Goal: Transaction & Acquisition: Purchase product/service

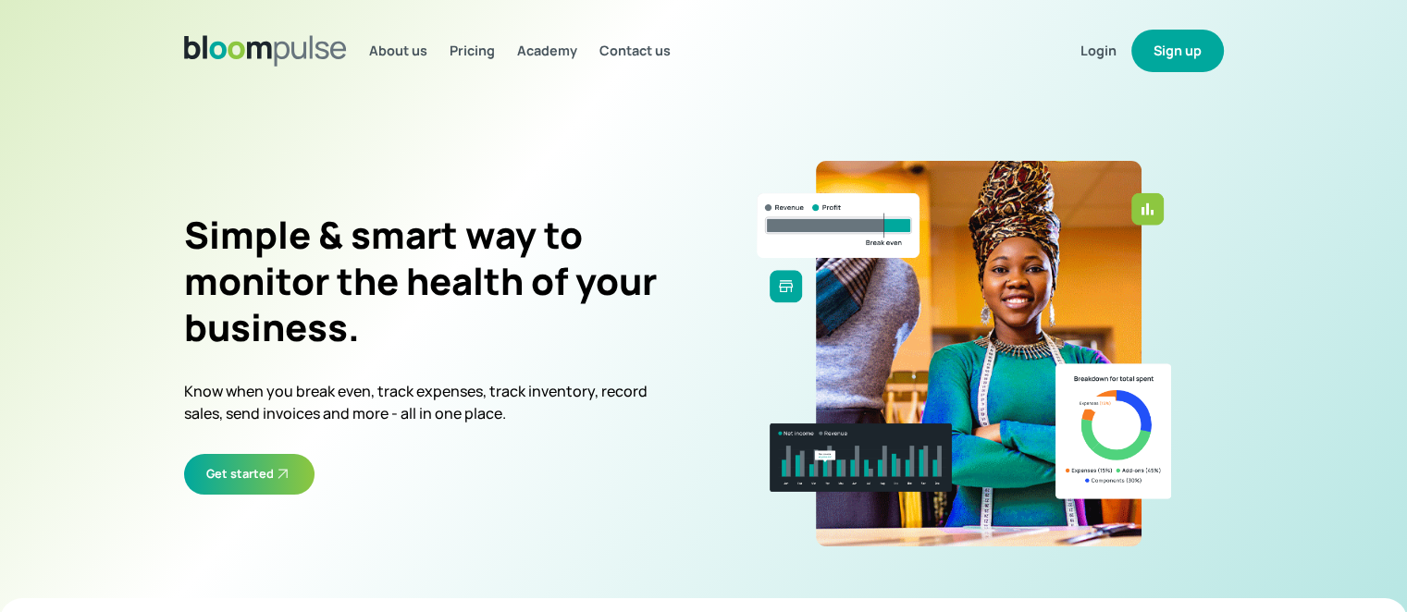
click at [1219, 45] on button "Sign up" at bounding box center [1177, 51] width 92 height 43
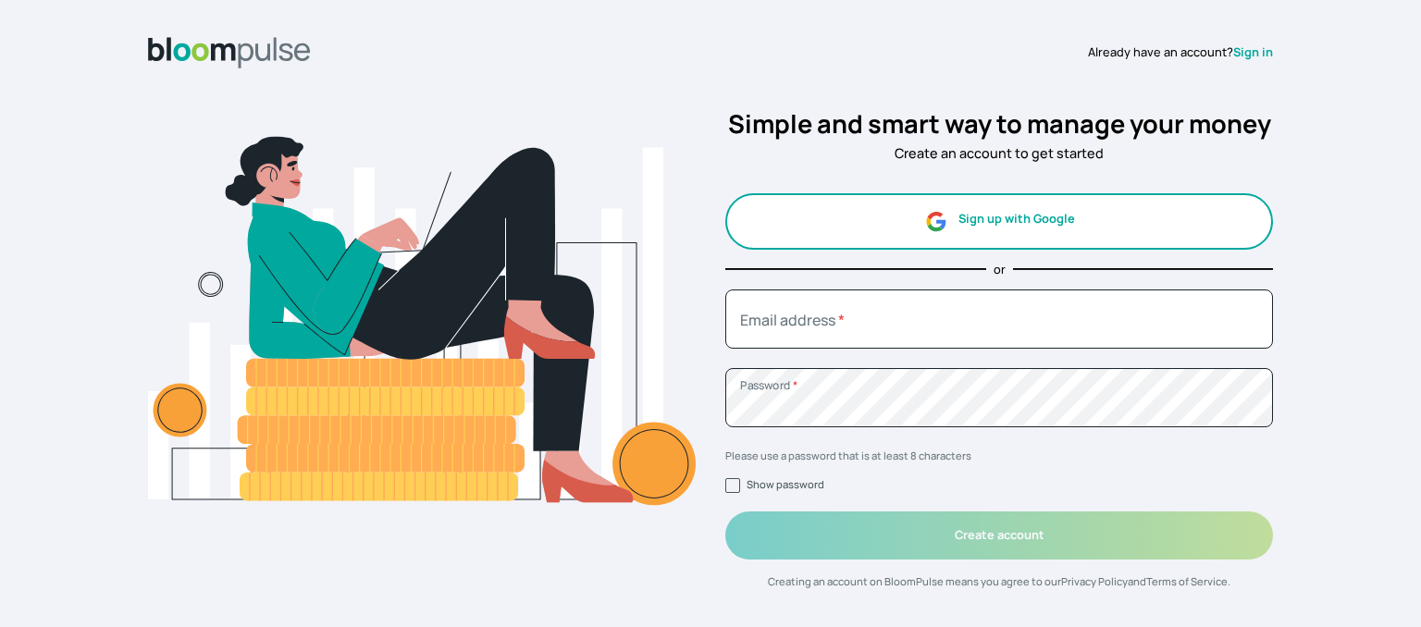
click at [964, 239] on button "Sign up with Google" at bounding box center [999, 221] width 548 height 56
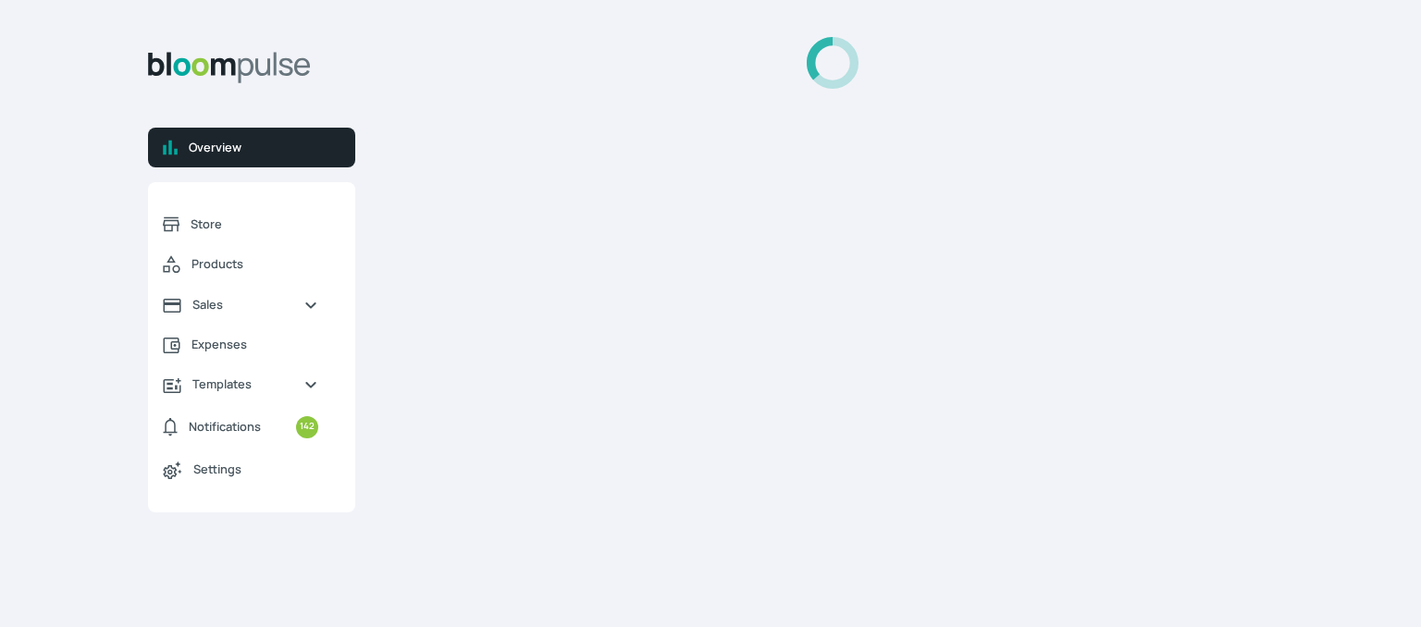
select select "2025"
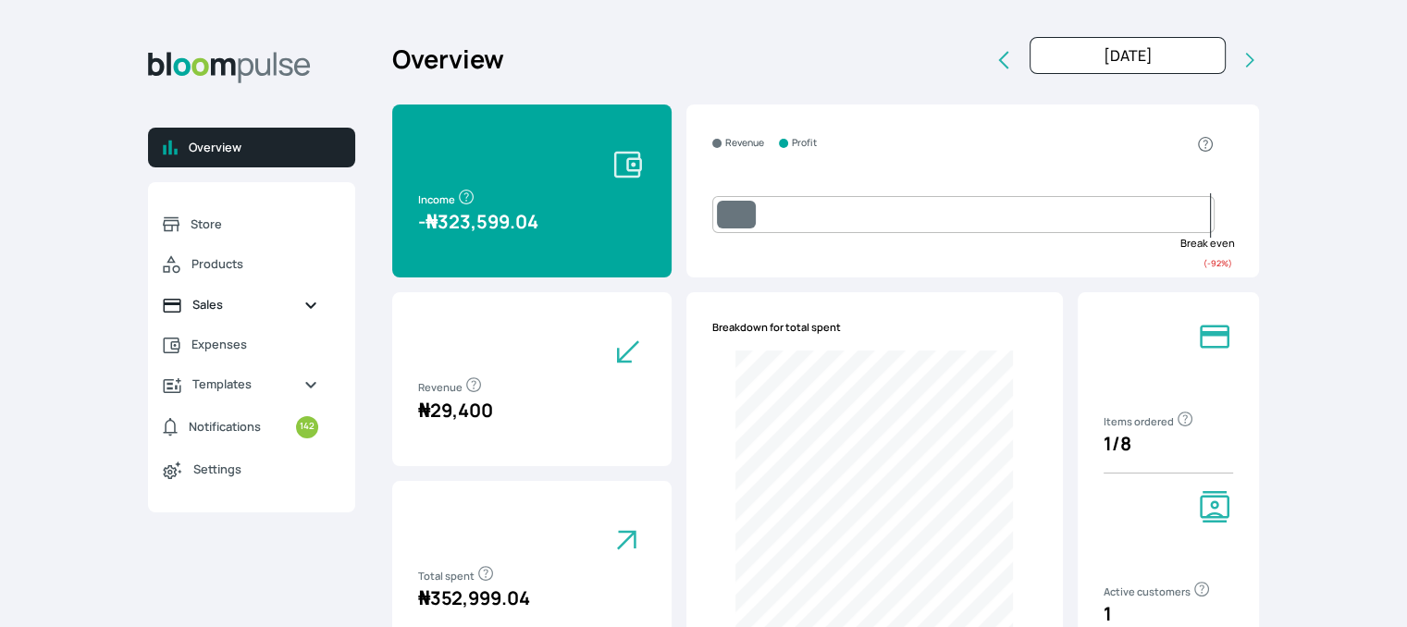
click at [204, 305] on span "Sales" at bounding box center [240, 305] width 96 height 18
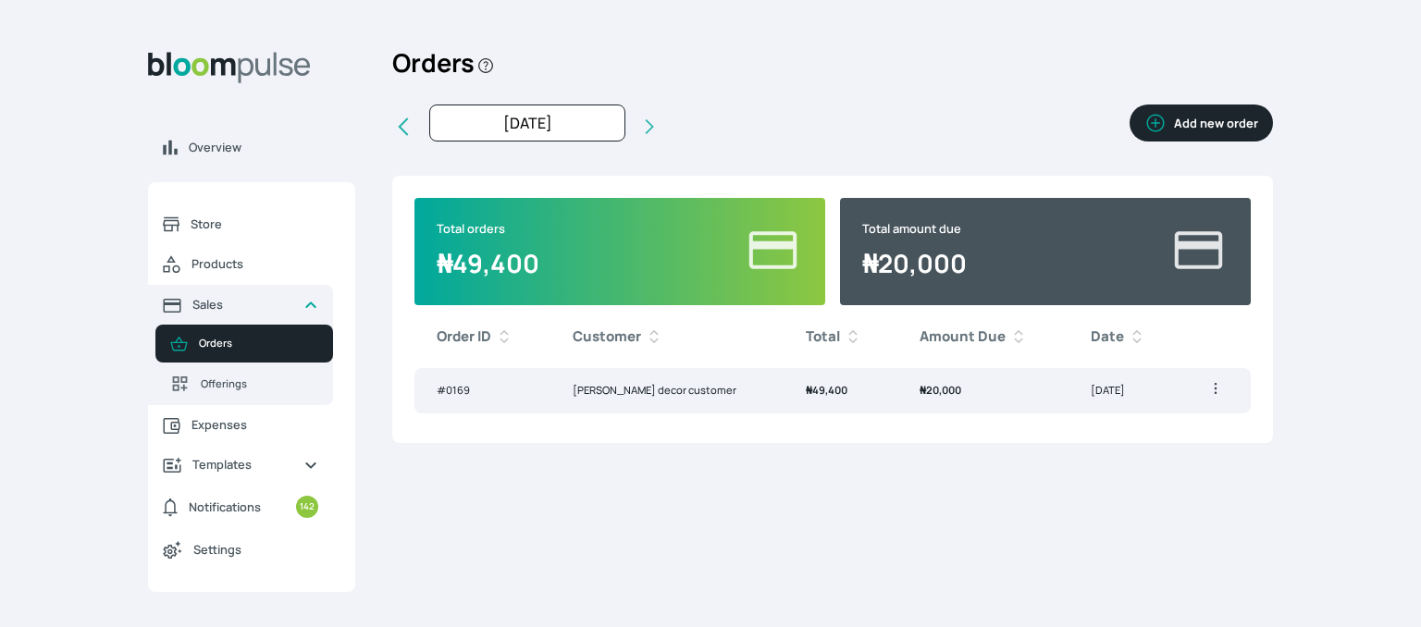
click at [241, 341] on span "Orders" at bounding box center [258, 344] width 119 height 16
click at [1201, 119] on button "Add new order" at bounding box center [1200, 123] width 143 height 37
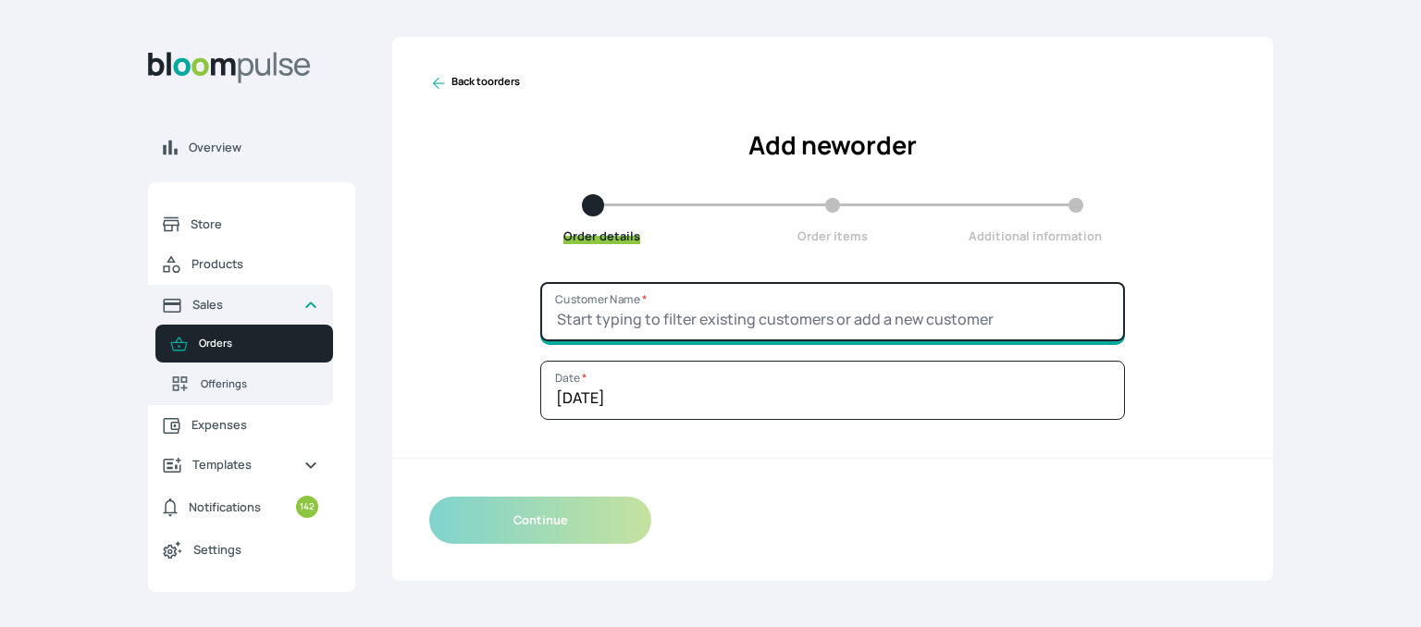
click at [838, 299] on input "Customer Name *" at bounding box center [832, 311] width 585 height 59
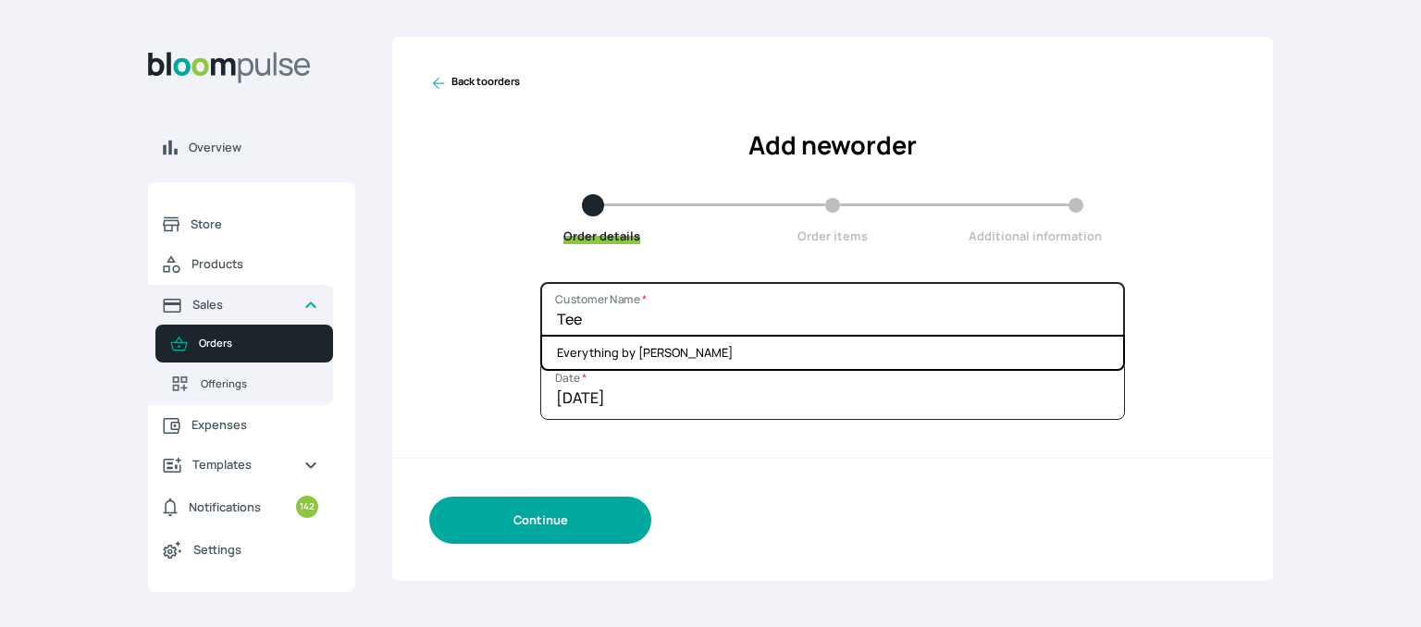
type input "Tee"
click at [585, 508] on button "Continue" at bounding box center [540, 520] width 222 height 47
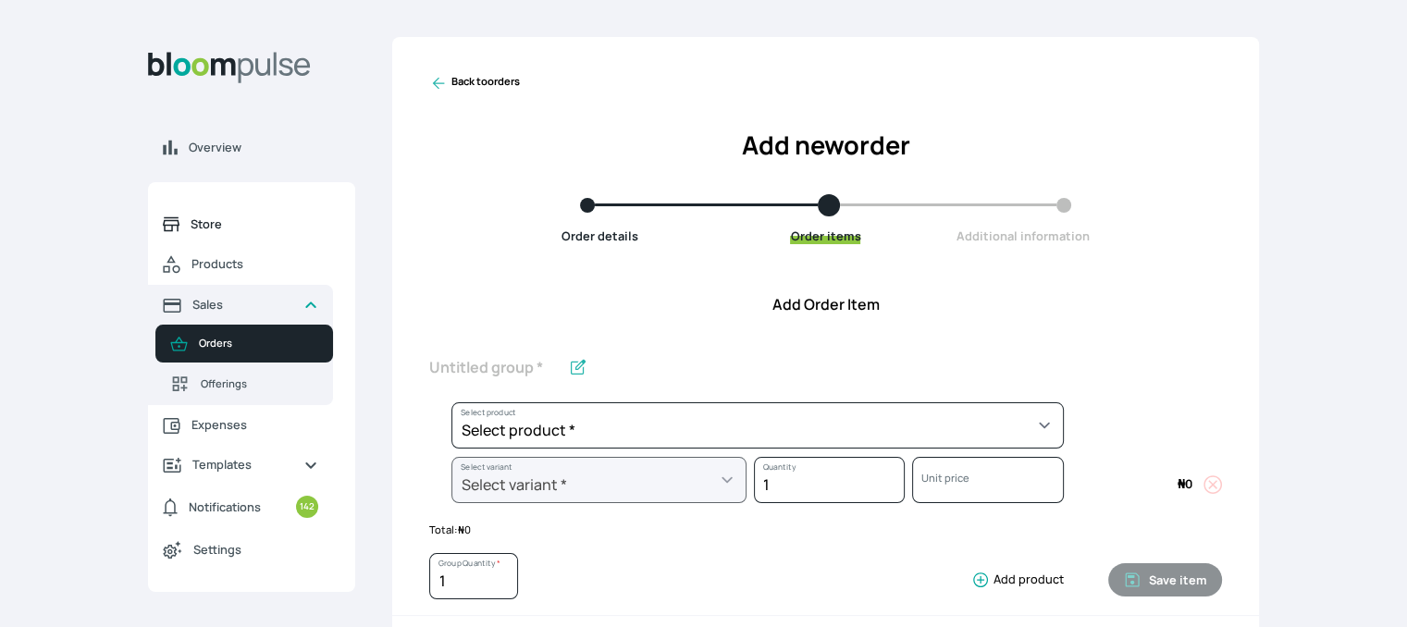
click at [203, 230] on span "Store" at bounding box center [255, 225] width 128 height 18
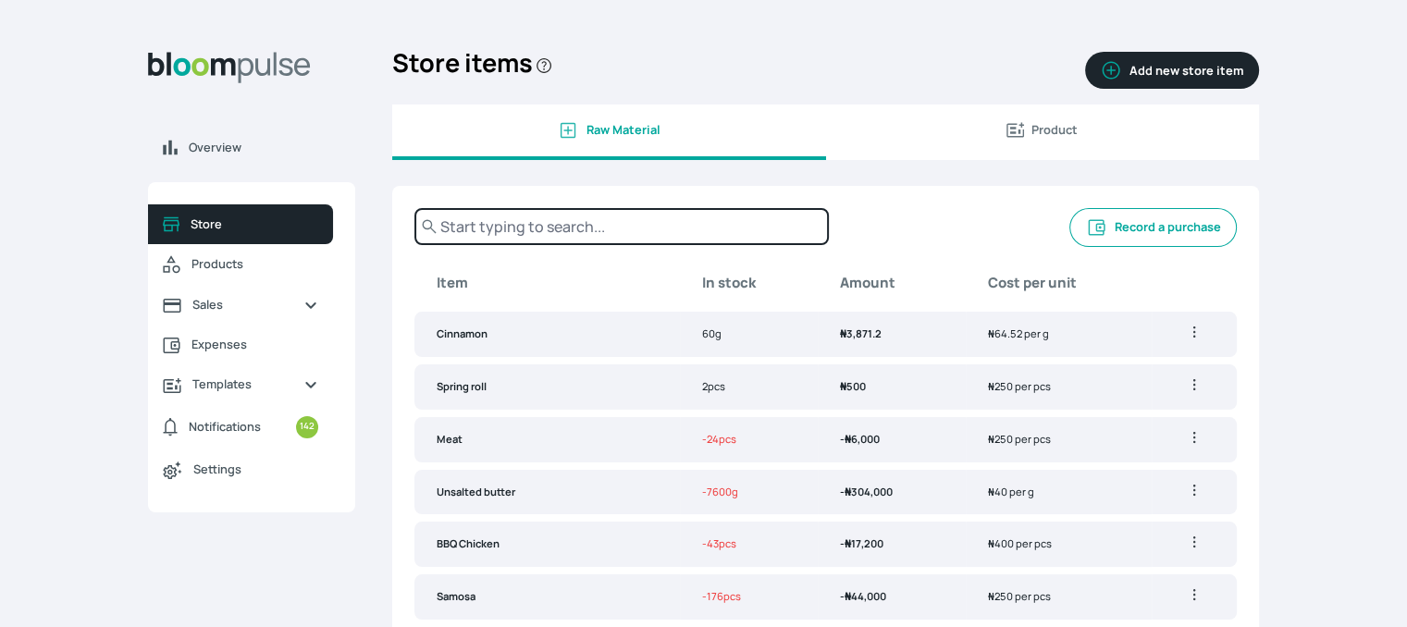
click at [599, 230] on input "text" at bounding box center [621, 226] width 414 height 37
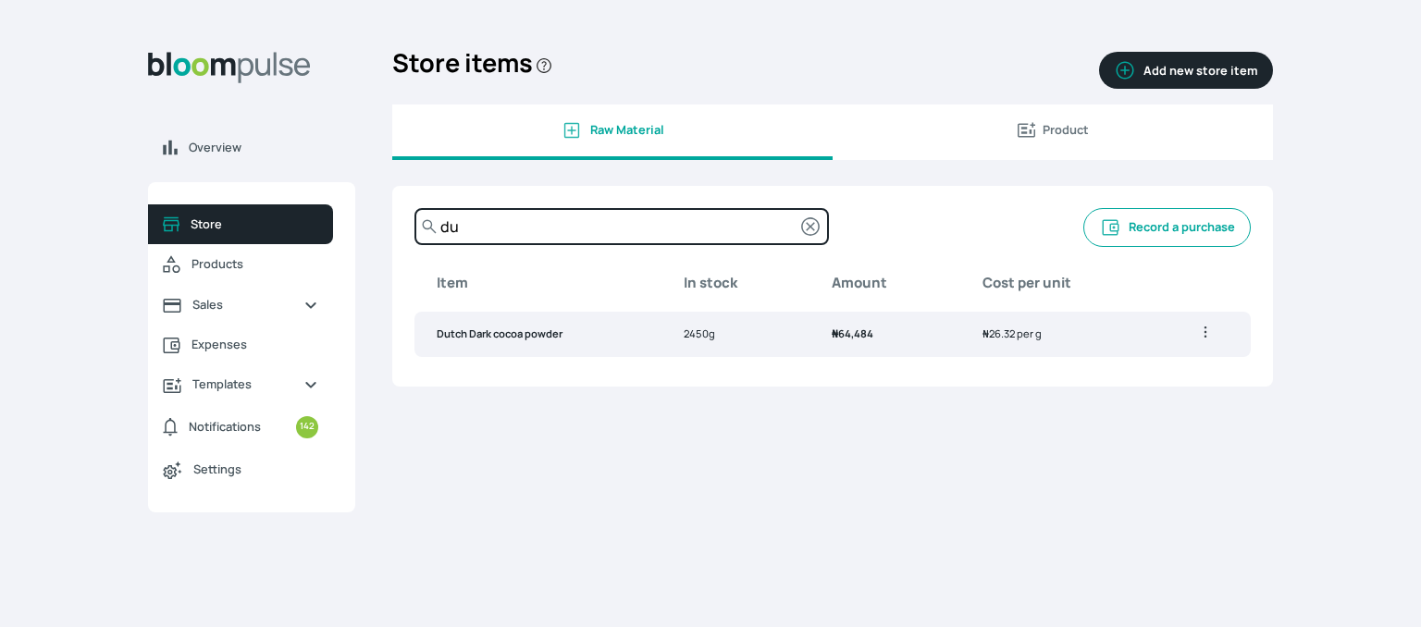
type input "du"
click at [607, 345] on td "Dutch Dark cocoa powder" at bounding box center [537, 334] width 247 height 45
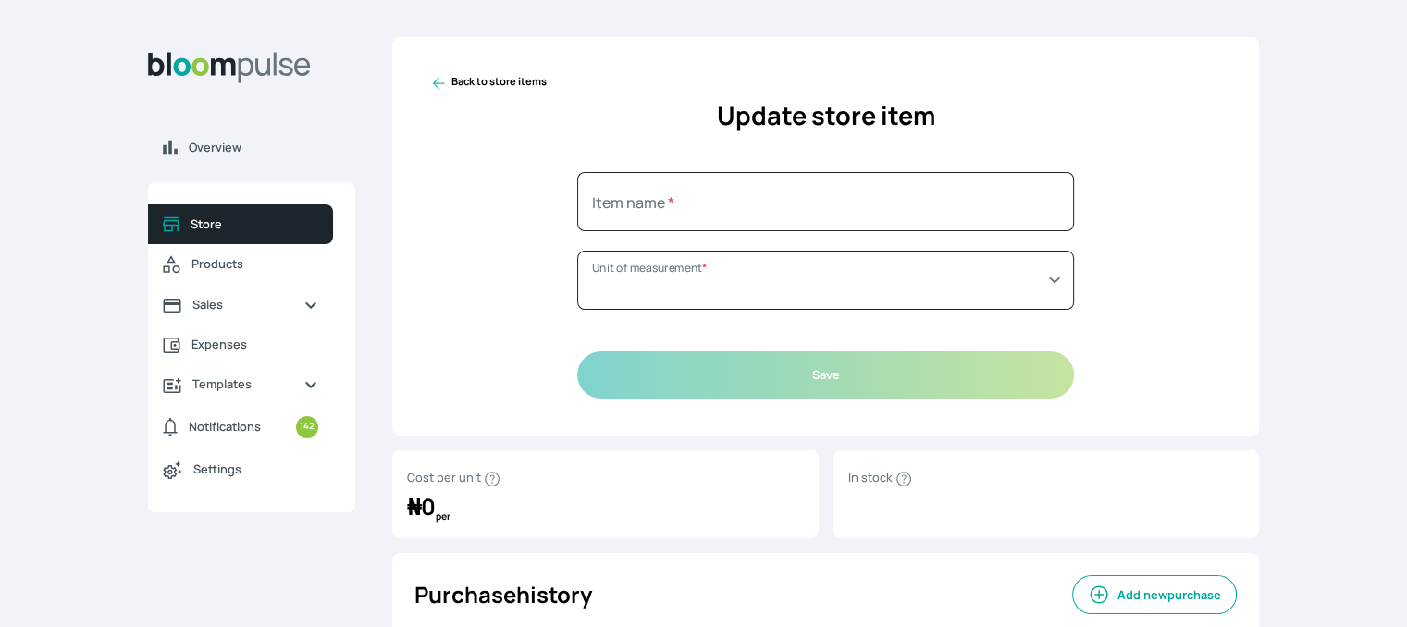
type input "Dutch Dark cocoa powder"
select select "GRAM"
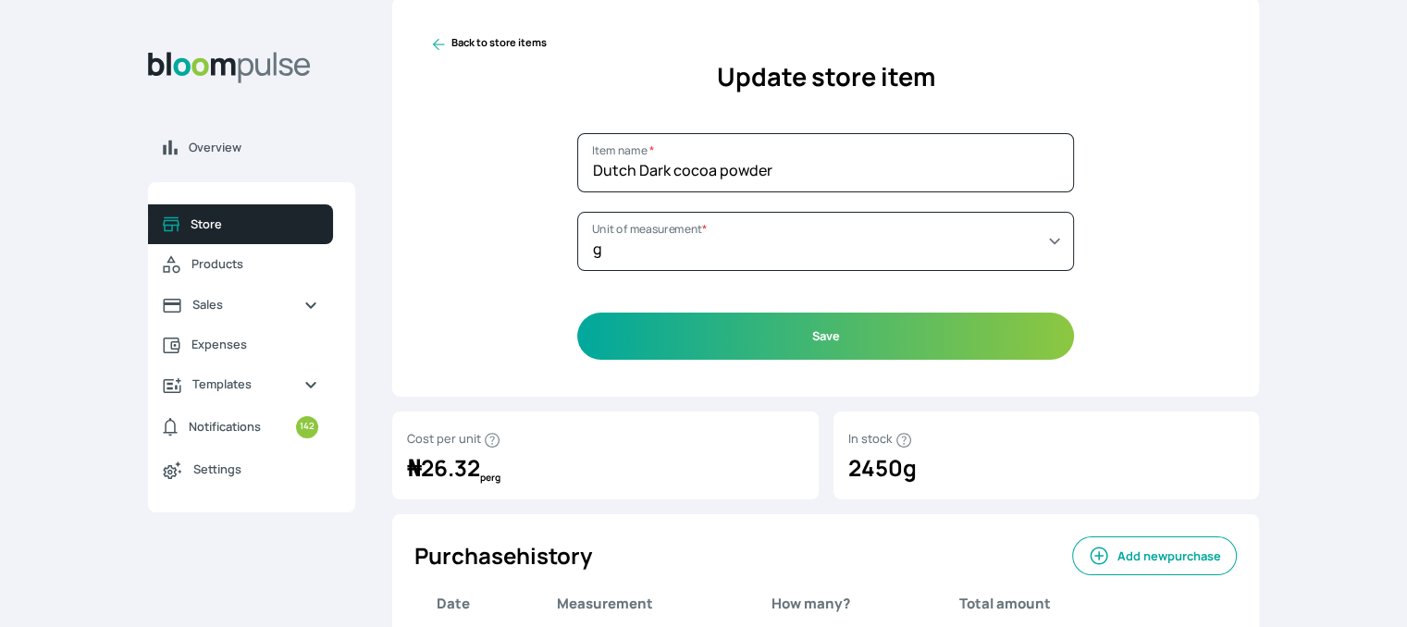
scroll to position [170, 0]
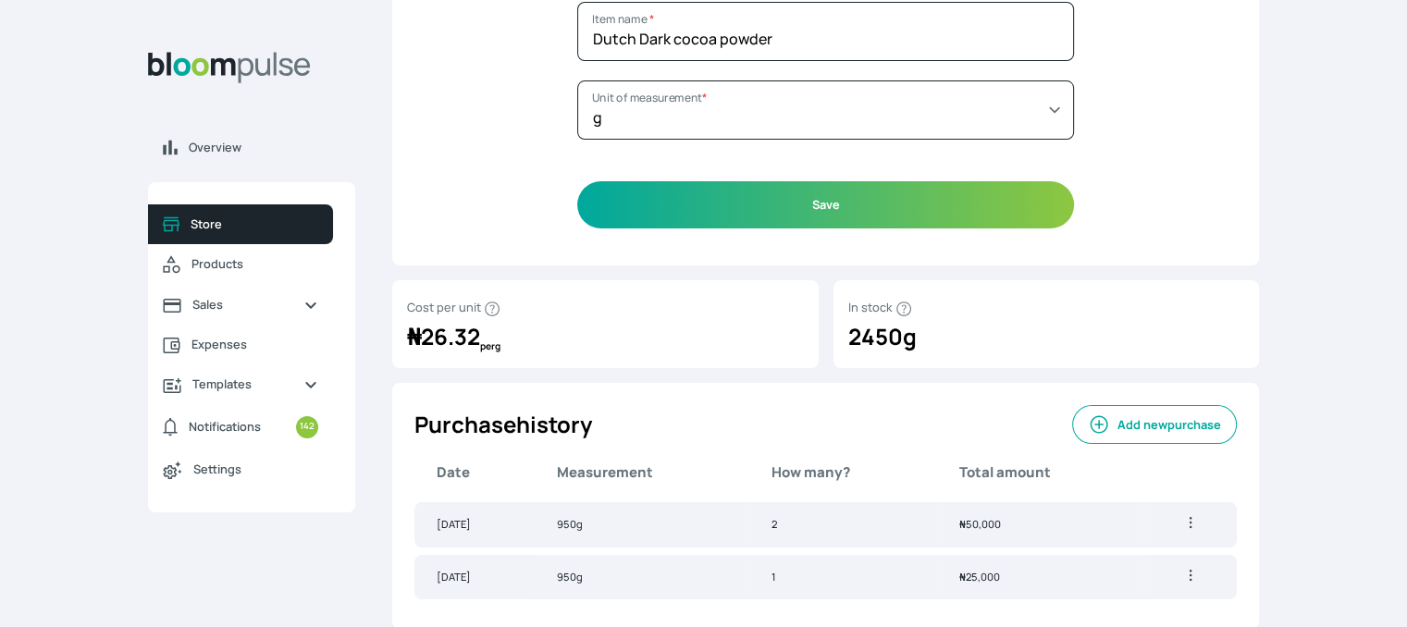
click at [1171, 432] on button "Add new purchase" at bounding box center [1154, 424] width 165 height 39
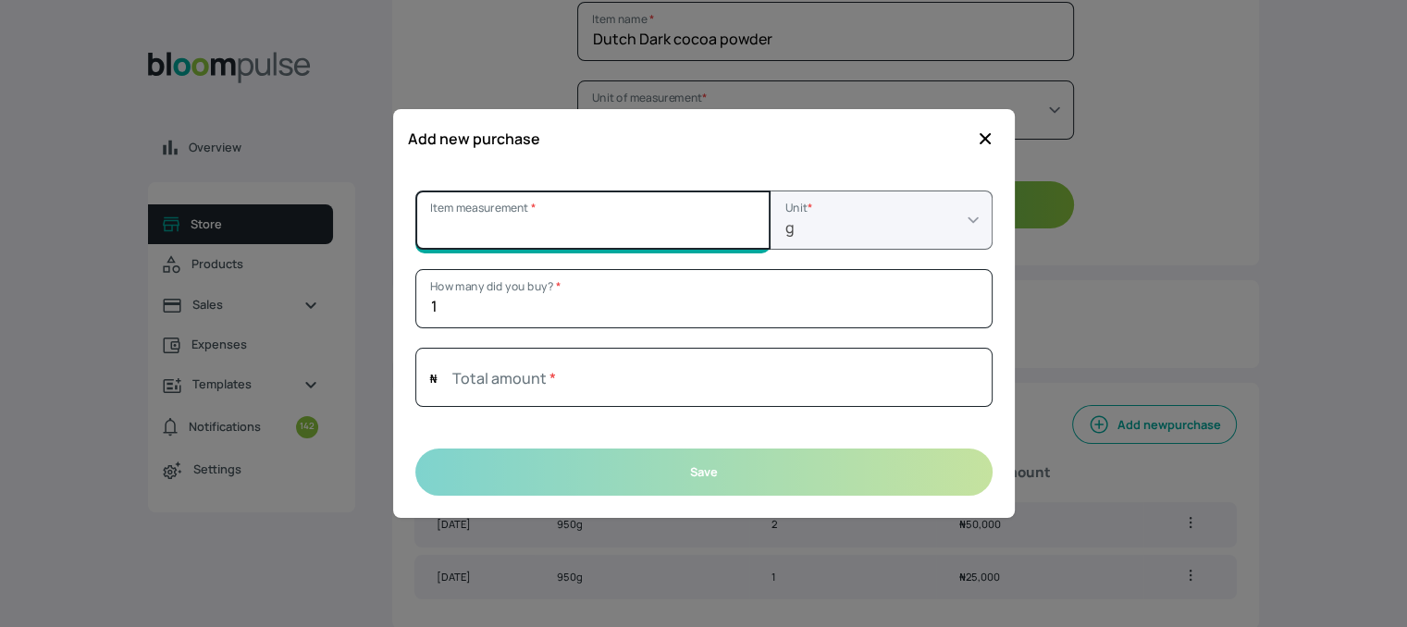
click at [637, 237] on input "Item measurement *" at bounding box center [592, 220] width 355 height 59
type input "1000"
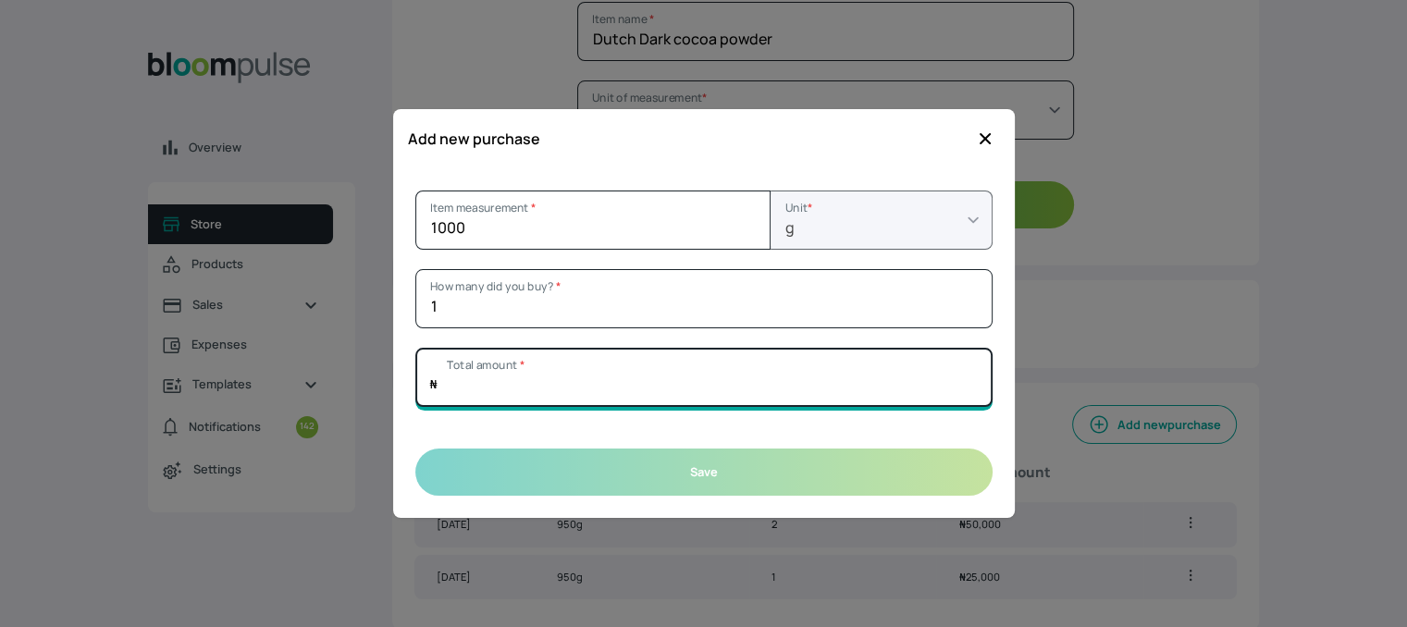
click at [551, 369] on input "Total amount *" at bounding box center [703, 377] width 577 height 59
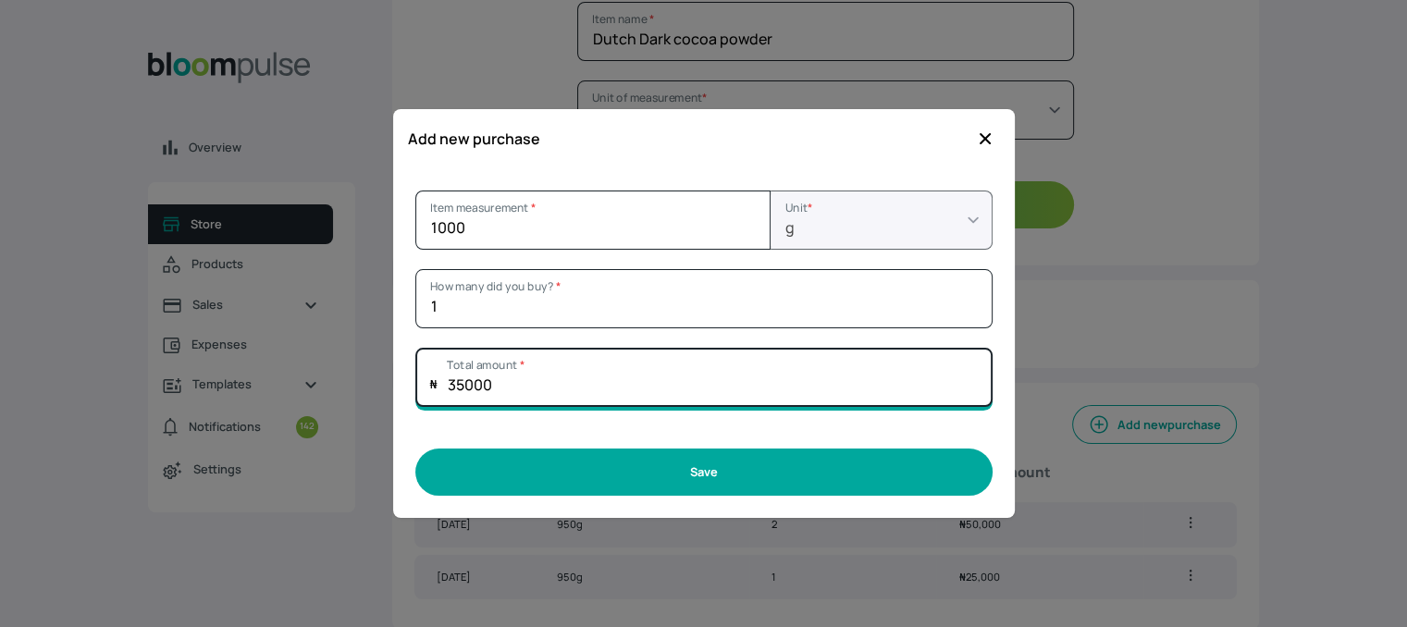
type input "35000"
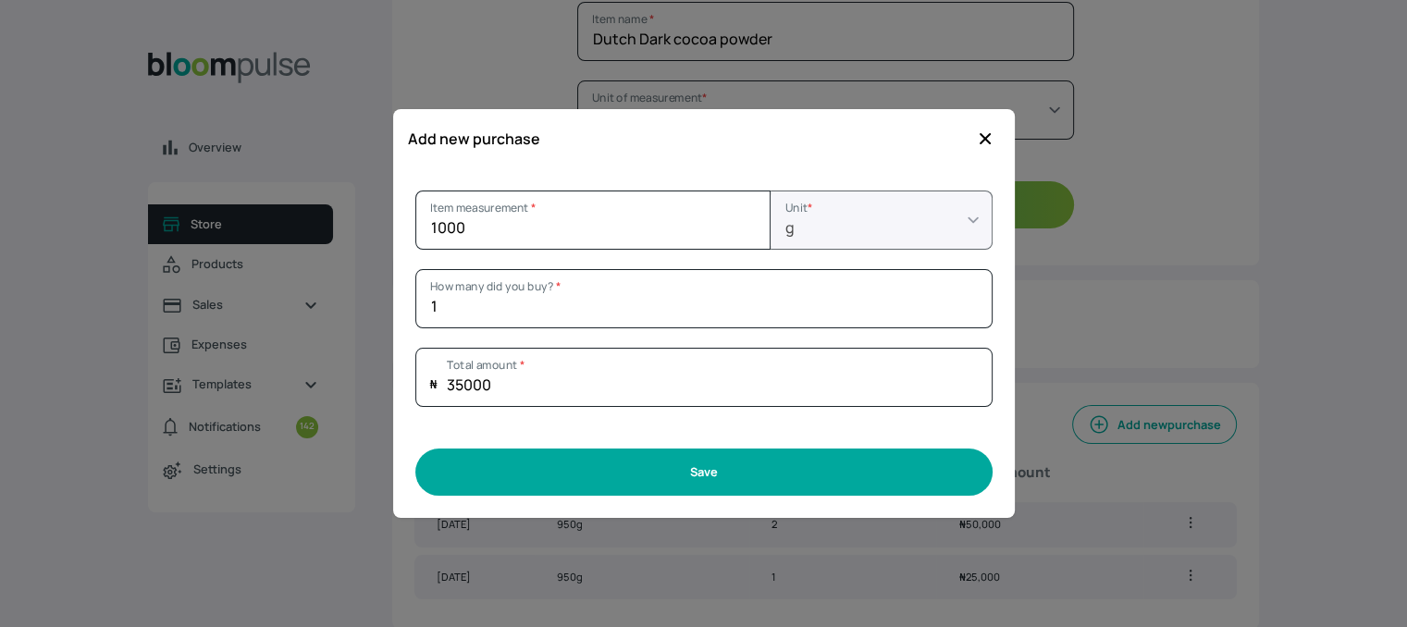
click at [701, 478] on button "Save" at bounding box center [703, 472] width 577 height 47
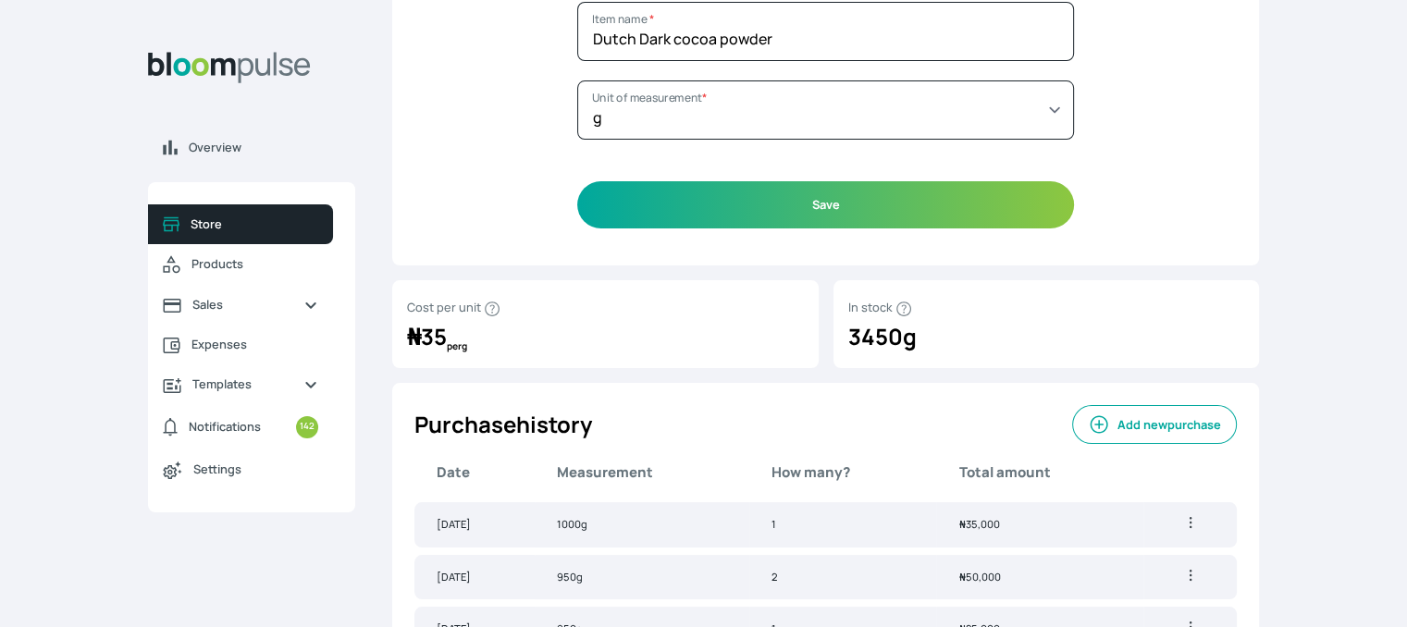
scroll to position [222, 0]
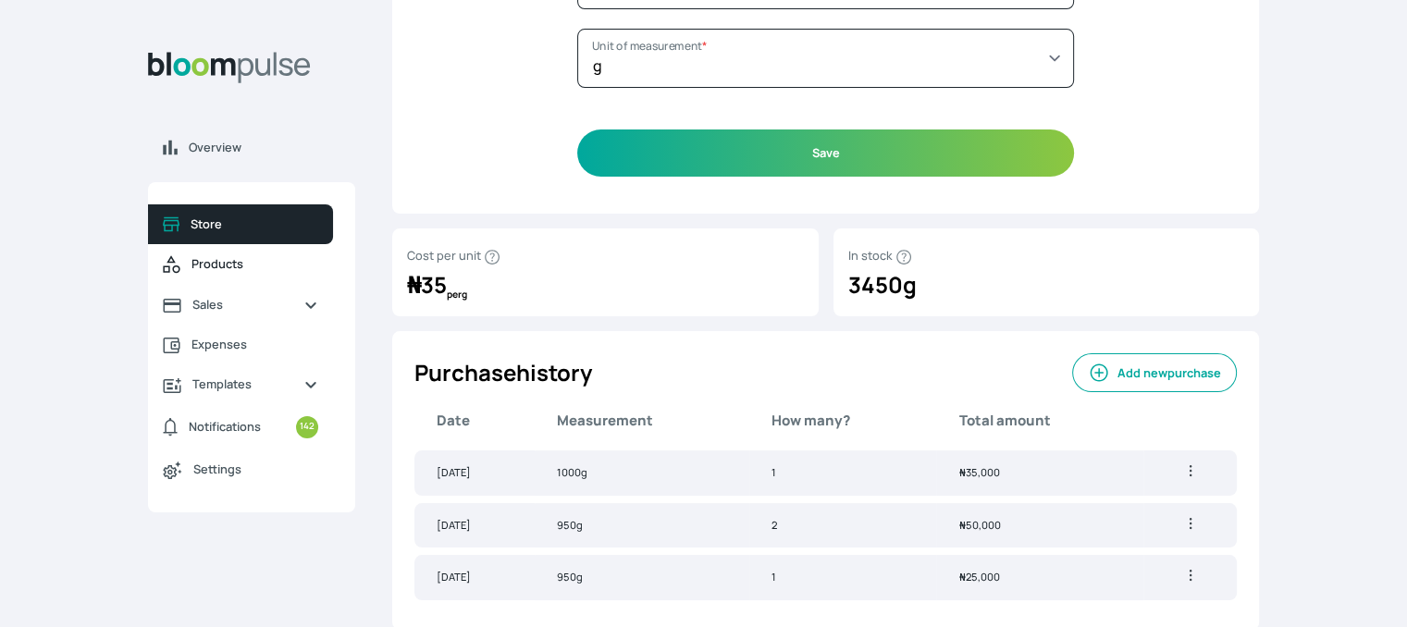
click at [229, 267] on span "Products" at bounding box center [254, 264] width 127 height 18
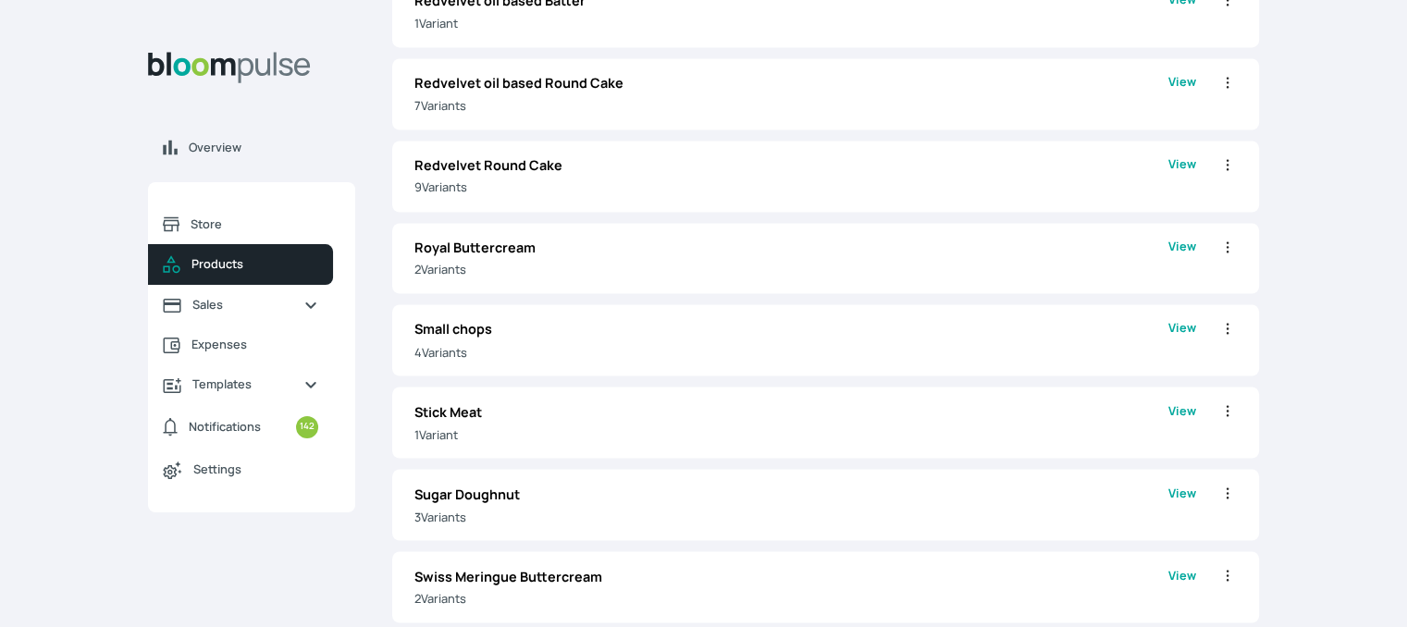
scroll to position [3177, 0]
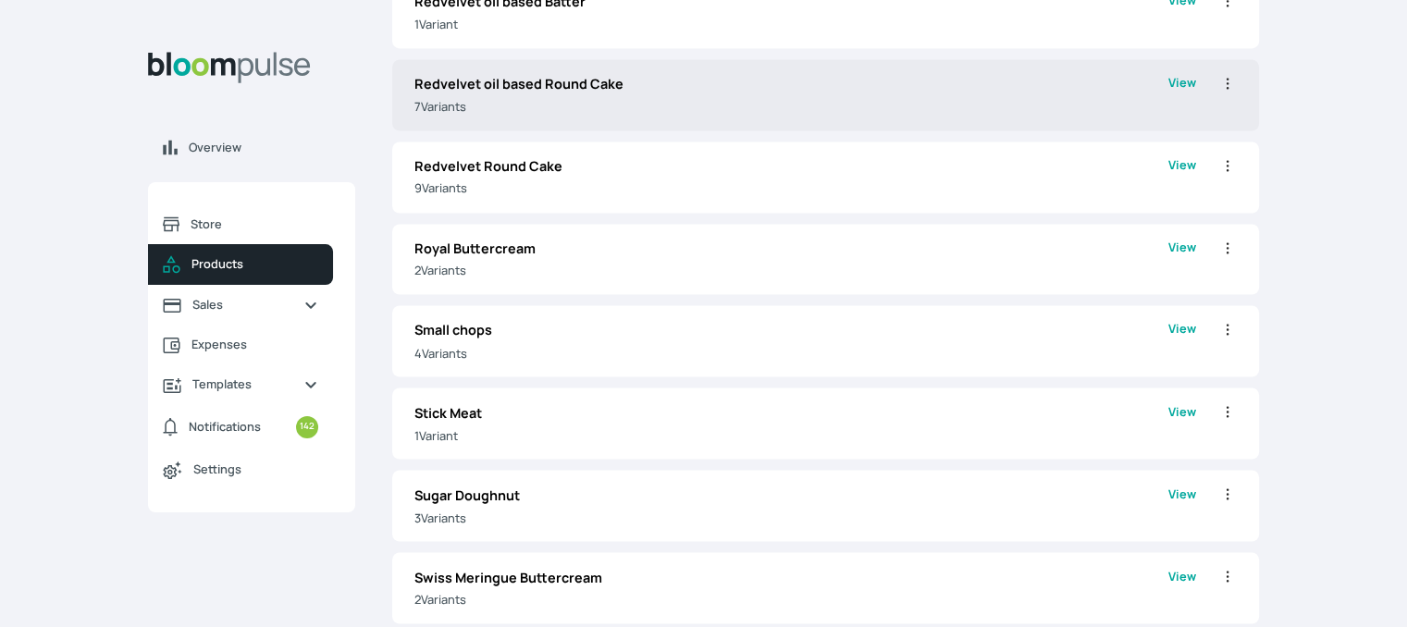
click at [671, 83] on p "Redvelvet oil based Round Cake" at bounding box center [791, 84] width 754 height 20
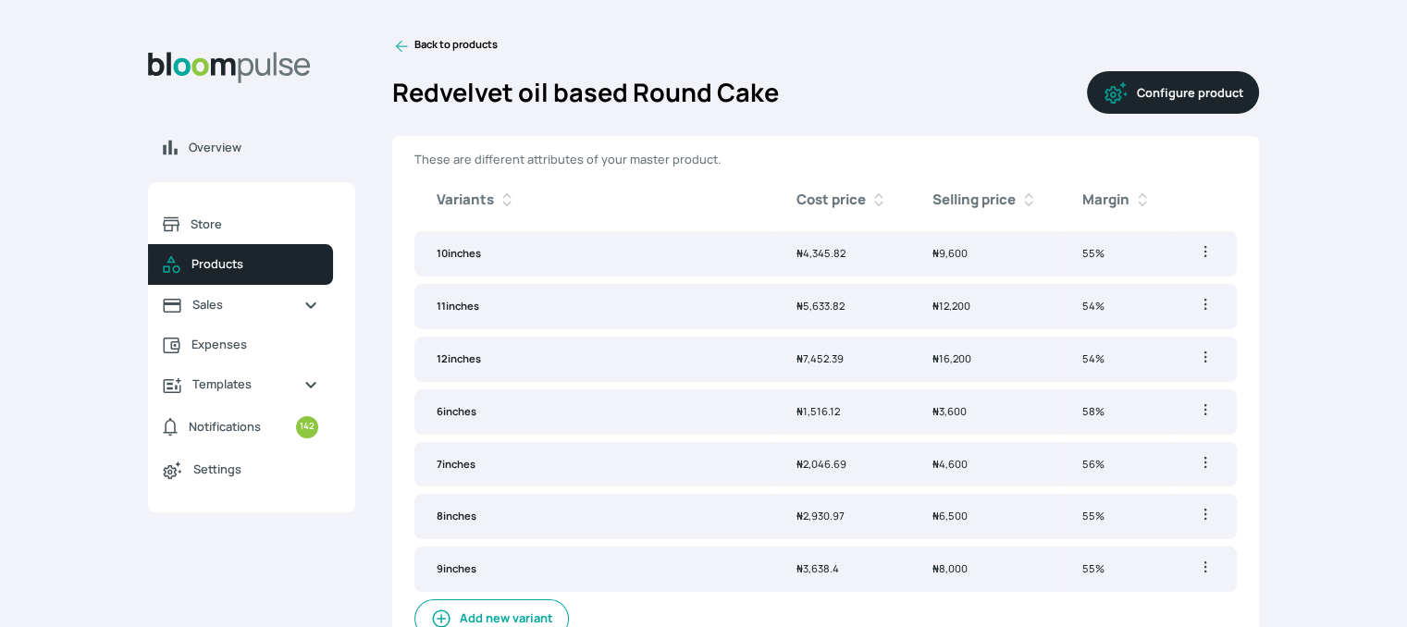
click at [1231, 92] on button "Configure product" at bounding box center [1173, 92] width 172 height 43
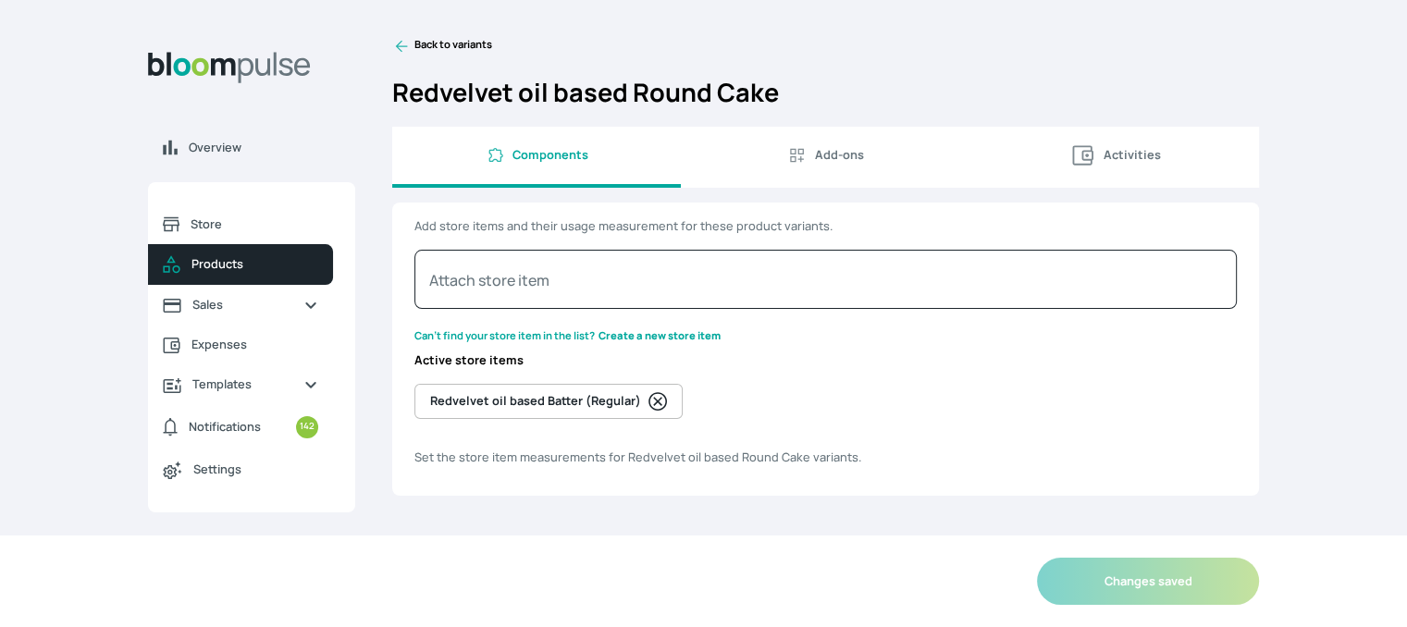
select select "GRAM"
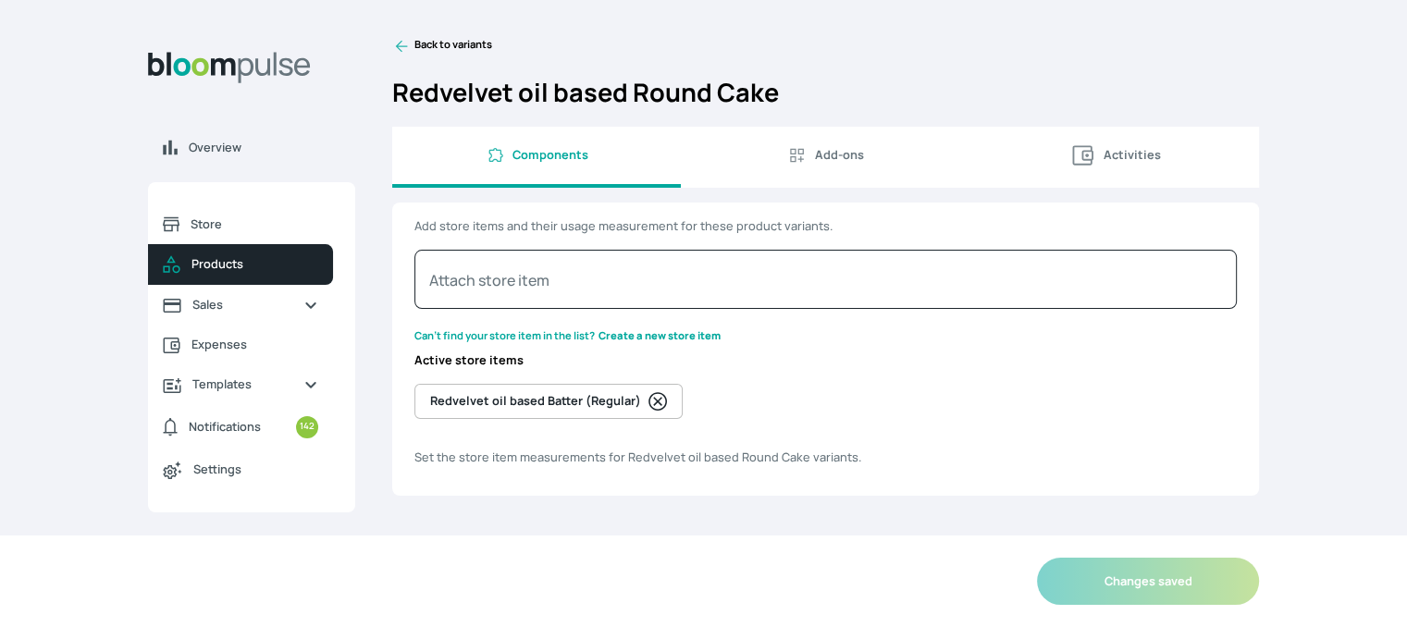
select select "GRAM"
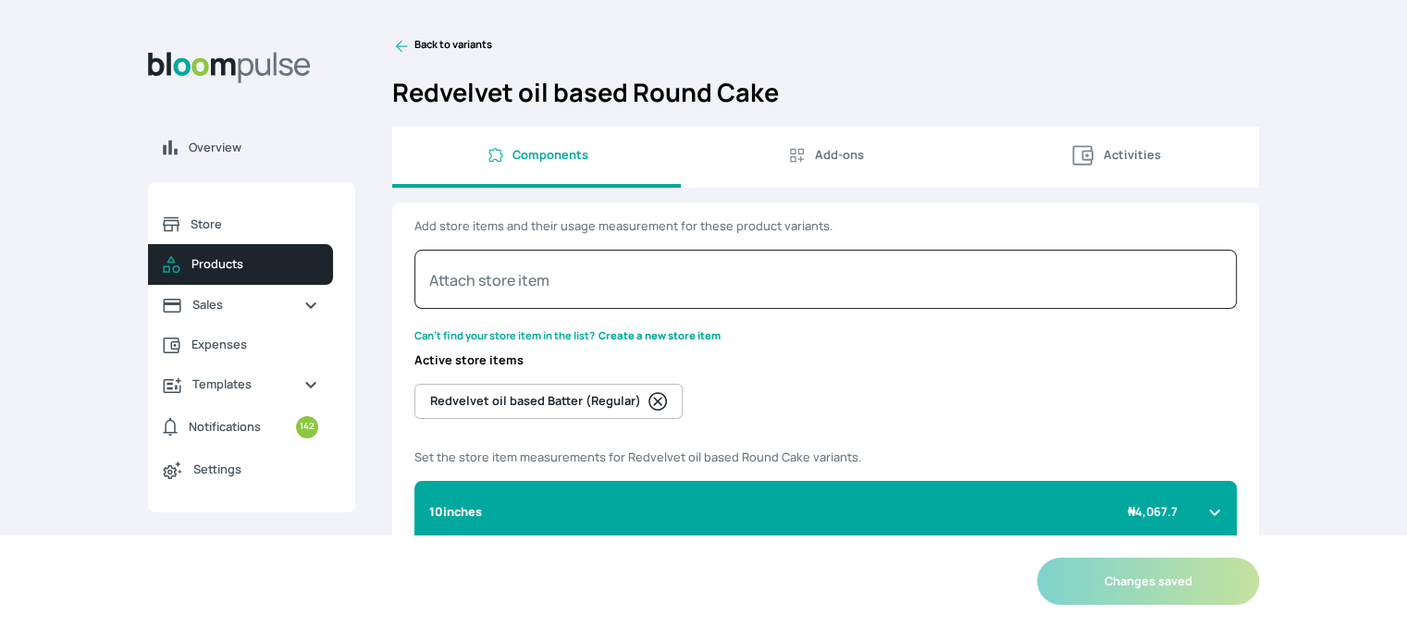
click at [411, 52] on link "Back to variants" at bounding box center [825, 46] width 867 height 18
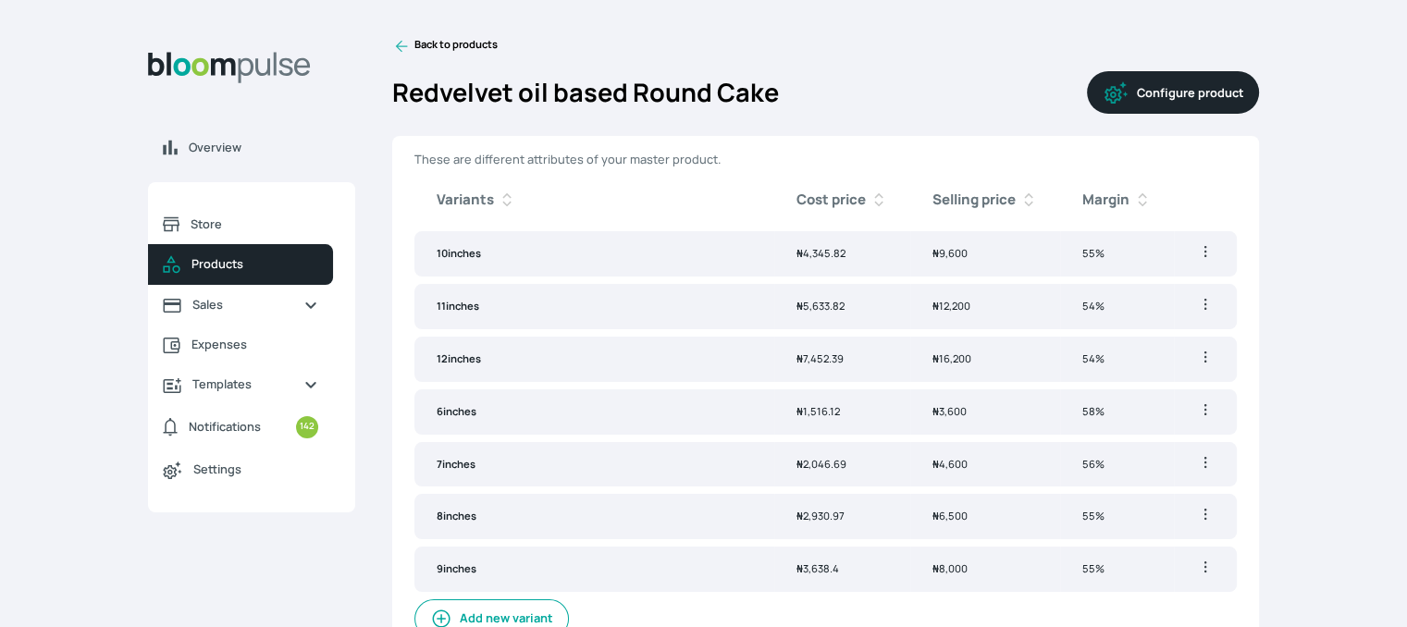
click at [418, 46] on link "Back to products" at bounding box center [444, 46] width 105 height 18
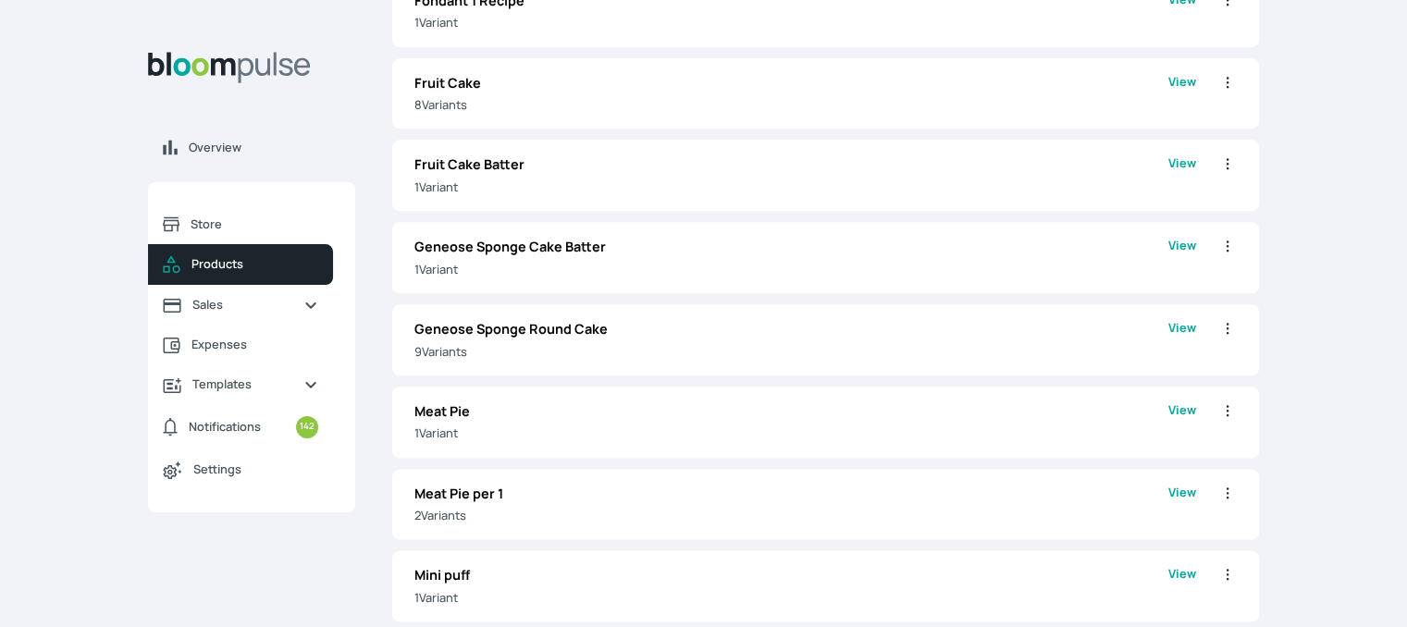
scroll to position [2741, 0]
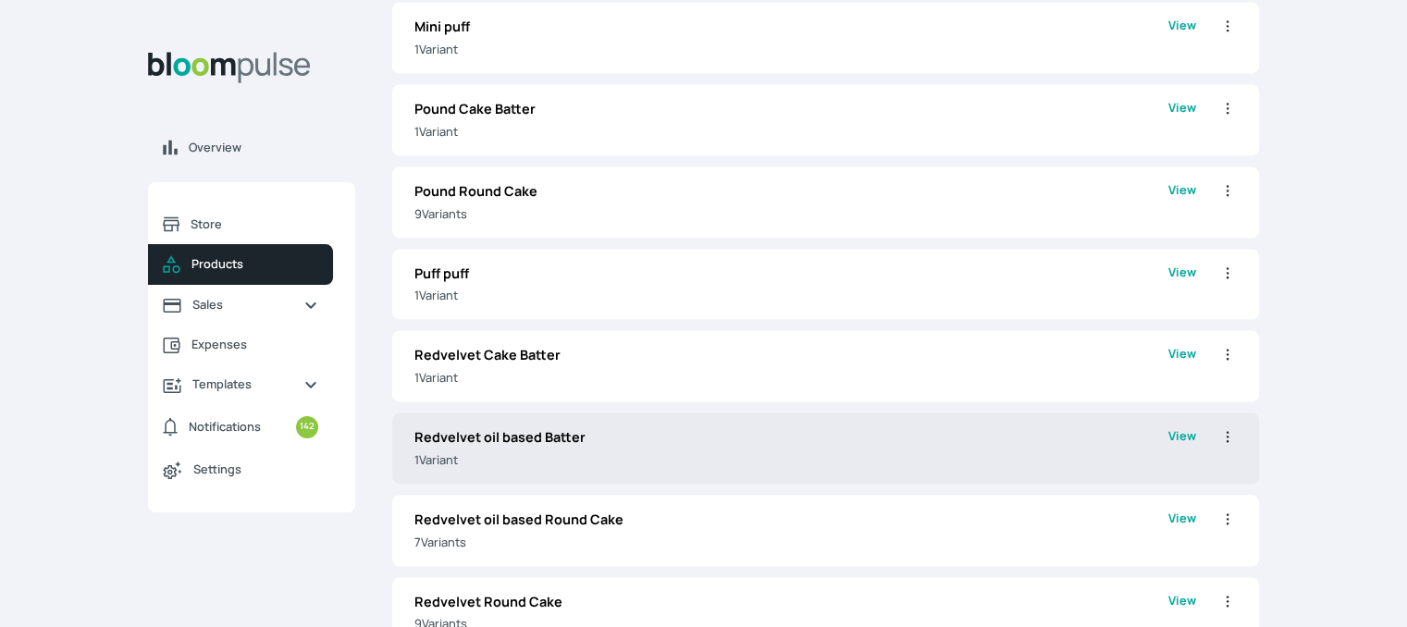
click at [810, 435] on p "Redvelvet oil based Batter" at bounding box center [791, 437] width 754 height 20
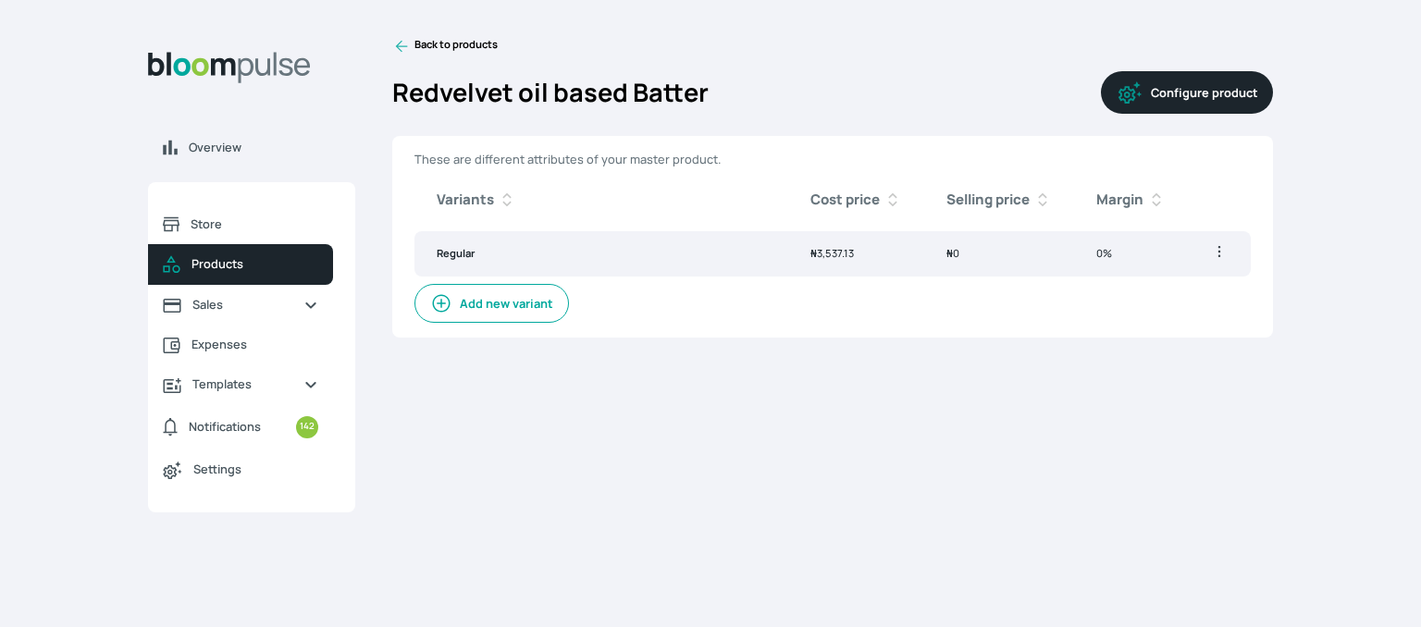
click at [1183, 105] on button "Configure product" at bounding box center [1187, 92] width 172 height 43
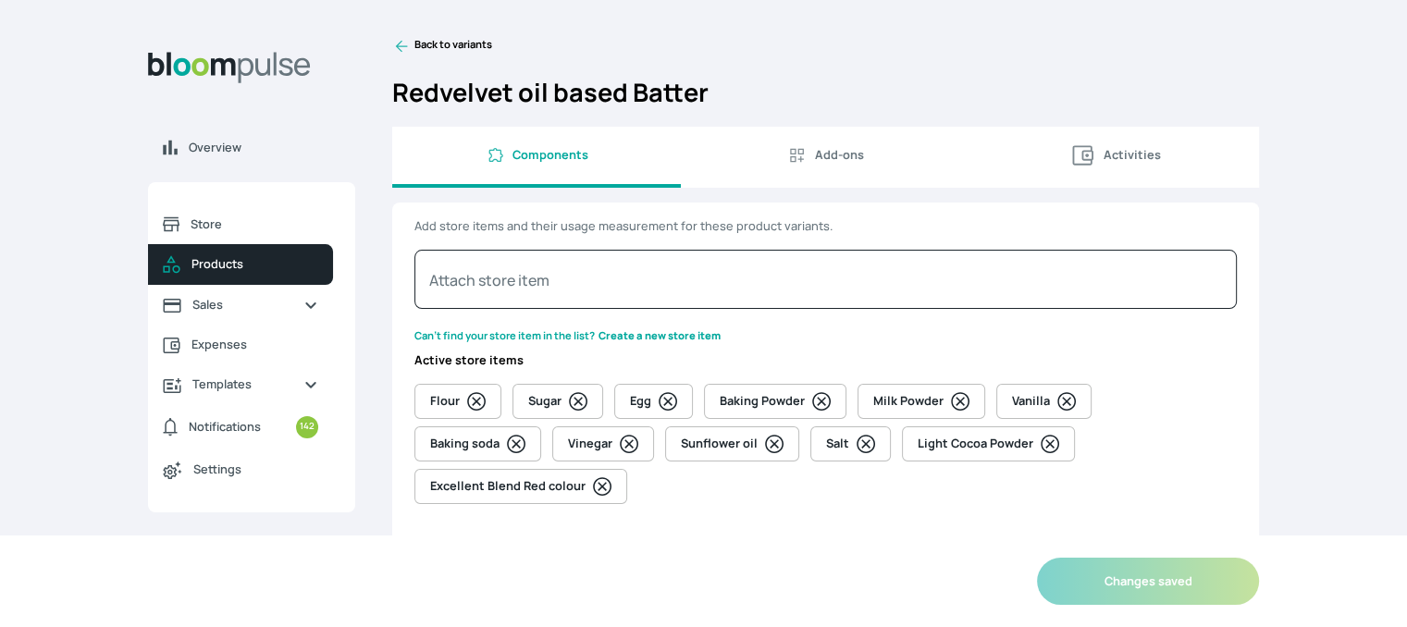
select select "GRAM"
select select "PIECE"
select select "GRAM"
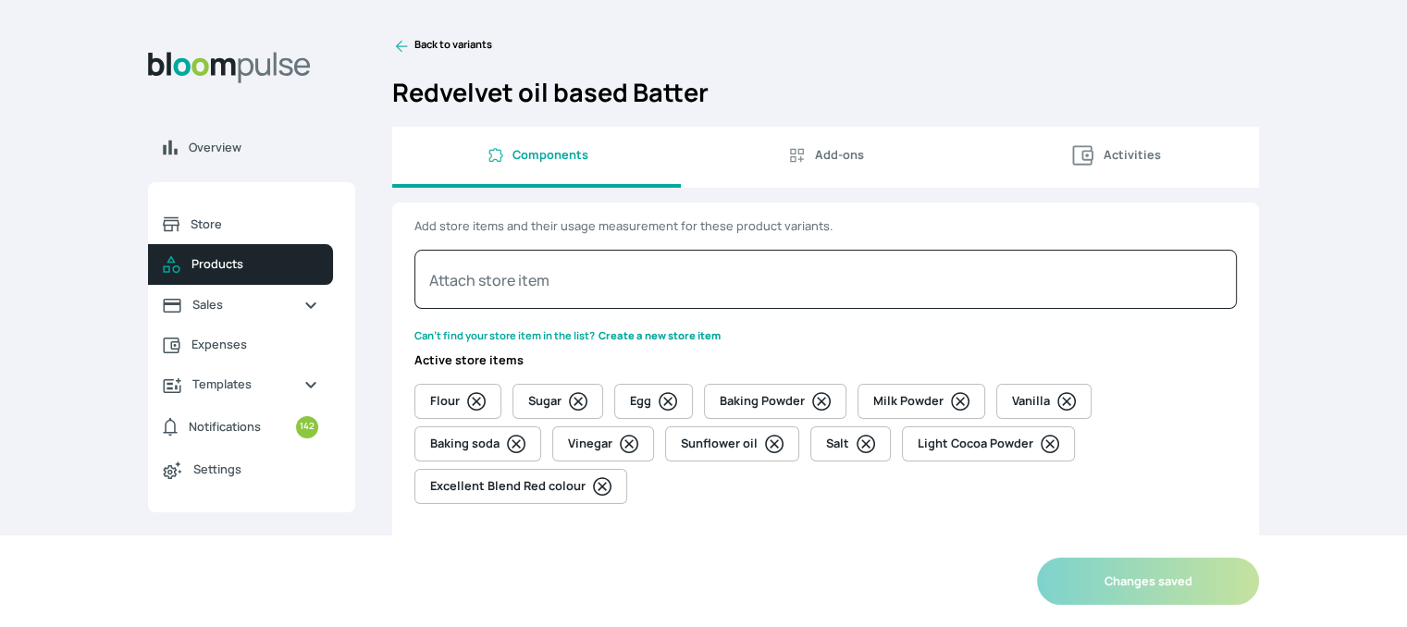
select select "GRAM"
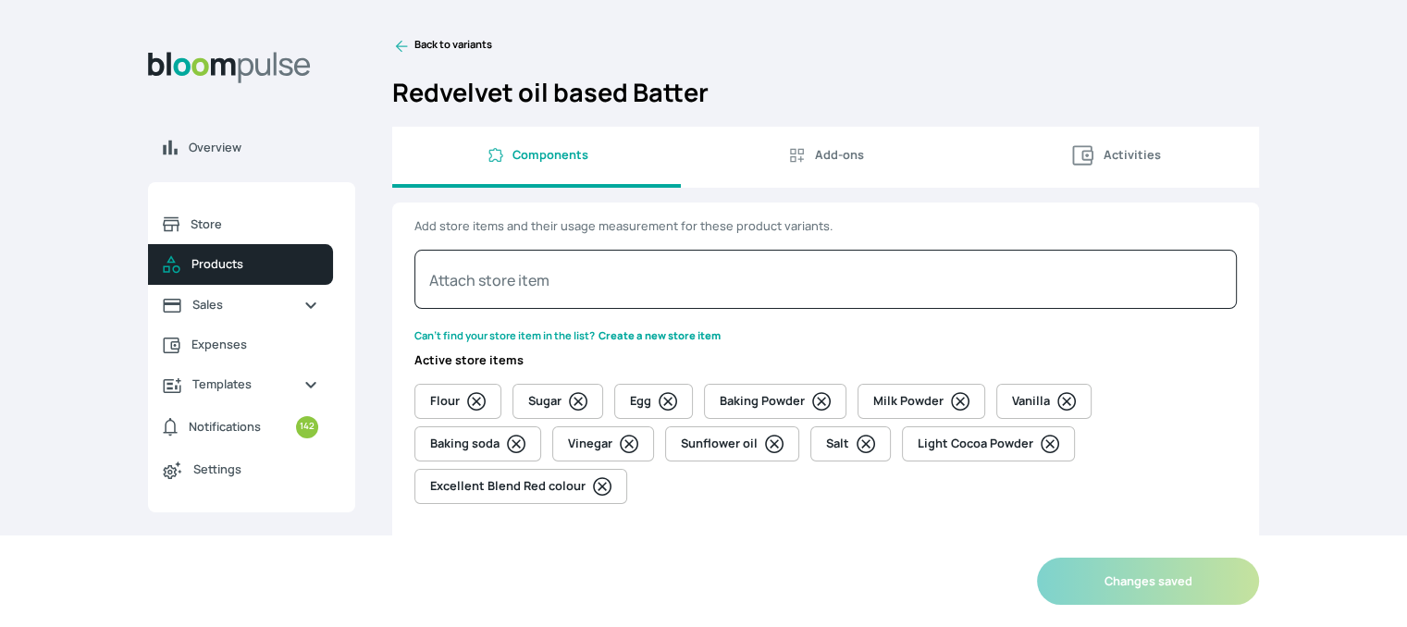
select select "GRAM"
click at [1041, 448] on icon at bounding box center [1050, 444] width 18 height 18
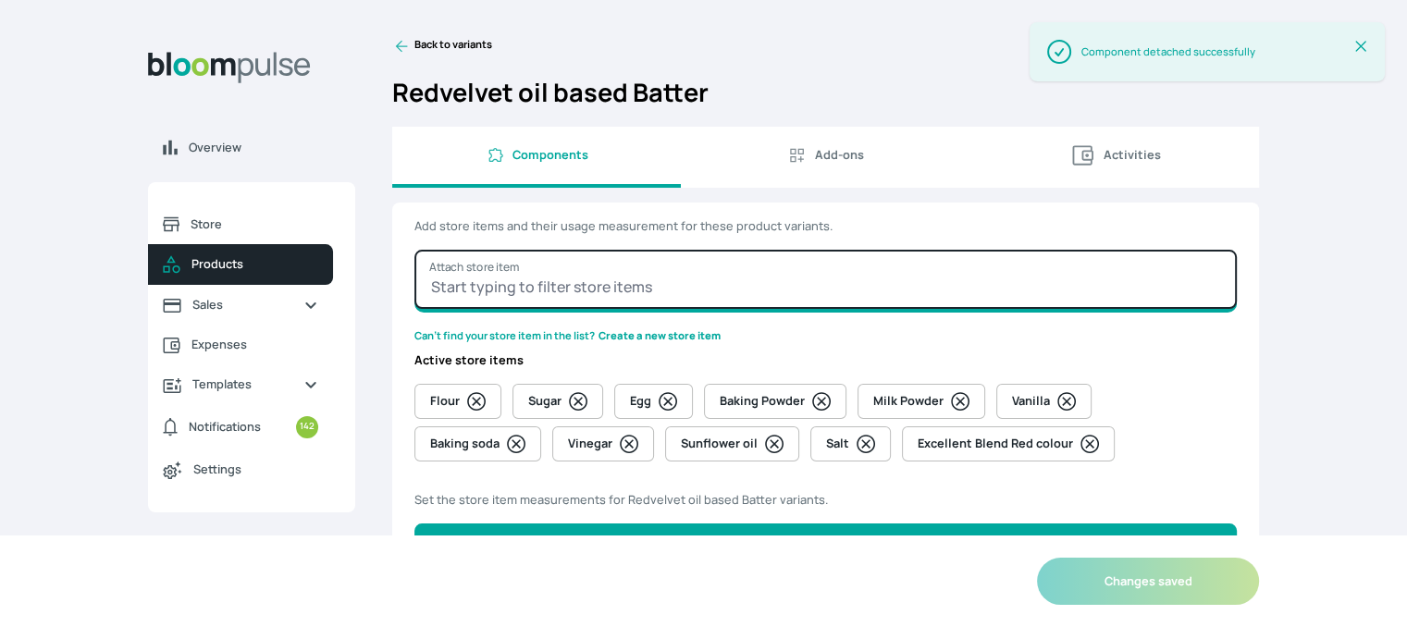
click at [607, 282] on input "Attach store item" at bounding box center [825, 279] width 822 height 59
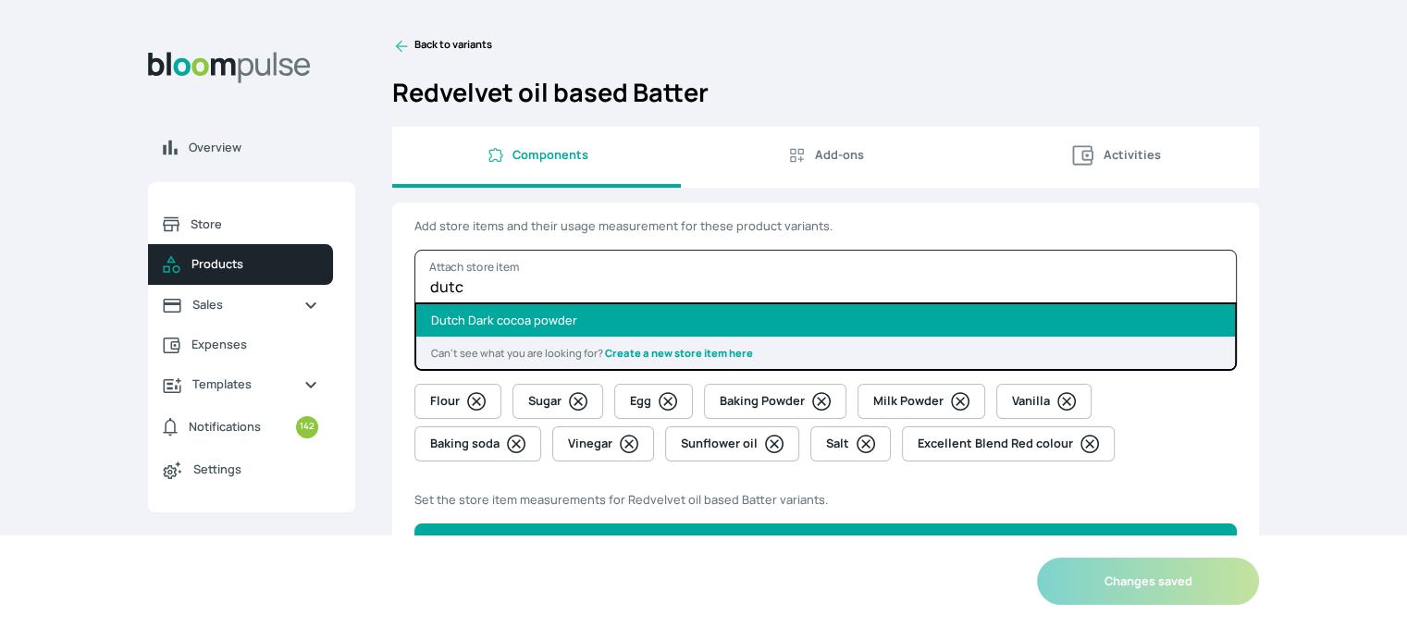
click at [600, 322] on li "Dutch Dark cocoa powder" at bounding box center [825, 320] width 819 height 32
type input "Dutch Dark cocoa powder"
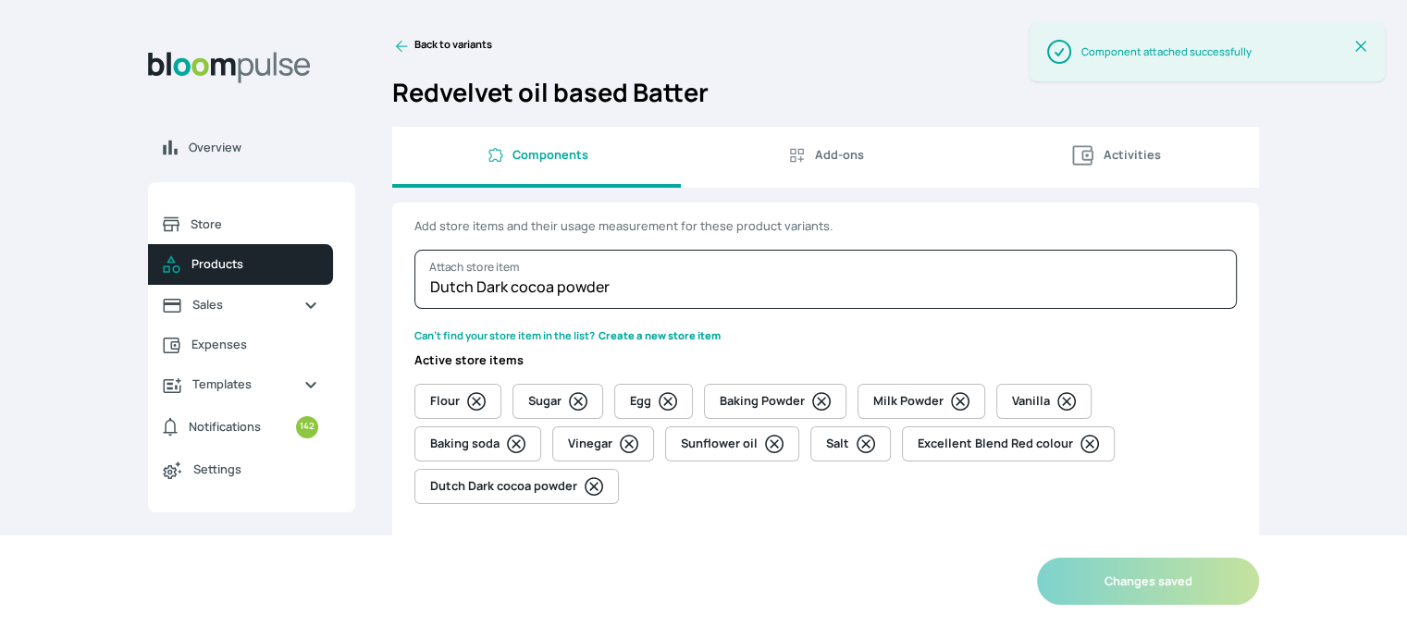
select select "GRAM"
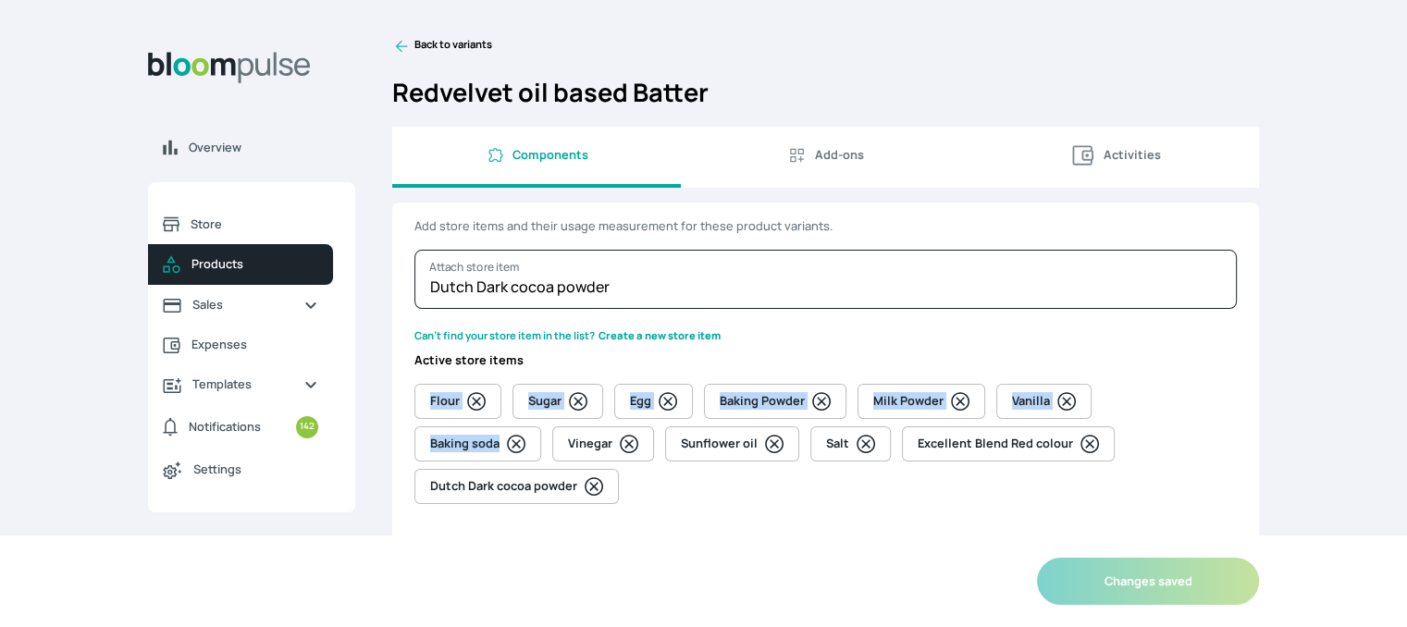
drag, startPoint x: 1406, startPoint y: 368, endPoint x: 1420, endPoint y: 449, distance: 81.7
click at [1407, 449] on html "Overview Store Products Sales Expenses Templates Notifications 142 Settings Tem…" at bounding box center [703, 313] width 1407 height 627
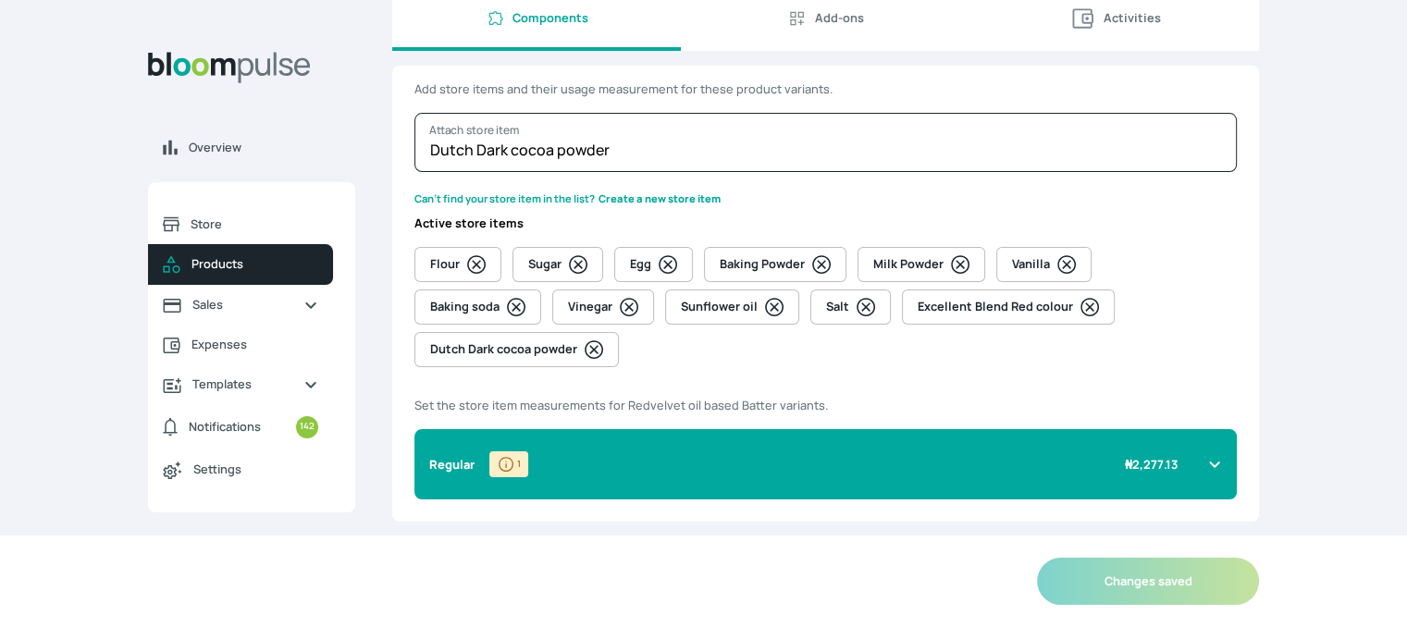
click at [1208, 429] on div "Regular 1 ₦ 2,277.13" at bounding box center [825, 464] width 822 height 70
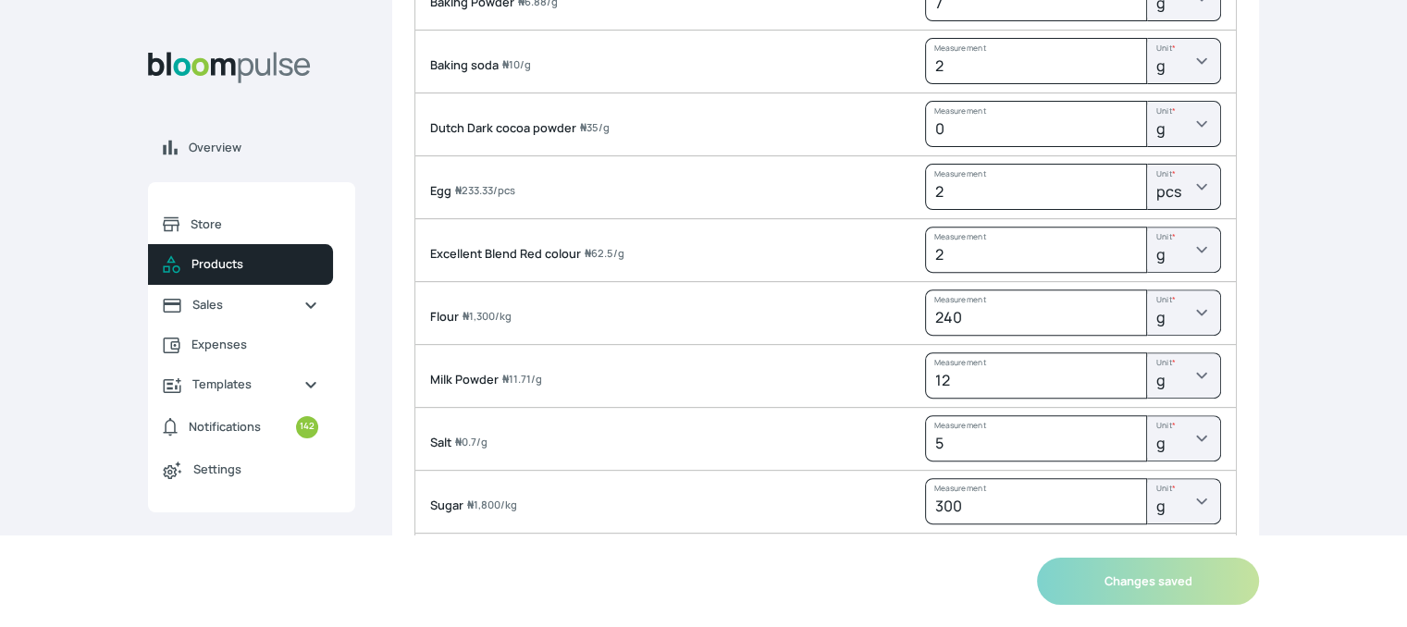
scroll to position [684, 0]
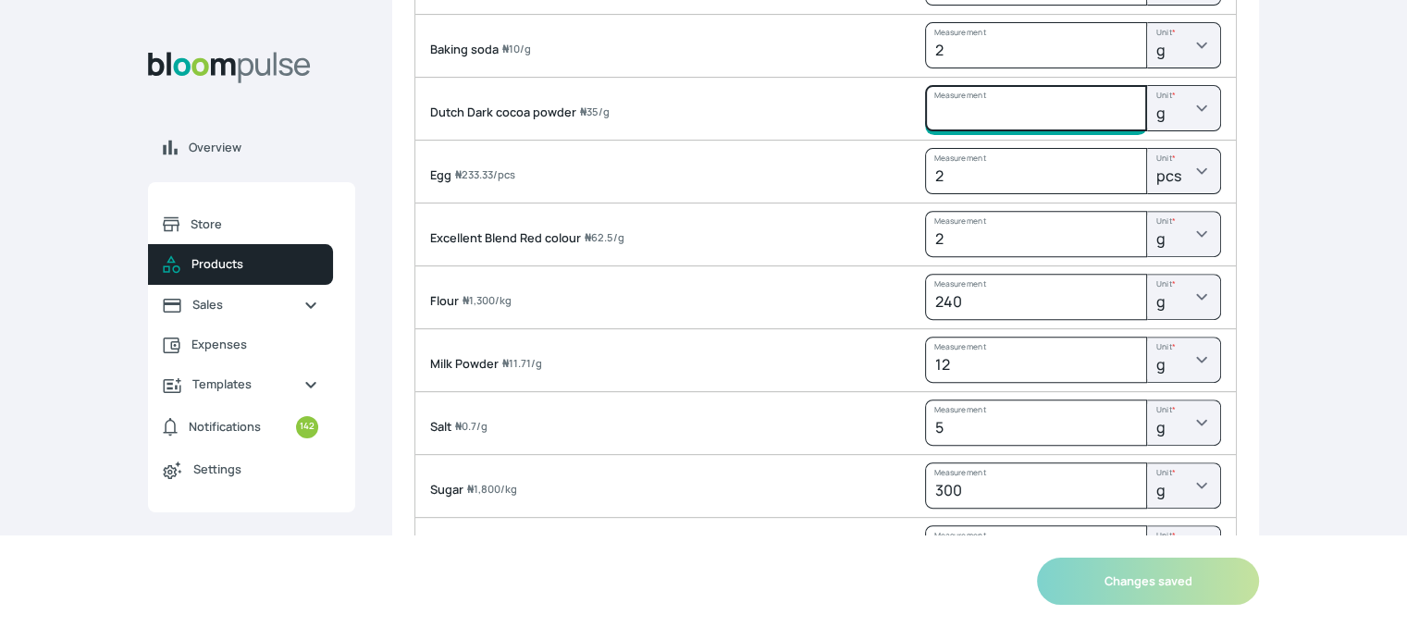
click at [997, 85] on input "Measurement" at bounding box center [1036, 108] width 222 height 46
type input "0"
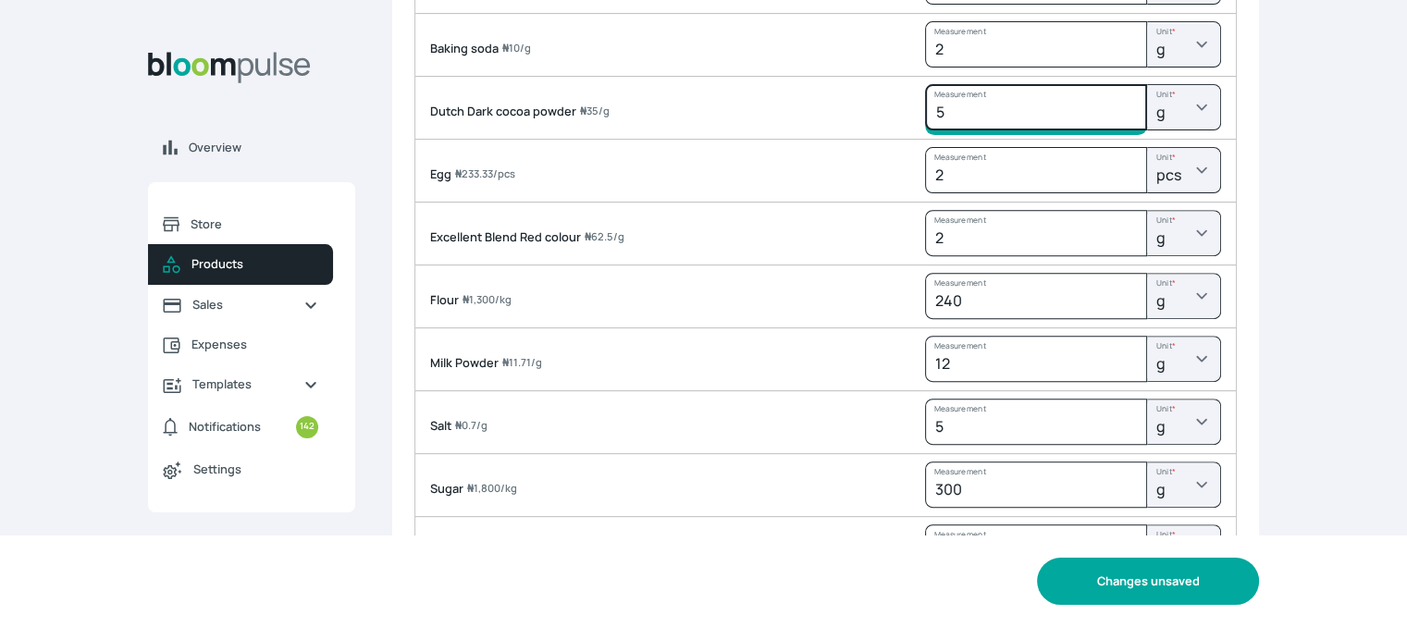
type input "5"
click at [1109, 583] on button "Changes unsaved" at bounding box center [1148, 581] width 222 height 47
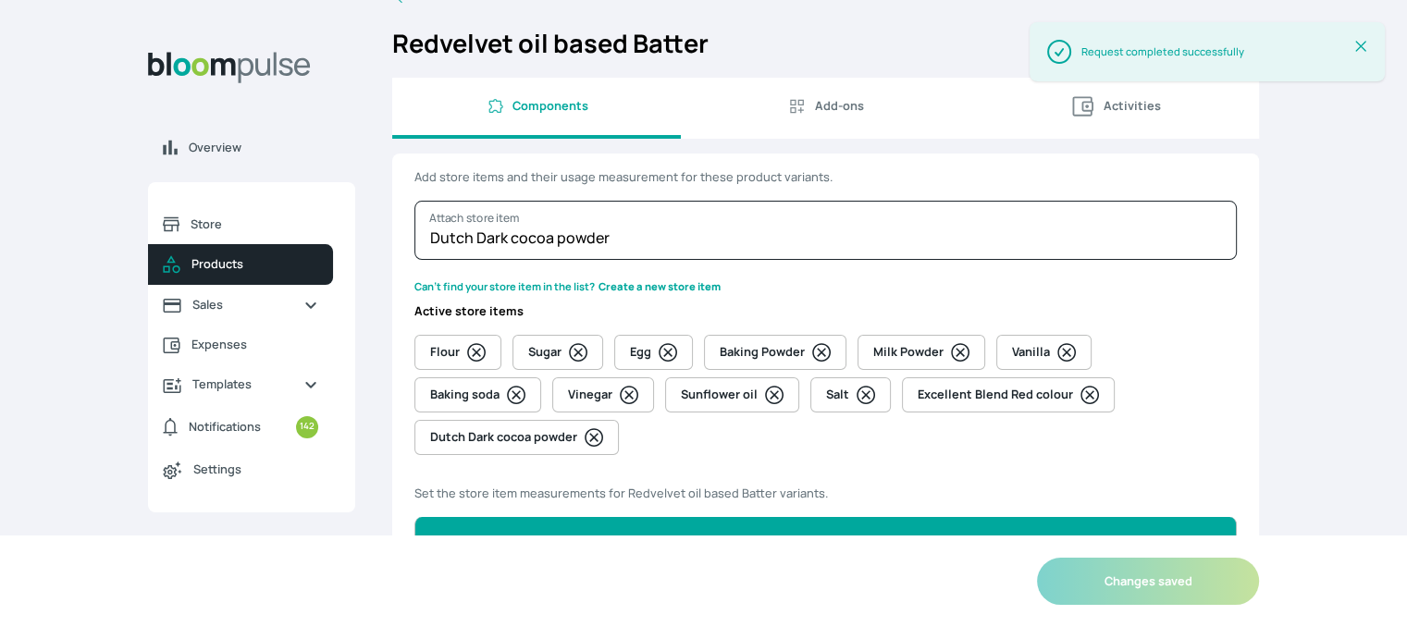
scroll to position [18, 0]
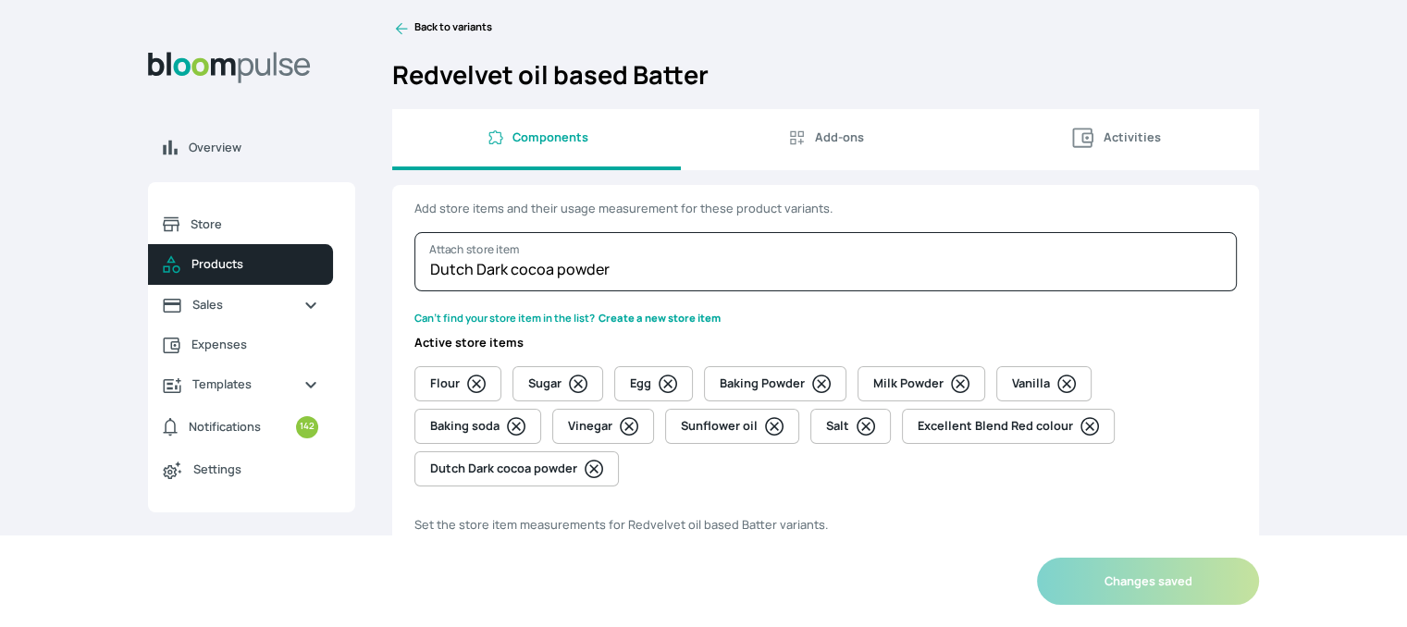
click at [427, 34] on link "Back to variants" at bounding box center [825, 28] width 867 height 18
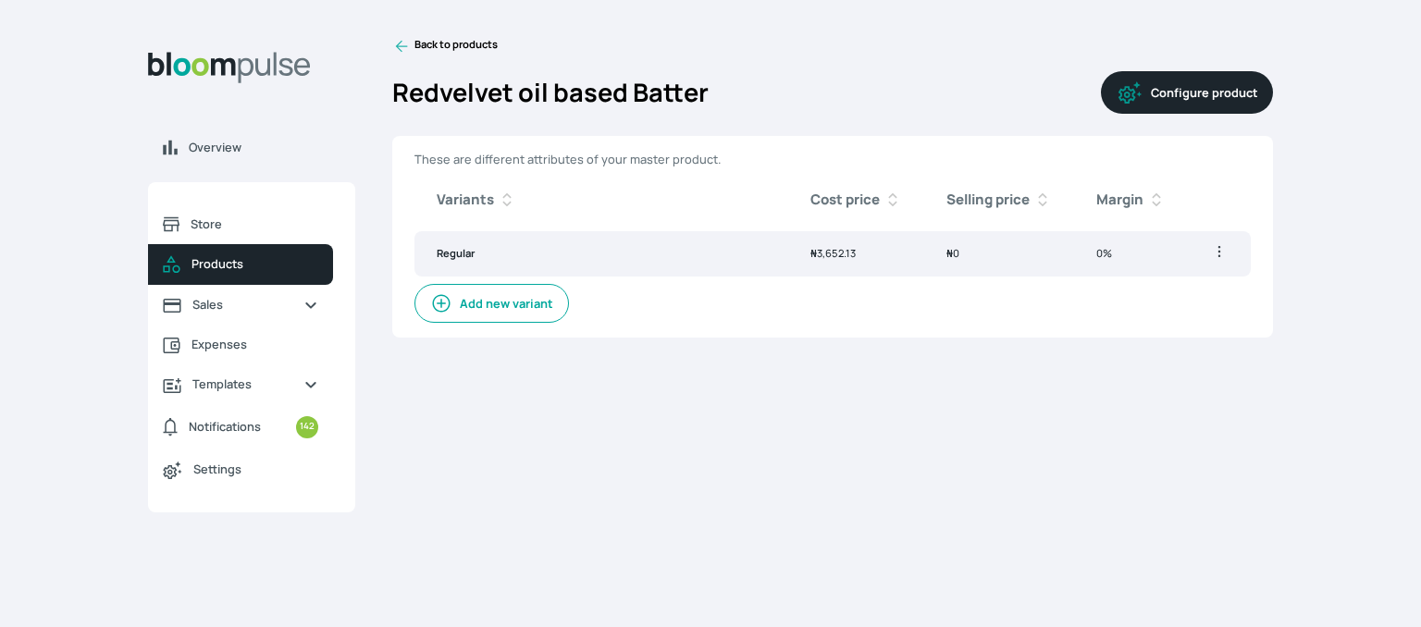
click at [407, 53] on icon at bounding box center [401, 46] width 18 height 18
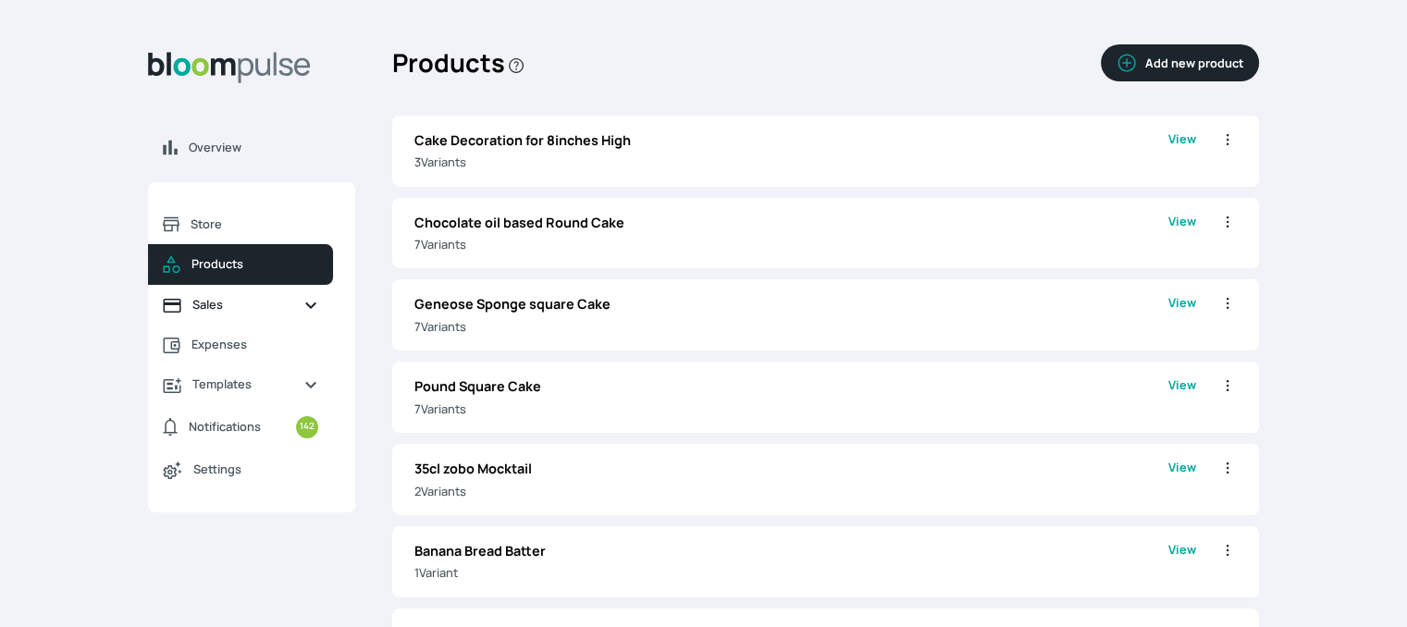
click at [240, 310] on span "Sales" at bounding box center [240, 305] width 96 height 18
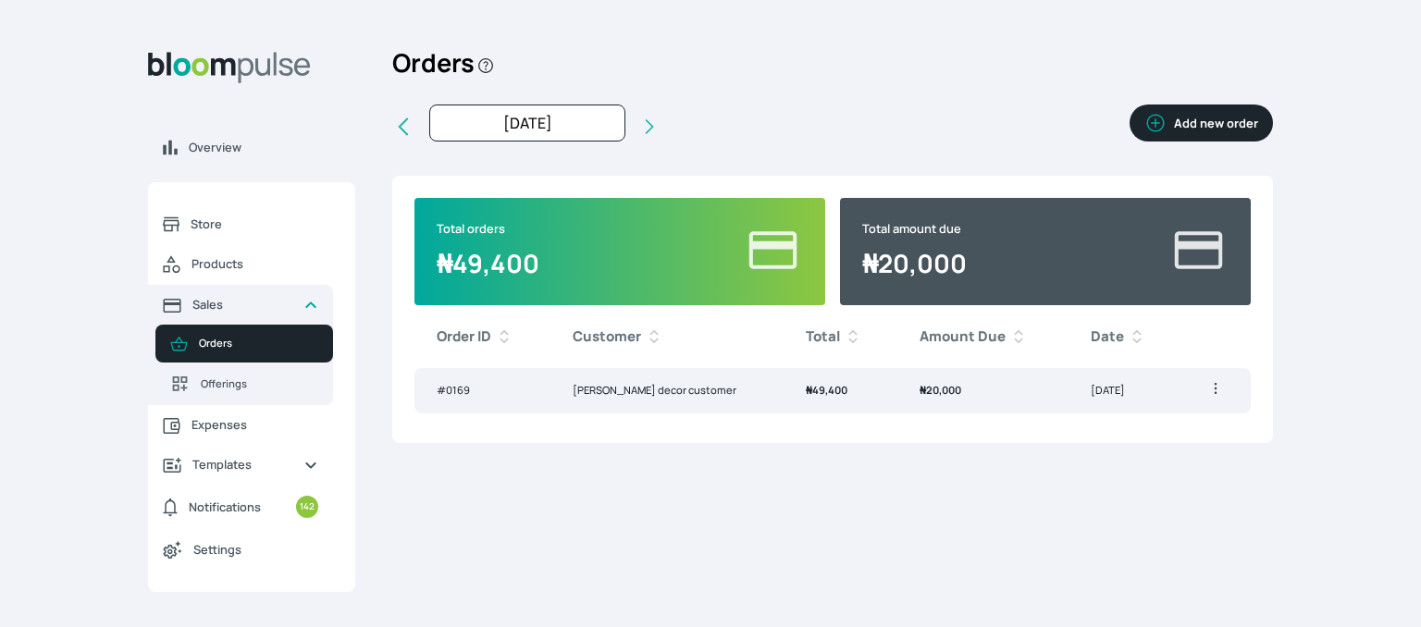
click at [1206, 127] on button "Add new order" at bounding box center [1200, 123] width 143 height 37
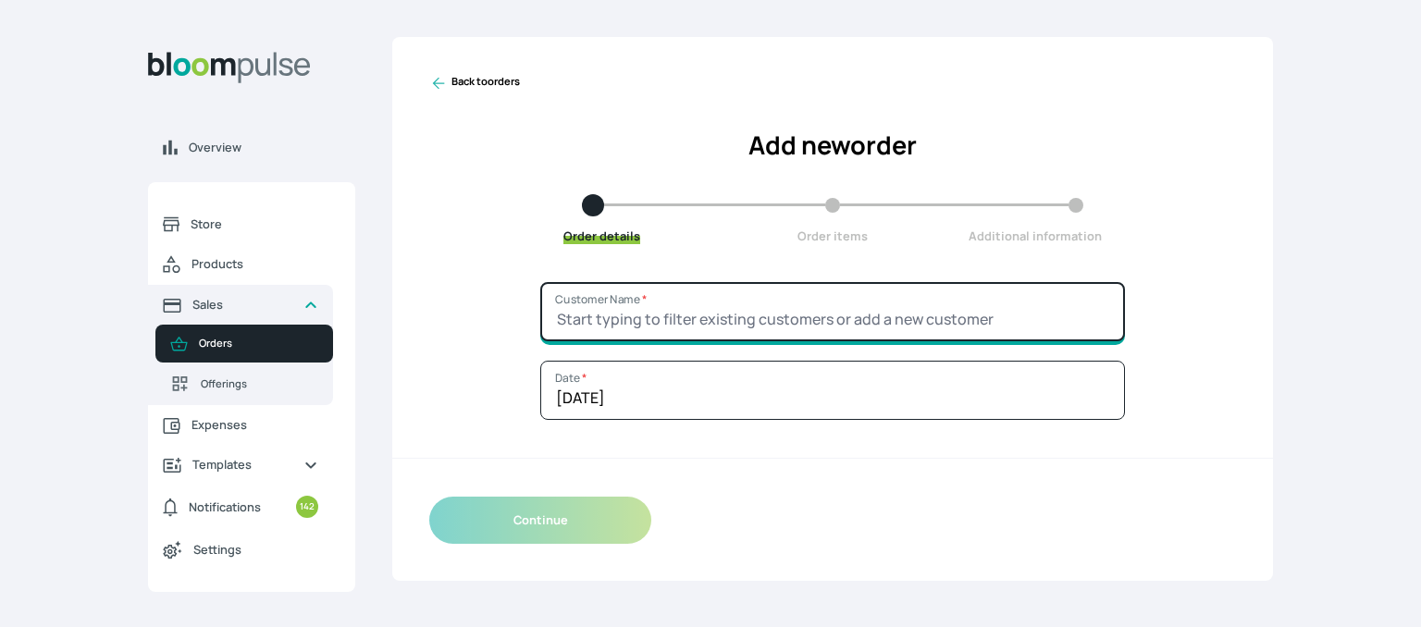
click at [901, 318] on input "Customer Name *" at bounding box center [832, 311] width 585 height 59
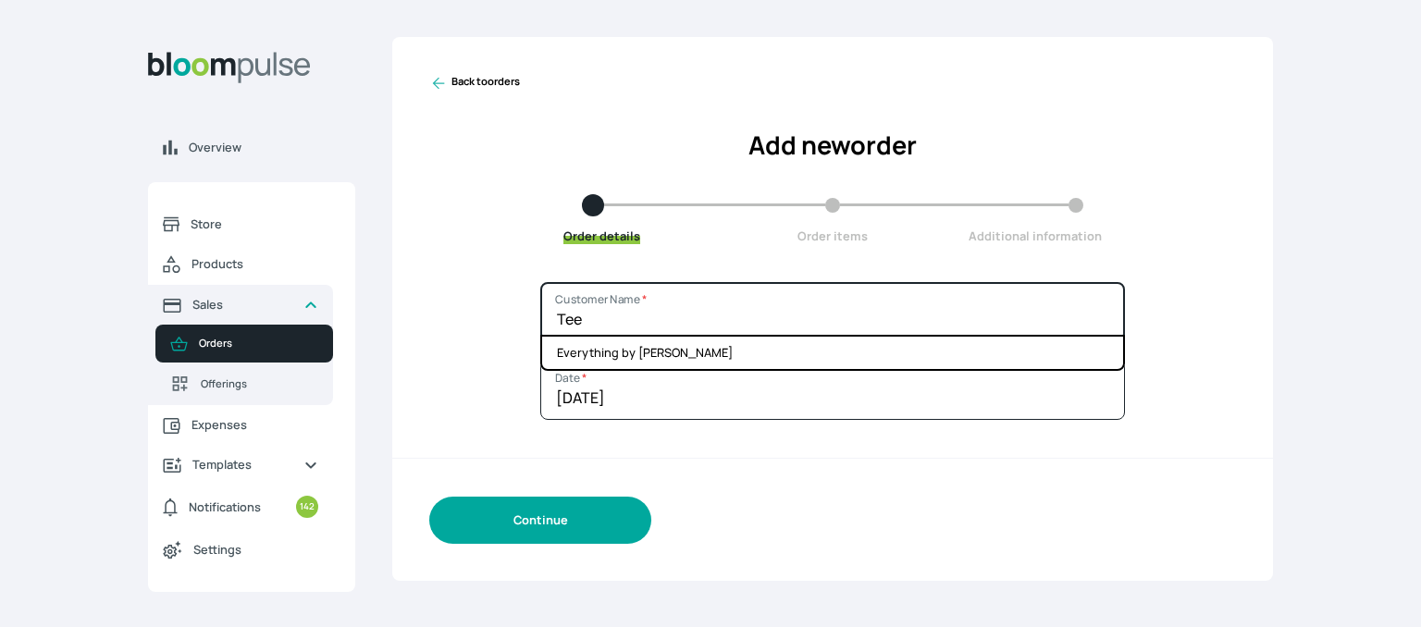
type input "Tee"
click at [512, 511] on button "Continue" at bounding box center [540, 520] width 222 height 47
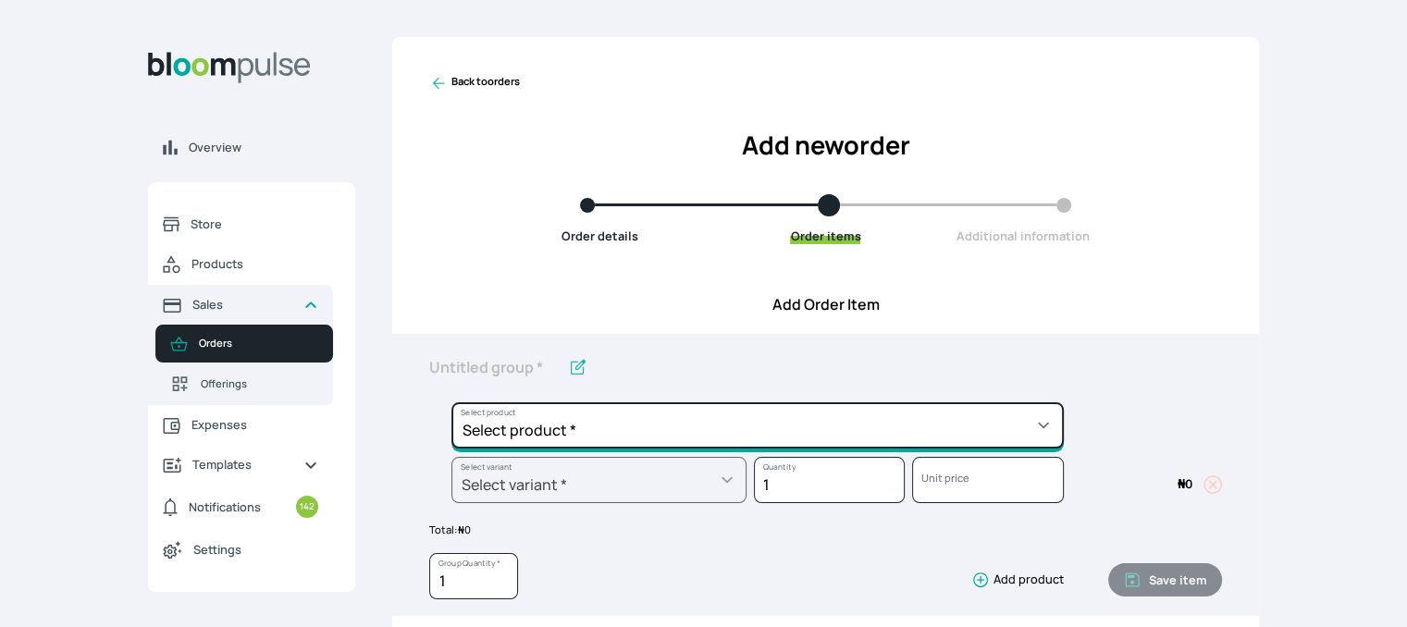
click at [614, 426] on select "Select product * Cake Decoration for 8inches High Chocolate oil based Round Cak…" at bounding box center [757, 425] width 612 height 46
select select "4b86215d-11d7-4913-a1f9-9b3d30bf8d1d"
click at [451, 402] on select "Select product * Cake Decoration for 8inches High Chocolate oil based Round Cak…" at bounding box center [757, 425] width 612 height 46
type input "Chocolate oil based square Cake"
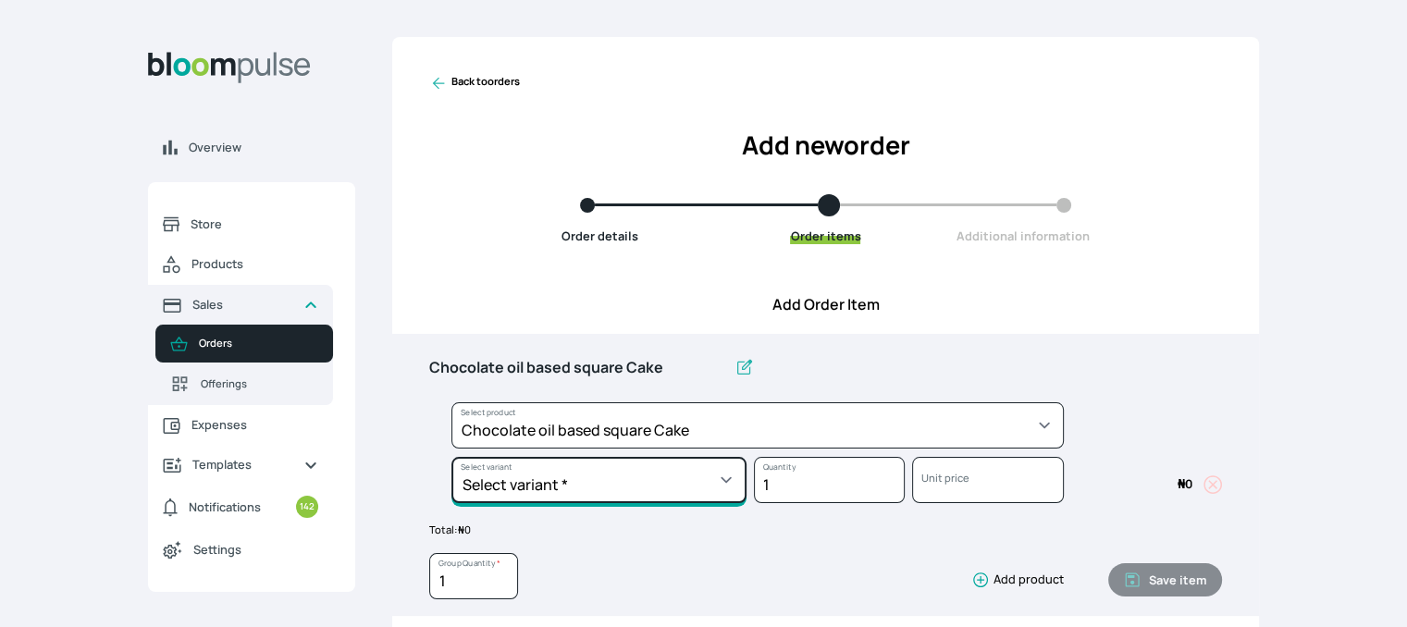
click at [607, 474] on select "Select variant * 10inches 11inches 12inches 6inches 7inches 8inches 9inches" at bounding box center [598, 480] width 295 height 46
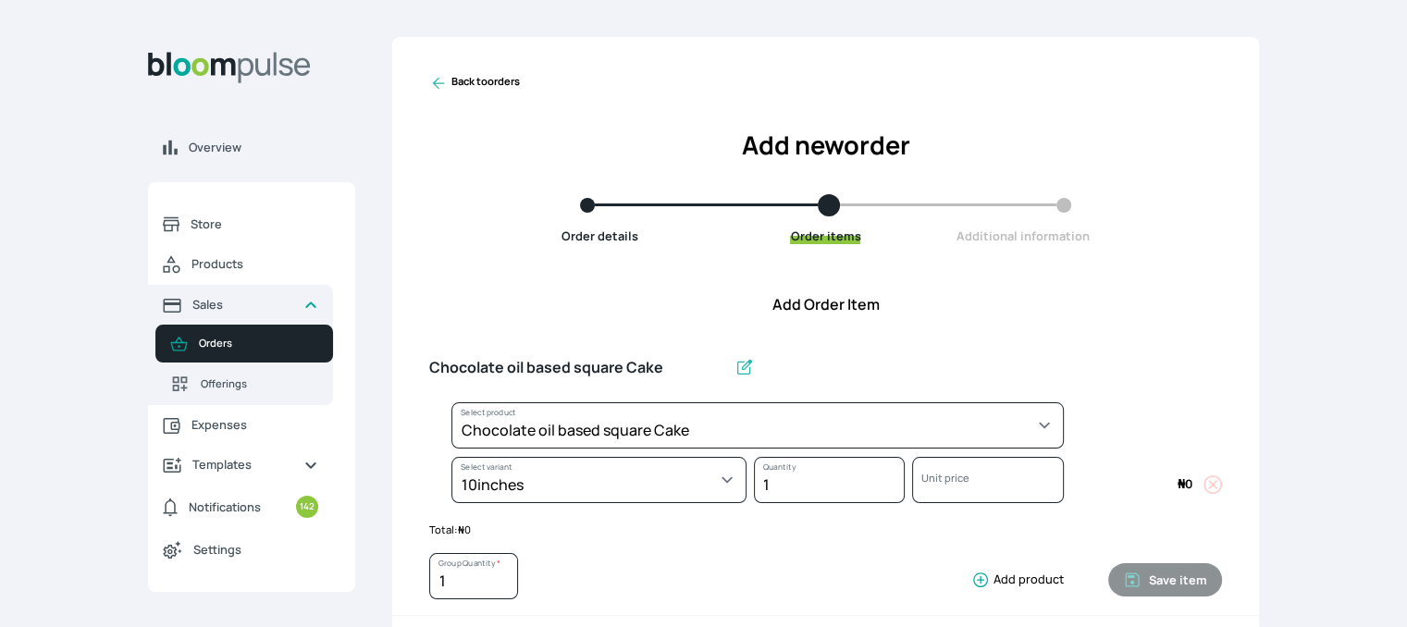
select select "4b86215d-11d7-4913-a1f9-9b3d30bf8d1d"
select select "77165400-0123-4c59-bbba-1ee6898d7b46"
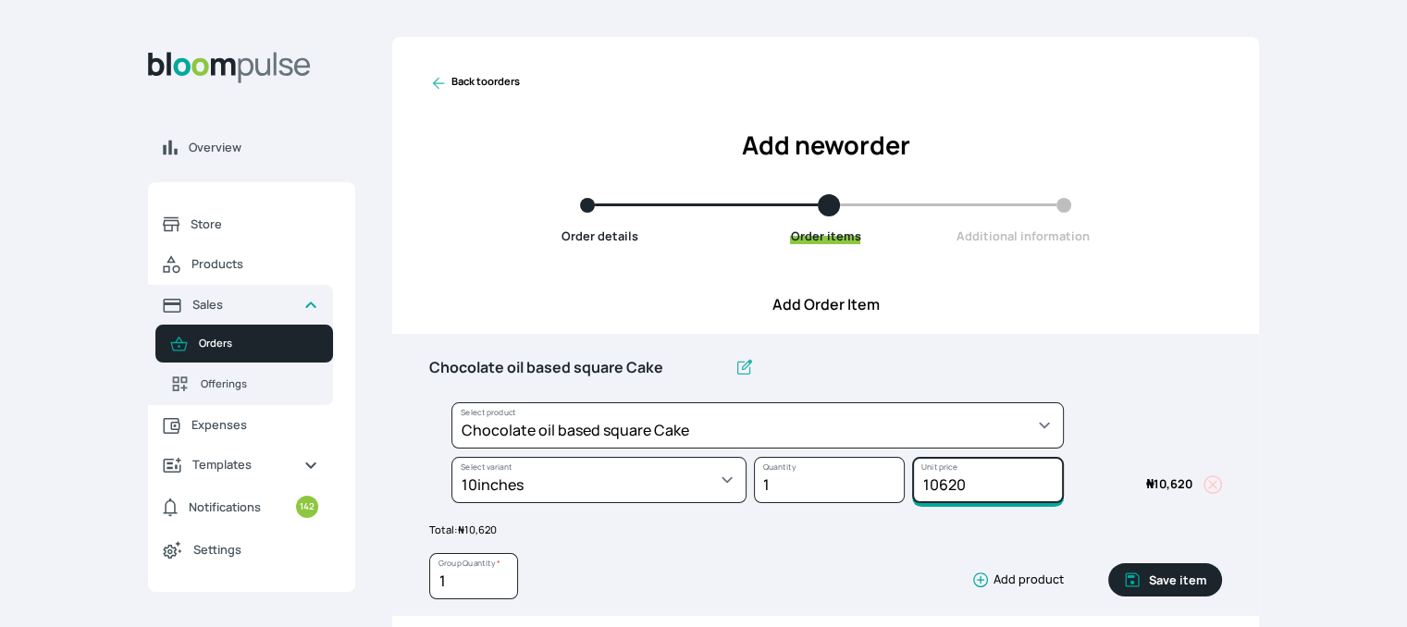
click at [978, 484] on input "10620" at bounding box center [987, 480] width 151 height 46
type input "10650"
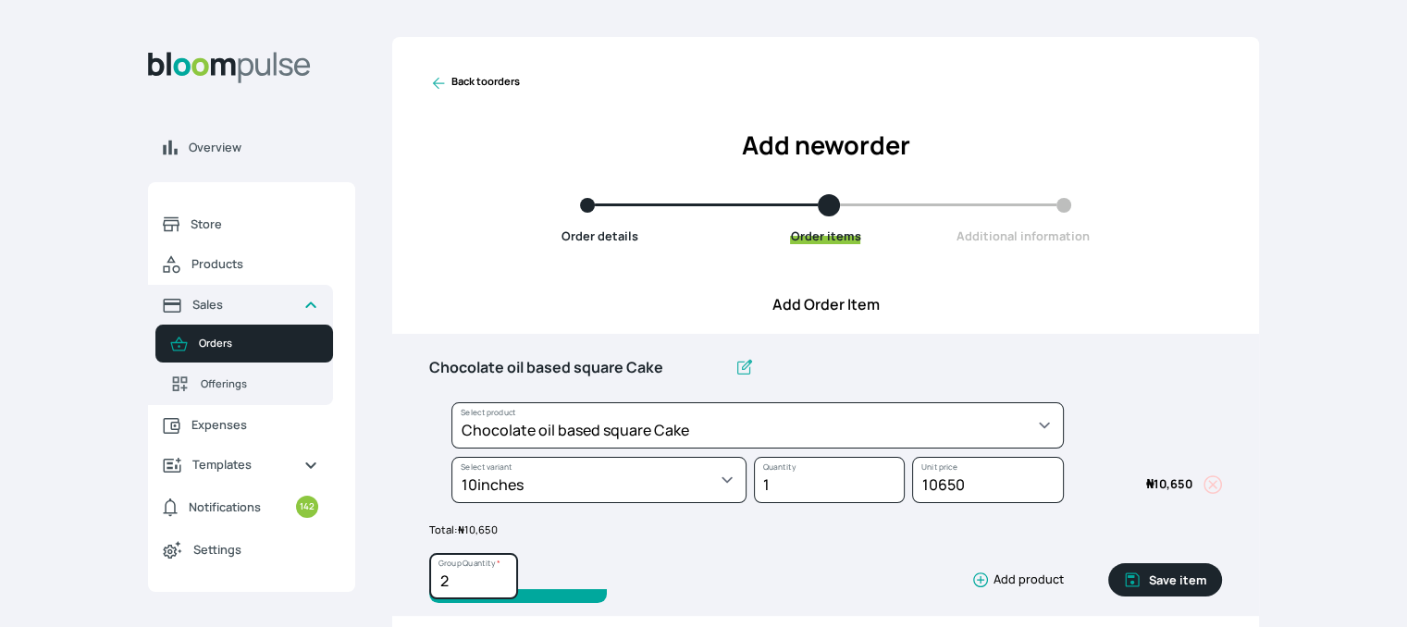
click at [501, 575] on input "2" at bounding box center [473, 576] width 89 height 46
click at [501, 575] on input "3" at bounding box center [473, 576] width 89 height 46
type input "4"
click at [501, 575] on input "4" at bounding box center [473, 576] width 89 height 46
click at [1176, 571] on button "Save item" at bounding box center [1165, 579] width 114 height 33
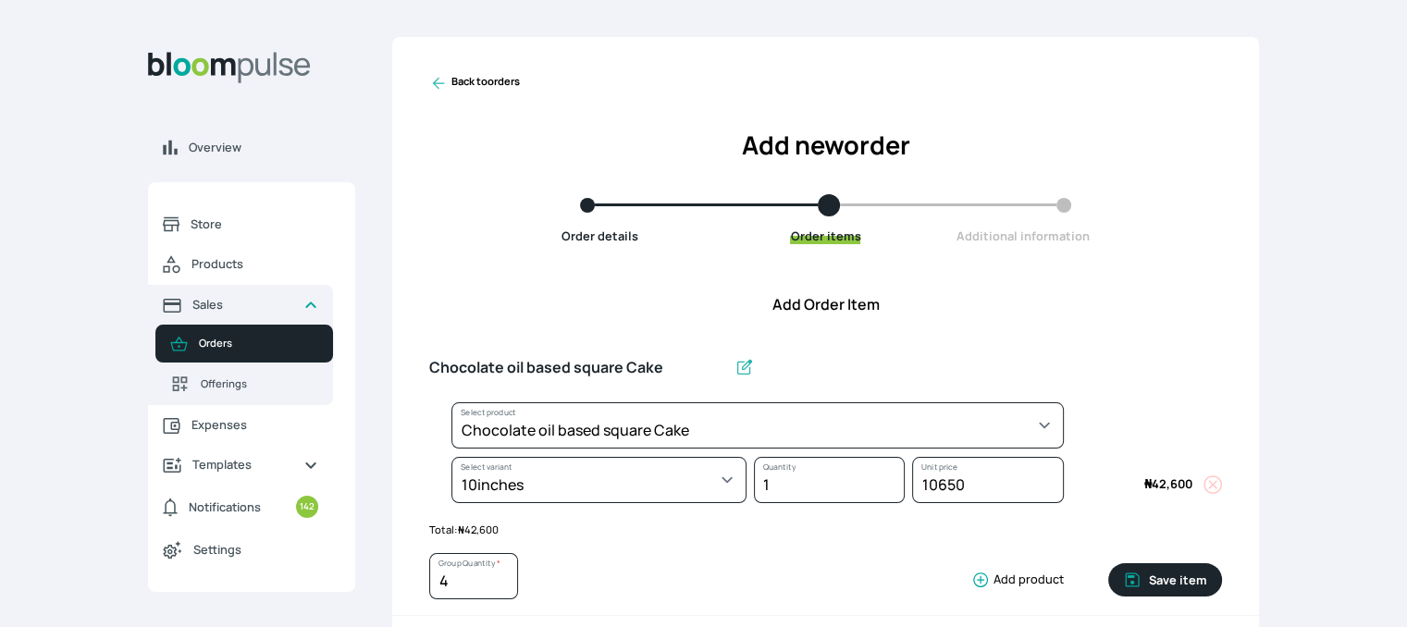
type input "1"
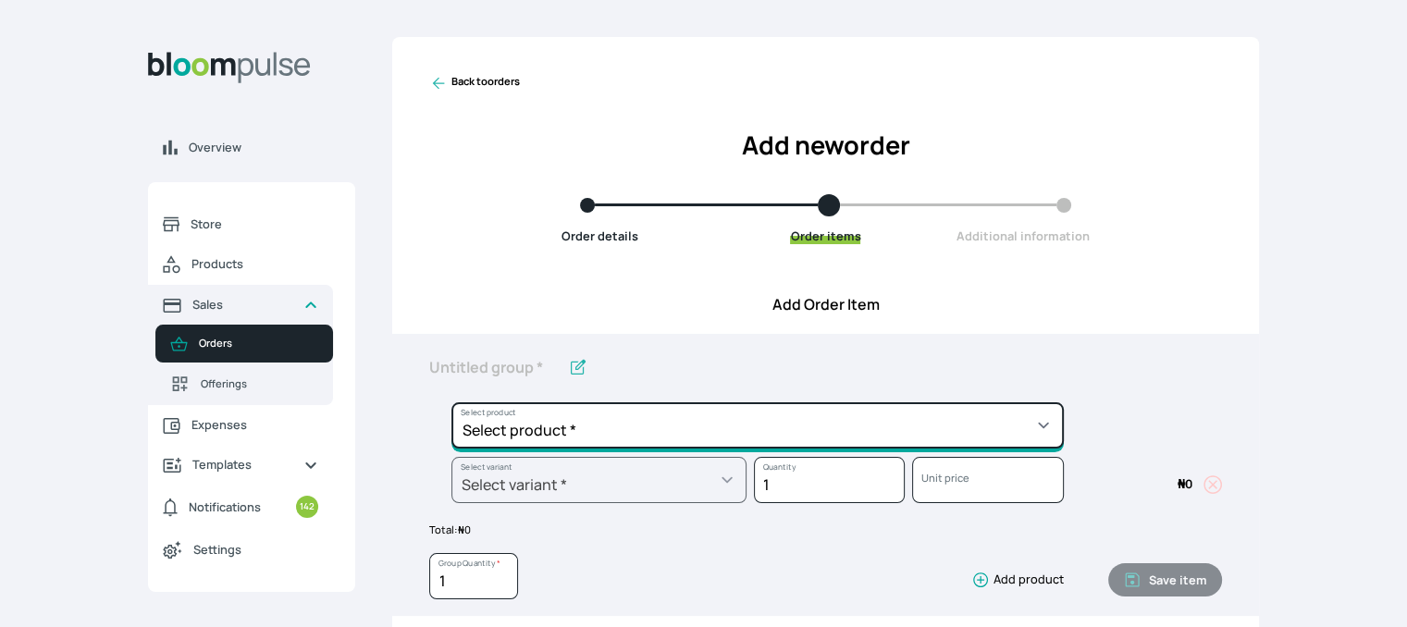
click at [984, 428] on select "Select product * Cake Decoration for 8inches High Chocolate oil based Round Cak…" at bounding box center [757, 425] width 612 height 46
select select "83f82b0c-44eb-4ac8-bd97-27faddcd7e30"
click at [451, 402] on select "Select product * Cake Decoration for 8inches High Chocolate oil based Round Cak…" at bounding box center [757, 425] width 612 height 46
type input "Whipped Cream Frosting"
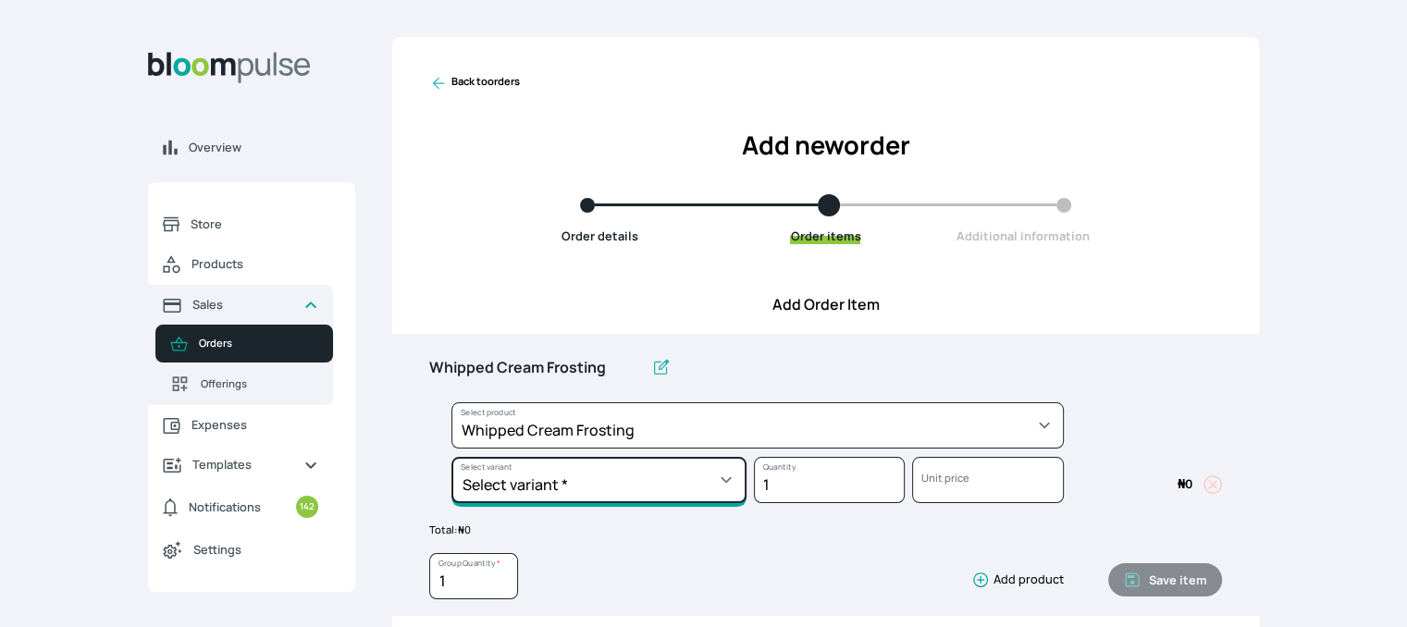
click at [726, 481] on select "Select variant * 1 cup 2 cups 3 cups 4 cups" at bounding box center [598, 480] width 295 height 46
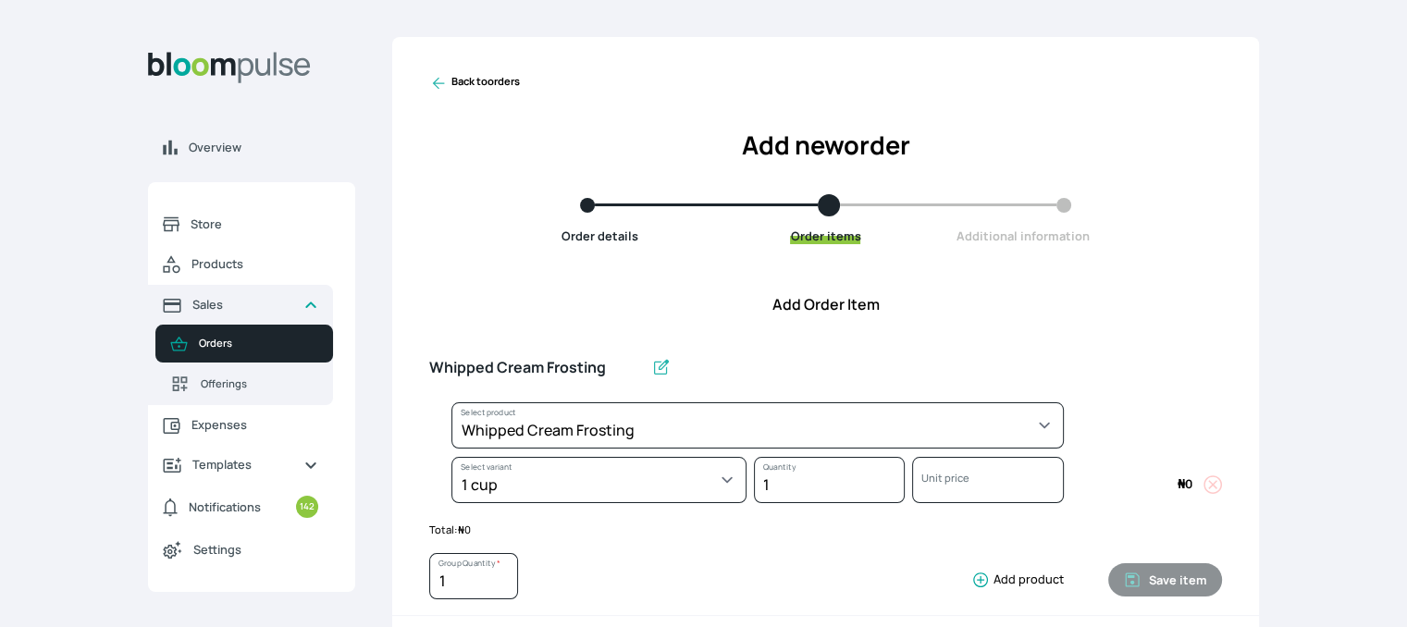
select select "83f82b0c-44eb-4ac8-bd97-27faddcd7e30"
select select "274bdbb1-b40b-44f1-8806-7773b9740937"
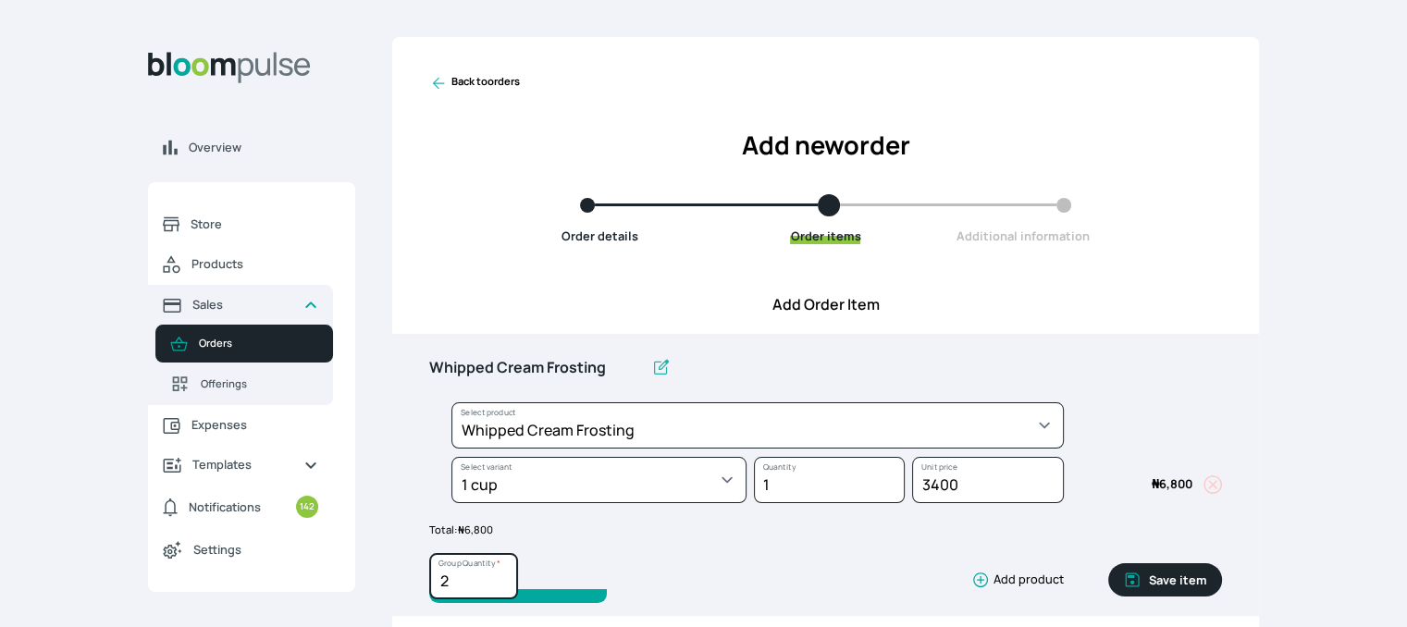
click at [502, 573] on input "2" at bounding box center [473, 576] width 89 height 46
click at [502, 573] on input "3" at bounding box center [473, 576] width 89 height 46
click at [502, 573] on input "4" at bounding box center [473, 576] width 89 height 46
click at [502, 573] on input "5" at bounding box center [473, 576] width 89 height 46
type input "6"
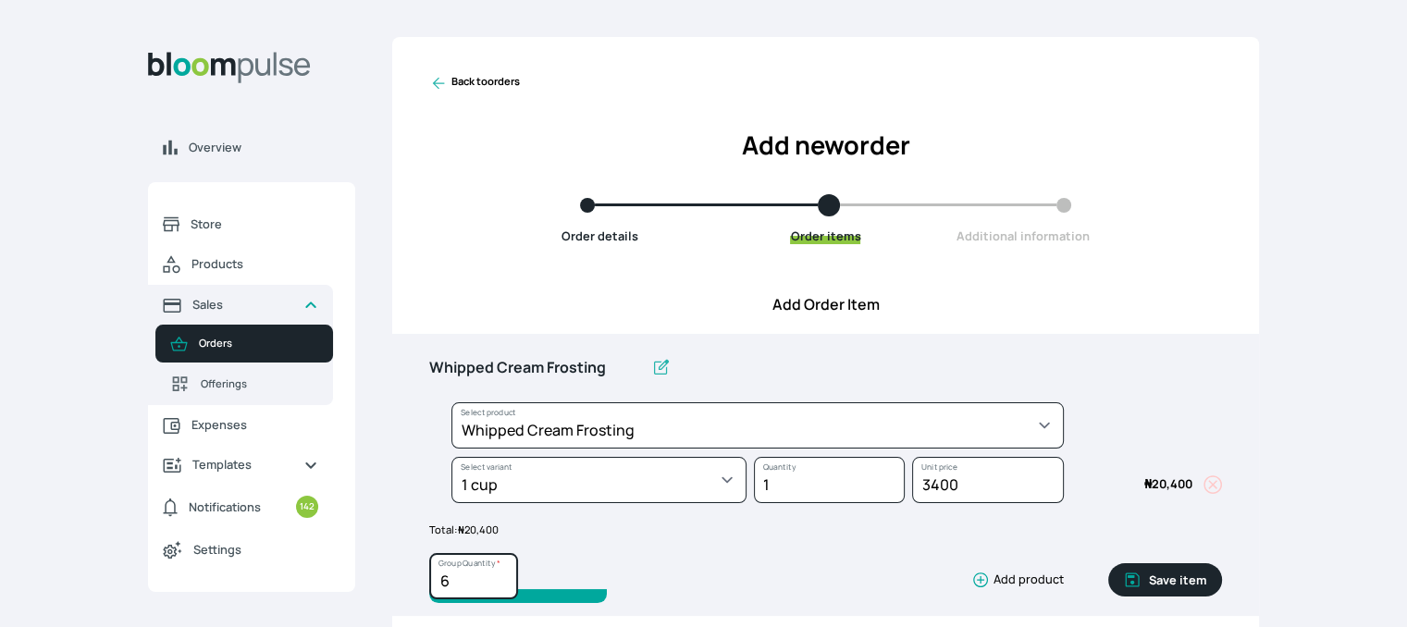
click at [502, 573] on input "6" at bounding box center [473, 576] width 89 height 46
click at [1151, 568] on button "Save item" at bounding box center [1165, 579] width 114 height 33
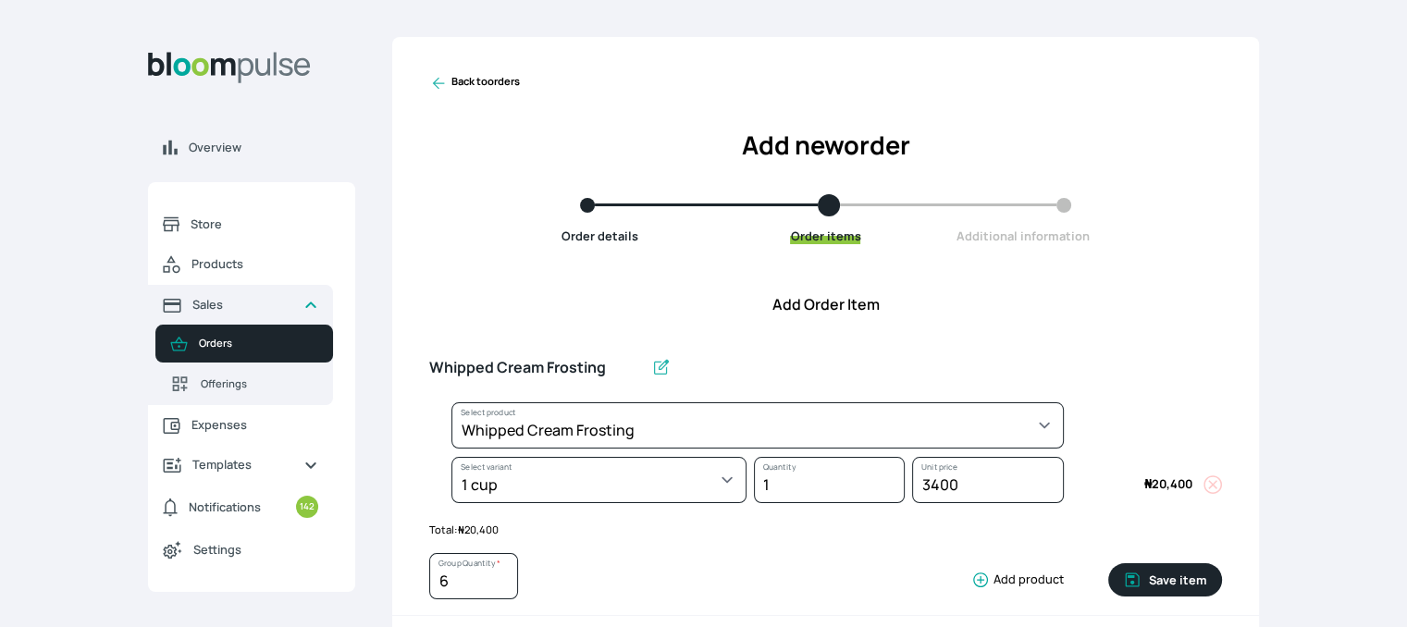
type input "1"
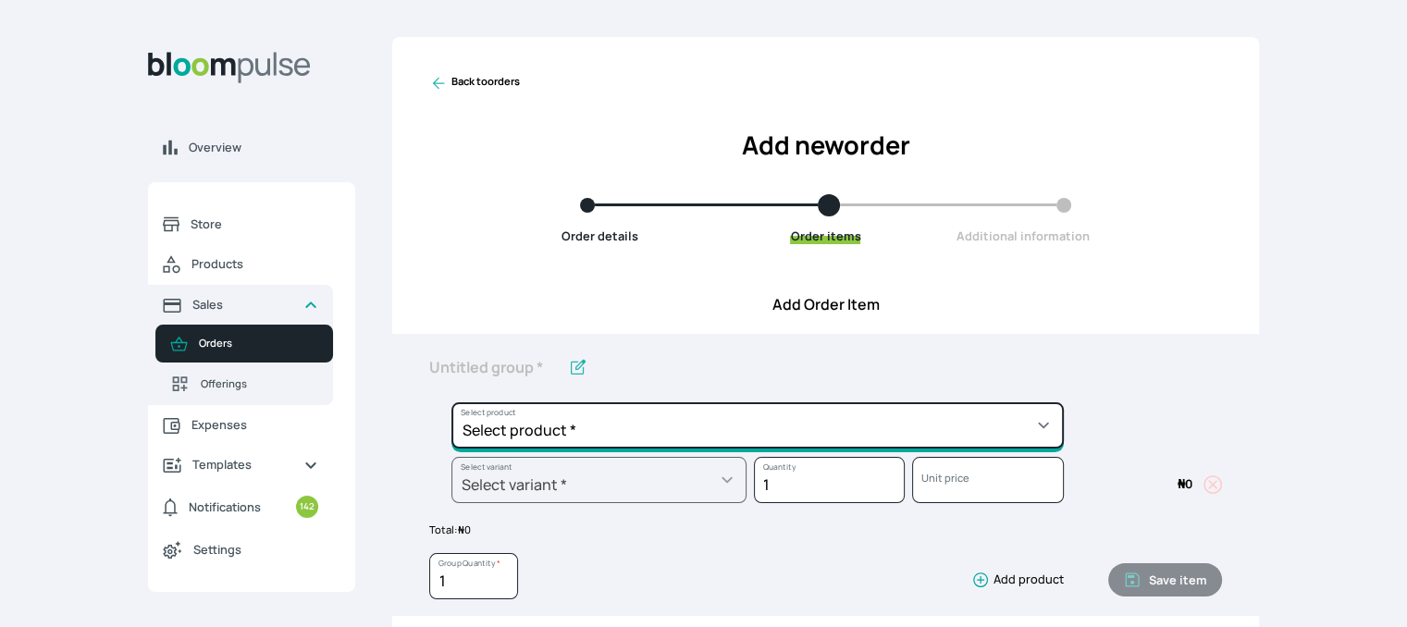
click at [920, 427] on select "Select product * Cake Decoration for 8inches High Chocolate oil based Round Cak…" at bounding box center [757, 425] width 612 height 46
select select "023b730d-bc46-477e-b7f7-d3522e7f455b"
click at [451, 402] on select "Select product * Cake Decoration for 8inches High Chocolate oil based Round Cak…" at bounding box center [757, 425] width 612 height 46
type input "Cake Decoration for 8inches High"
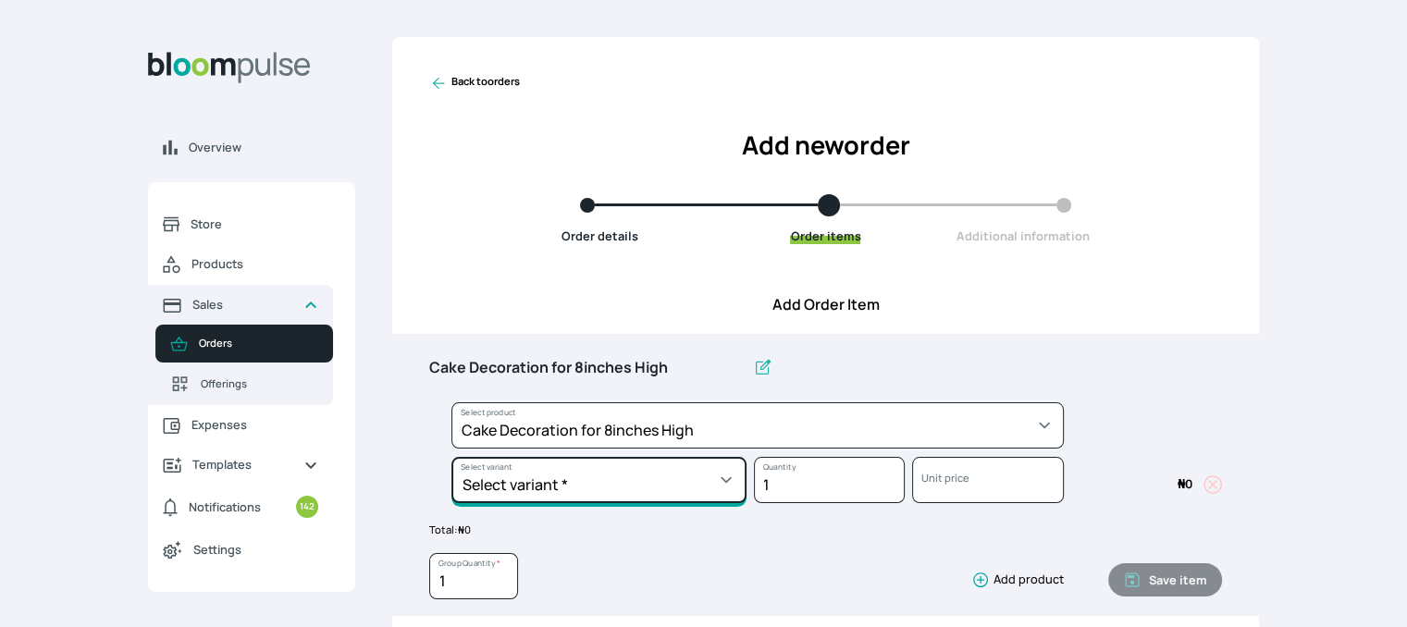
click at [607, 485] on select "Select variant * Basic Complex Regular" at bounding box center [598, 480] width 295 height 46
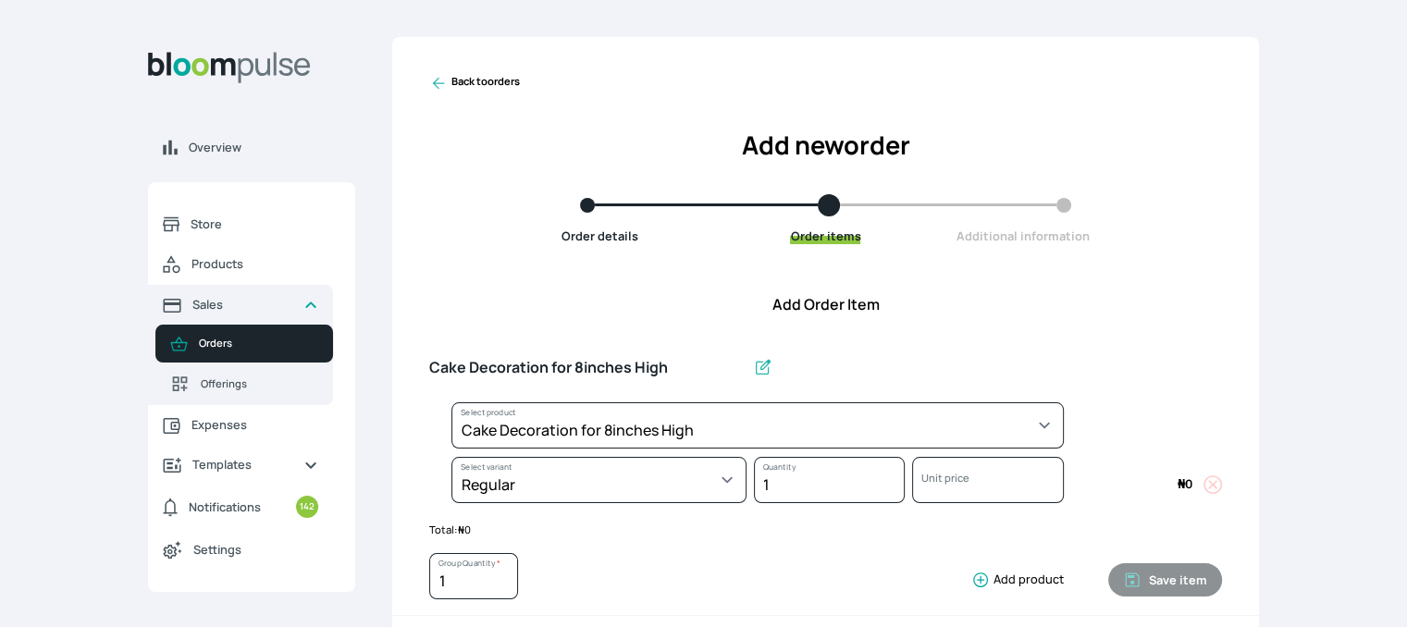
select select "023b730d-bc46-477e-b7f7-d3522e7f455b"
select select "13dbb06e-f851-45db-a0d6-3609ea7c0f11"
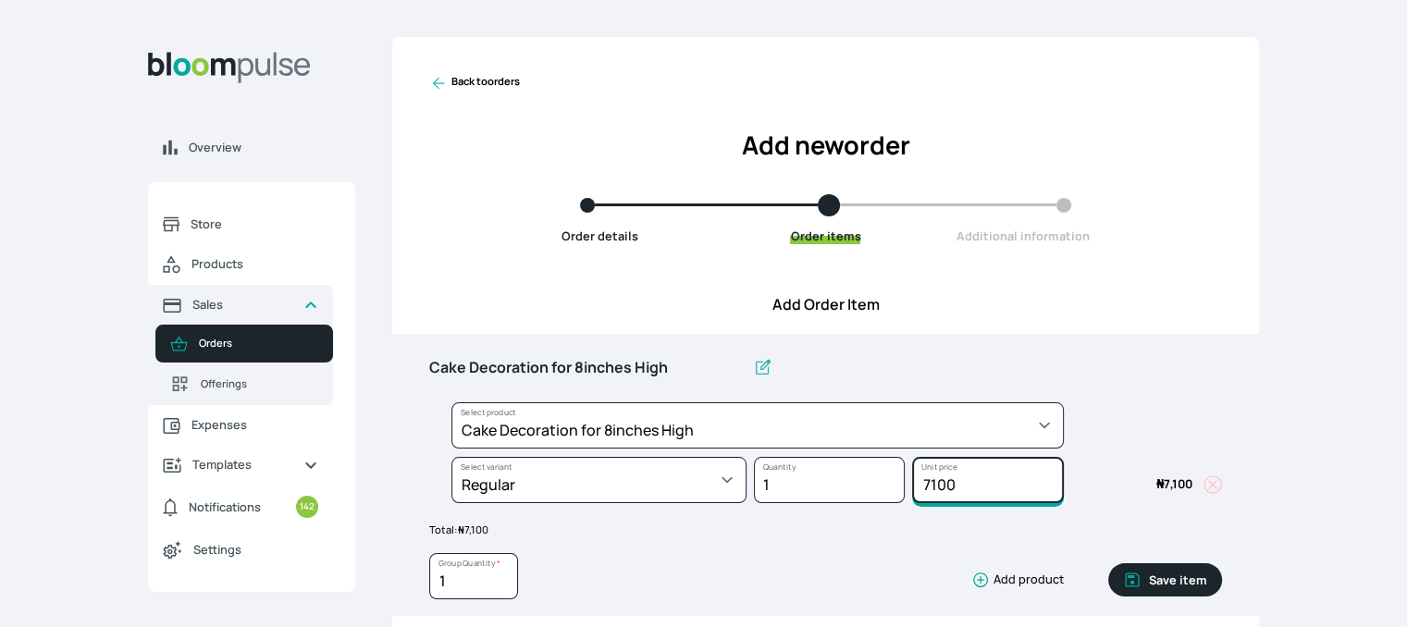
click at [1017, 461] on input "7100" at bounding box center [987, 480] width 151 height 46
type input "7"
type input "20000"
click at [1167, 578] on button "Save item" at bounding box center [1165, 579] width 114 height 33
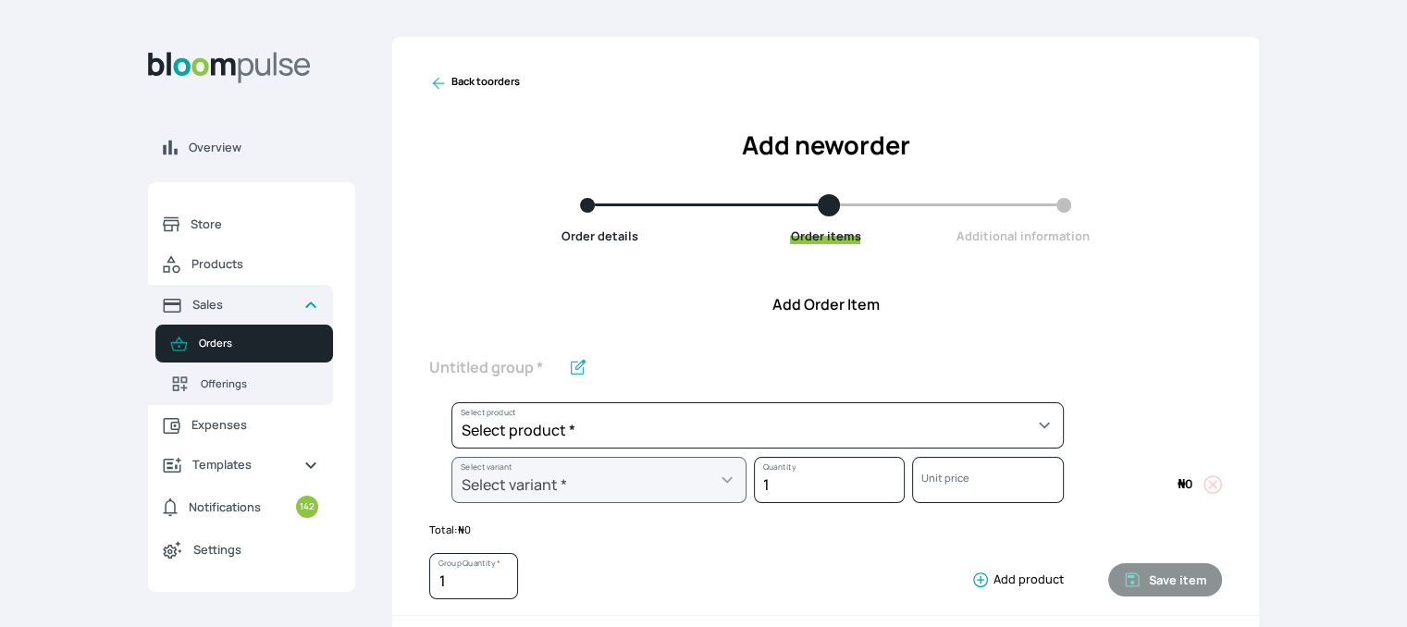
scroll to position [548, 0]
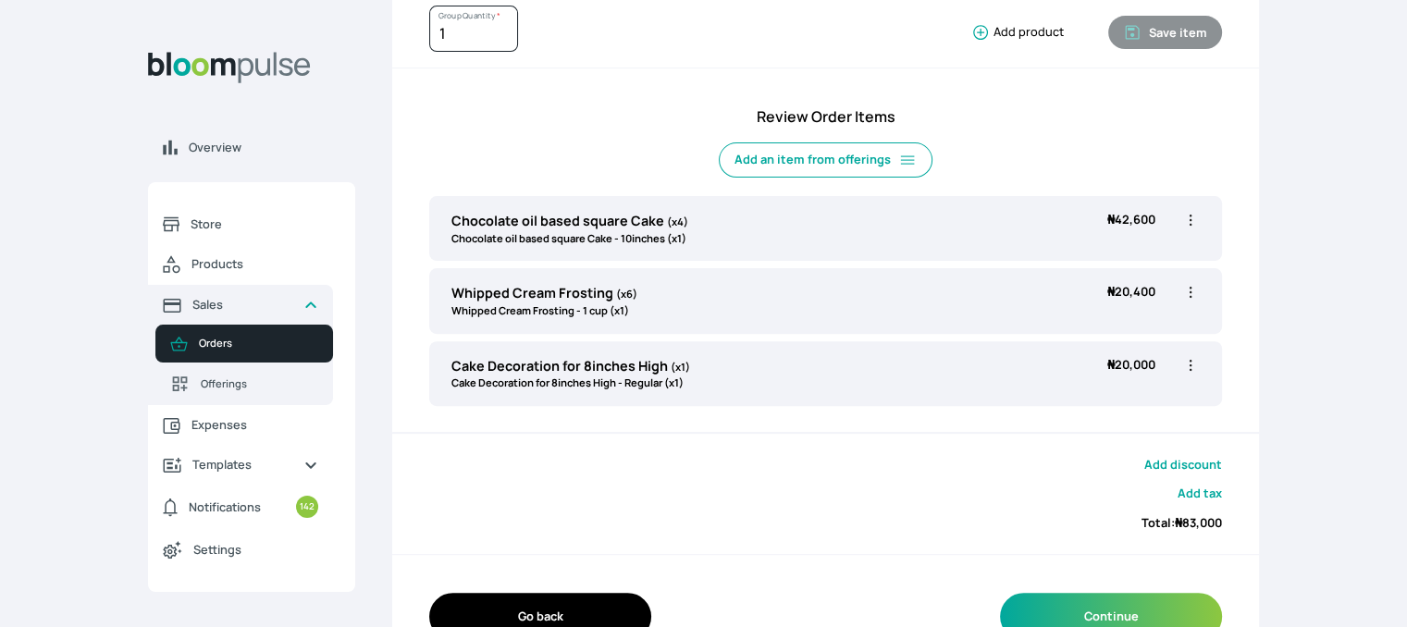
click at [1191, 218] on icon "button" at bounding box center [1190, 220] width 18 height 18
click at [1139, 252] on span "Edit" at bounding box center [1118, 258] width 133 height 18
type input "Chocolate oil based square Cake"
type input "4"
select select "4b86215d-11d7-4913-a1f9-9b3d30bf8d1d"
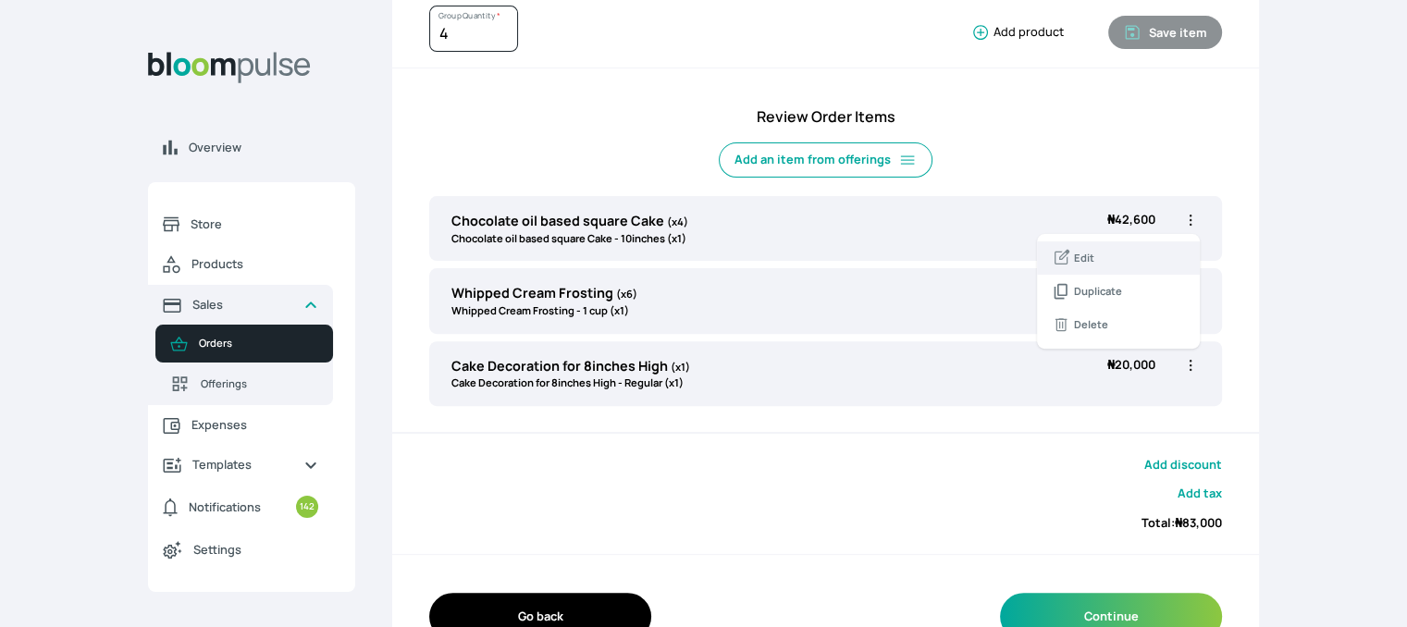
select select "77165400-0123-4c59-bbba-1ee6898d7b46"
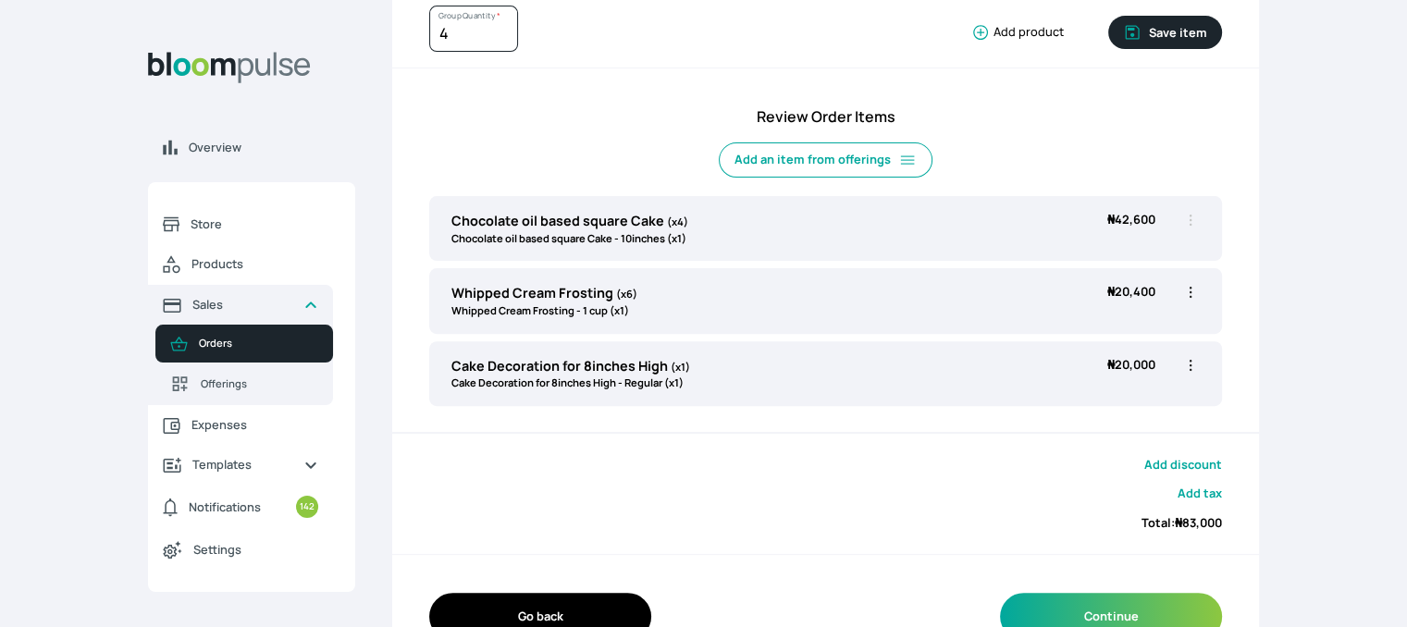
scroll to position [0, 0]
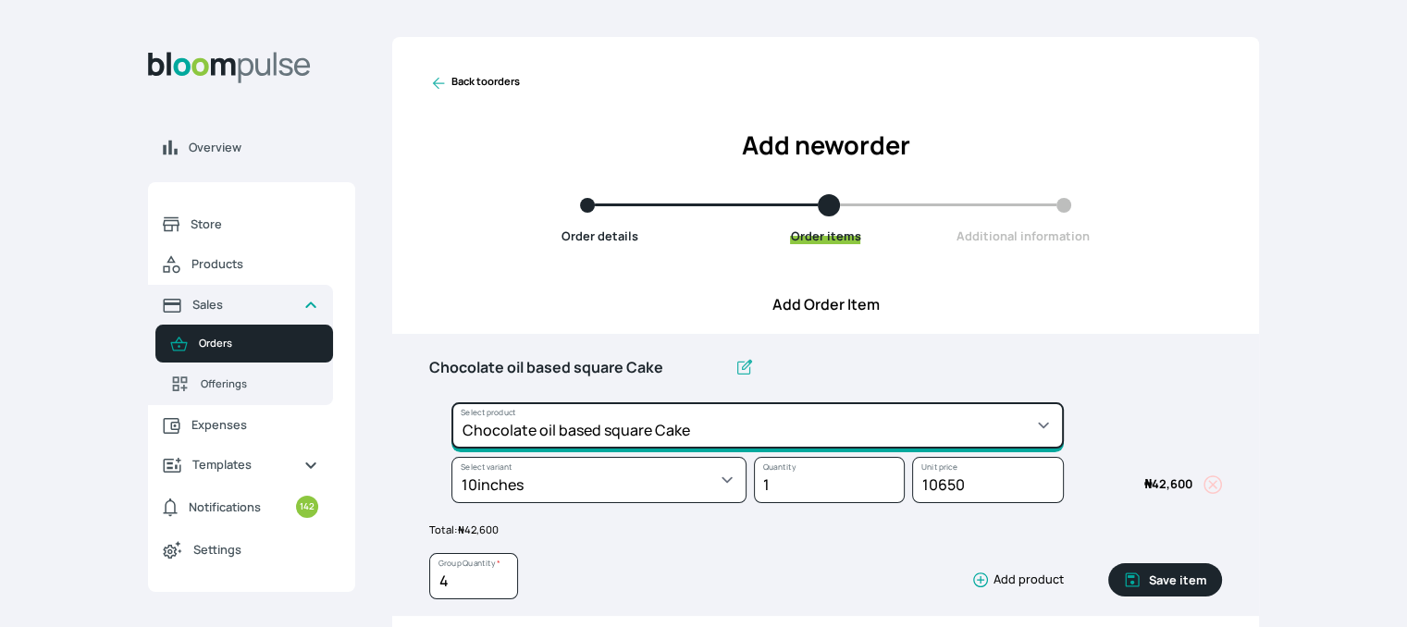
click at [821, 433] on select "Select product * Cake Decoration for 8inches High Chocolate oil based Round Cak…" at bounding box center [757, 425] width 612 height 46
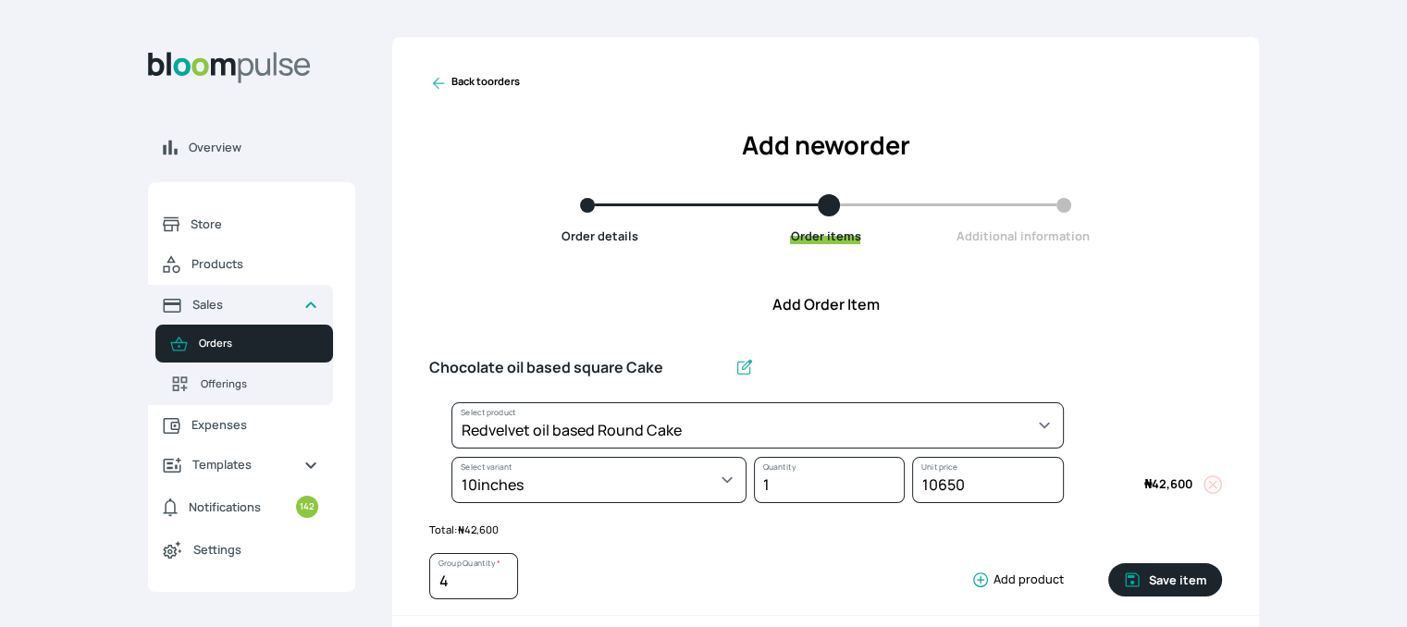
select select "308ec9aa-9c9b-4c8b-9137-5de2303ab237"
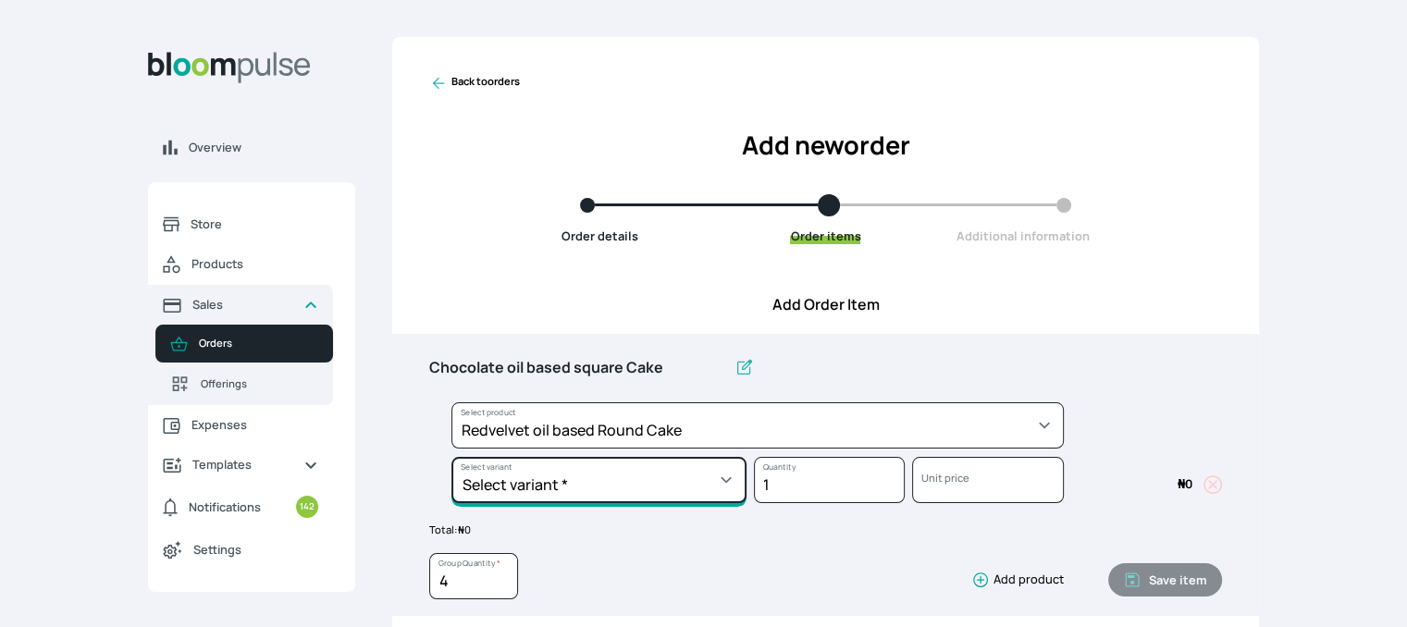
click at [599, 497] on select "Select variant * 10inches 11inches 12inches 6inches 7inches 8inches 9inches" at bounding box center [598, 480] width 295 height 46
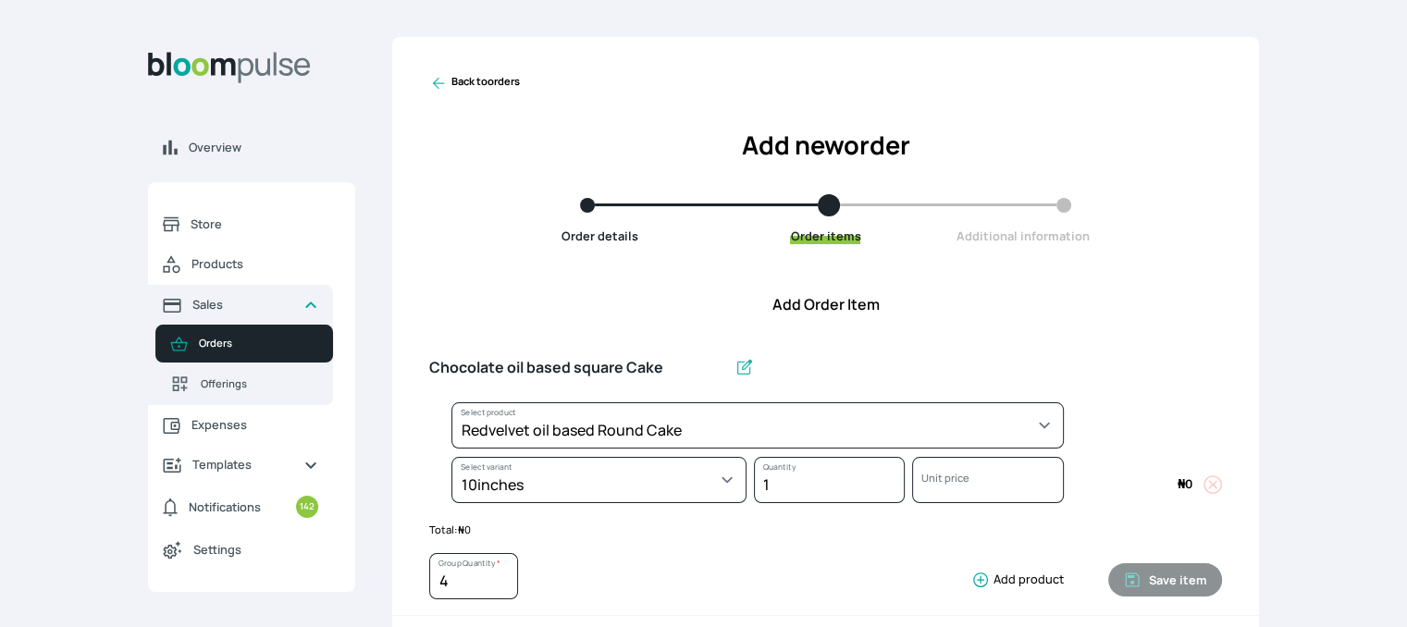
select select "308ec9aa-9c9b-4c8b-9137-5de2303ab237"
select select "bff53f3e-0045-4988-916d-936ffa64d741"
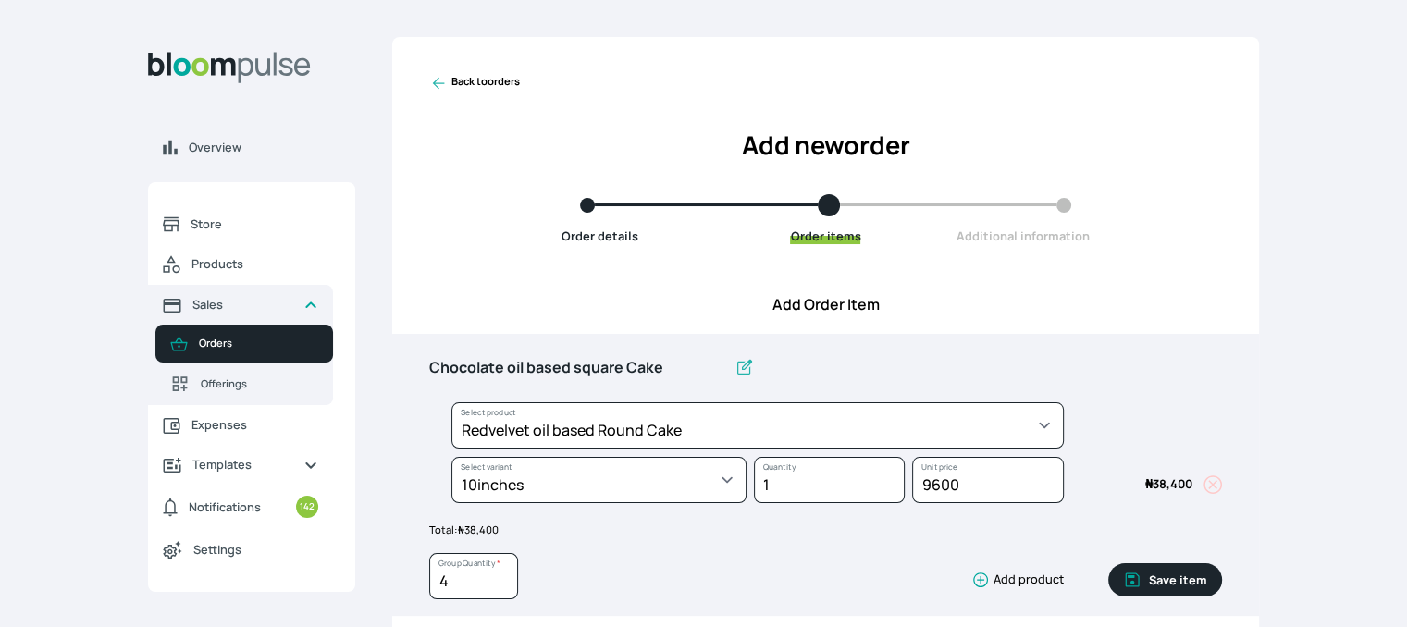
click at [1181, 580] on button "Save item" at bounding box center [1165, 579] width 114 height 33
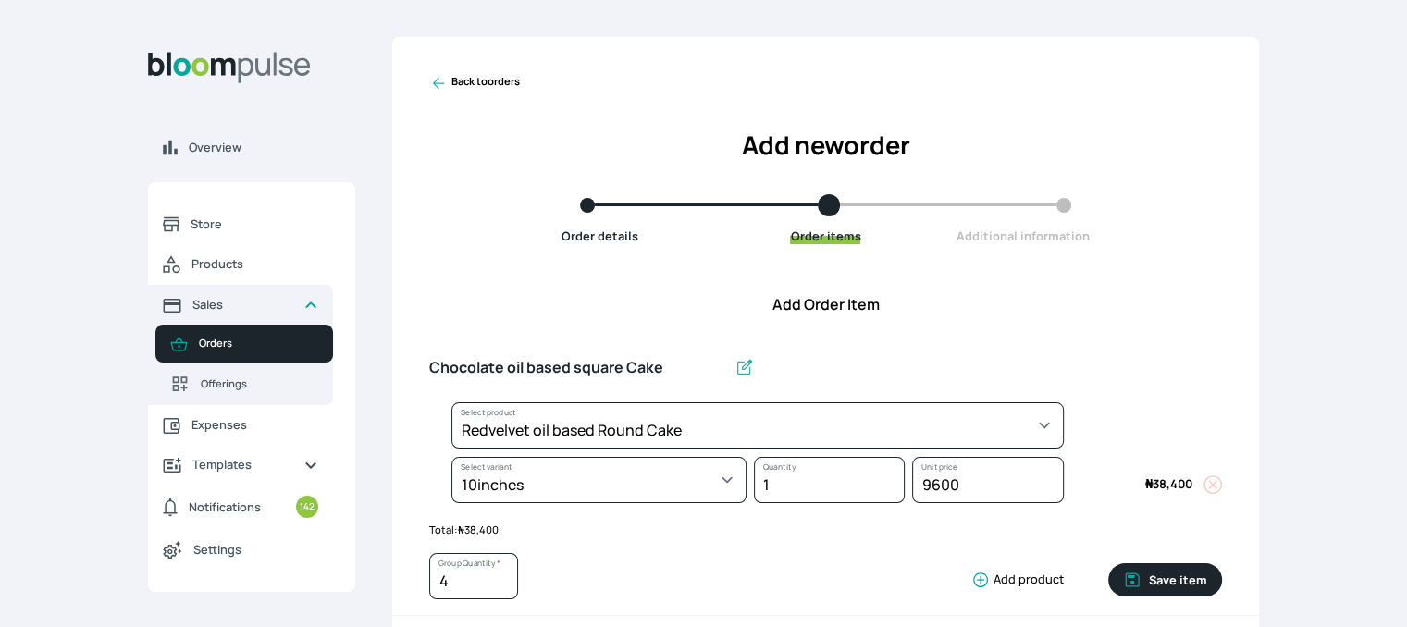
type input "1"
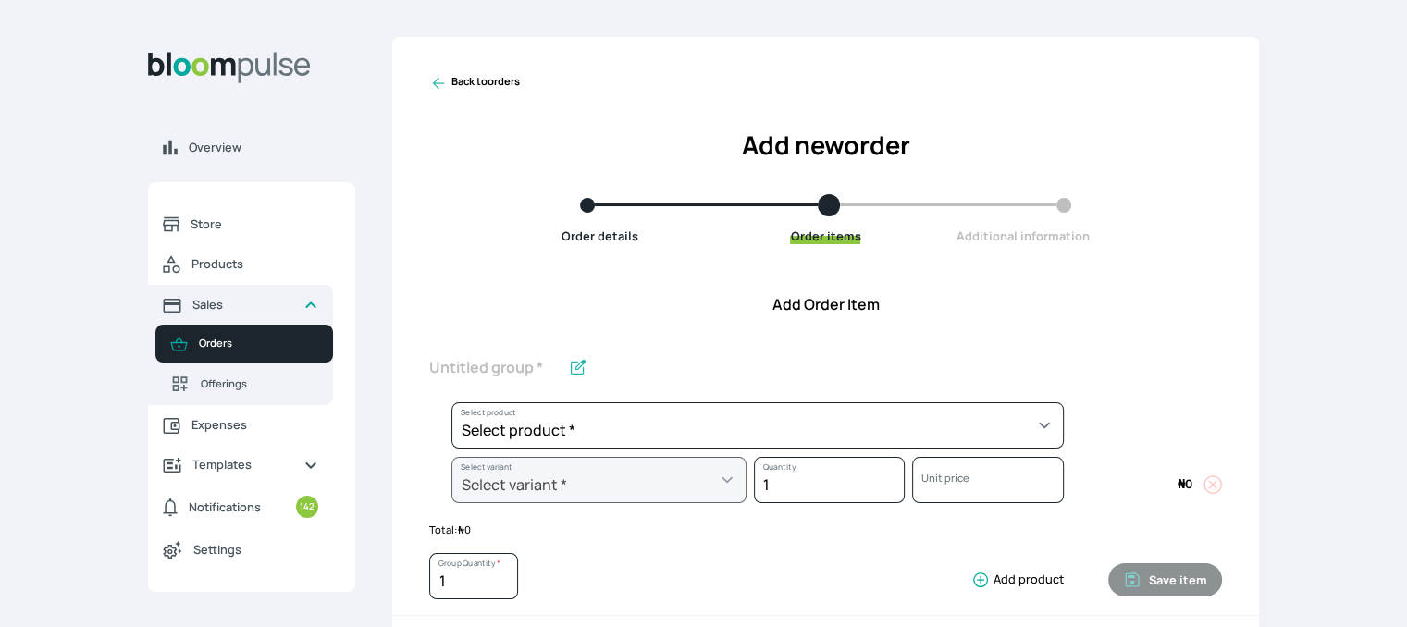
scroll to position [548, 0]
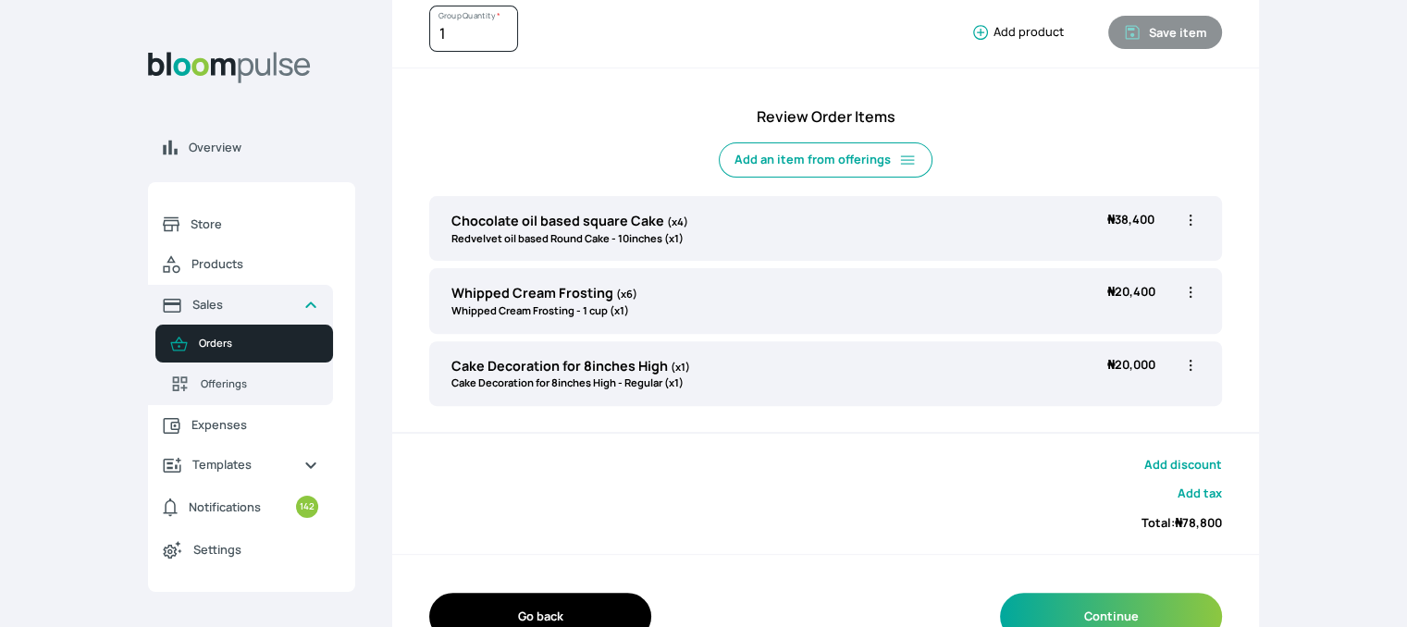
click at [1185, 219] on icon "button" at bounding box center [1190, 220] width 18 height 18
click at [1112, 256] on span "Edit" at bounding box center [1118, 258] width 133 height 18
type input "Chocolate oil based square Cake"
type input "4"
select select "308ec9aa-9c9b-4c8b-9137-5de2303ab237"
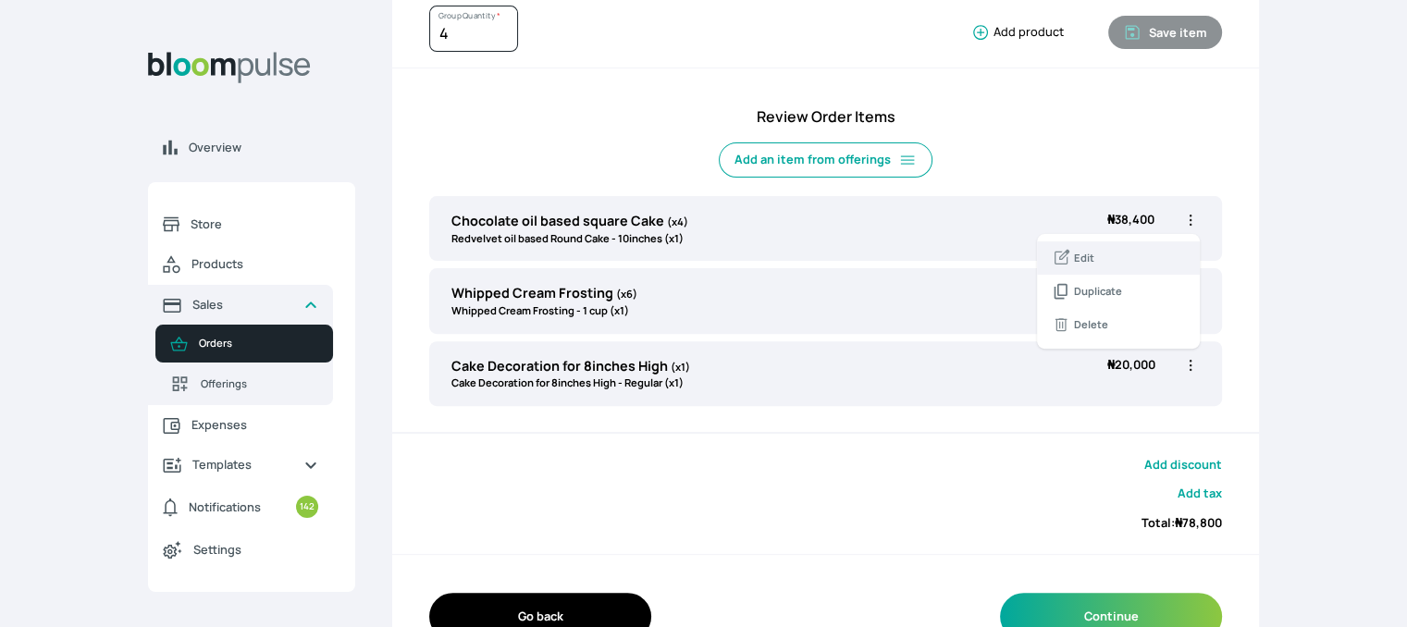
select select "bff53f3e-0045-4988-916d-936ffa64d741"
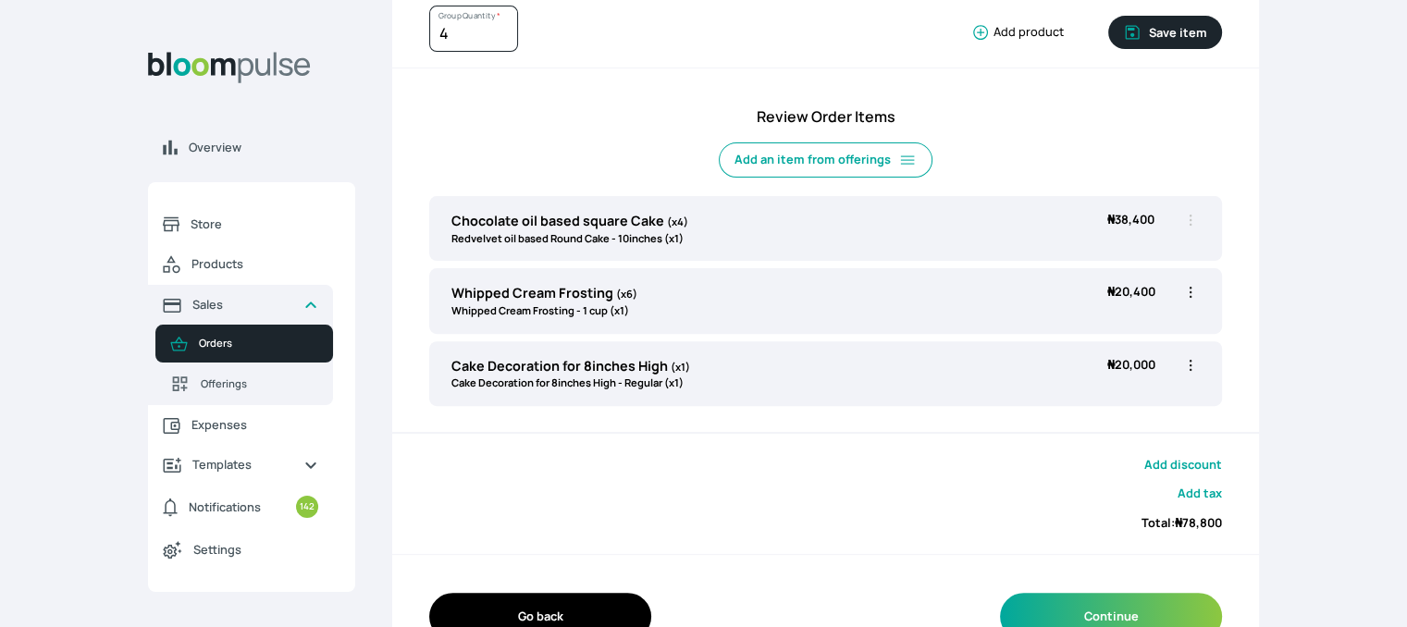
scroll to position [0, 0]
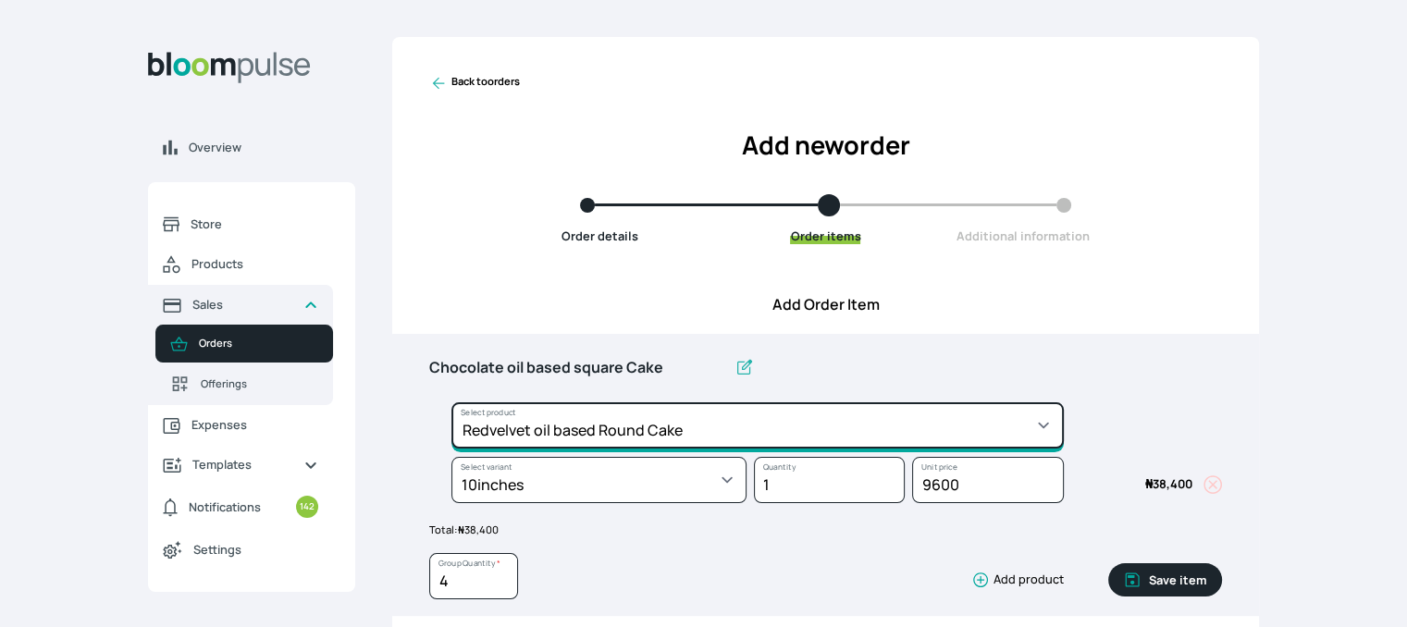
click at [721, 430] on select "Select product * Cake Decoration for 8inches High Chocolate oil based Round Cak…" at bounding box center [757, 425] width 612 height 46
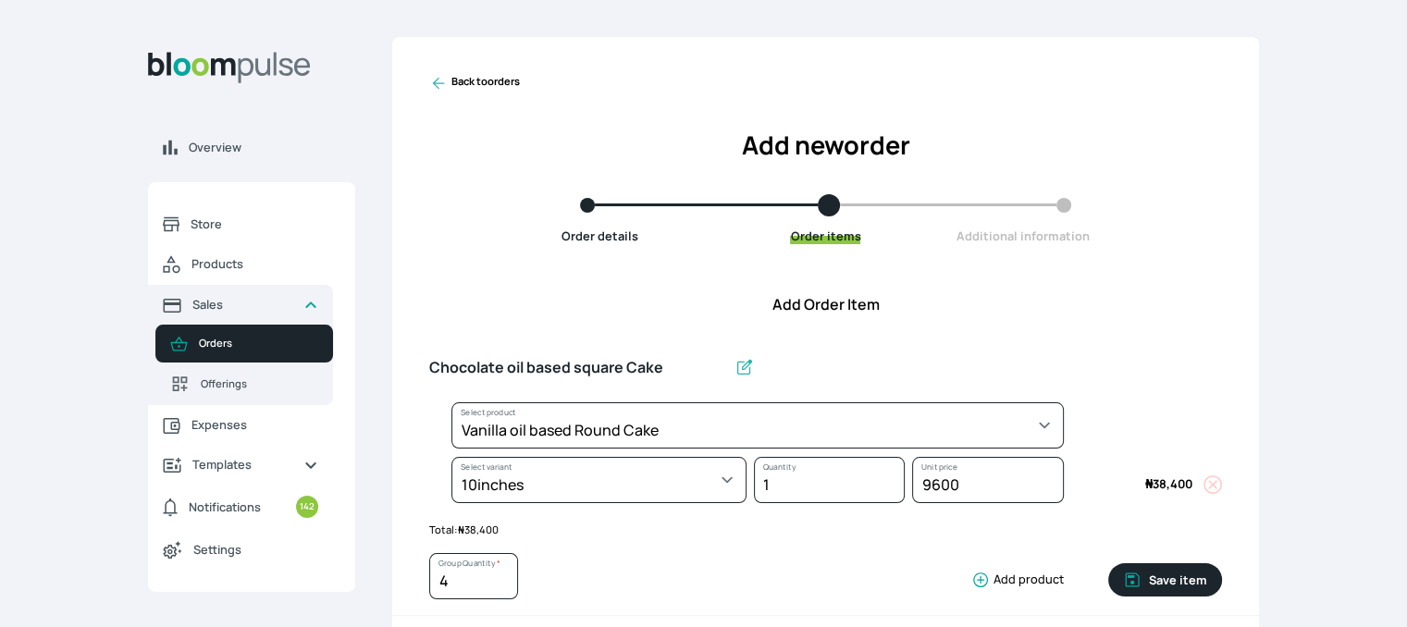
select select "49426e7e-6d78-4aff-80b2-0dfc408de078"
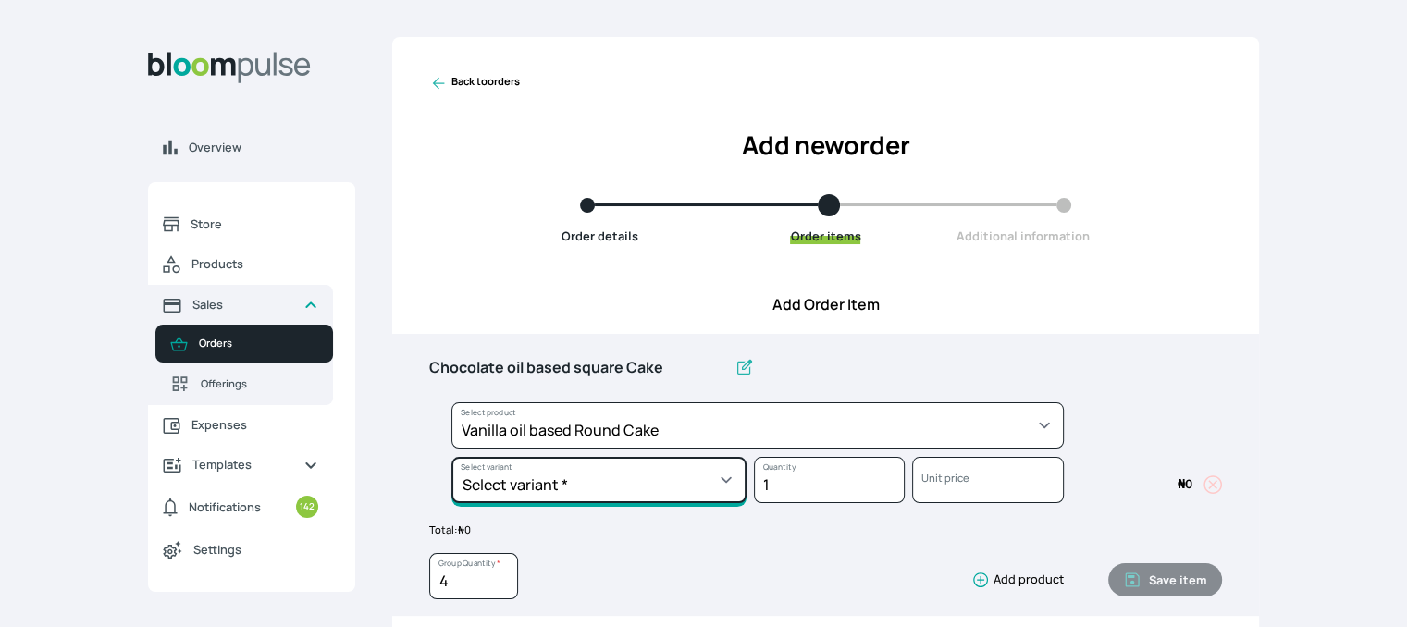
click at [681, 474] on select "Select variant * 10inches 11inches 12inches 6inches 7inches 8inches 9inches" at bounding box center [598, 480] width 295 height 46
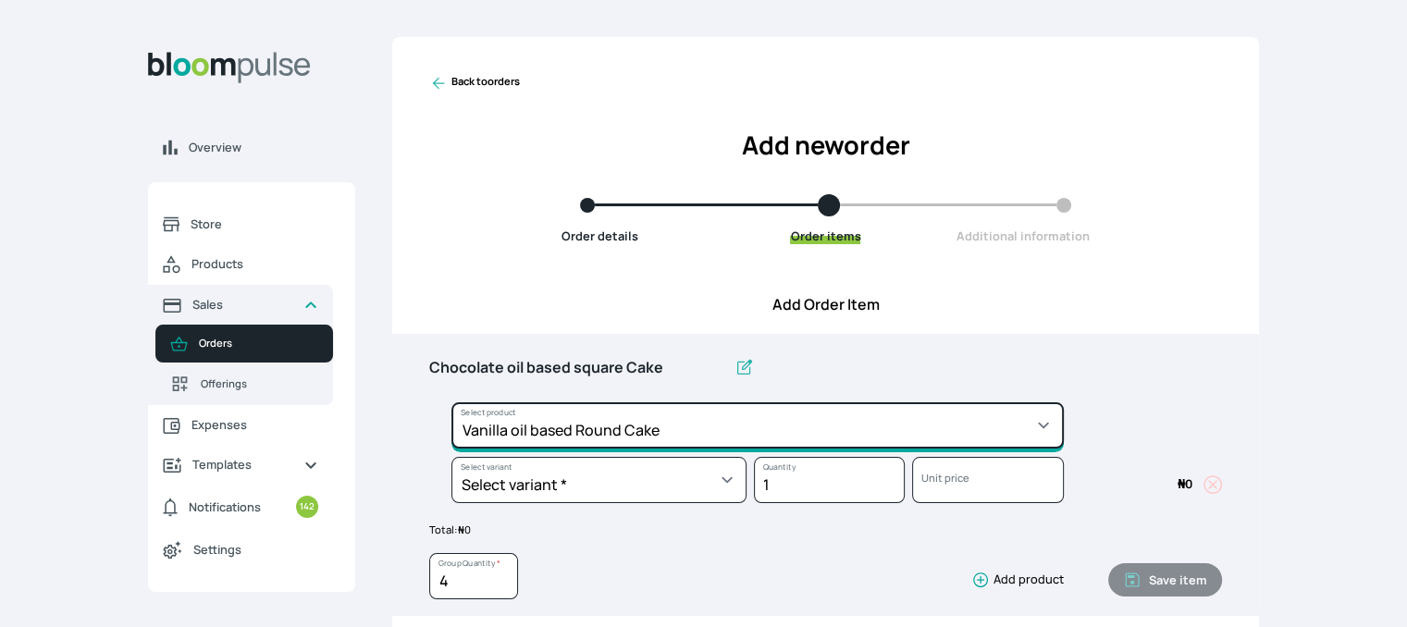
click at [778, 430] on select "Select product * Cake Decoration for 8inches High Chocolate oil based Round Cak…" at bounding box center [757, 425] width 612 height 46
click at [451, 402] on select "Select product * Cake Decoration for 8inches High Chocolate oil based Round Cak…" at bounding box center [757, 425] width 612 height 46
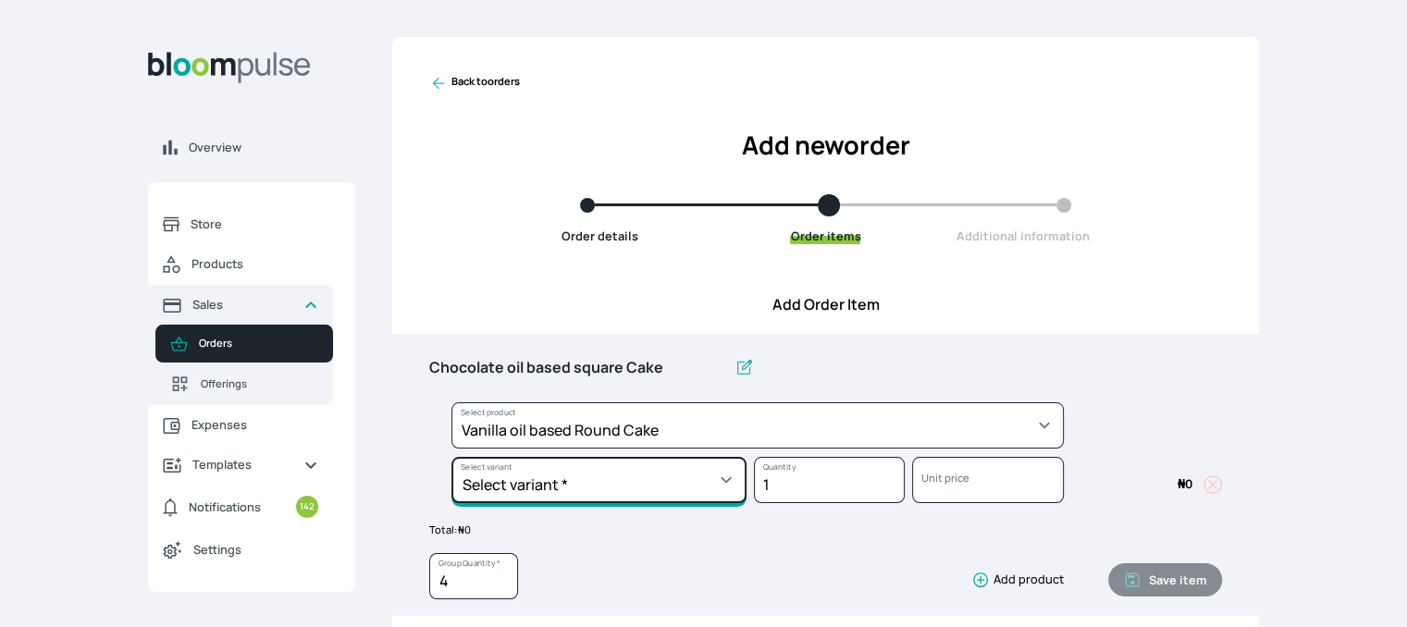
click at [677, 499] on select "Select variant * 10inches 11inches 12inches 6inches 7inches 8inches 9inches" at bounding box center [598, 480] width 295 height 46
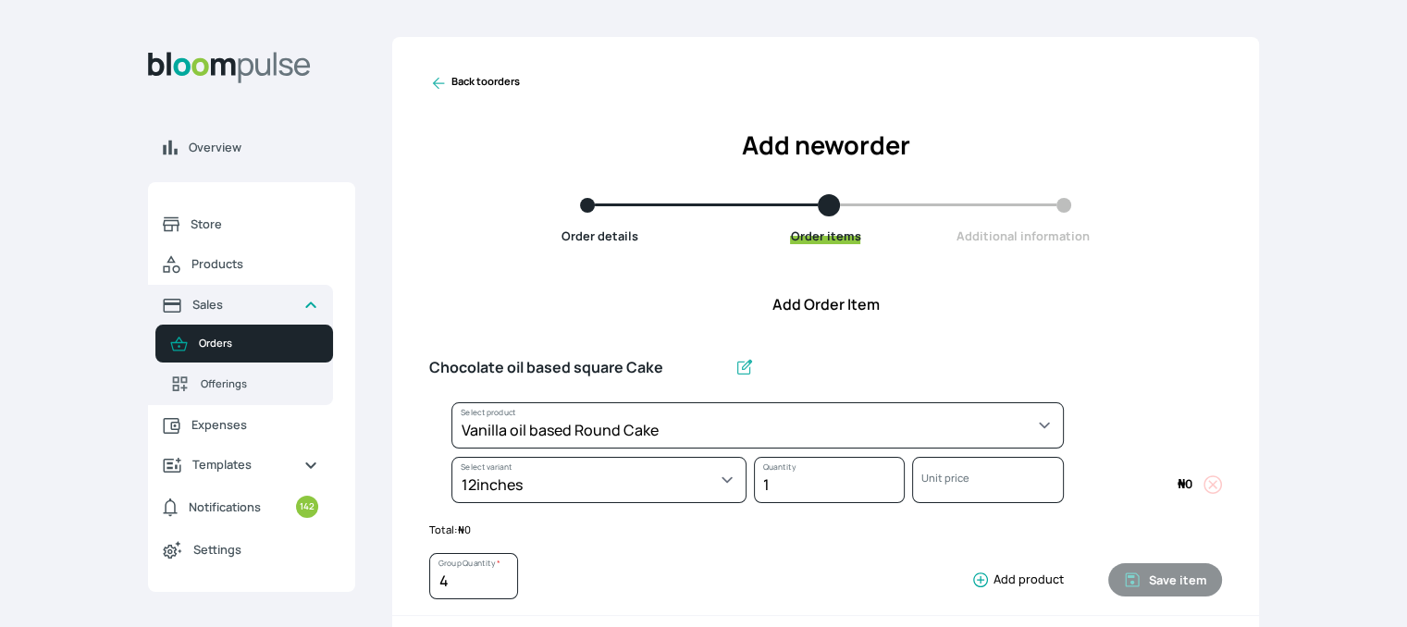
select select "49426e7e-6d78-4aff-80b2-0dfc408de078"
select select "d77a472f-5293-4551-ab3b-78e3a56fc533"
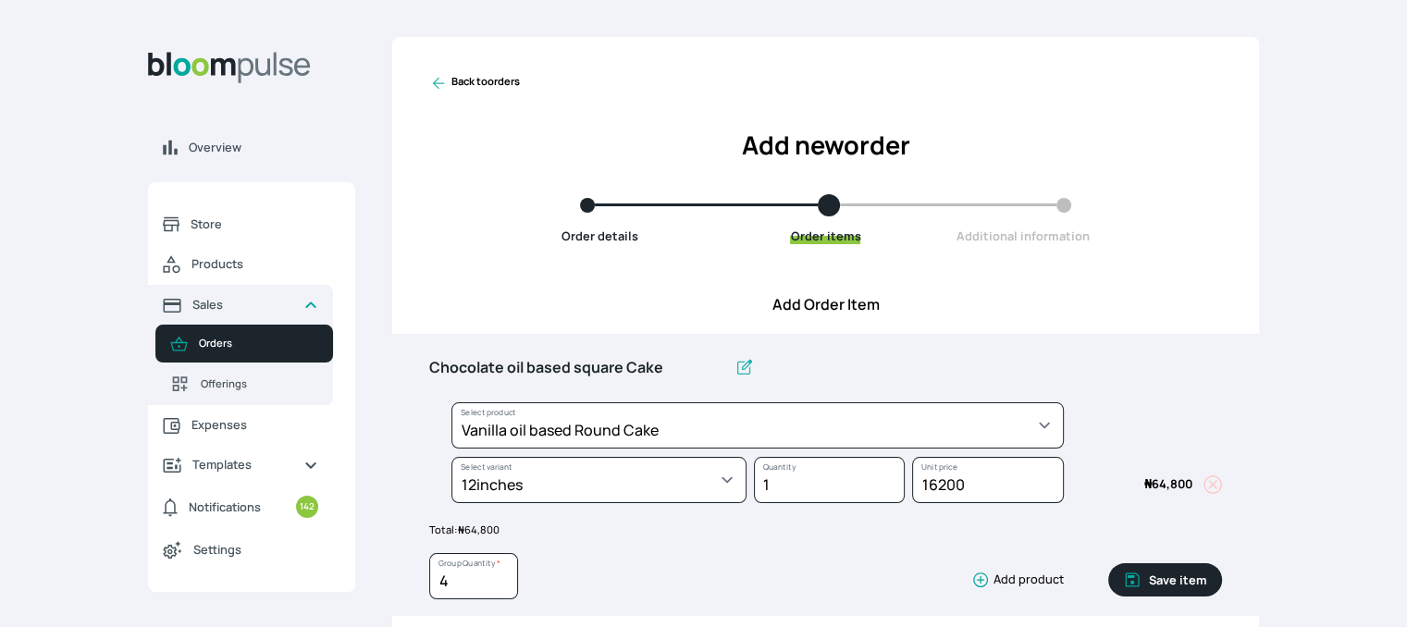
click at [1154, 573] on button "Save item" at bounding box center [1165, 579] width 114 height 33
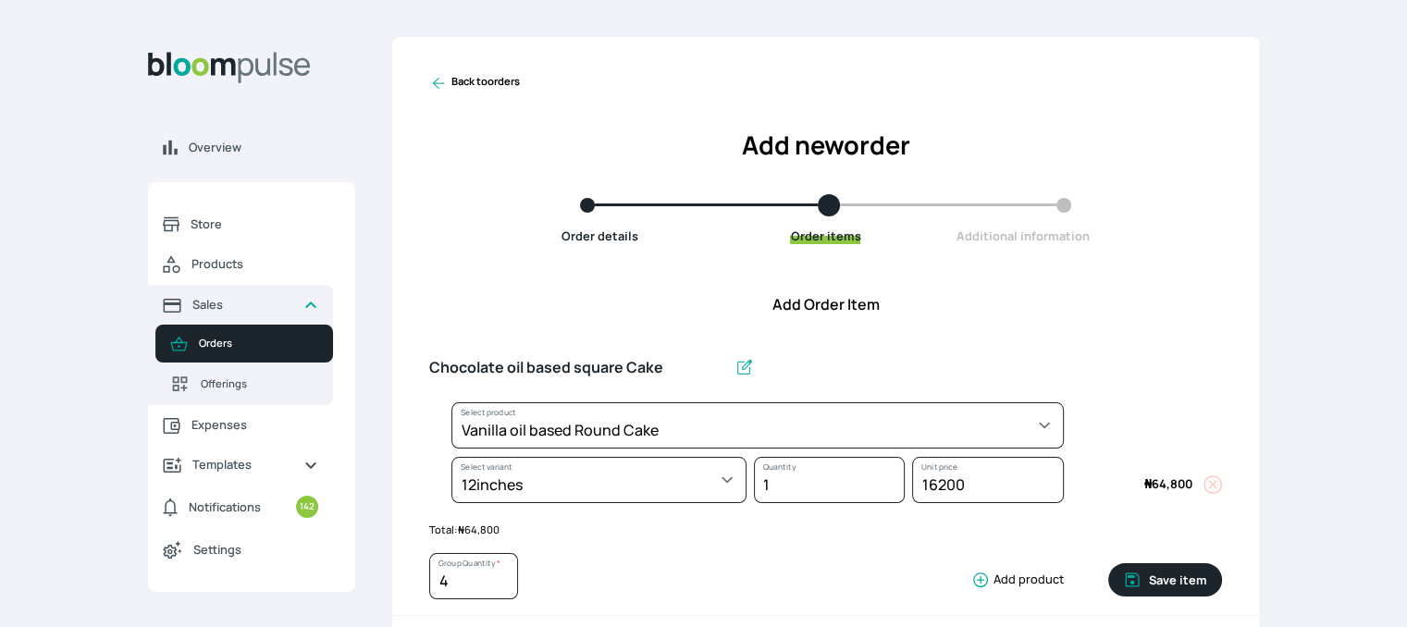
type input "1"
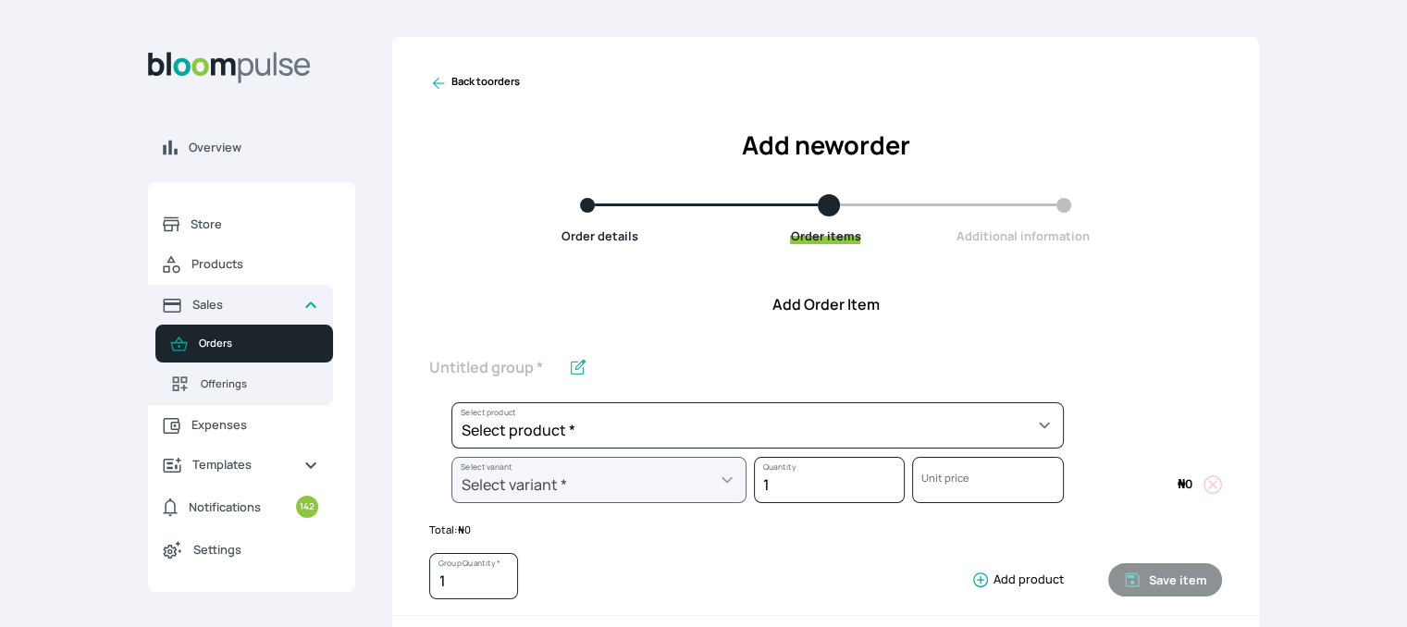
scroll to position [548, 0]
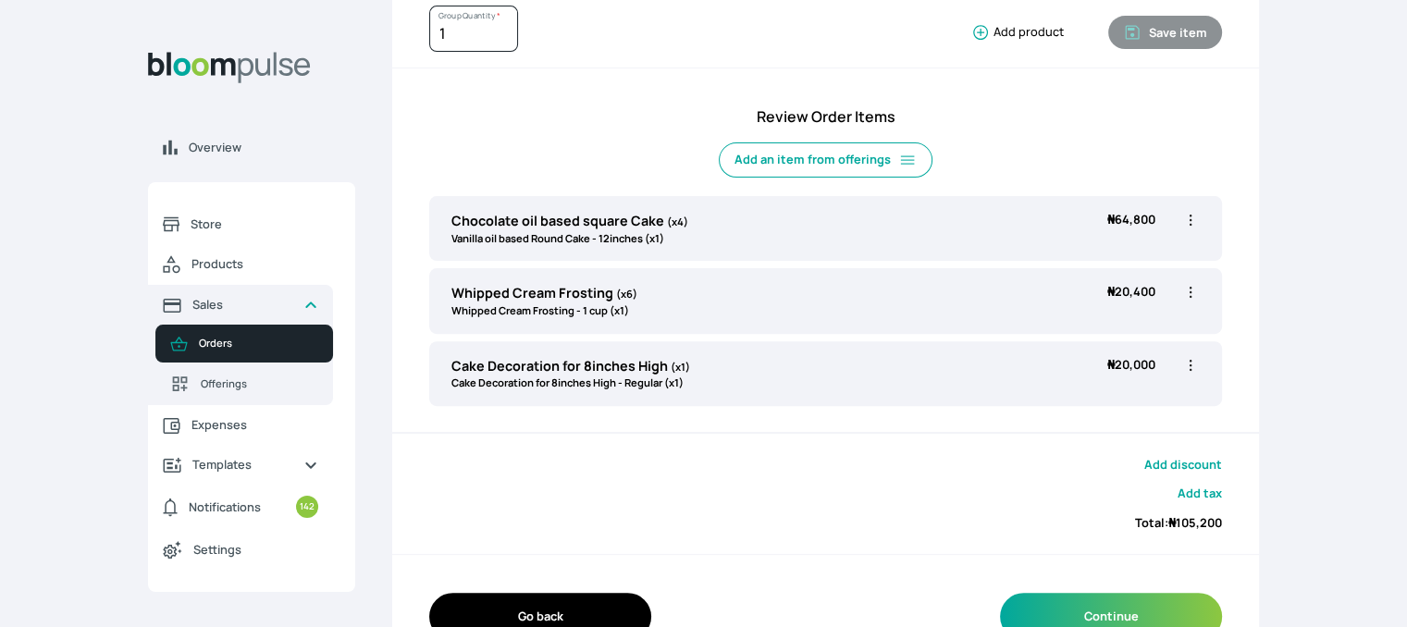
click at [1193, 223] on icon "button" at bounding box center [1190, 220] width 18 height 18
click at [1095, 249] on span "Edit" at bounding box center [1118, 258] width 133 height 18
type input "Chocolate oil based square Cake"
type input "4"
select select "49426e7e-6d78-4aff-80b2-0dfc408de078"
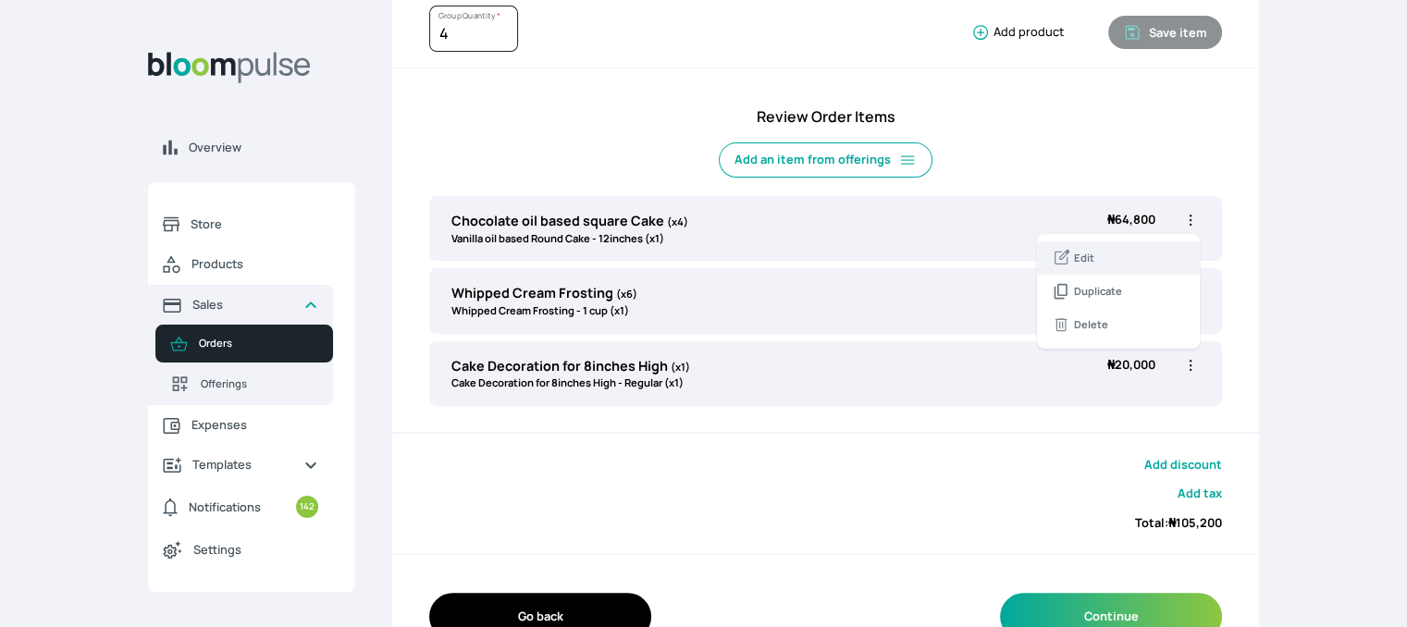
select select "d77a472f-5293-4551-ab3b-78e3a56fc533"
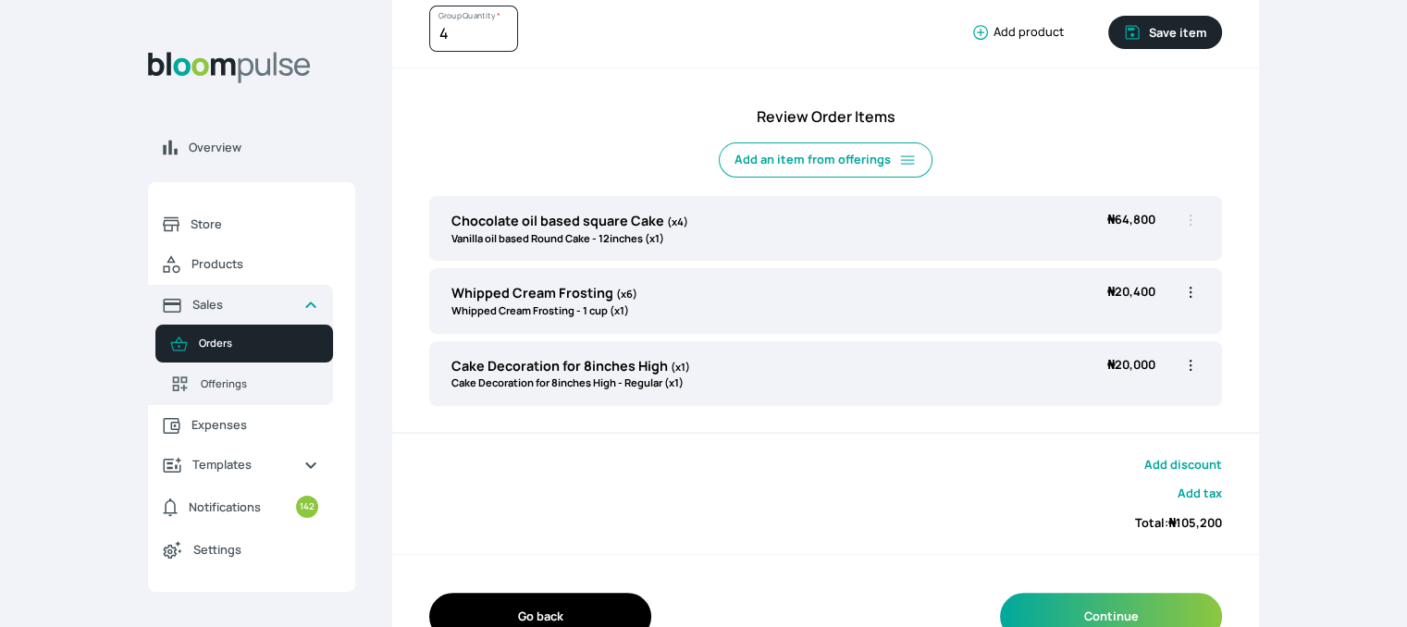
scroll to position [0, 0]
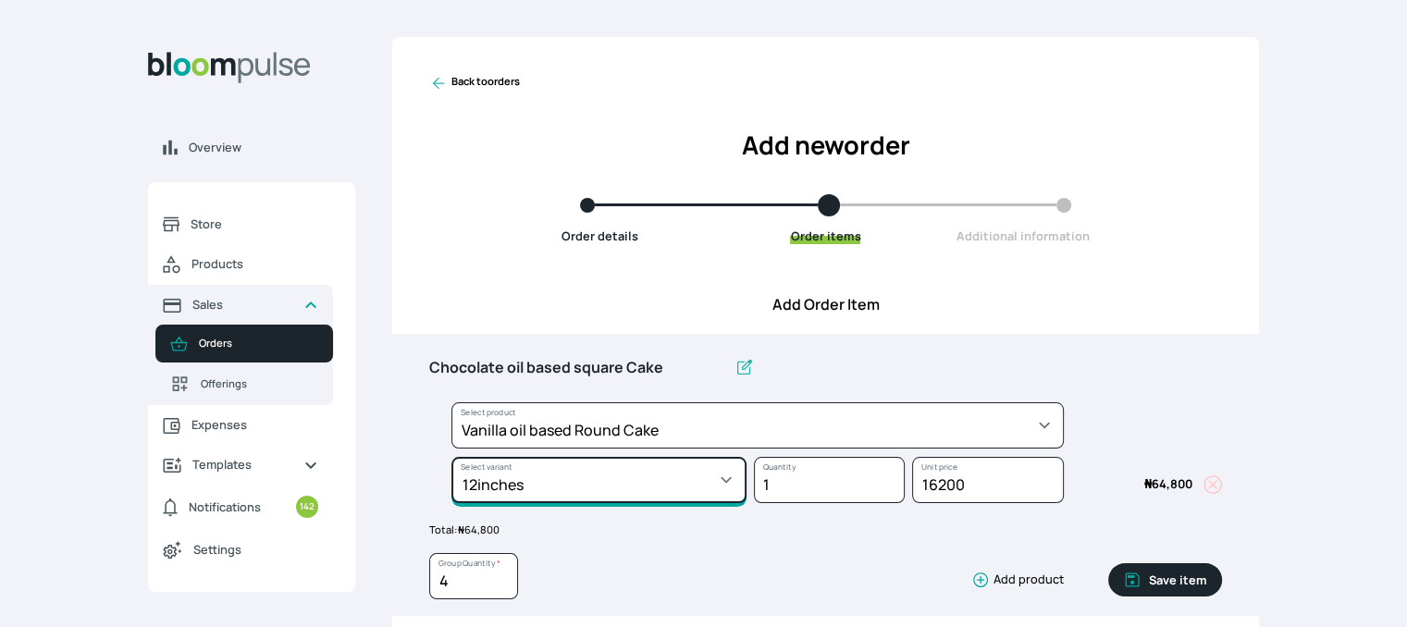
click at [729, 476] on select "Select variant * 10inches 11inches 12inches 6inches 7inches 8inches 9inches" at bounding box center [598, 480] width 295 height 46
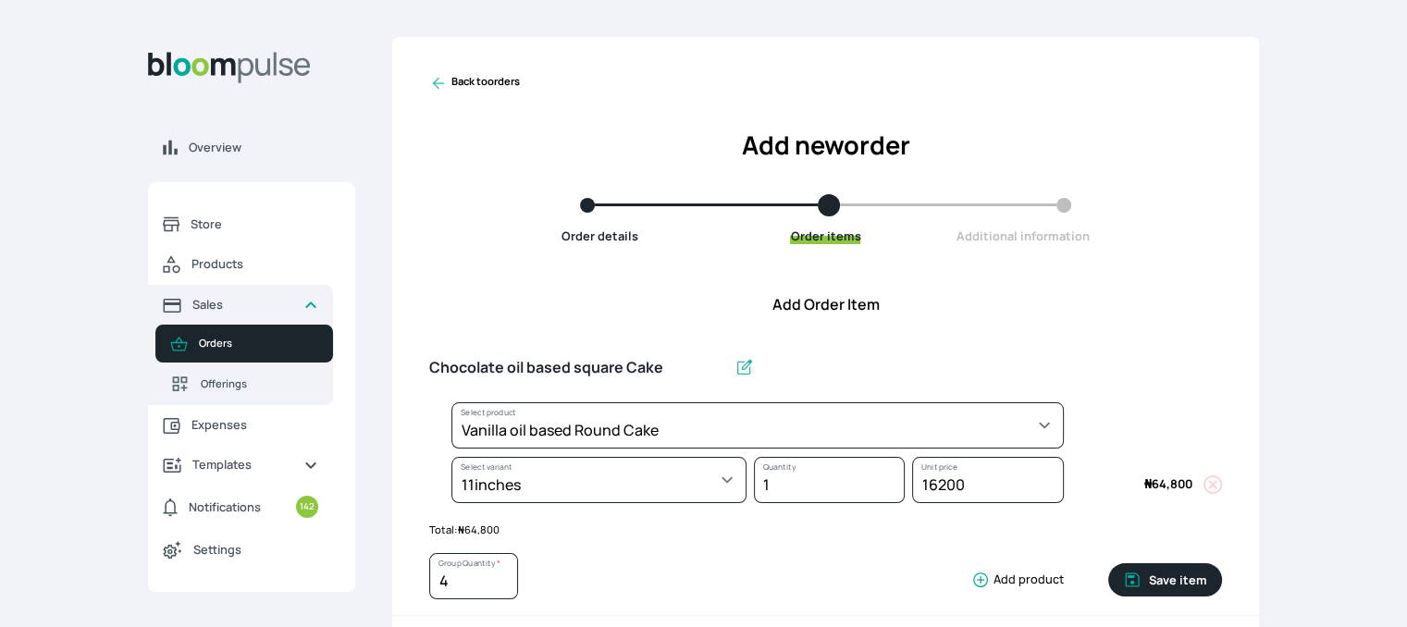
select select "49426e7e-6d78-4aff-80b2-0dfc408de078"
select select "1a578887-87cc-44a5-a294-08df7f3306f4"
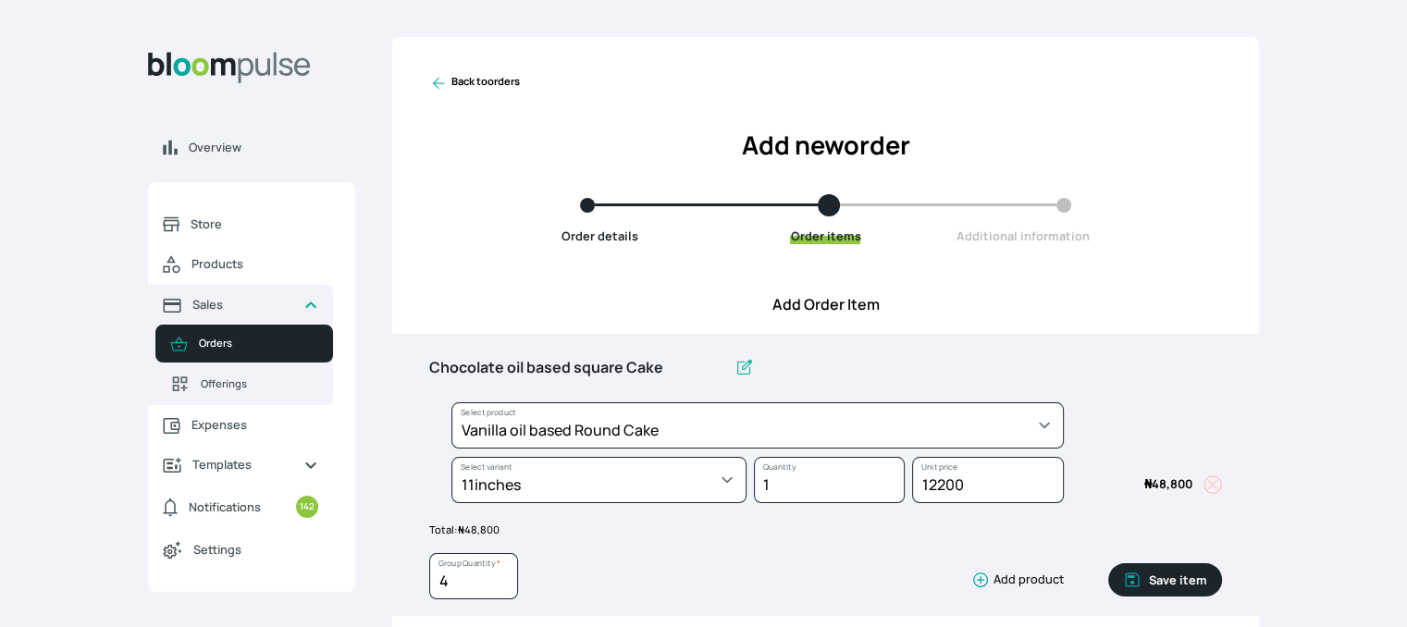
click at [1195, 582] on button "Save item" at bounding box center [1165, 579] width 114 height 33
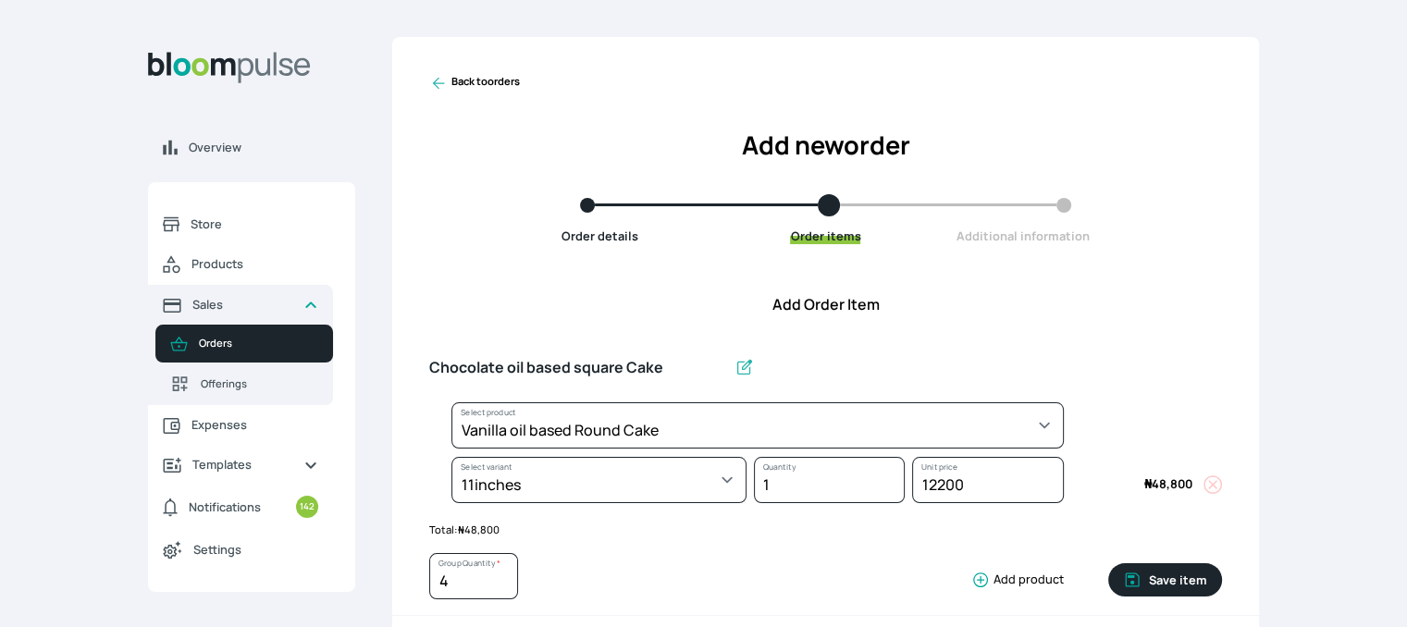
type input "1"
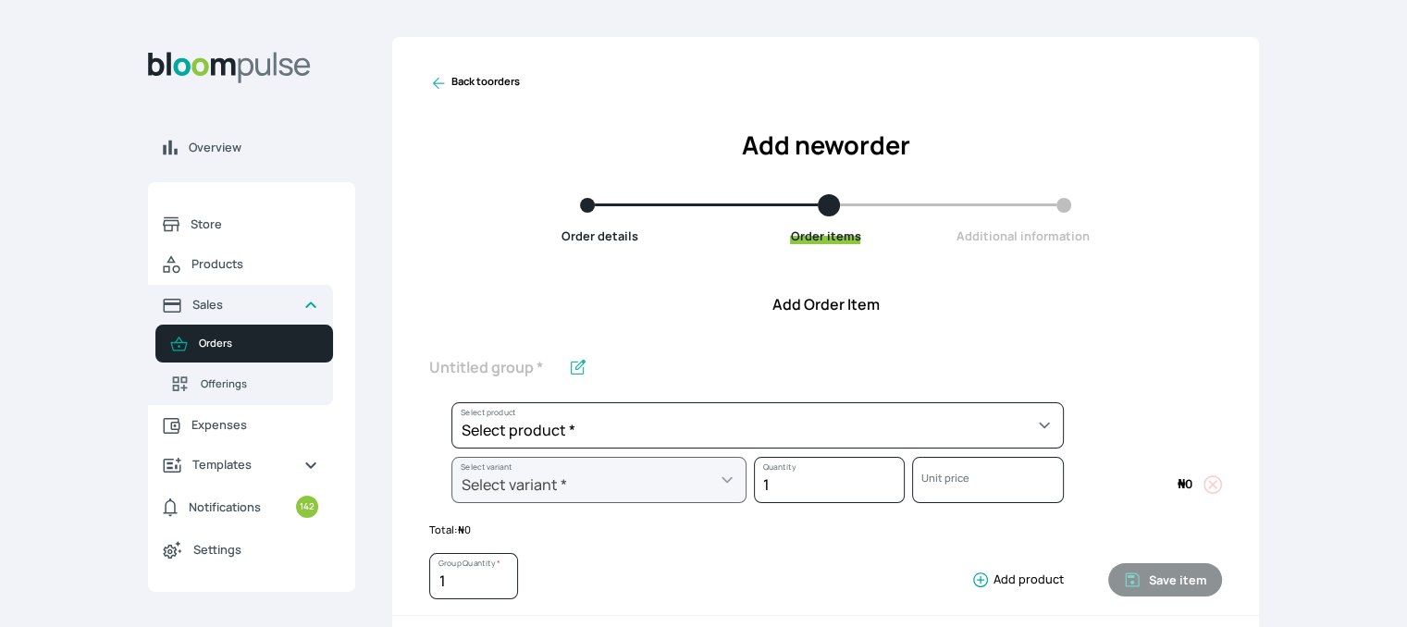
scroll to position [548, 0]
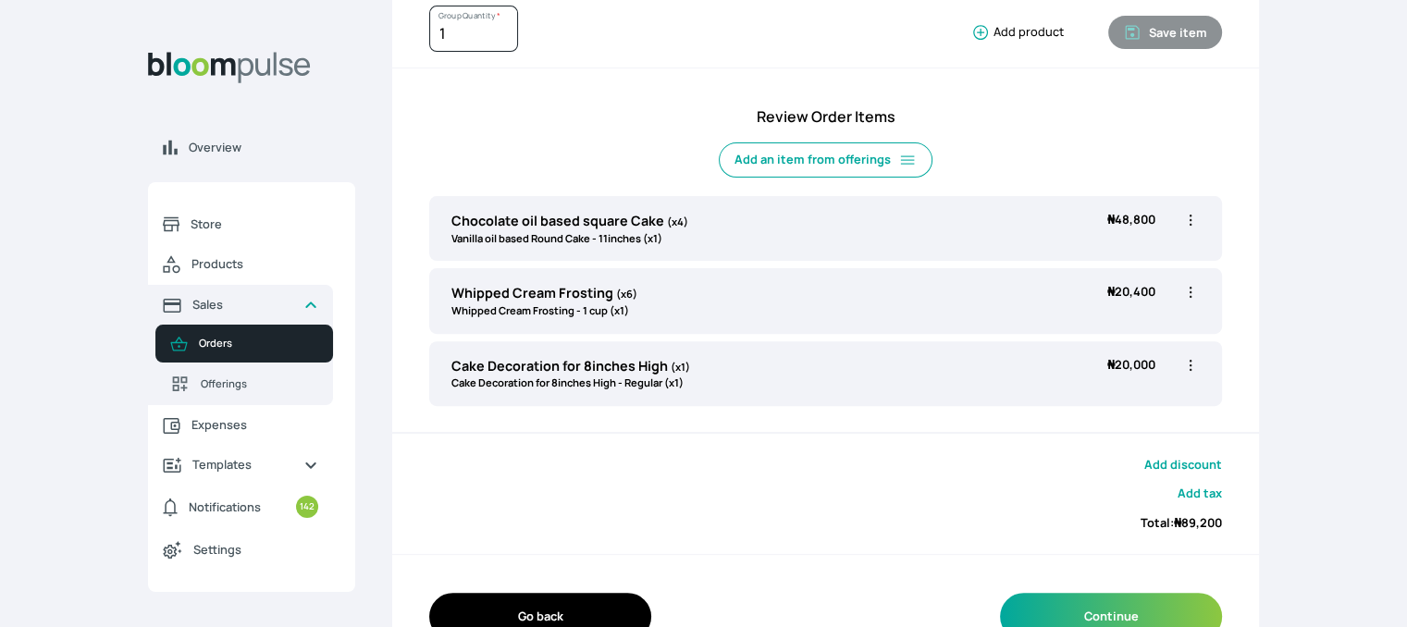
click at [1192, 219] on icon "button" at bounding box center [1190, 220] width 18 height 18
click at [1134, 266] on li "Edit" at bounding box center [1118, 257] width 163 height 33
click at [1188, 215] on icon "button" at bounding box center [1190, 220] width 18 height 18
click at [1098, 253] on span "Edit" at bounding box center [1118, 258] width 133 height 18
type input "Chocolate oil based square Cake"
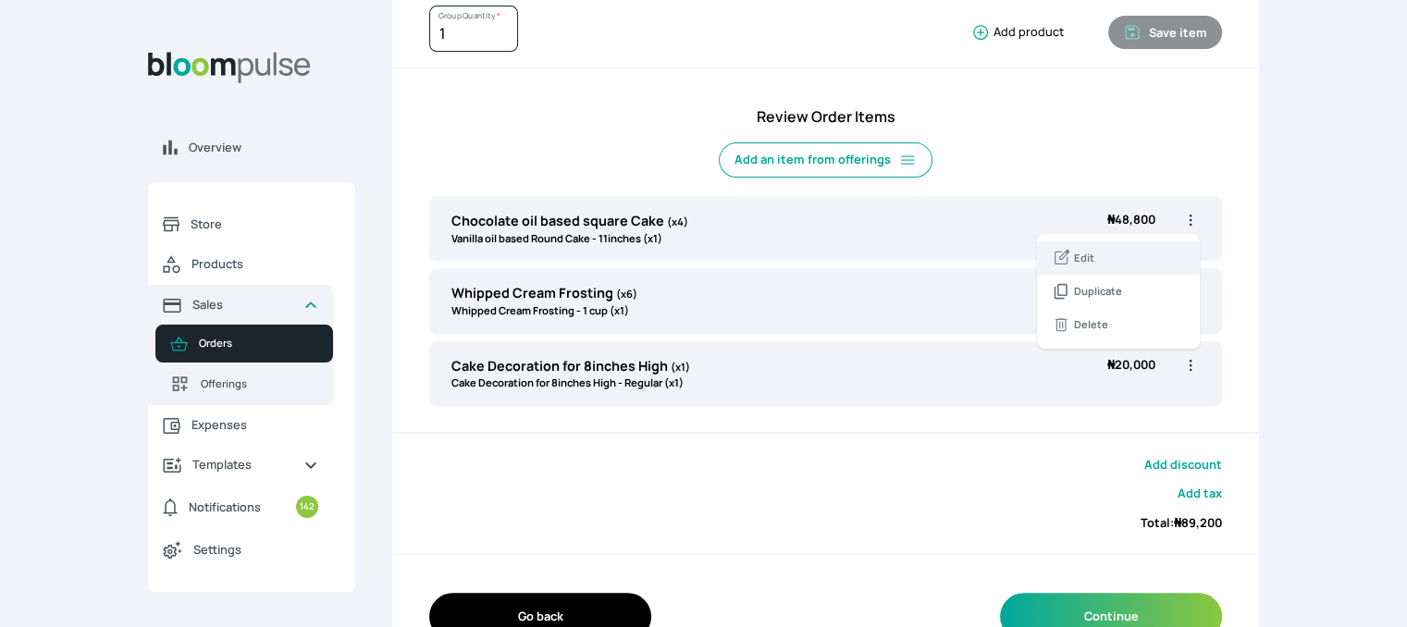
type input "4"
select select "49426e7e-6d78-4aff-80b2-0dfc408de078"
select select "1a578887-87cc-44a5-a294-08df7f3306f4"
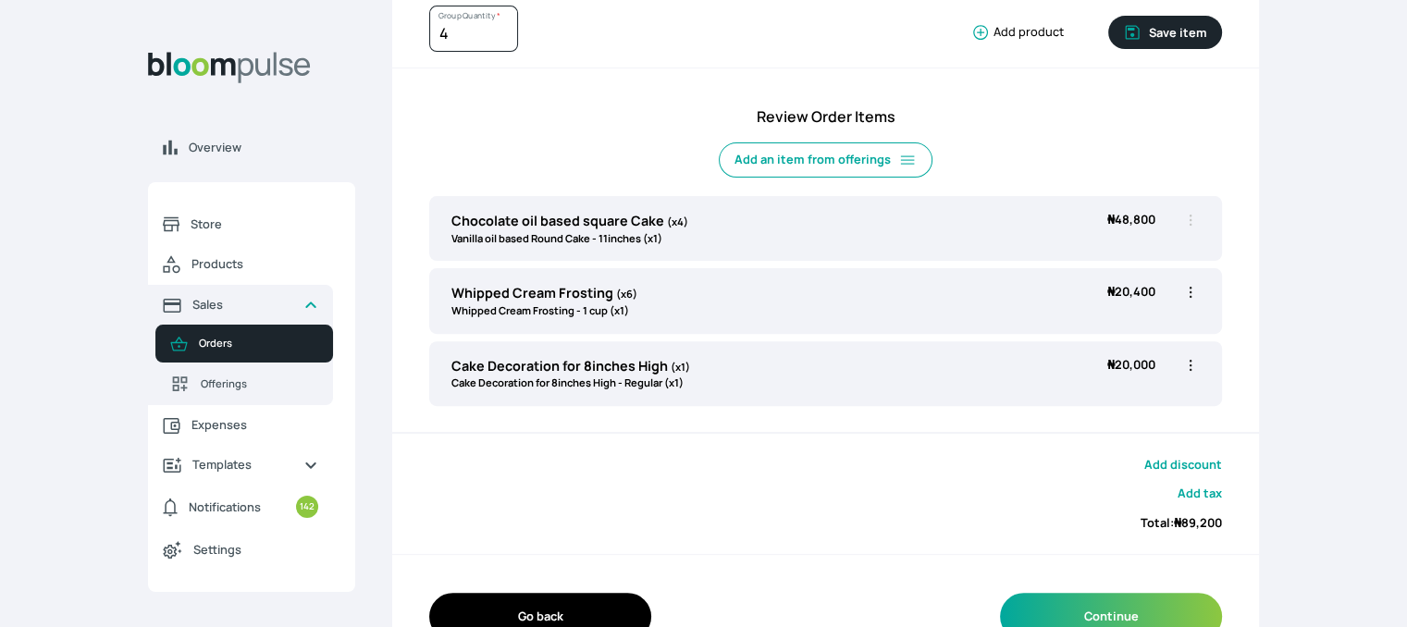
scroll to position [0, 0]
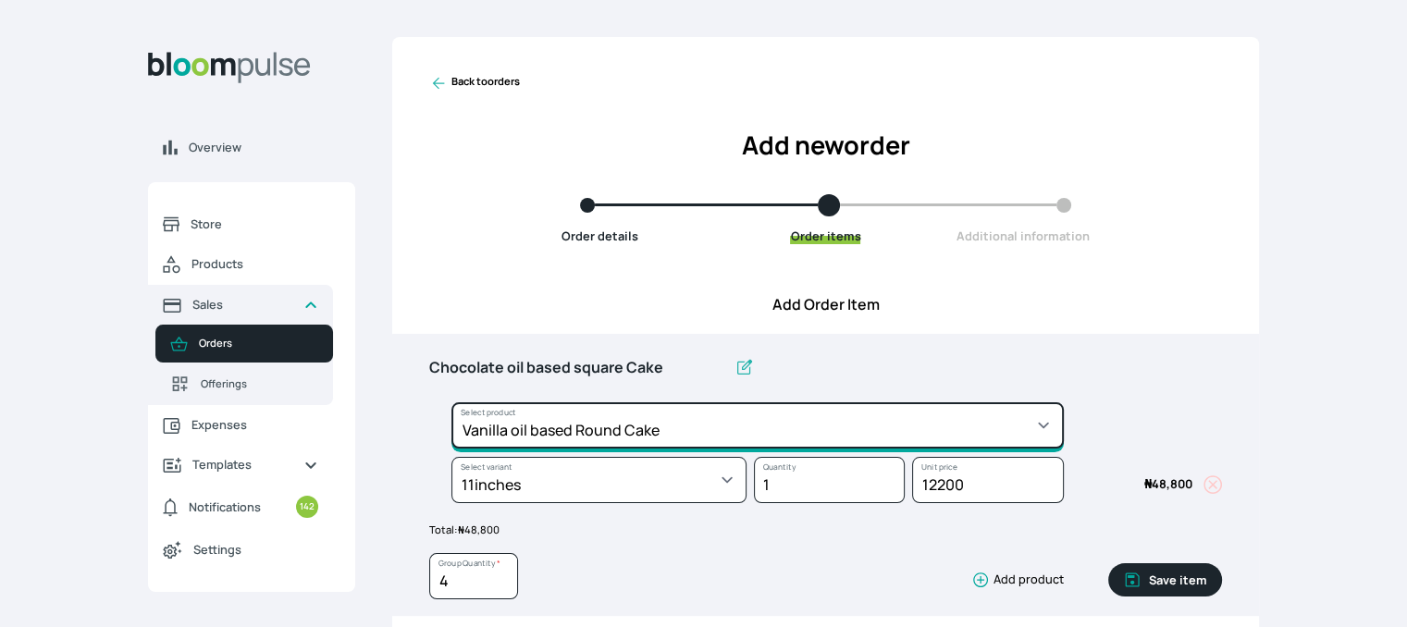
click at [735, 426] on select "Select product * Cake Decoration for 8inches High Chocolate oil based Round Cak…" at bounding box center [757, 425] width 612 height 46
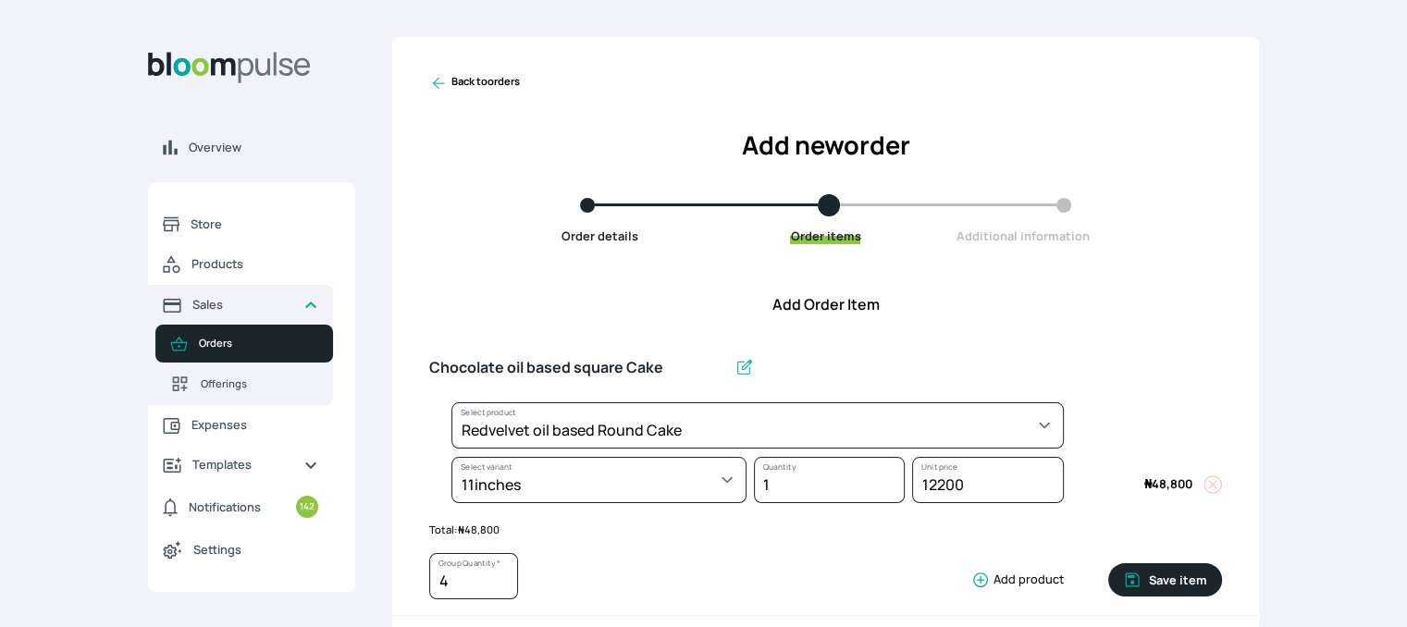
select select "308ec9aa-9c9b-4c8b-9137-5de2303ab237"
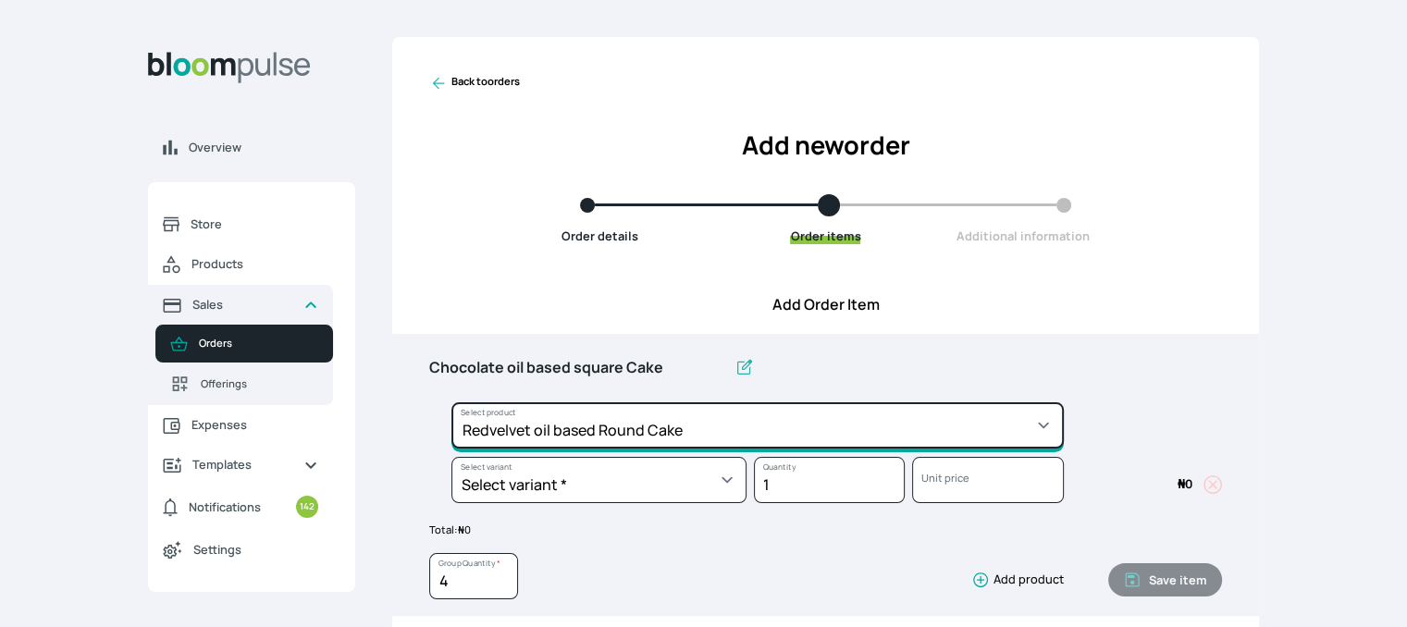
click at [647, 426] on select "Select product * Cake Decoration for 8inches High Chocolate oil based Round Cak…" at bounding box center [757, 425] width 612 height 46
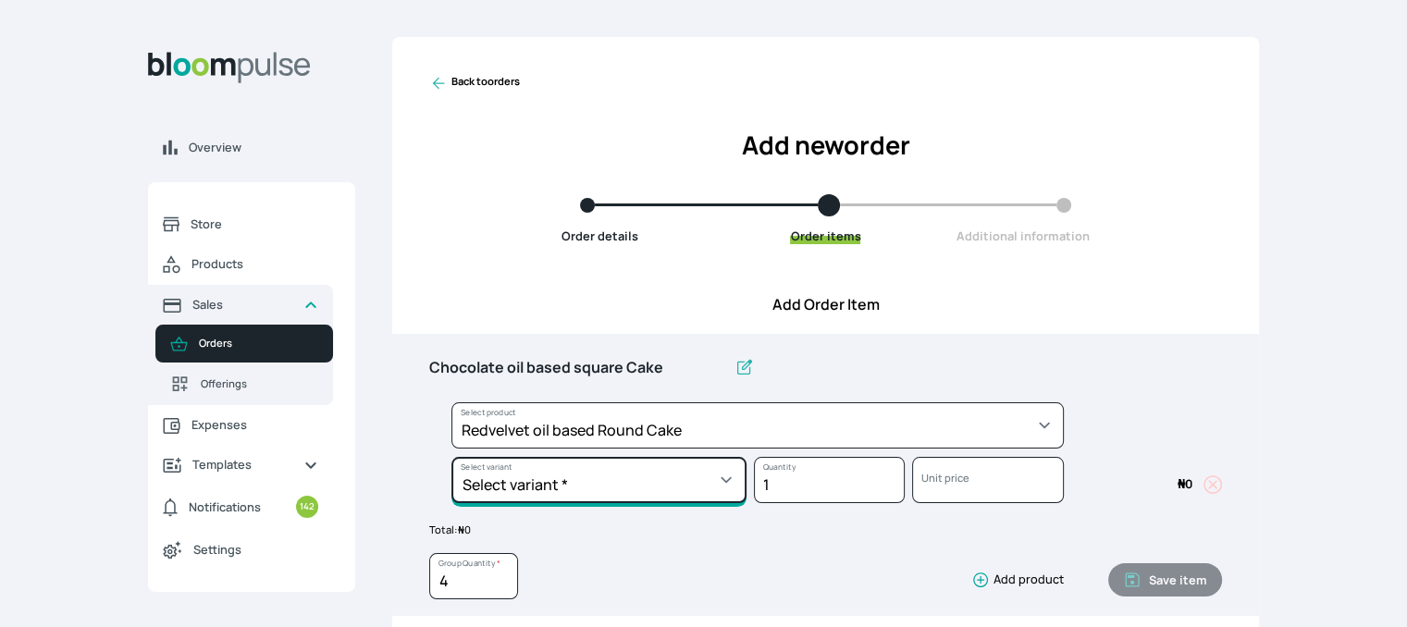
click at [571, 474] on select "Select variant * 10inches 11inches 12inches 6inches 7inches 8inches 9inches" at bounding box center [598, 480] width 295 height 46
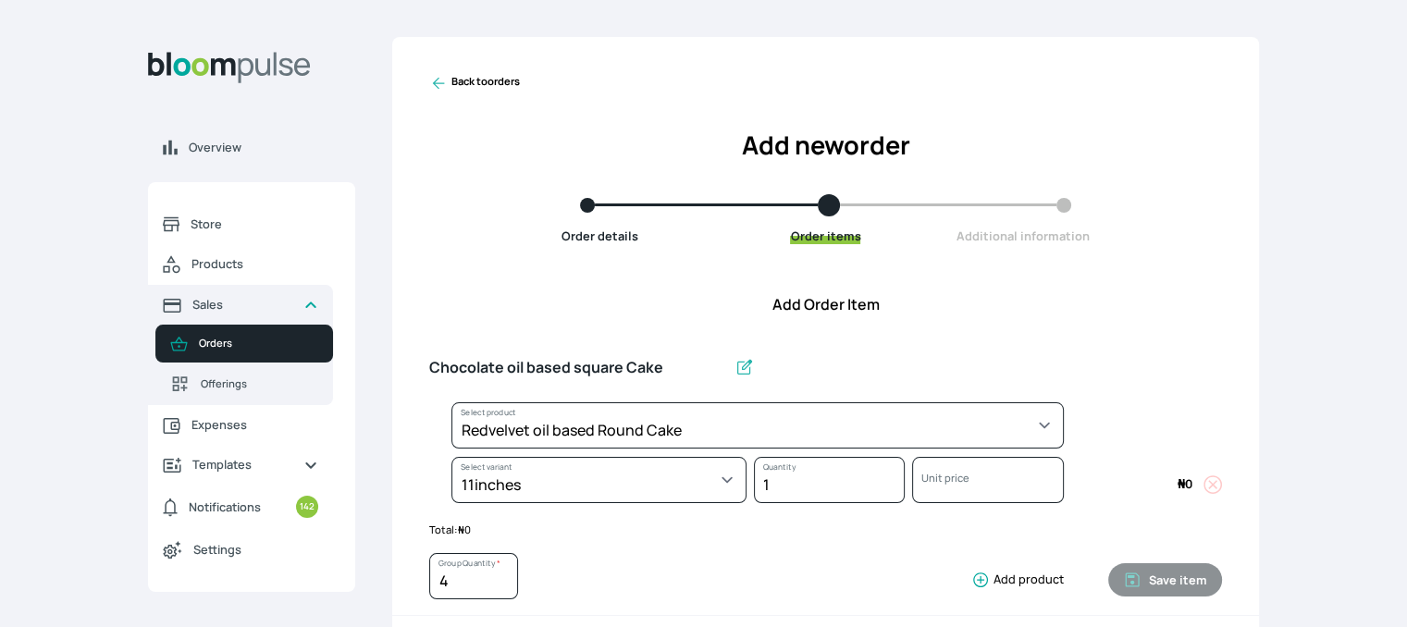
select select "308ec9aa-9c9b-4c8b-9137-5de2303ab237"
select select "b8ff1732-c2c5-4571-9292-a3235bc9ad1b"
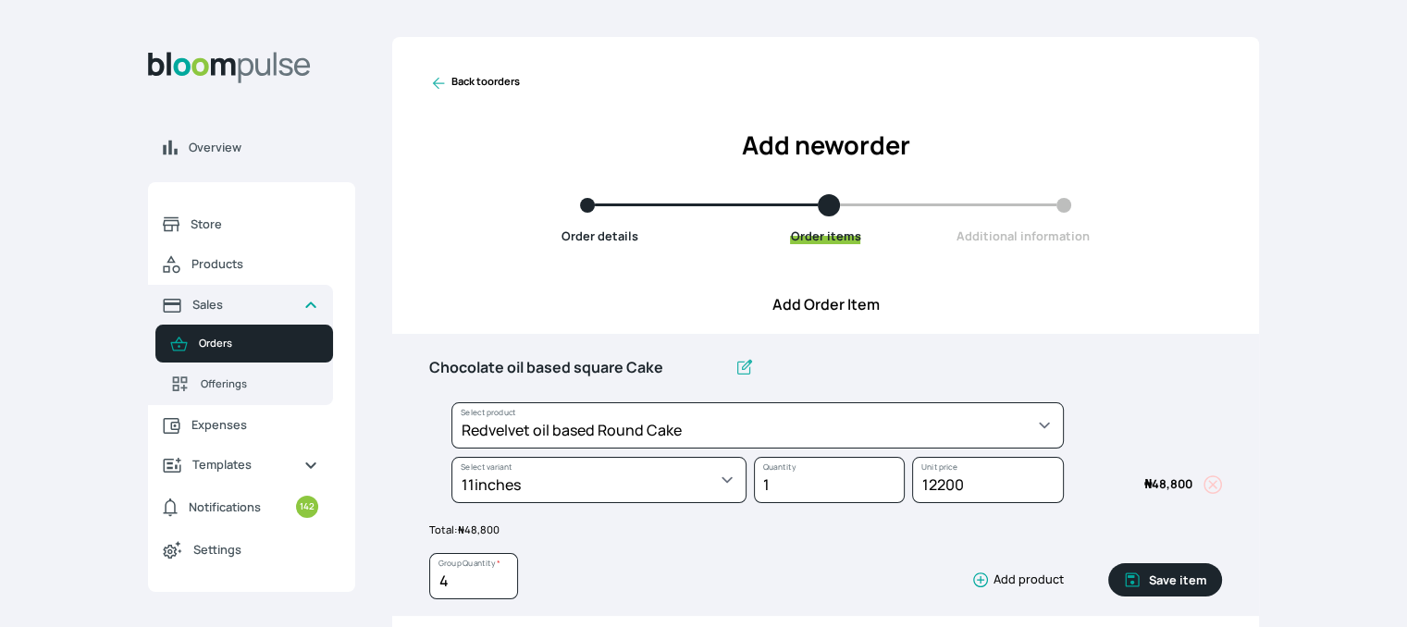
click at [1198, 576] on button "Save item" at bounding box center [1165, 579] width 114 height 33
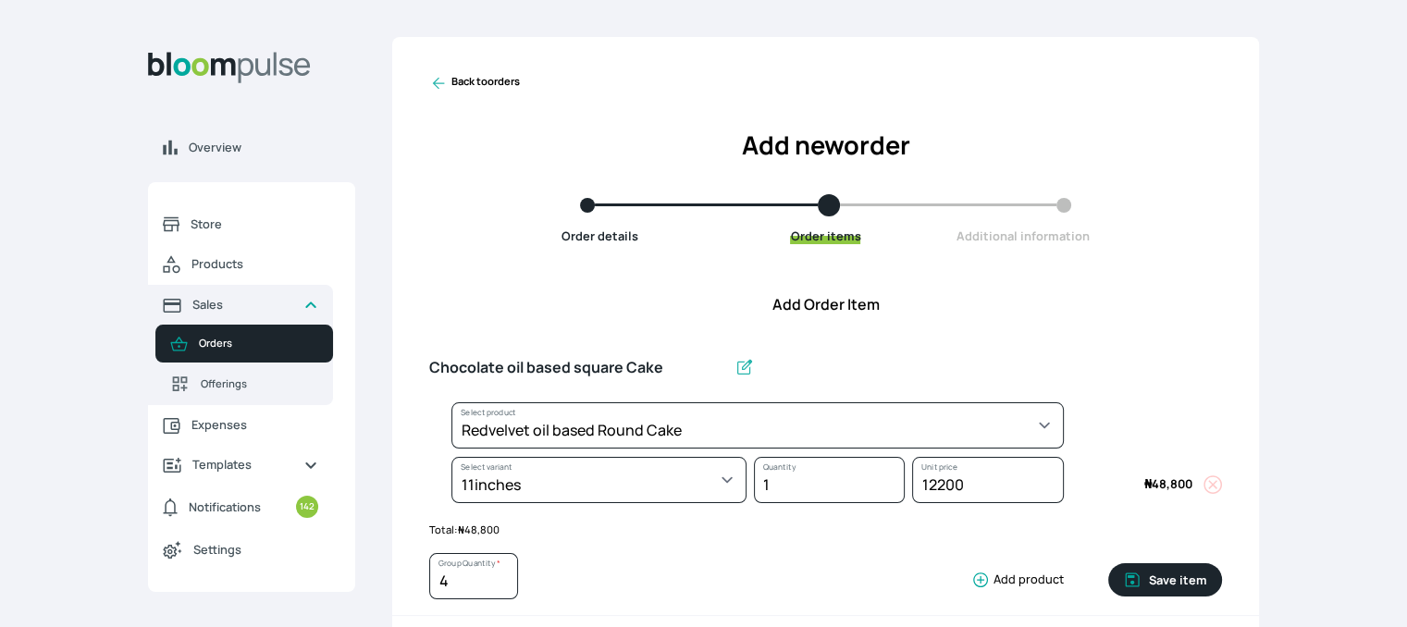
type input "1"
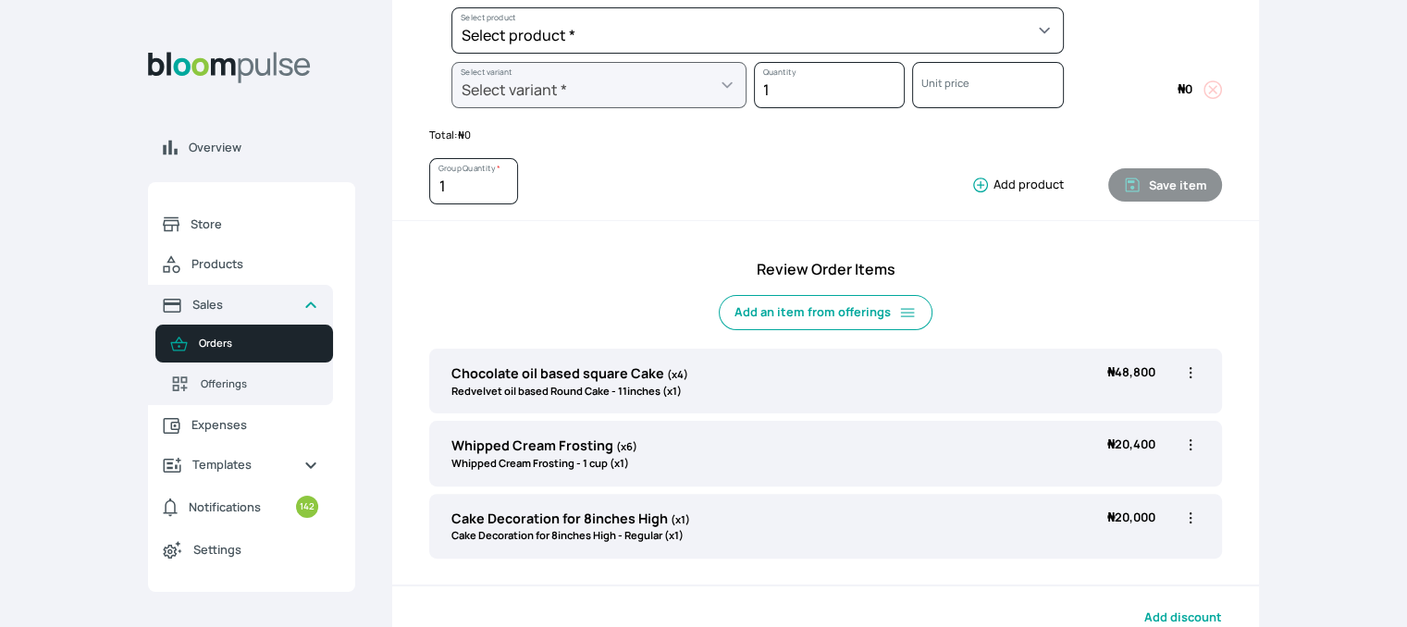
scroll to position [406, 0]
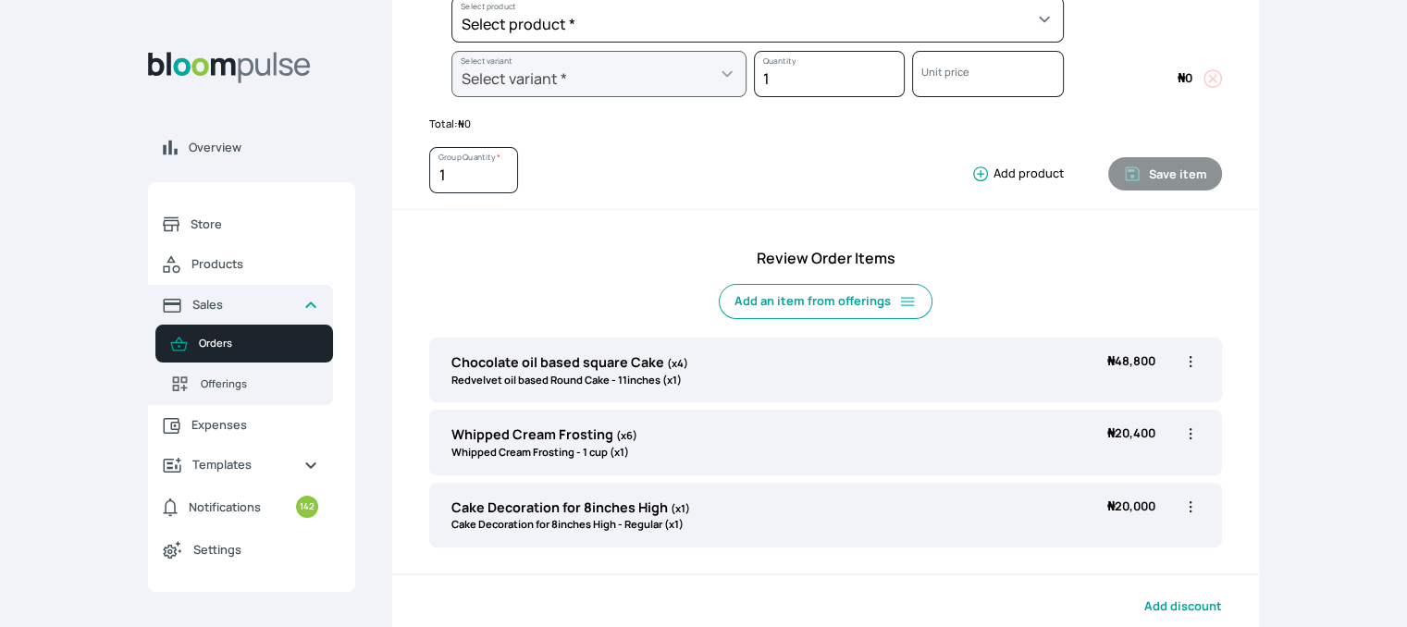
click at [1186, 363] on icon "button" at bounding box center [1190, 361] width 18 height 18
click at [1110, 397] on span "Edit" at bounding box center [1118, 399] width 133 height 18
type input "Chocolate oil based square Cake"
type input "4"
select select "308ec9aa-9c9b-4c8b-9137-5de2303ab237"
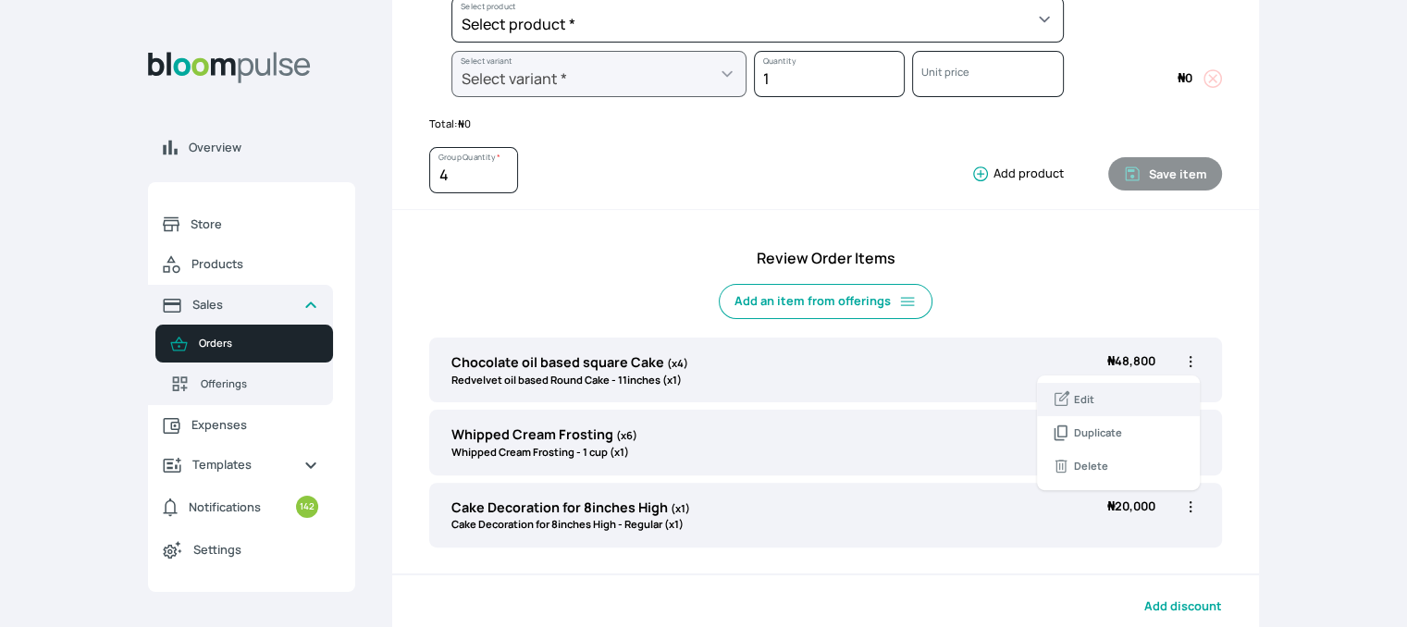
select select "b8ff1732-c2c5-4571-9292-a3235bc9ad1b"
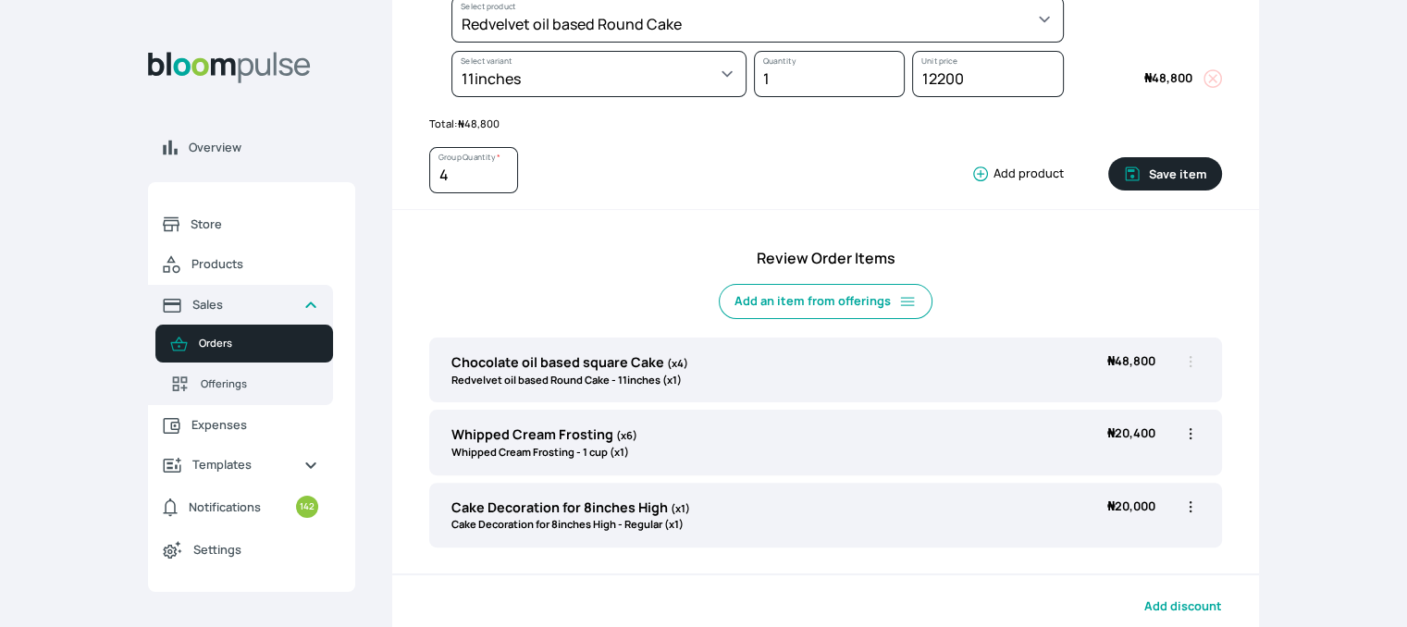
scroll to position [0, 0]
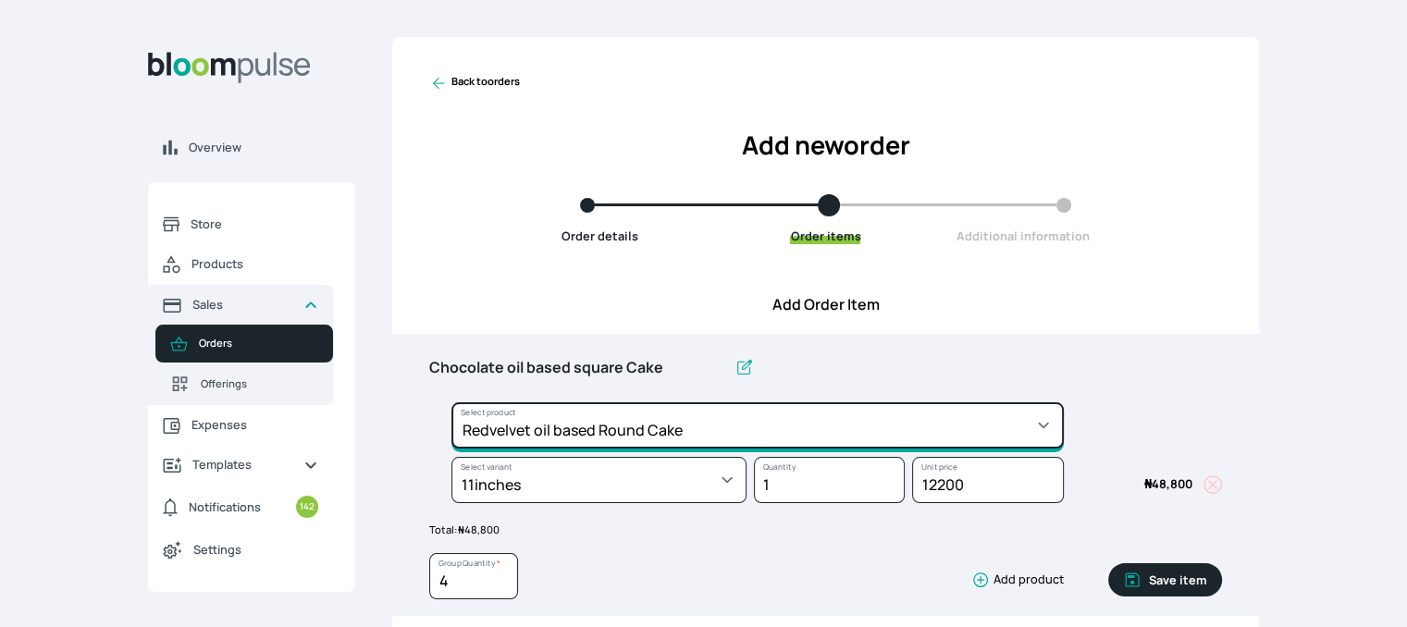
click at [790, 421] on select "Select product * Cake Decoration for 8inches High Chocolate oil based Round Cak…" at bounding box center [757, 425] width 612 height 46
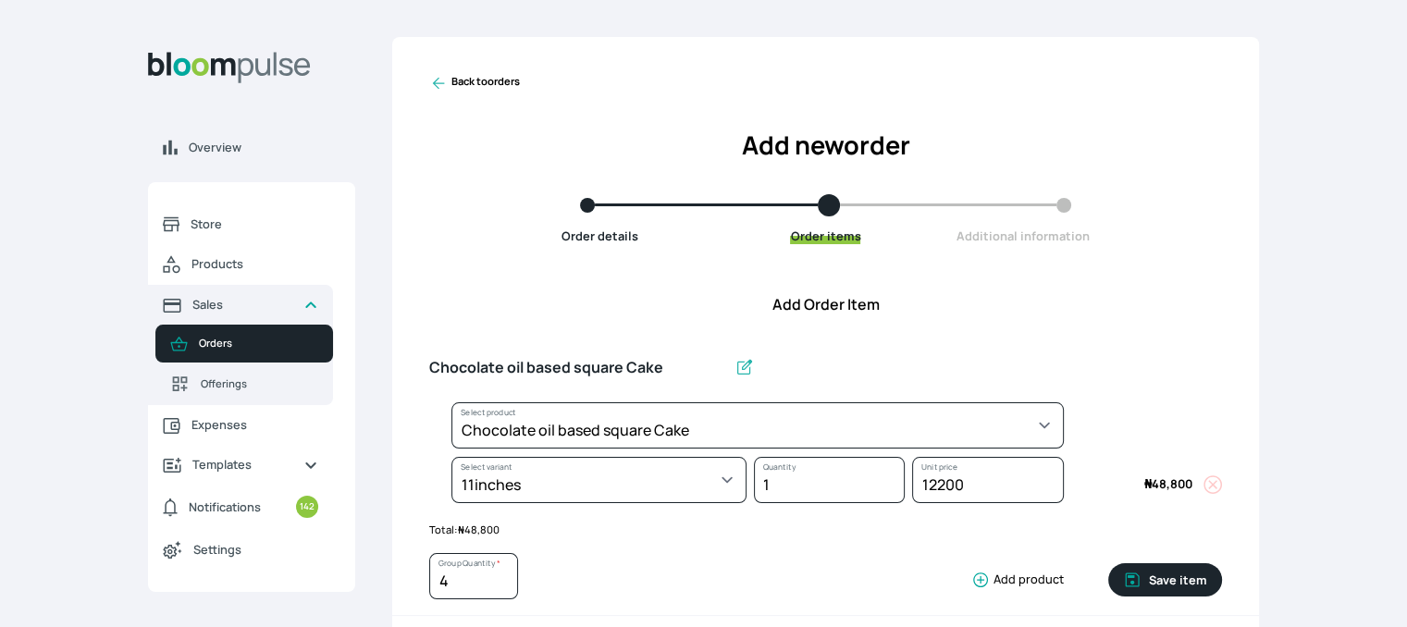
select select "4b86215d-11d7-4913-a1f9-9b3d30bf8d1d"
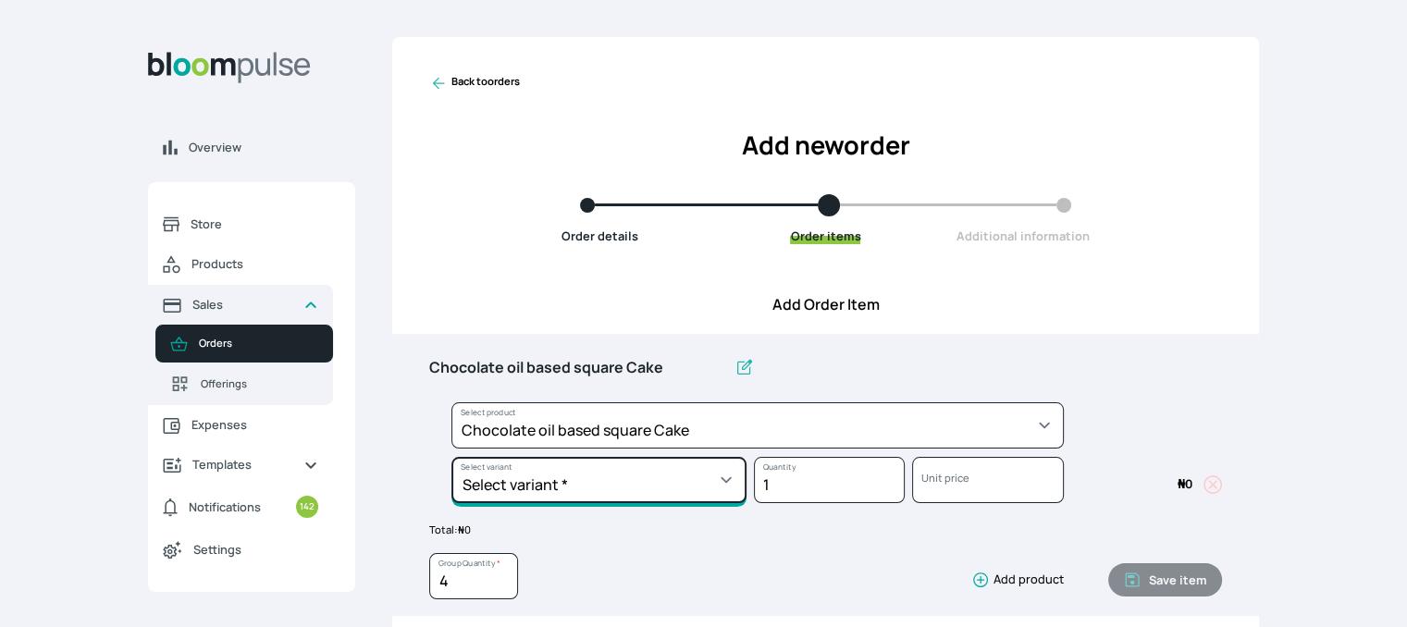
click at [718, 475] on select "Select variant * 10inches 11inches 12inches 6inches 7inches 8inches 9inches" at bounding box center [598, 480] width 295 height 46
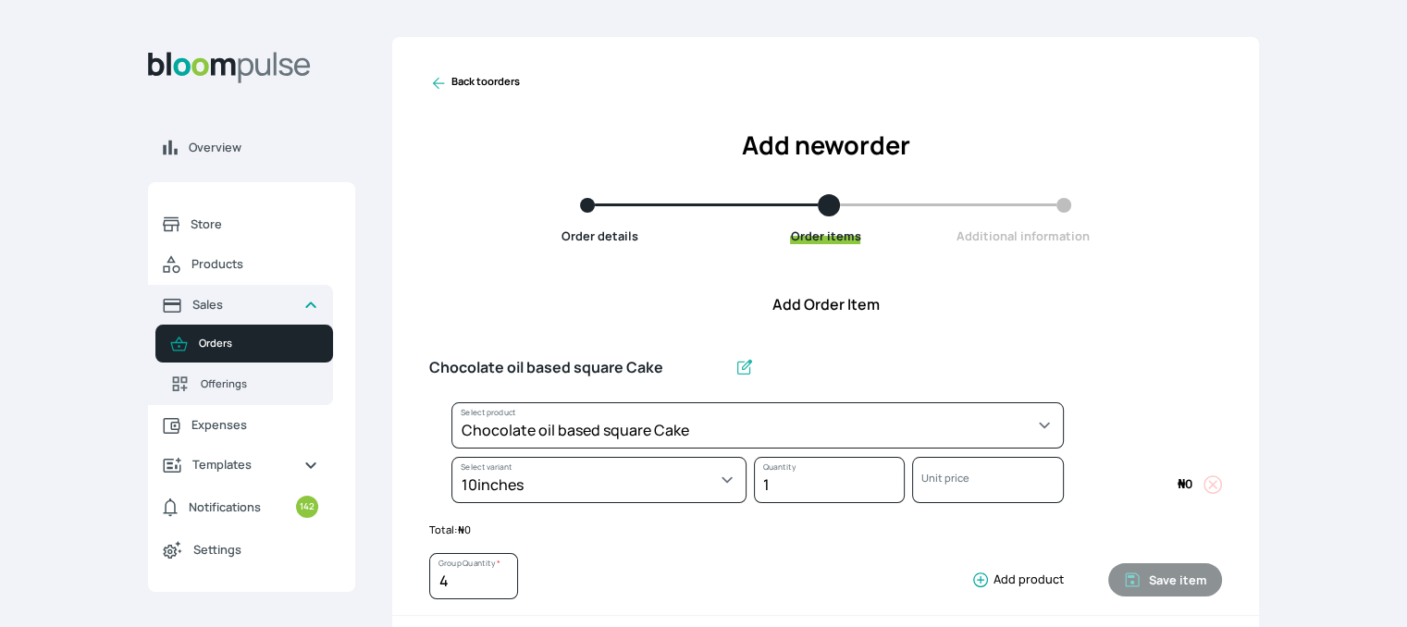
select select "4b86215d-11d7-4913-a1f9-9b3d30bf8d1d"
select select "77165400-0123-4c59-bbba-1ee6898d7b46"
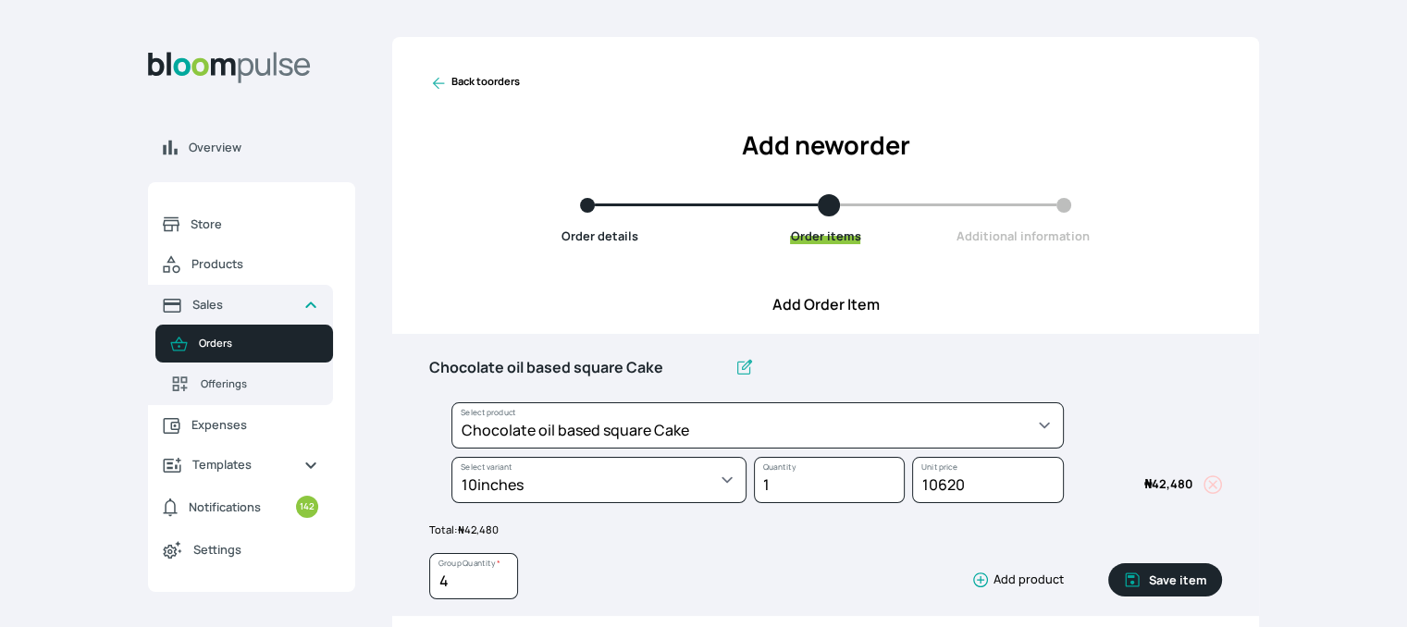
click at [1170, 586] on button "Save item" at bounding box center [1165, 579] width 114 height 33
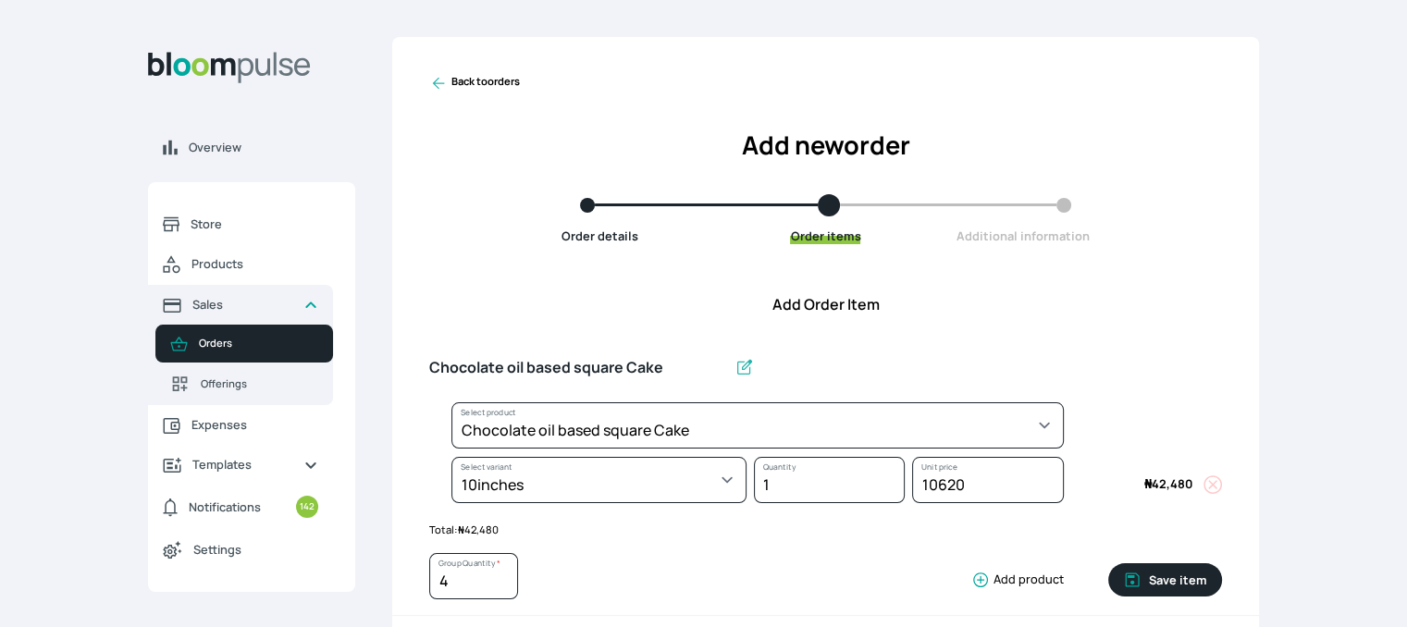
type input "1"
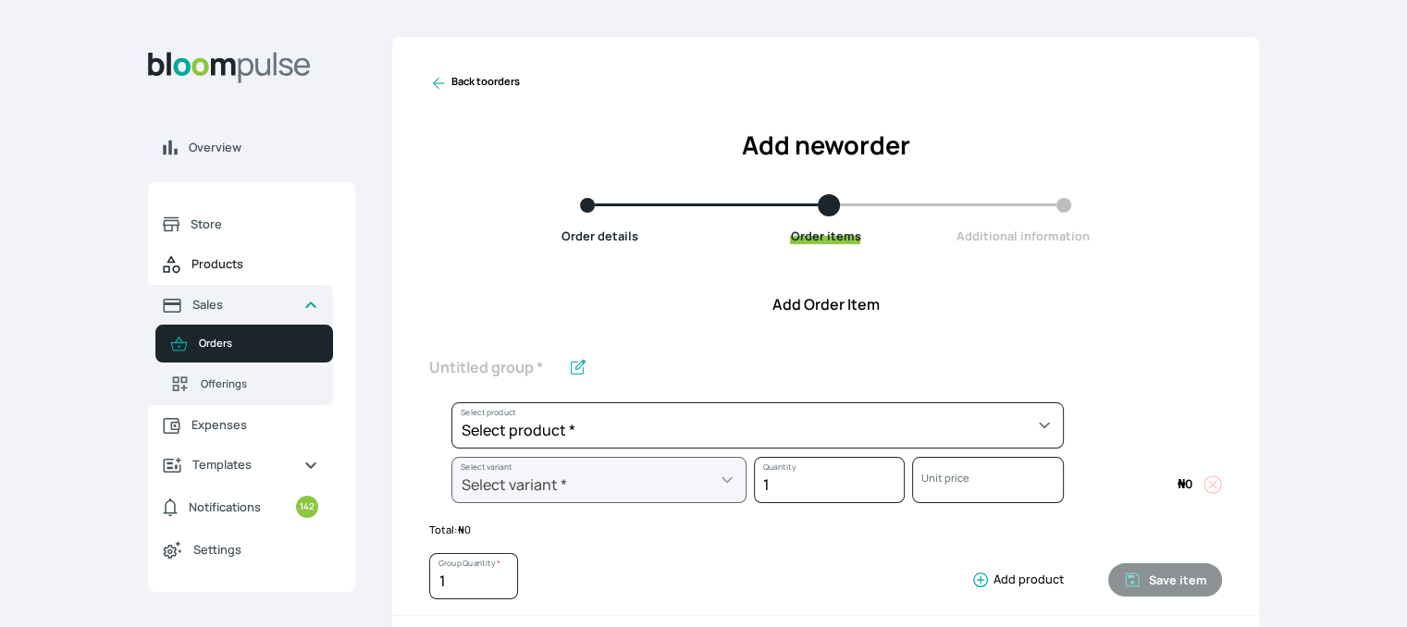
click at [242, 262] on span "Products" at bounding box center [254, 264] width 127 height 18
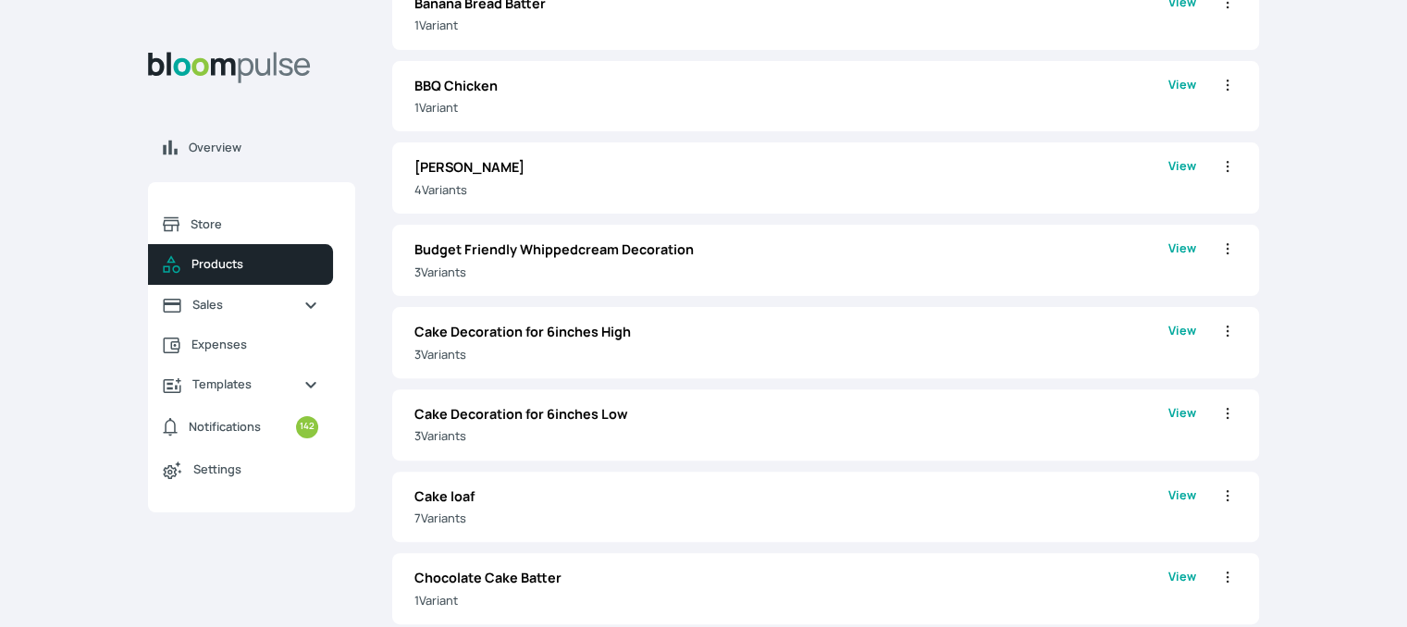
scroll to position [1096, 0]
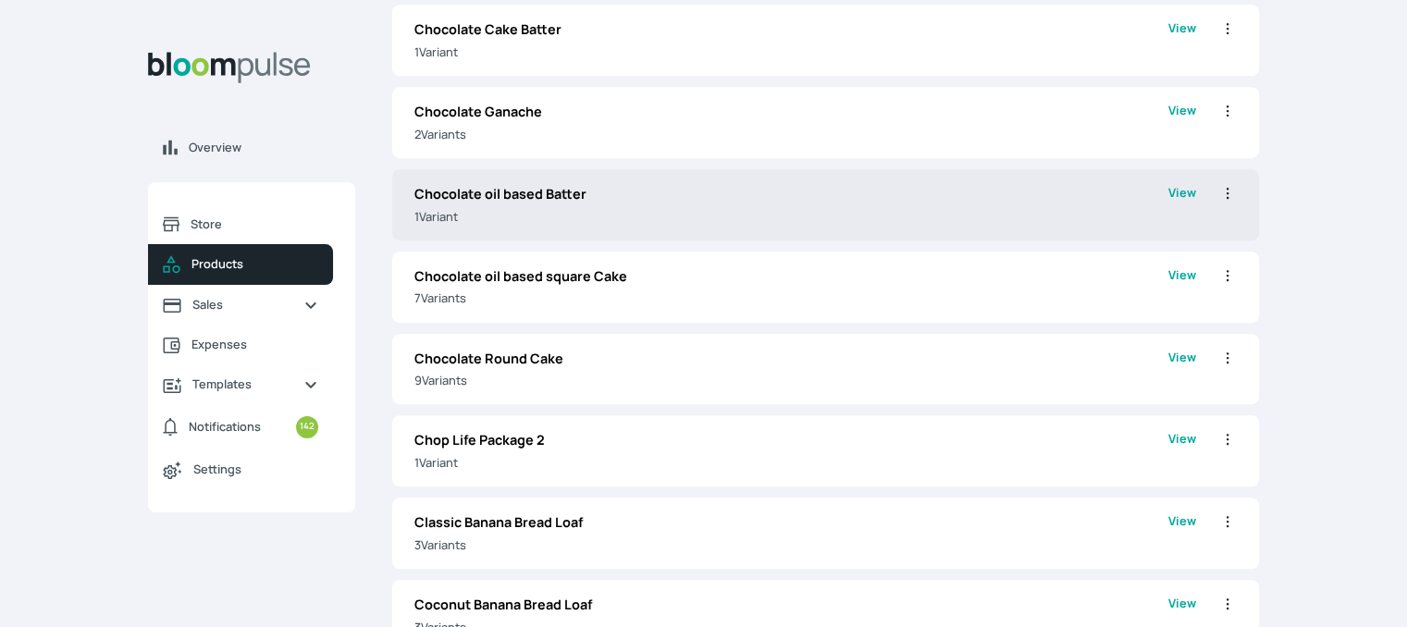
click at [967, 227] on div "Chocolate oil based Batter 1 Variant View Edit Clone Delete" at bounding box center [825, 204] width 867 height 71
click at [1187, 190] on link "View" at bounding box center [1182, 205] width 28 height 42
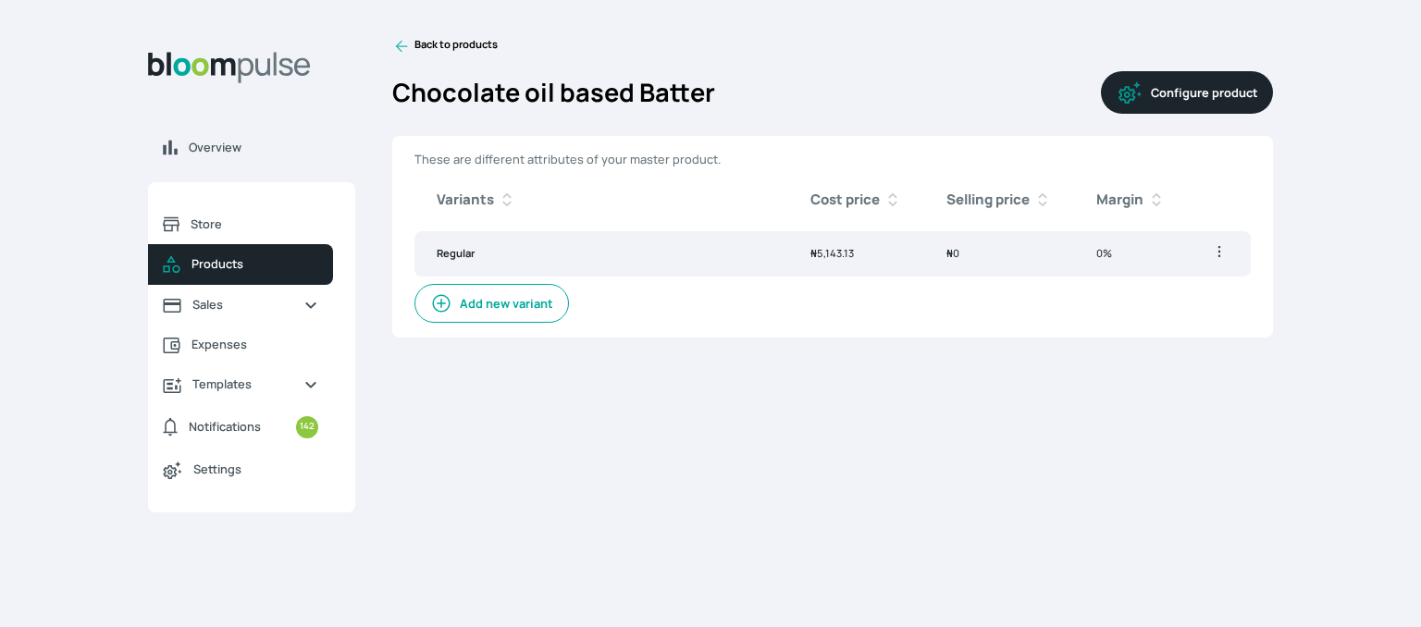
click at [1187, 90] on button "Configure product" at bounding box center [1187, 92] width 172 height 43
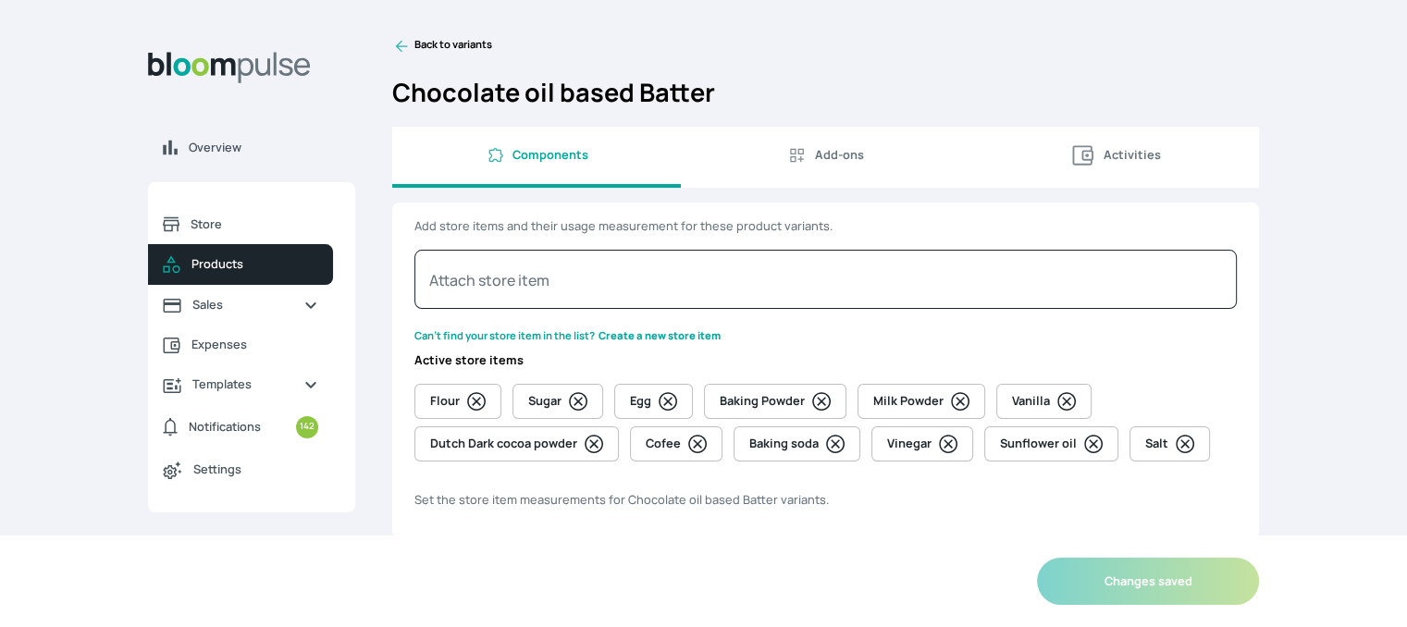
select select "GRAM"
select select "PIECE"
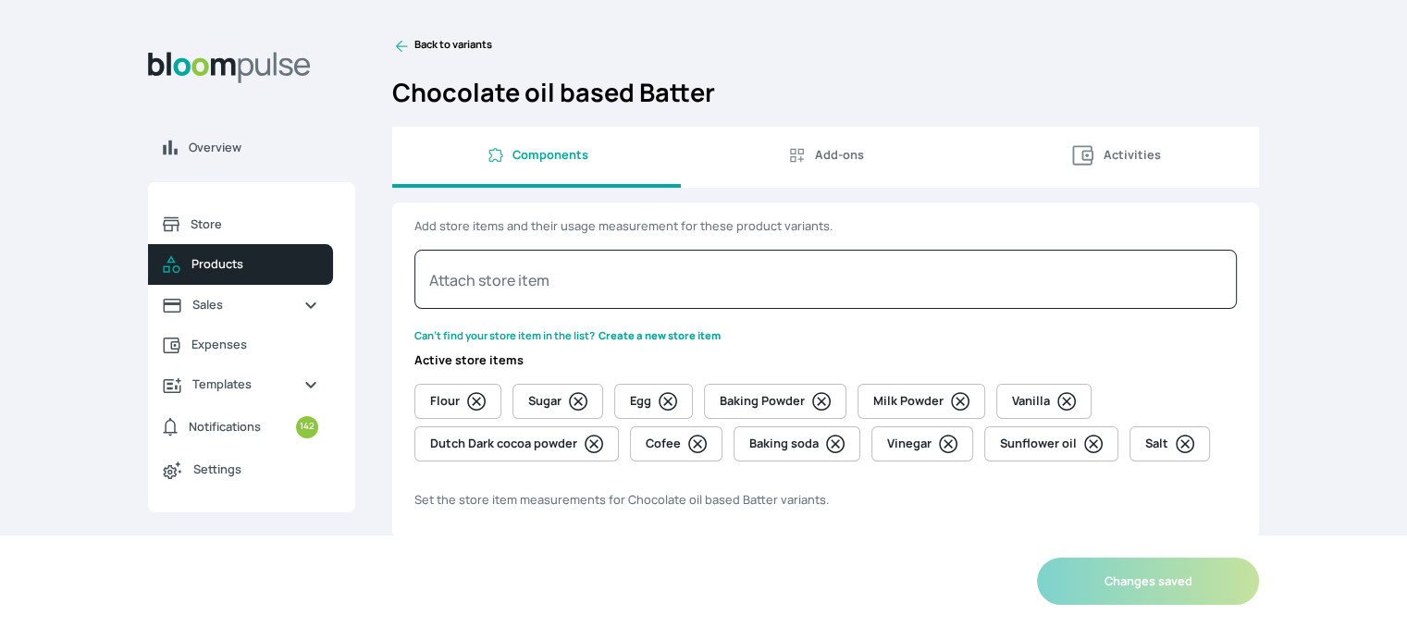
select select "GRAM"
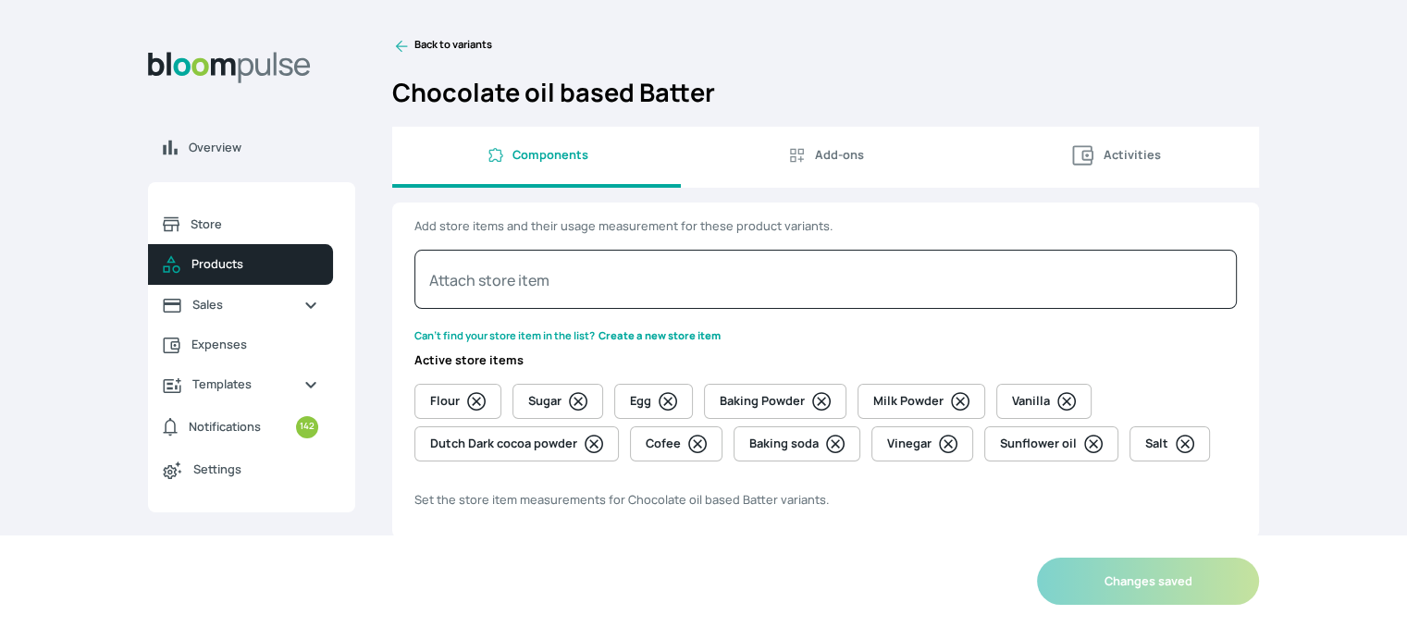
select select "GRAM"
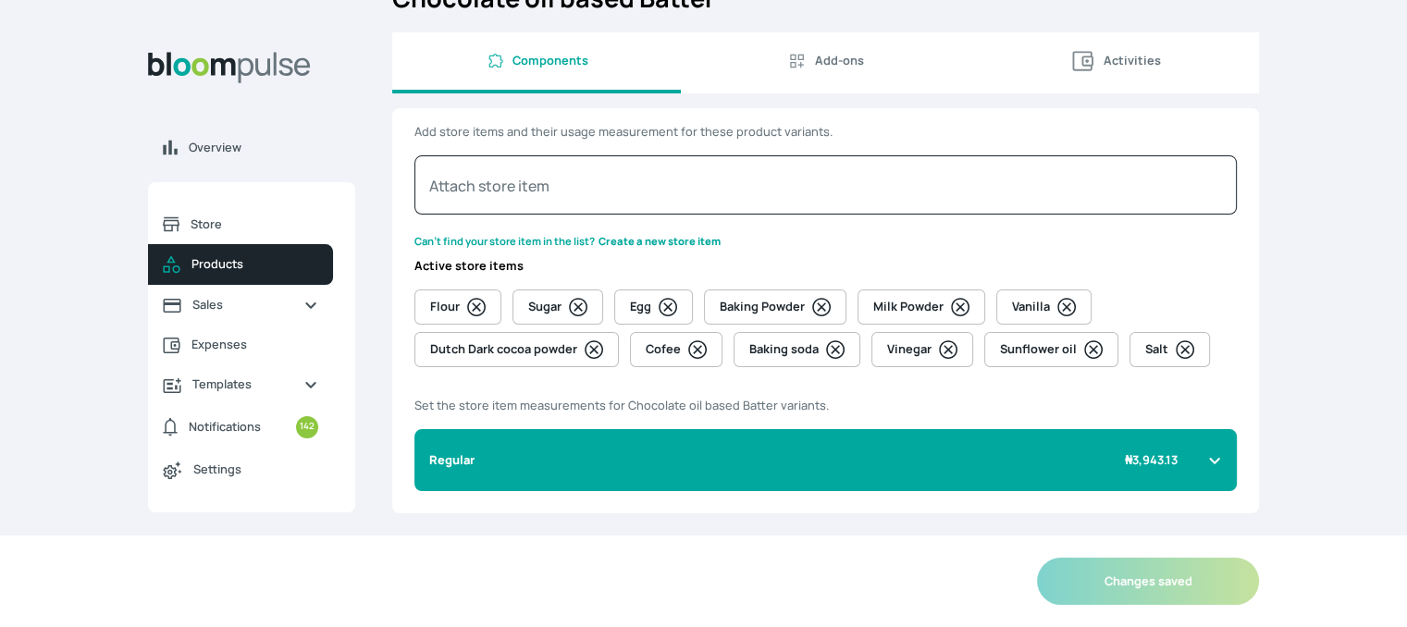
scroll to position [129, 0]
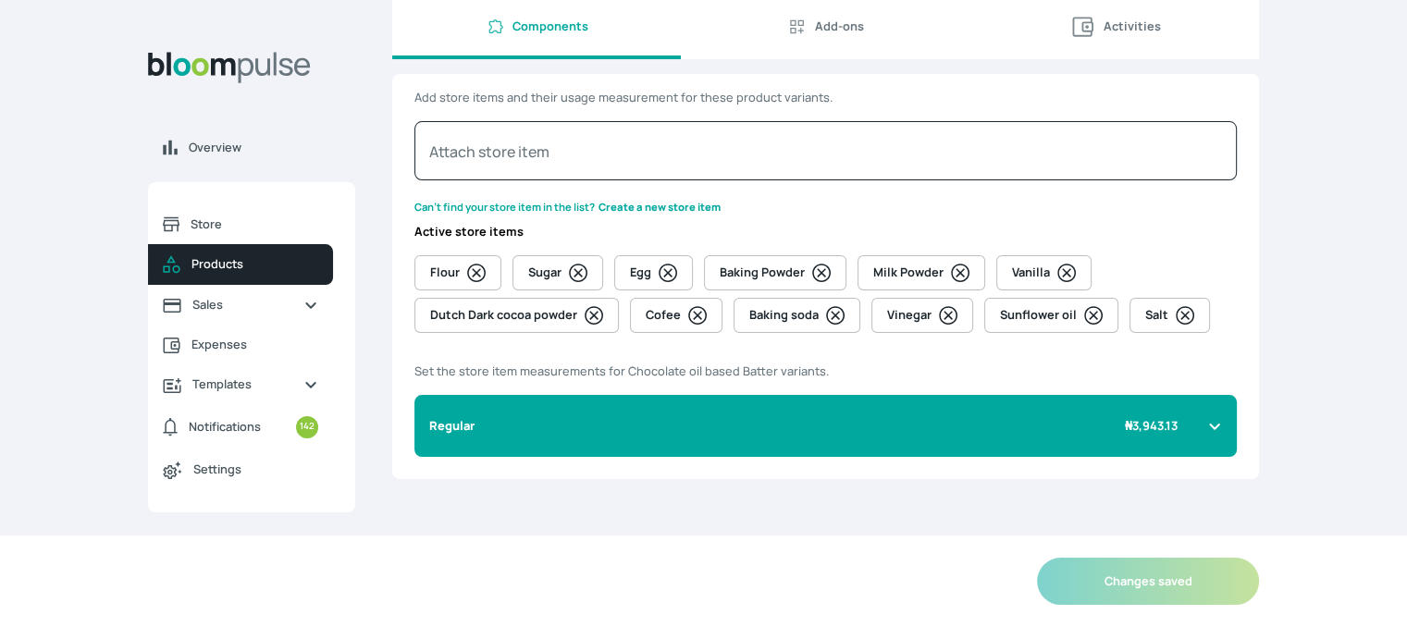
click at [1213, 437] on div "Regular ₦ 3,943.13" at bounding box center [825, 426] width 822 height 62
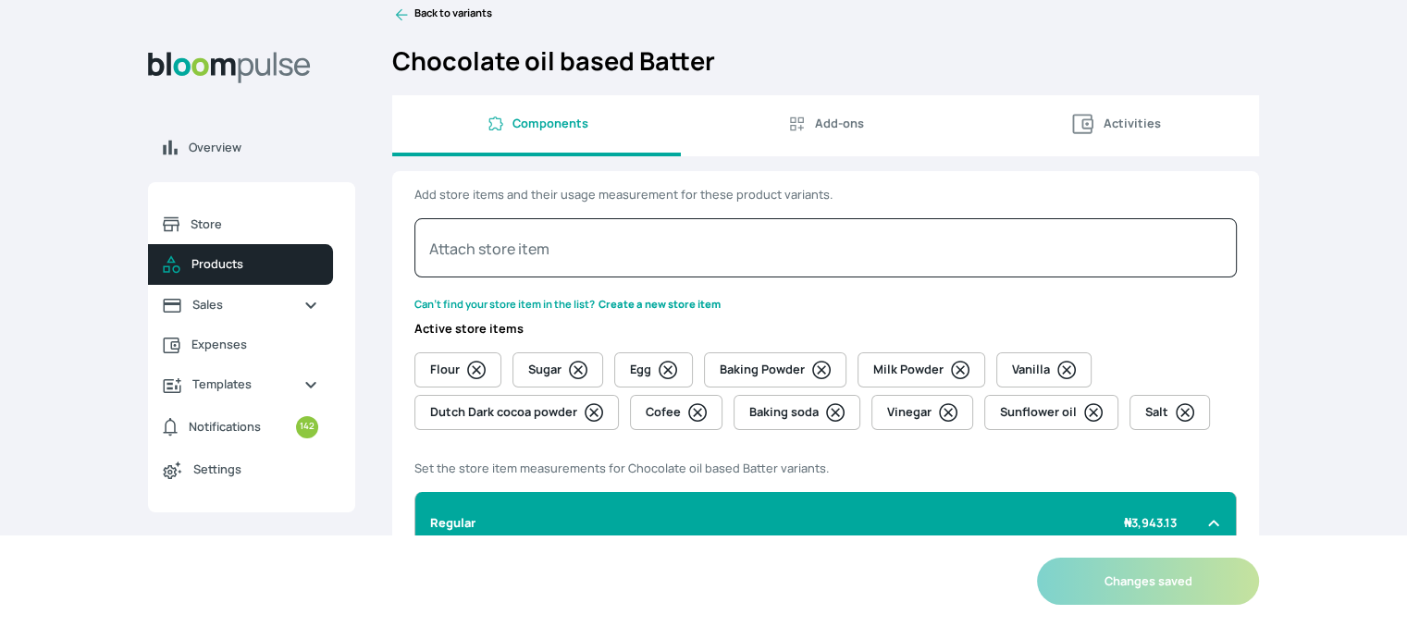
scroll to position [0, 0]
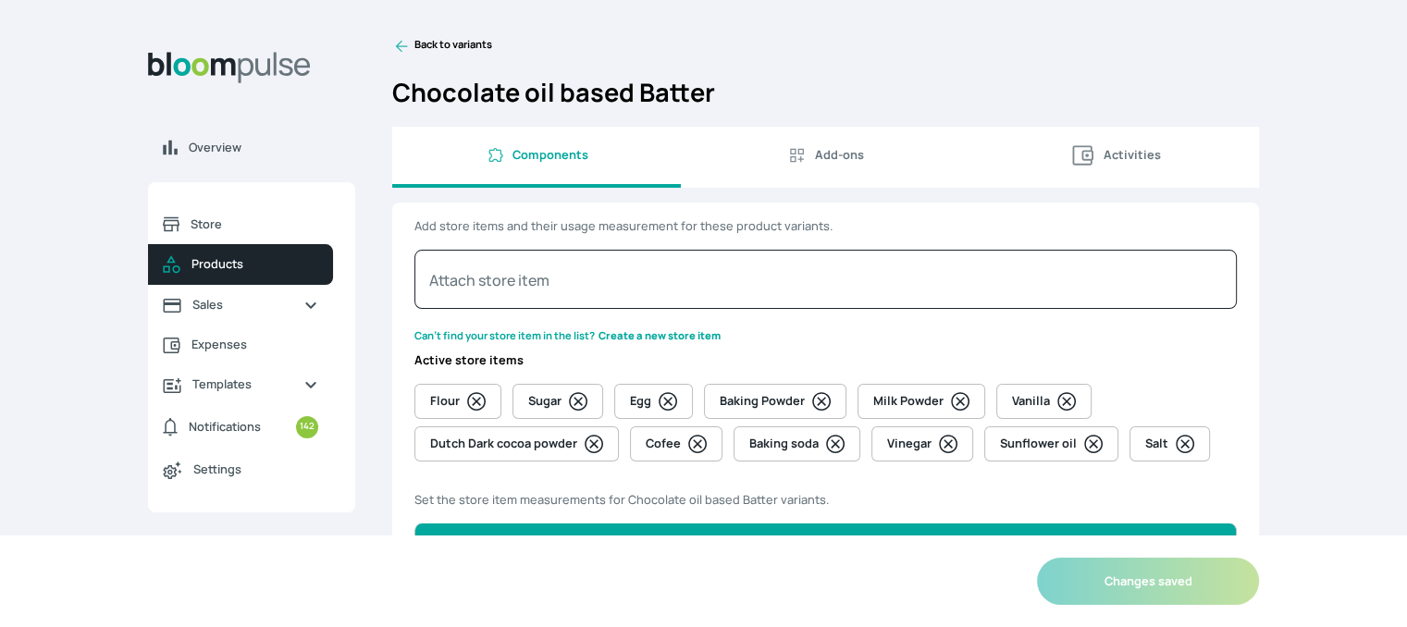
click at [396, 42] on icon at bounding box center [401, 46] width 18 height 18
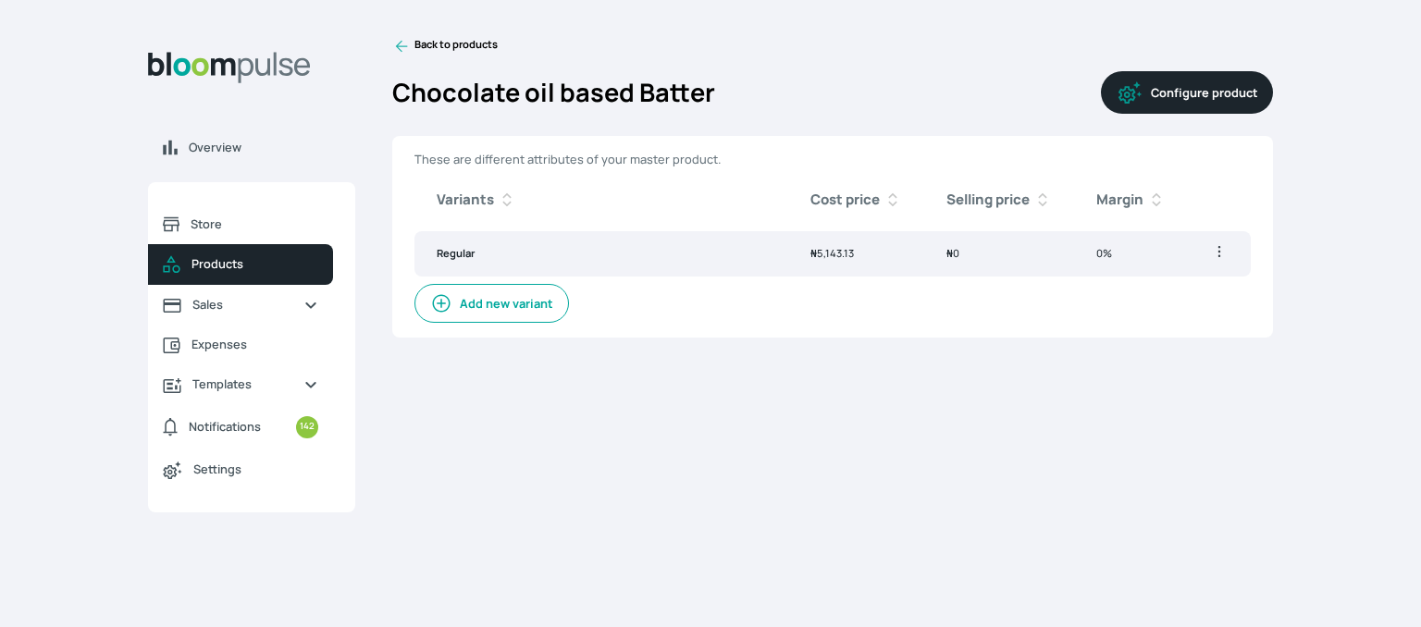
click at [396, 42] on icon at bounding box center [401, 46] width 18 height 18
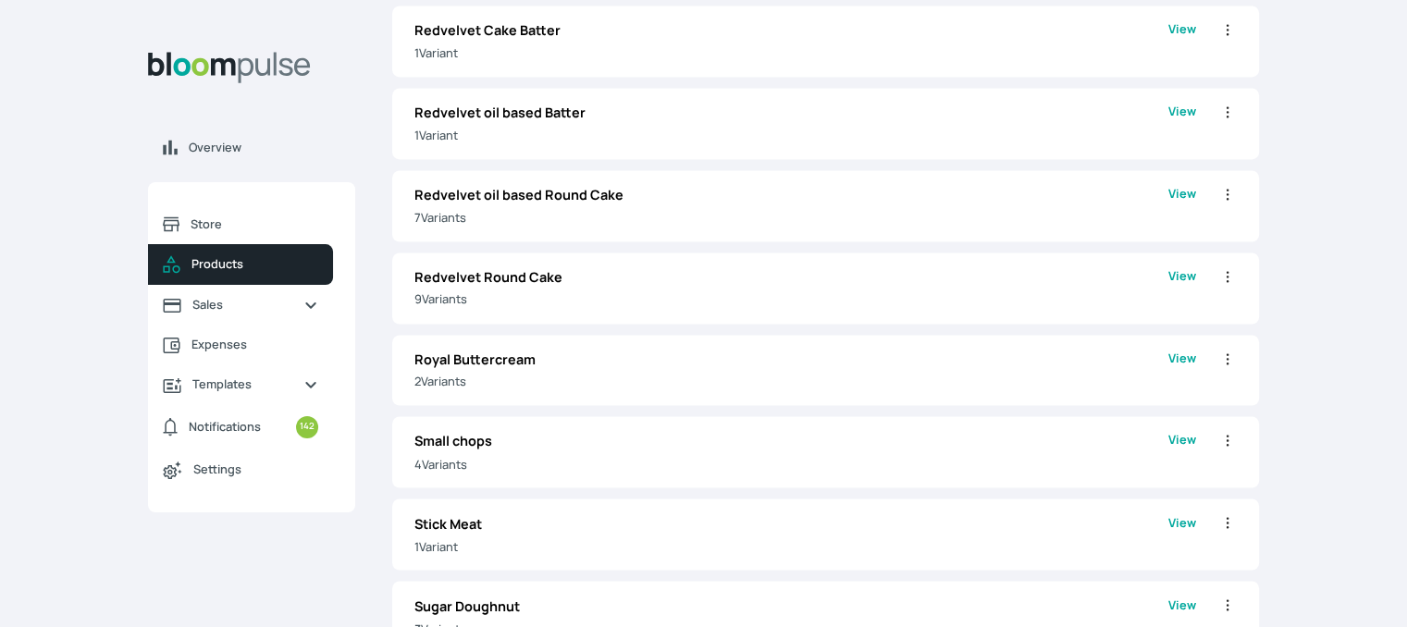
scroll to position [3058, 0]
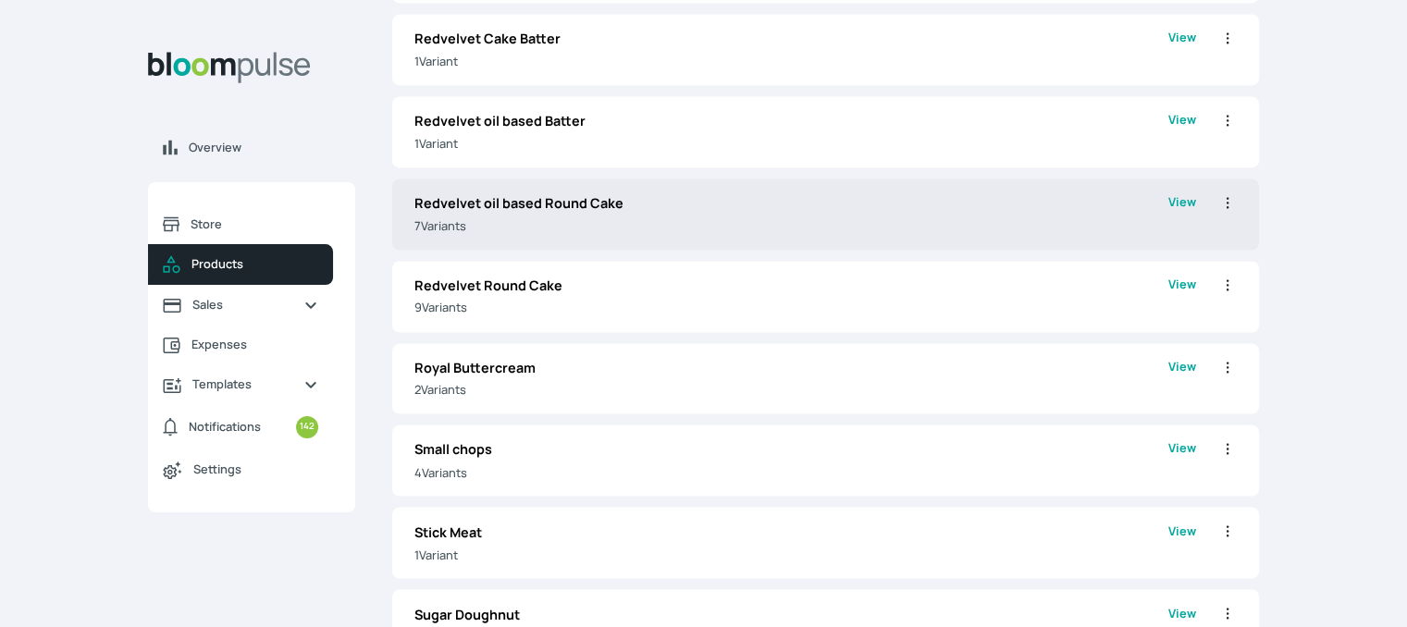
click at [1178, 206] on link "View" at bounding box center [1182, 214] width 28 height 42
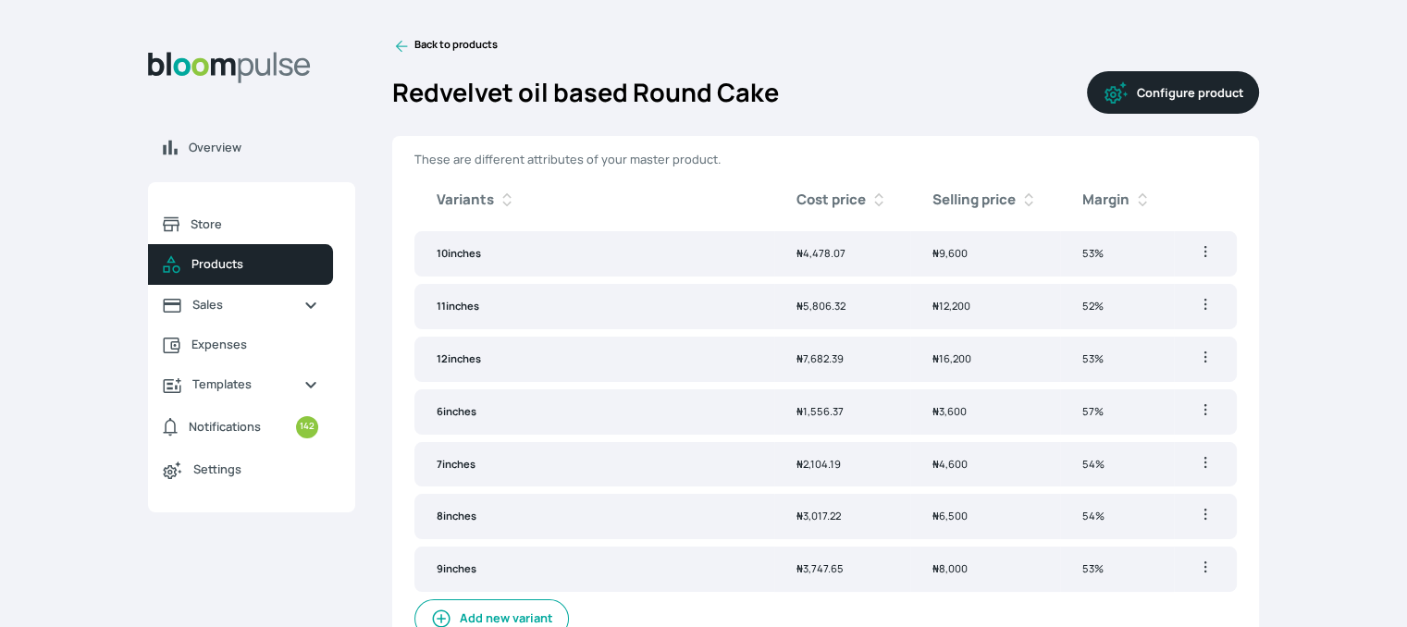
click at [415, 44] on link "Back to products" at bounding box center [444, 46] width 105 height 18
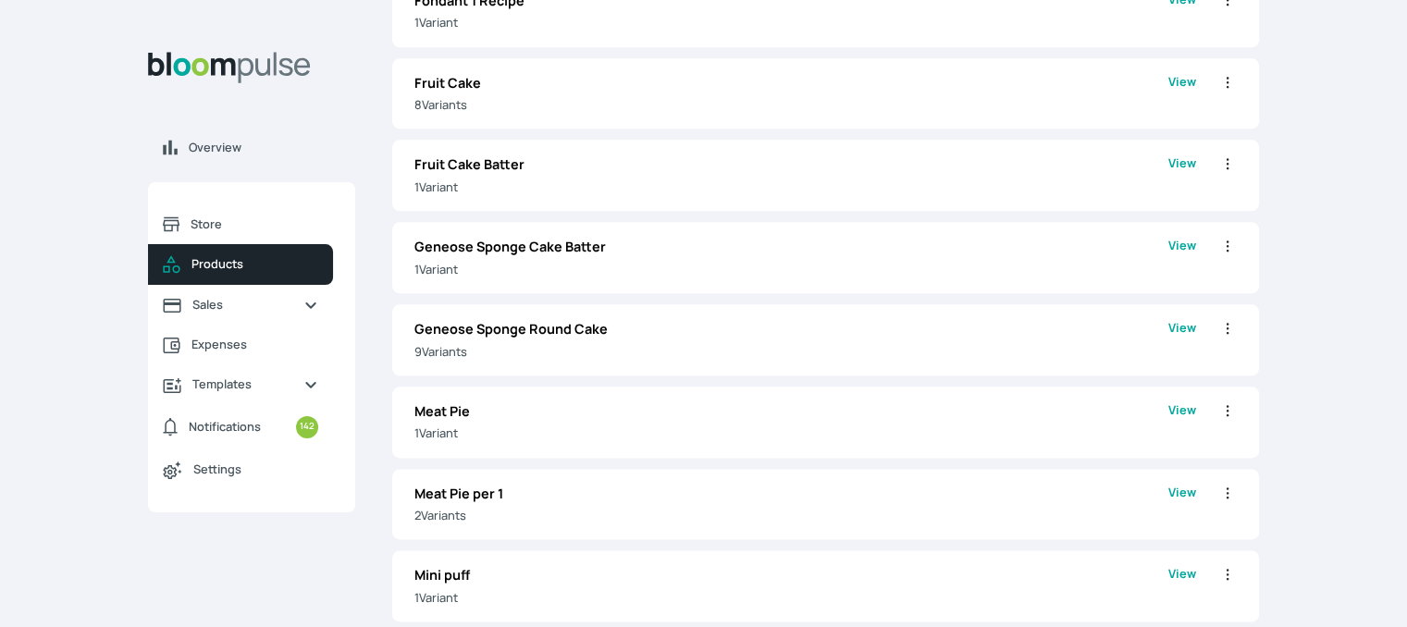
scroll to position [2741, 0]
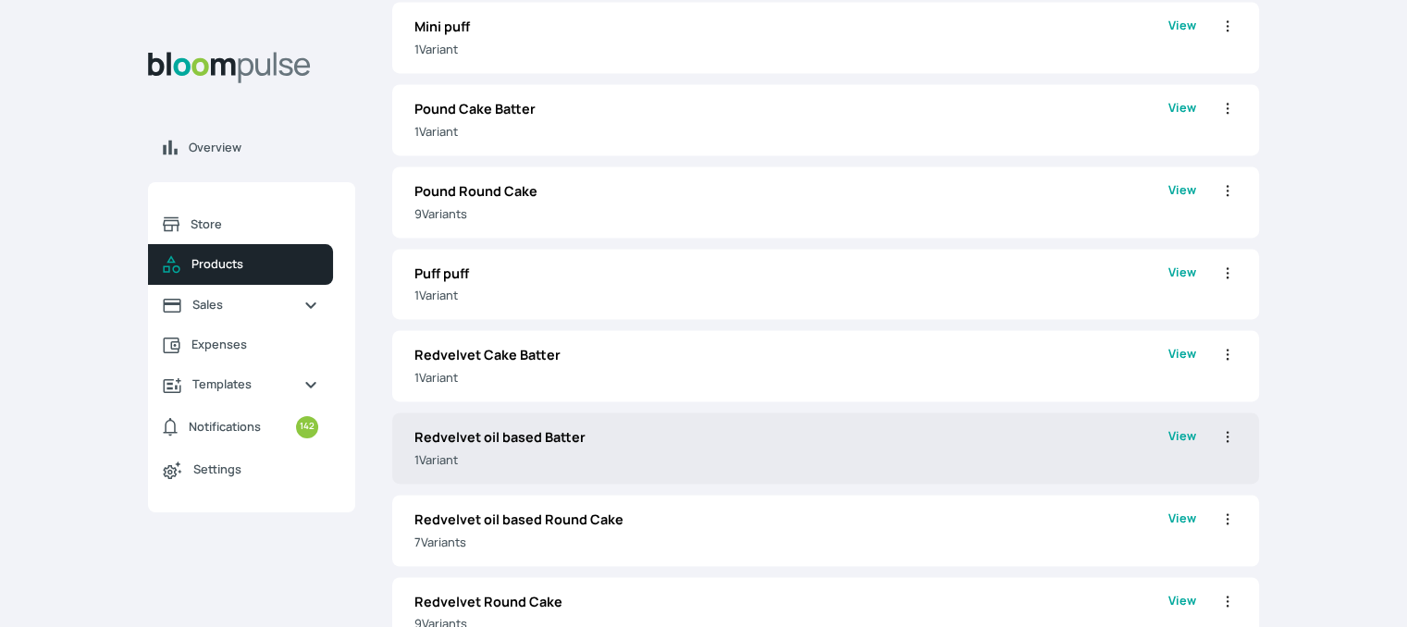
click at [866, 470] on div "Redvelvet oil based Batter 1 Variant View Edit Clone Delete" at bounding box center [825, 448] width 867 height 71
click at [1165, 434] on p "Redvelvet oil based Batter" at bounding box center [791, 437] width 754 height 20
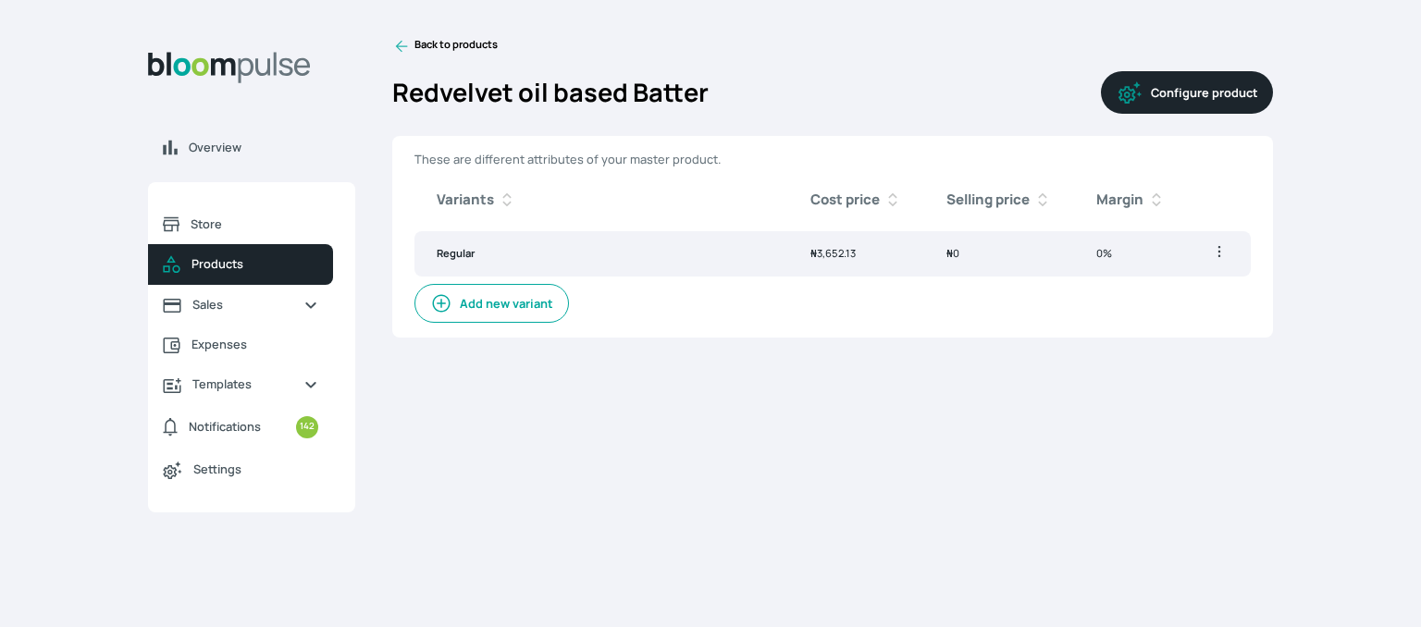
click at [402, 51] on icon at bounding box center [401, 46] width 18 height 18
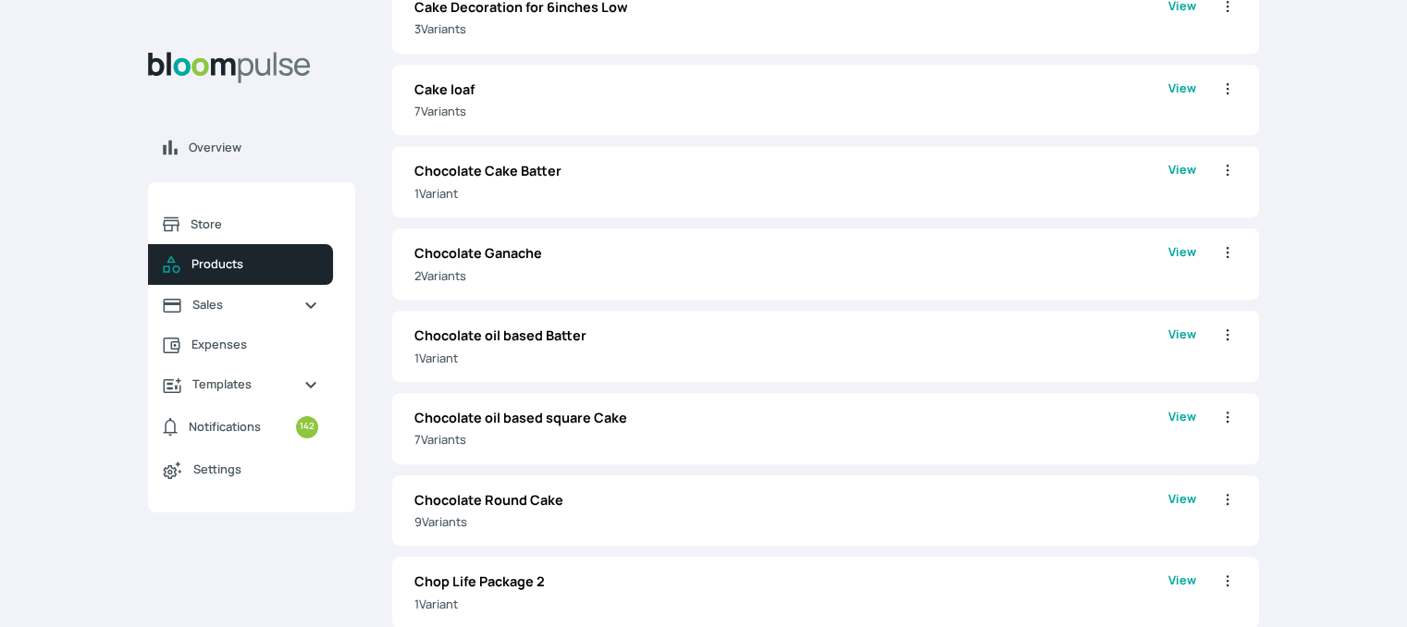
scroll to position [962, 0]
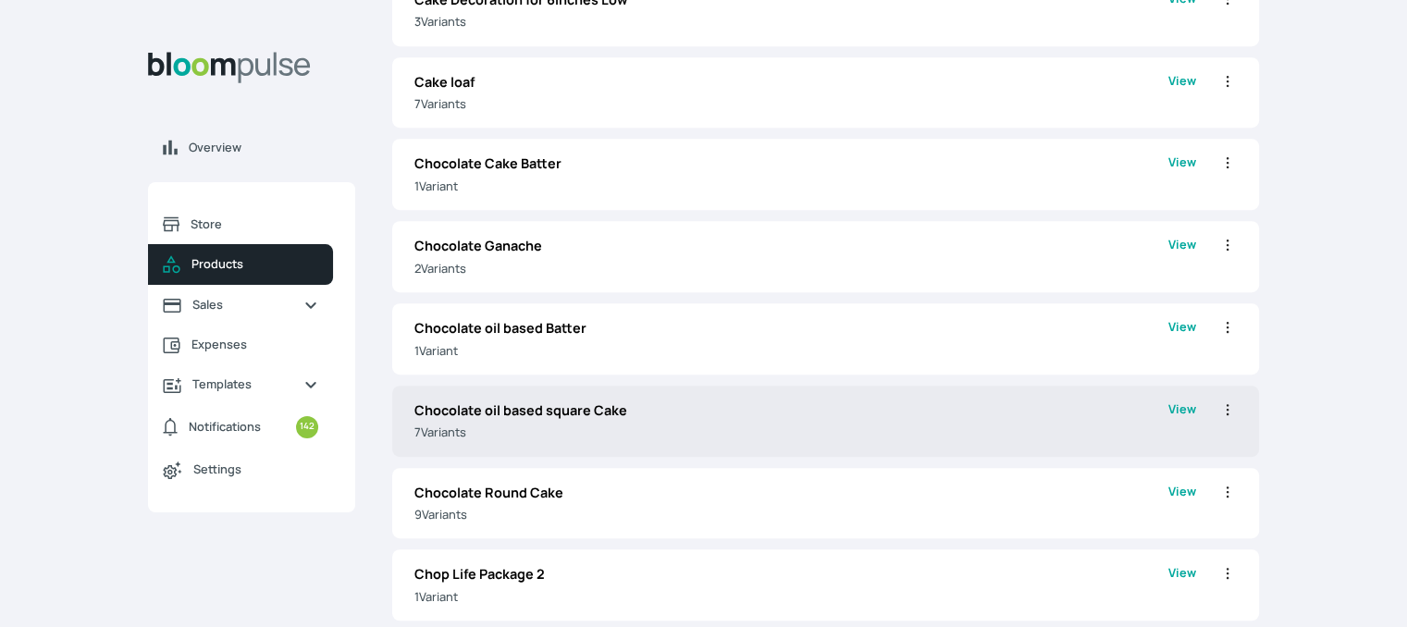
click at [1172, 408] on link "View" at bounding box center [1182, 421] width 28 height 42
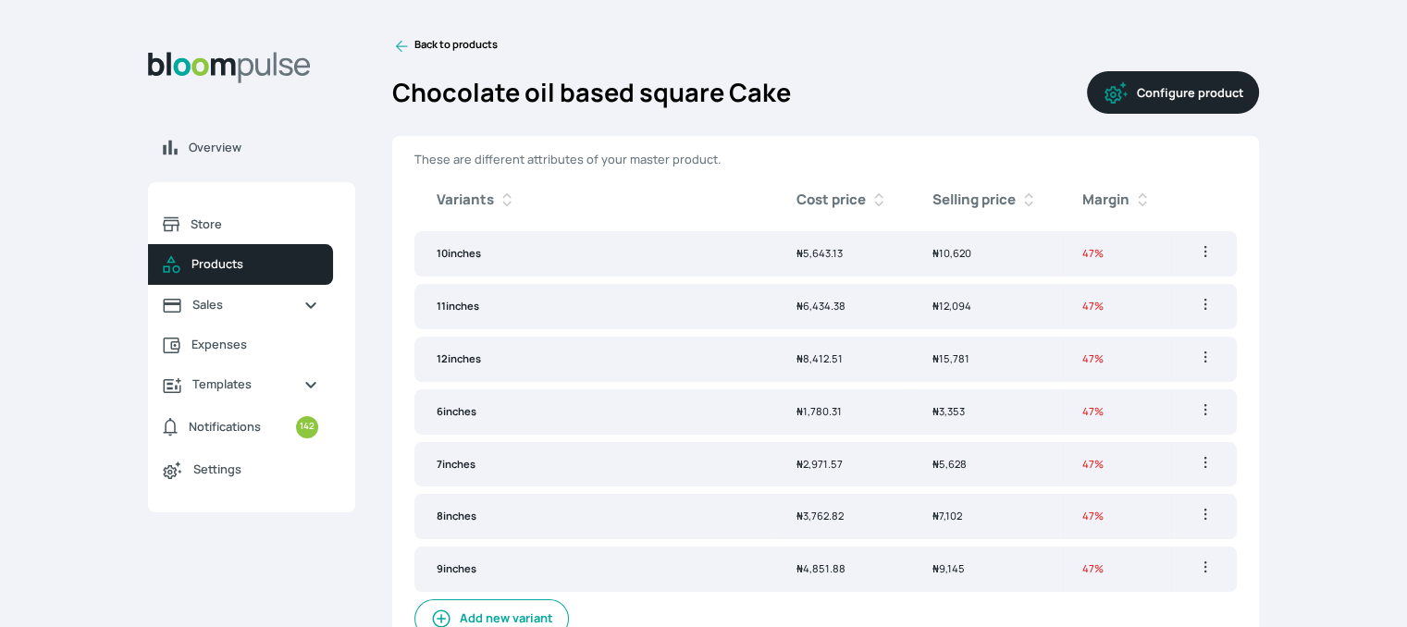
click at [1145, 84] on button "Configure product" at bounding box center [1173, 92] width 172 height 43
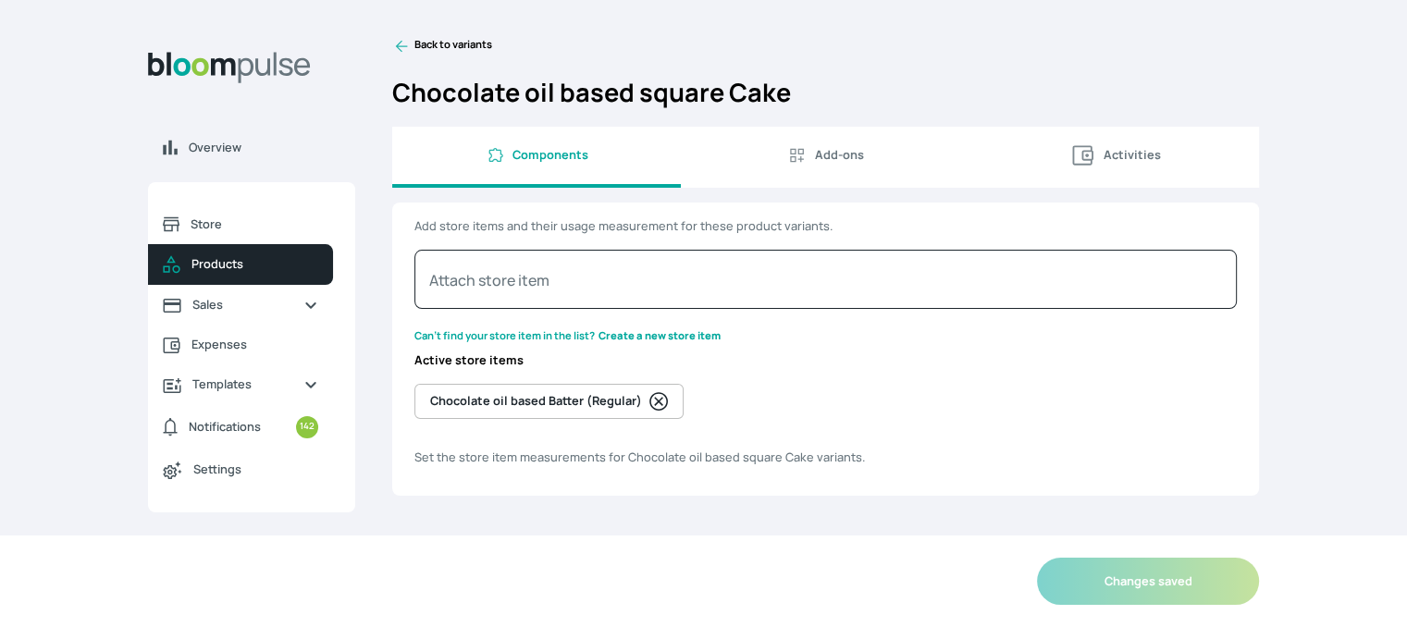
select select "GRAM"
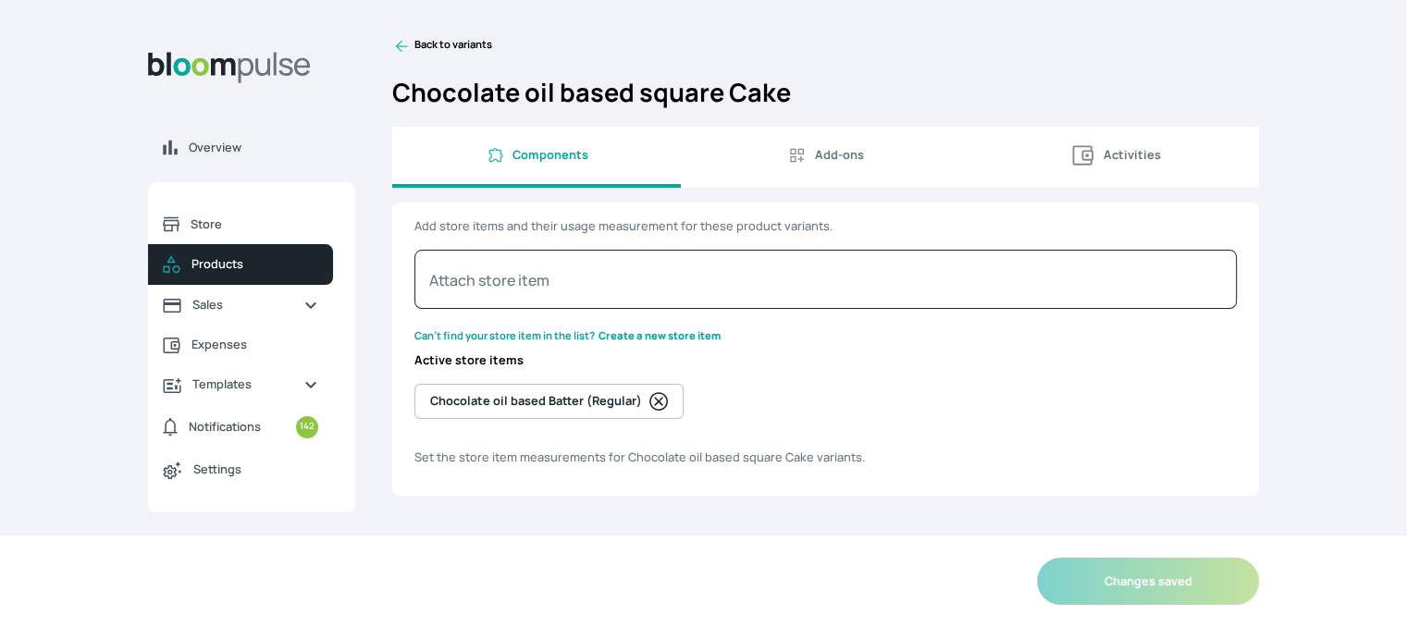
select select "GRAM"
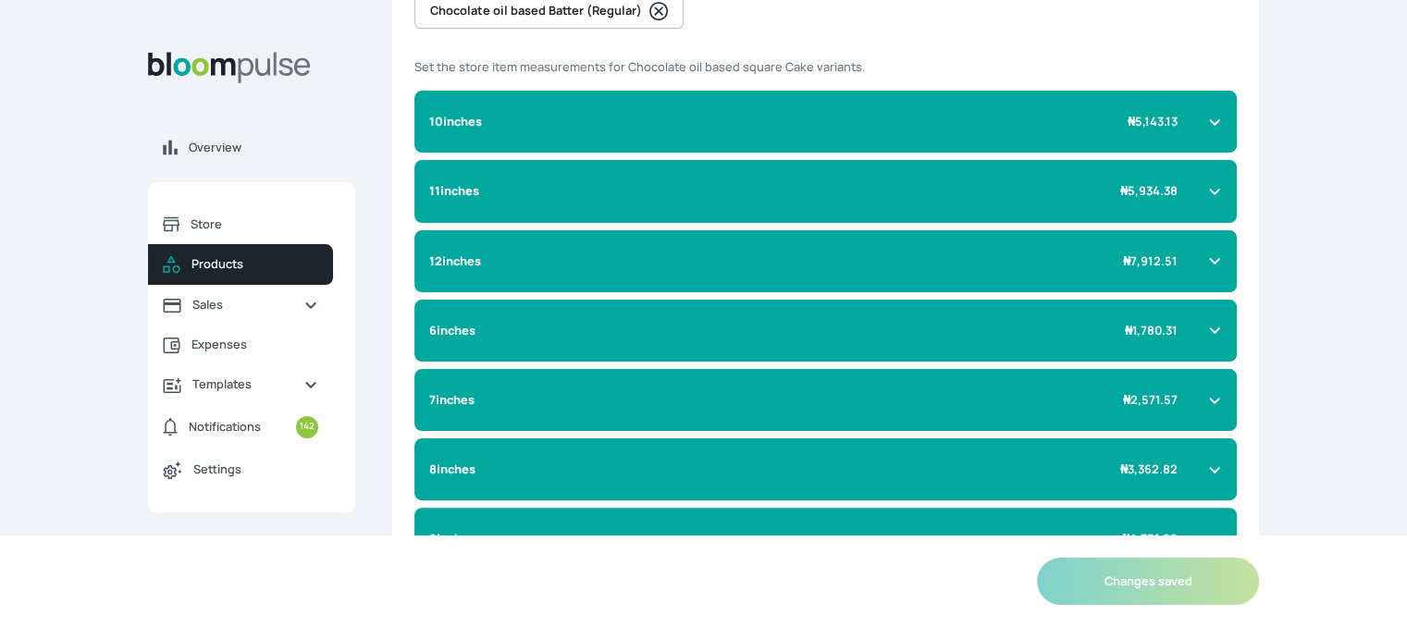
scroll to position [355, 0]
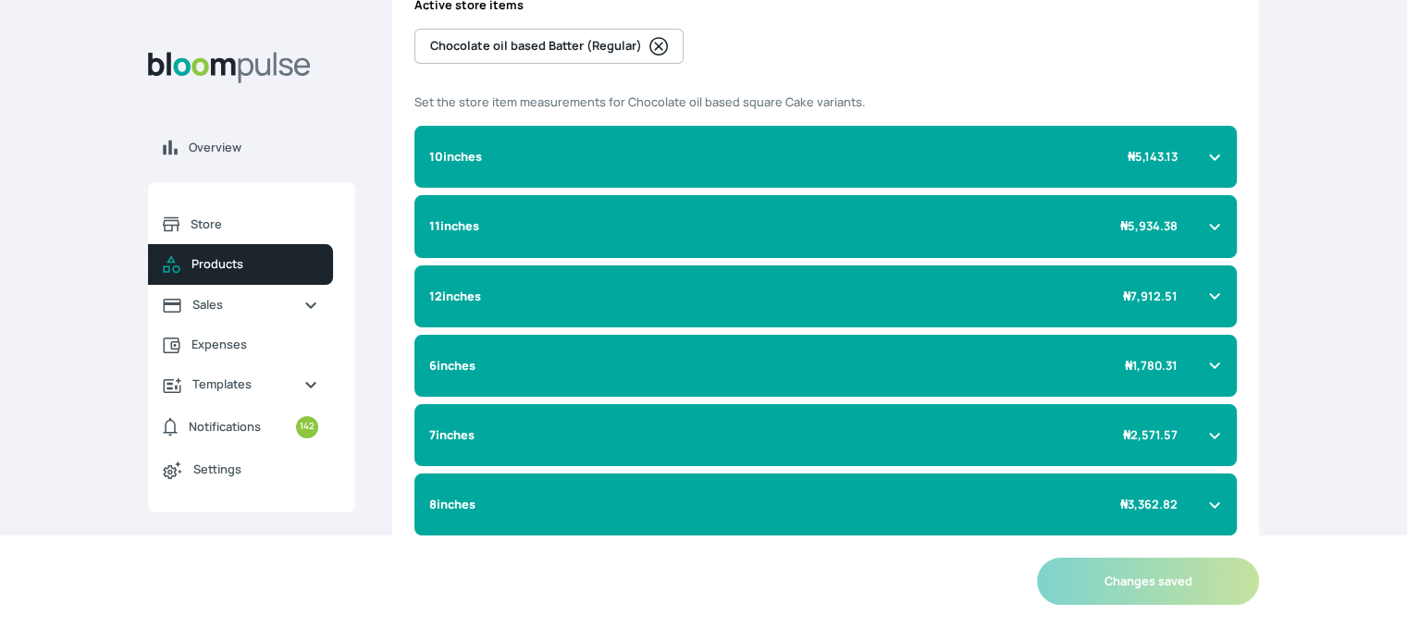
click at [1208, 150] on icon at bounding box center [1214, 157] width 15 height 15
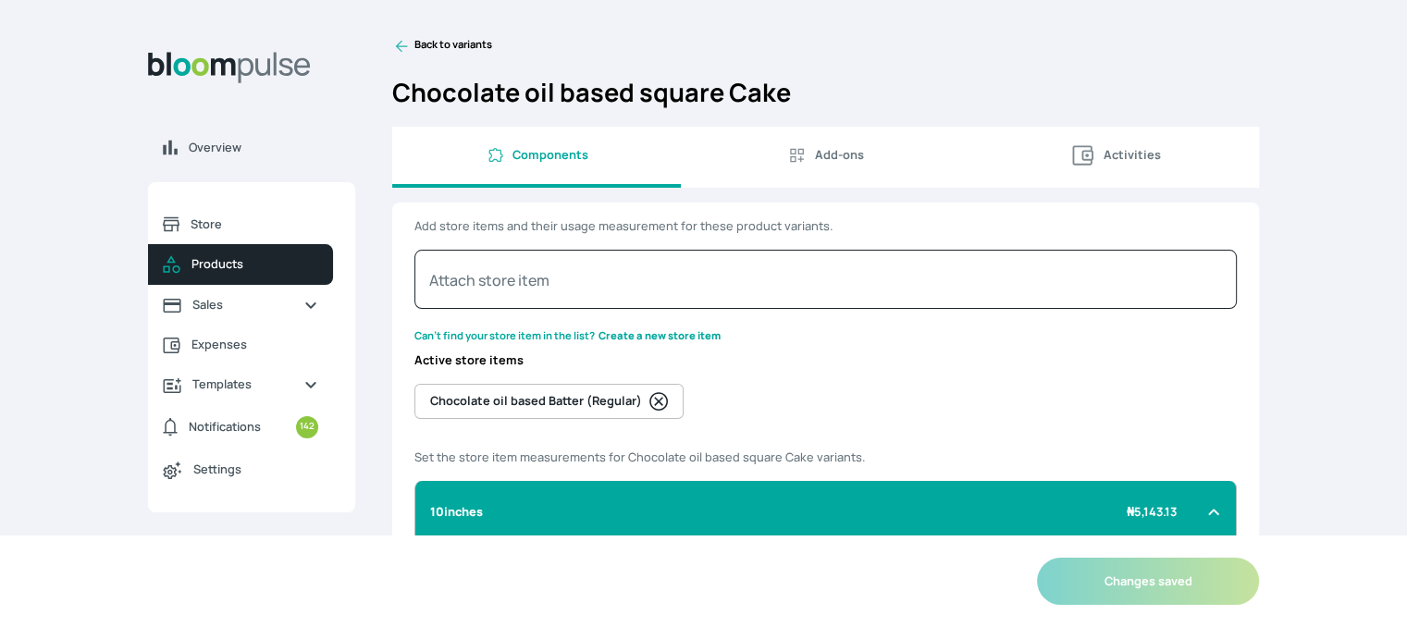
scroll to position [548, 0]
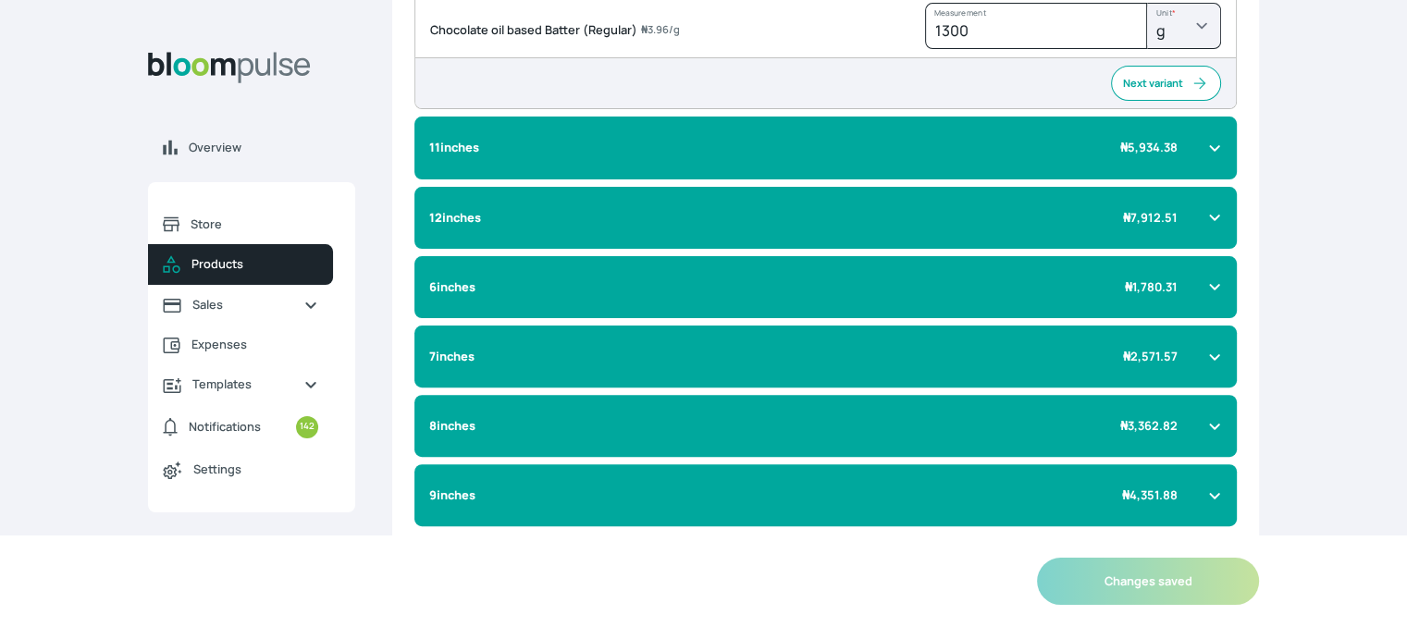
click at [1220, 286] on icon at bounding box center [1214, 286] width 15 height 15
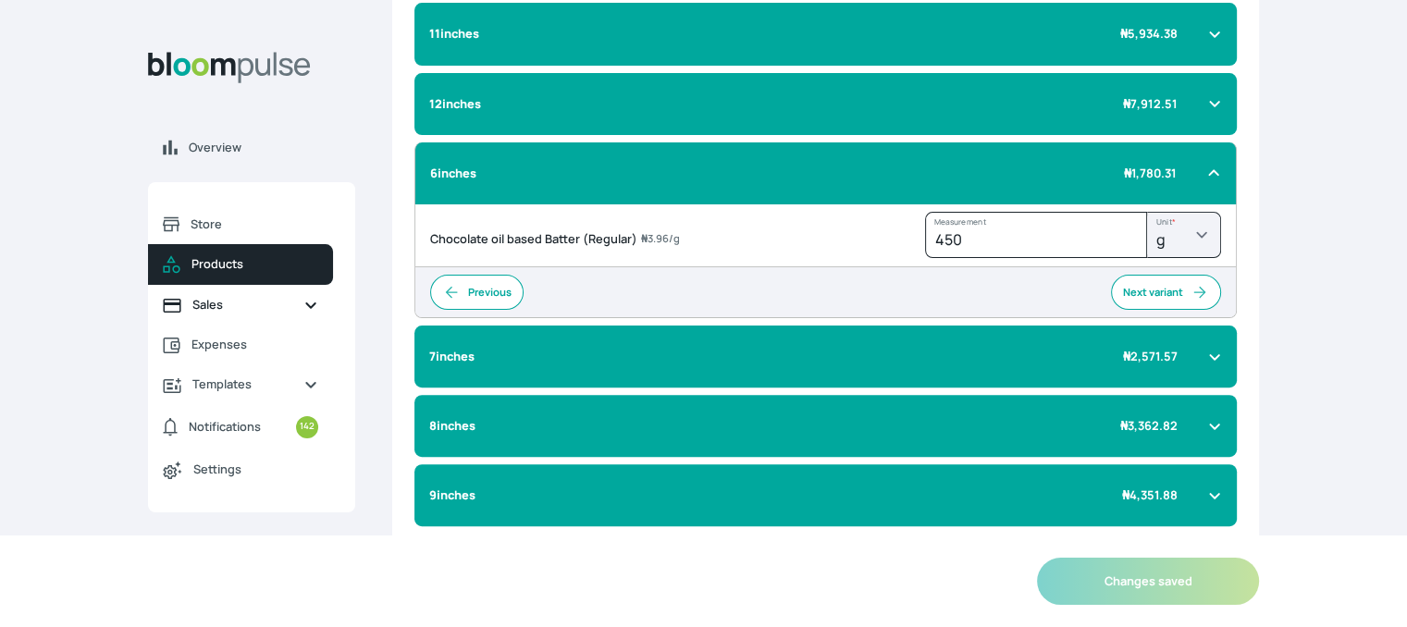
click at [235, 303] on span "Sales" at bounding box center [240, 305] width 96 height 18
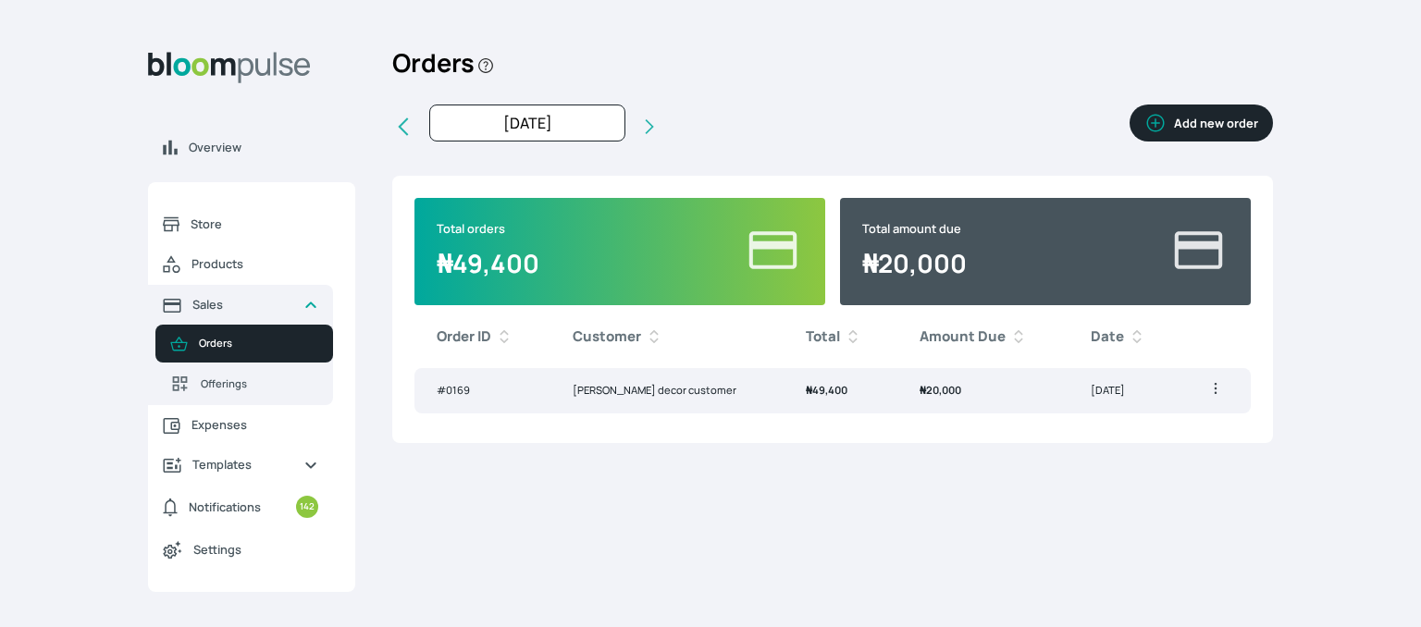
click at [1210, 119] on button "Add new order" at bounding box center [1200, 123] width 143 height 37
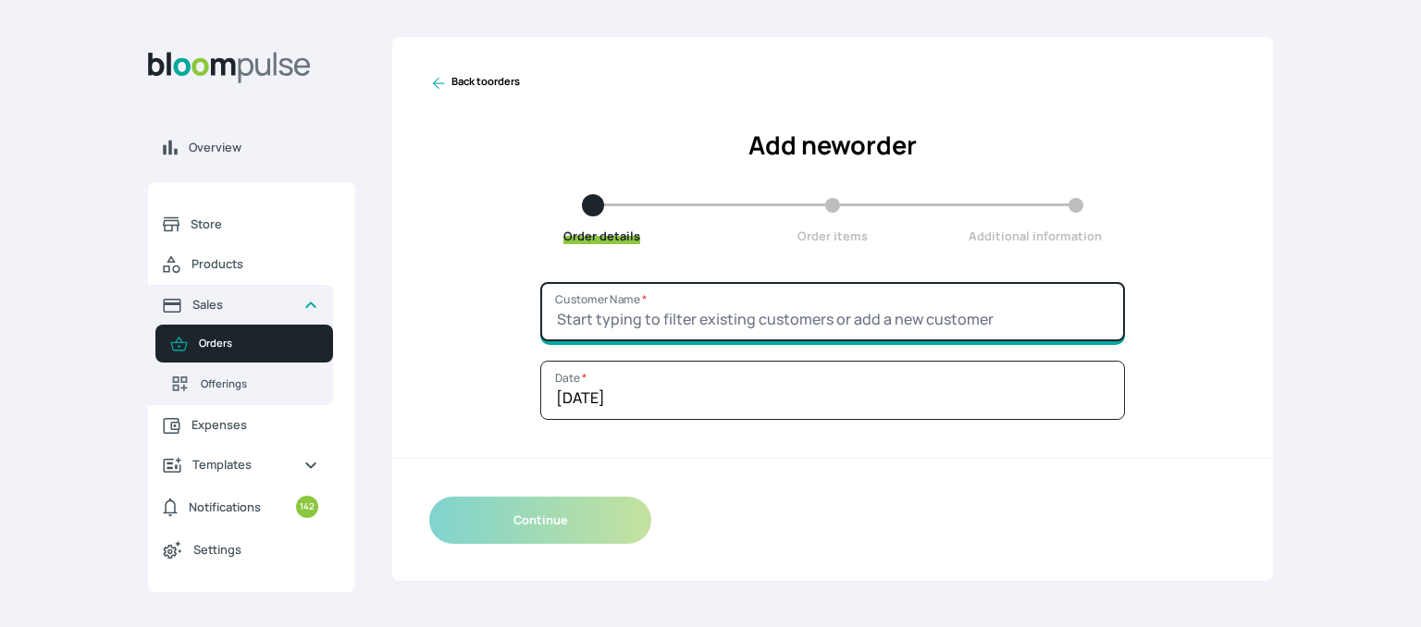
click at [951, 314] on input "Customer Name *" at bounding box center [832, 311] width 585 height 59
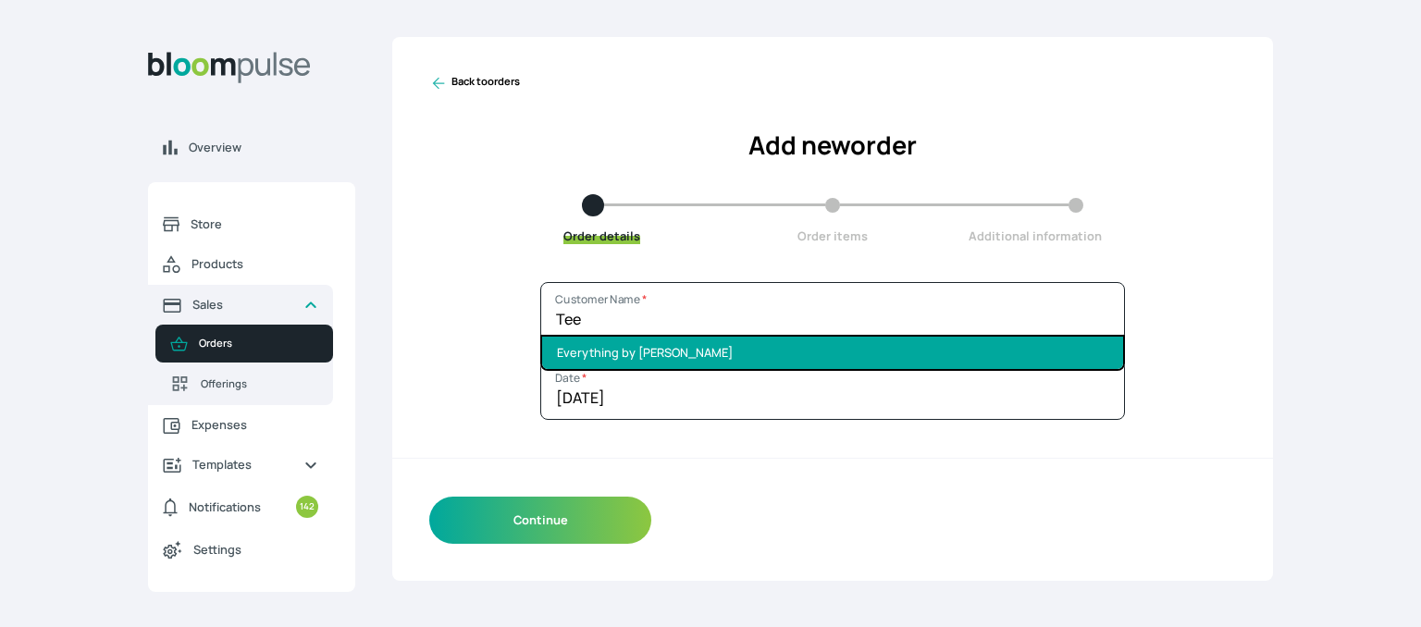
click at [857, 344] on li "Everything by [PERSON_NAME]" at bounding box center [832, 353] width 581 height 32
type input "Everything by [PERSON_NAME]"
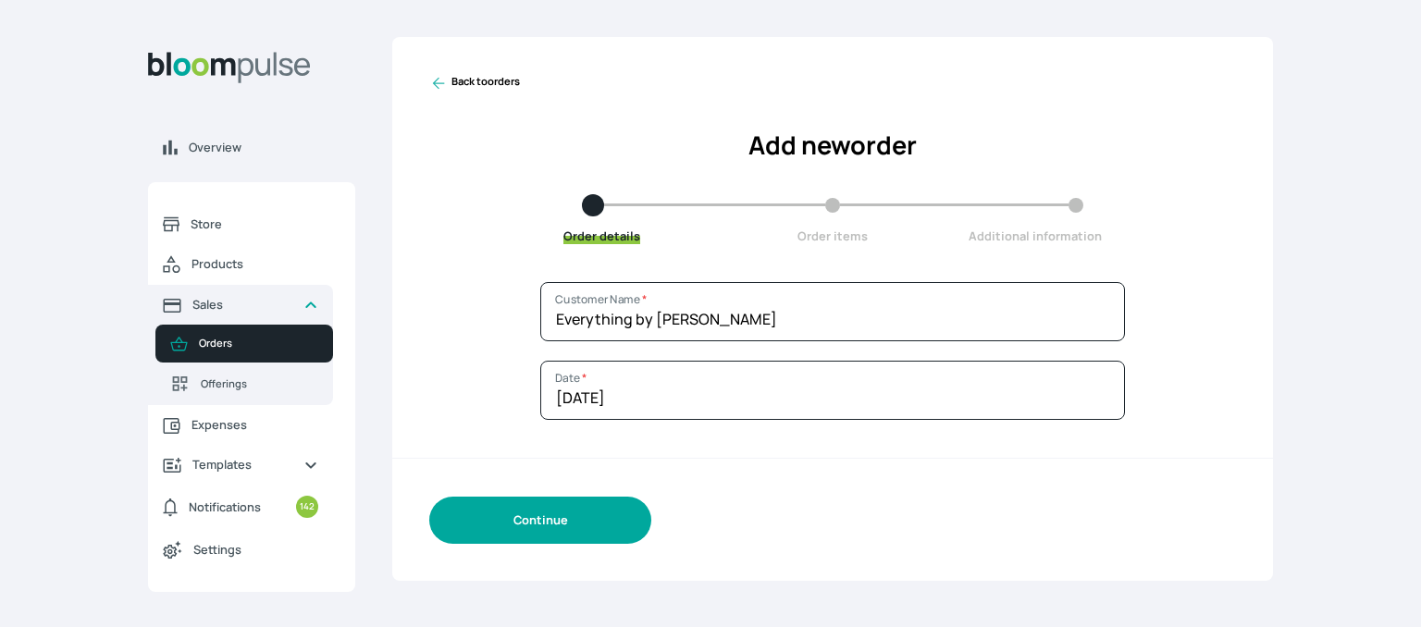
click at [567, 524] on button "Continue" at bounding box center [540, 520] width 222 height 47
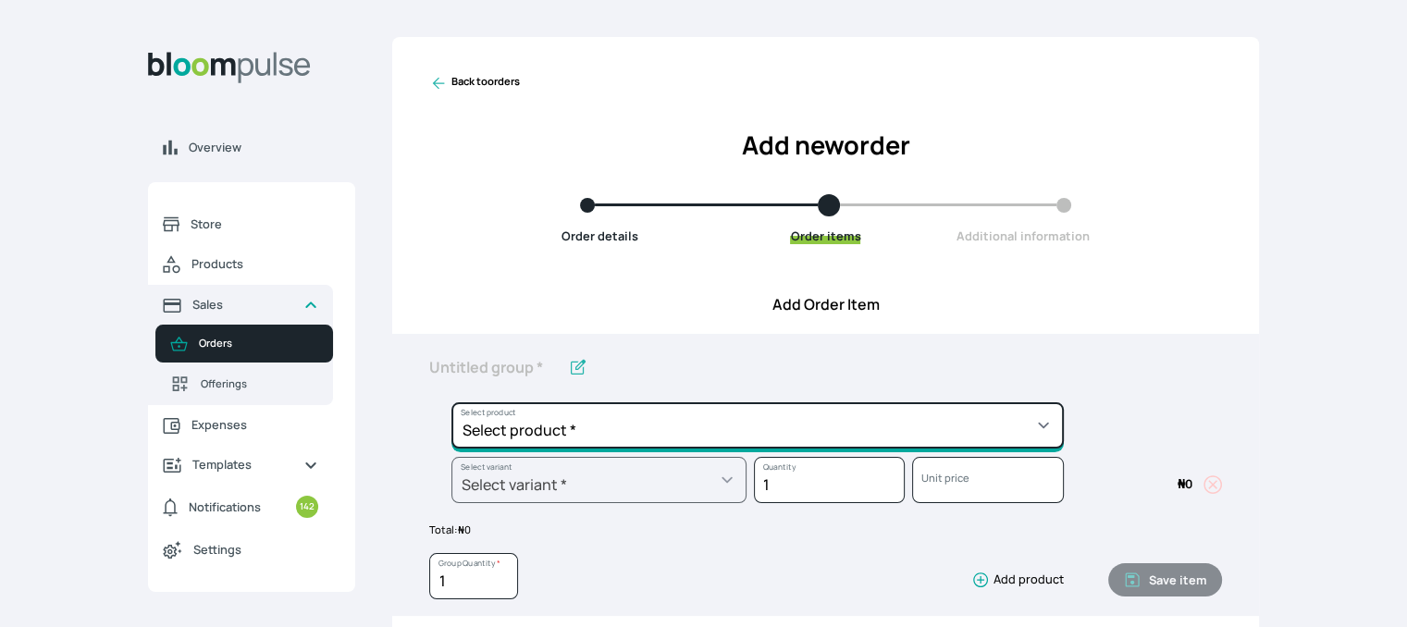
click at [592, 425] on select "Select product * Cake Decoration for 8inches High Chocolate oil based Round Cak…" at bounding box center [757, 425] width 612 height 46
click at [1027, 426] on select "Select product * Cake Decoration for 8inches High Chocolate oil based Round Cak…" at bounding box center [757, 425] width 612 height 46
select select "4b86215d-11d7-4913-a1f9-9b3d30bf8d1d"
click at [451, 402] on select "Select product * Cake Decoration for 8inches High Chocolate oil based Round Cak…" at bounding box center [757, 425] width 612 height 46
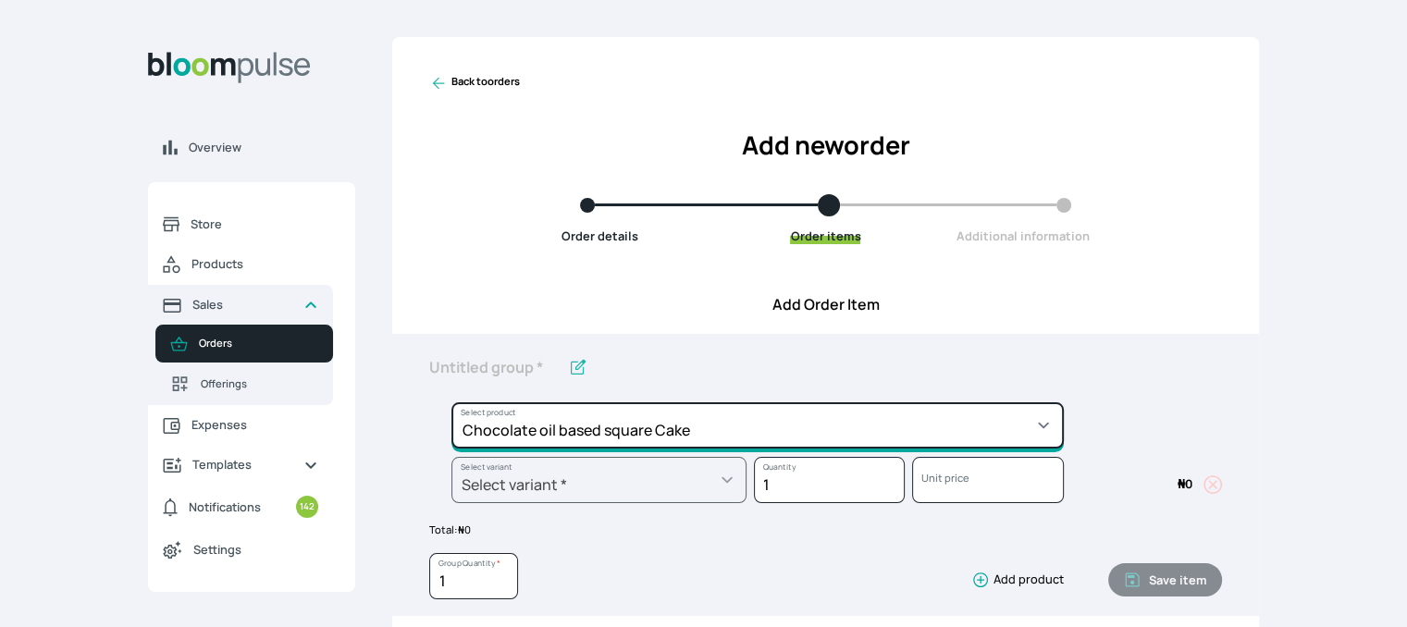
type input "Chocolate oil based square Cake"
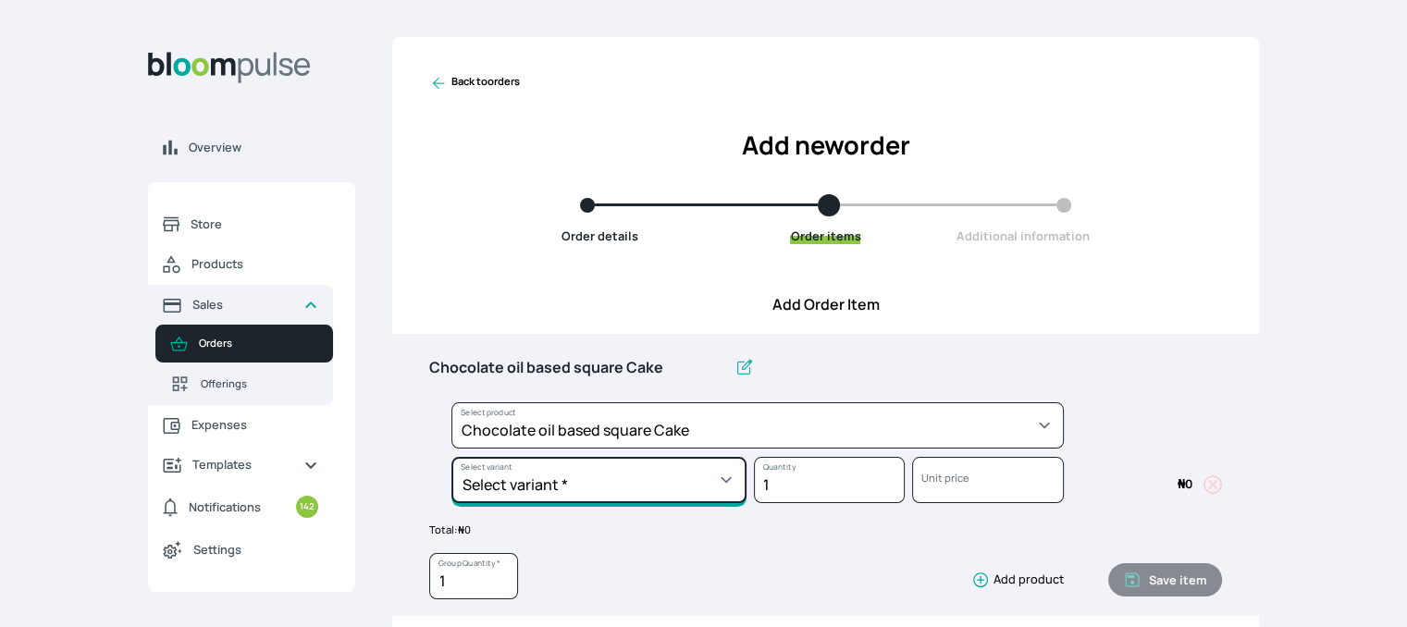
click at [721, 478] on select "Select variant * 10inches 11inches 12inches 6inches 7inches 8inches 9inches" at bounding box center [598, 480] width 295 height 46
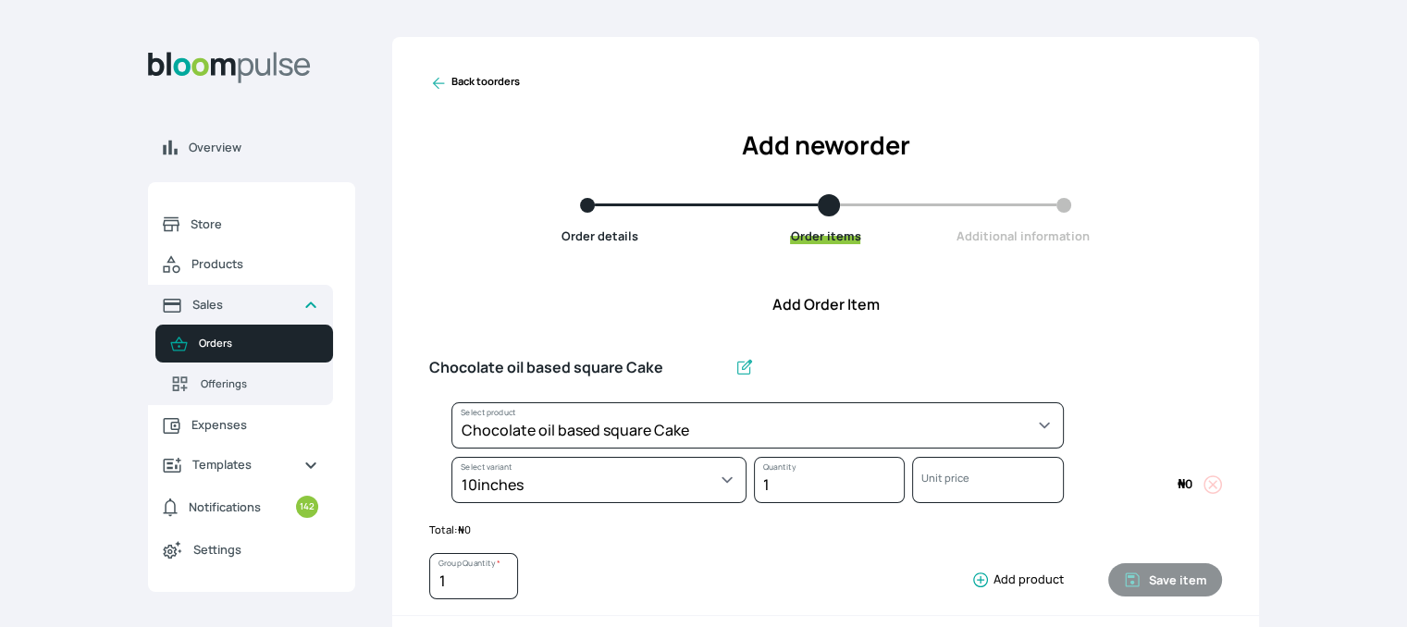
select select "4b86215d-11d7-4913-a1f9-9b3d30bf8d1d"
select select "77165400-0123-4c59-bbba-1ee6898d7b46"
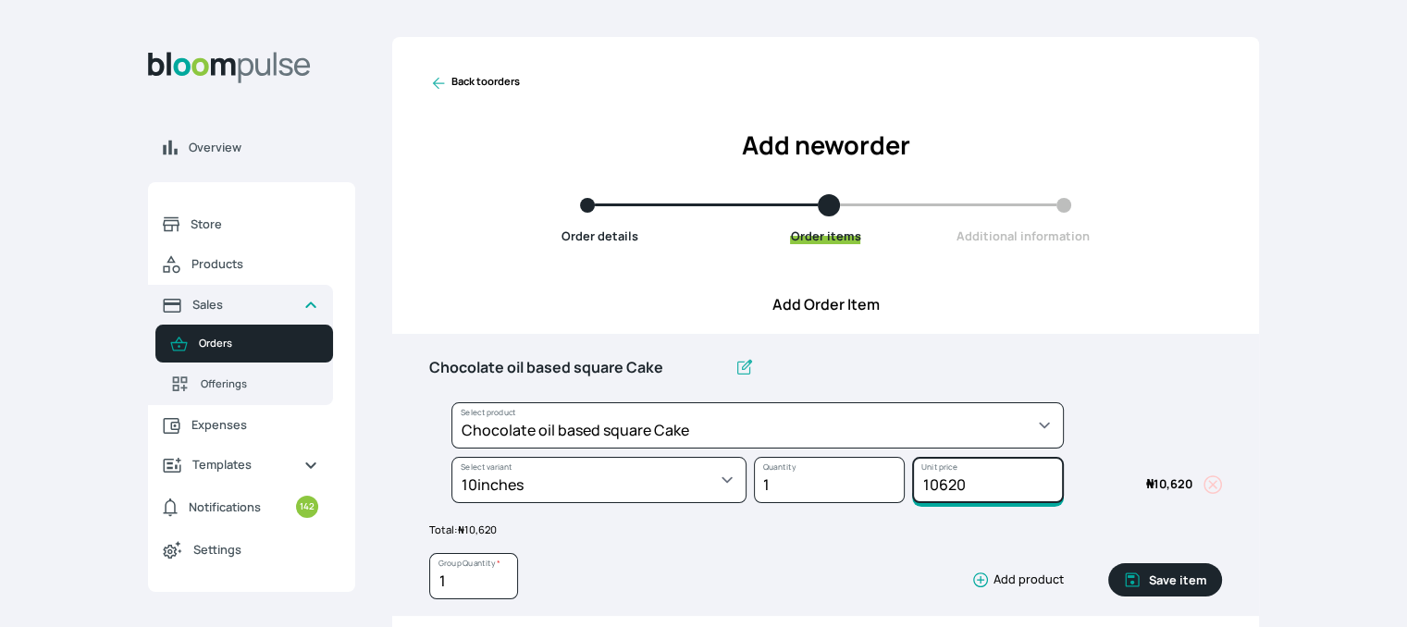
click at [968, 486] on input "10620" at bounding box center [987, 480] width 151 height 46
type input "12650"
click at [1163, 569] on button "Save item" at bounding box center [1165, 579] width 114 height 33
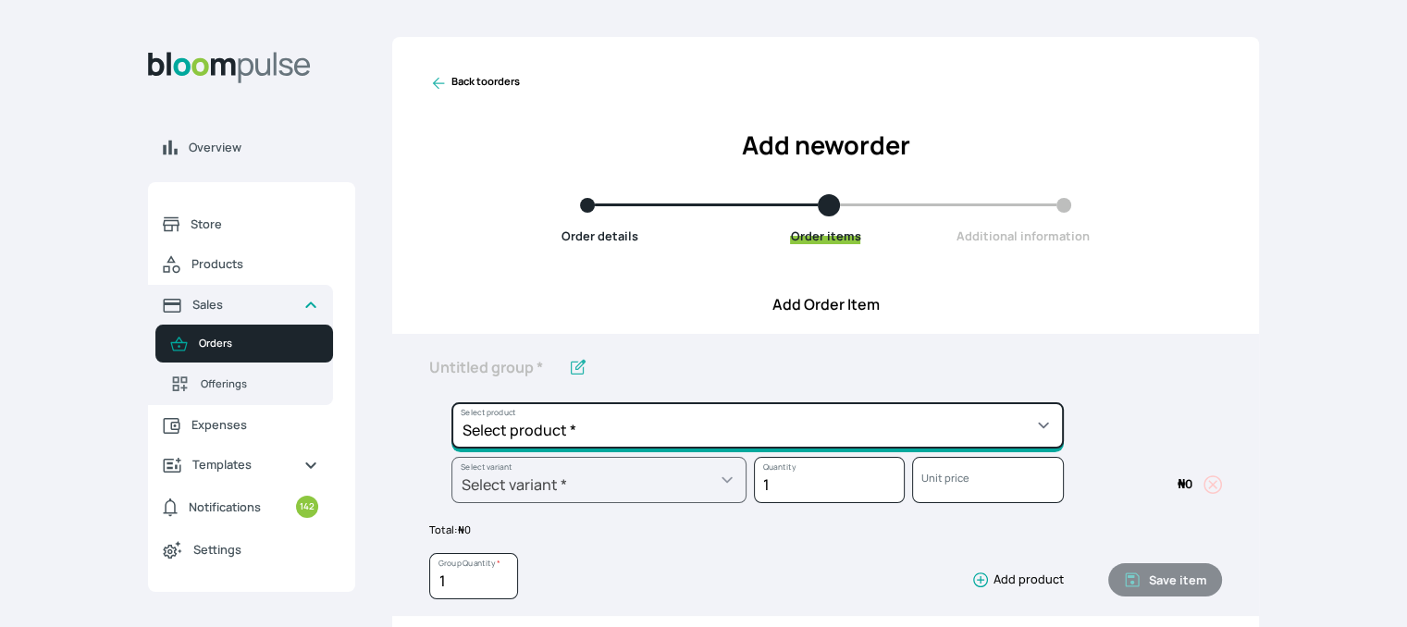
click at [832, 426] on select "Select product * Cake Decoration for 8inches High Chocolate oil based Round Cak…" at bounding box center [757, 425] width 612 height 46
select select "308ec9aa-9c9b-4c8b-9137-5de2303ab237"
click at [451, 402] on select "Select product * Cake Decoration for 8inches High Chocolate oil based Round Cak…" at bounding box center [757, 425] width 612 height 46
type input "Redvelvet oil based Round Cake"
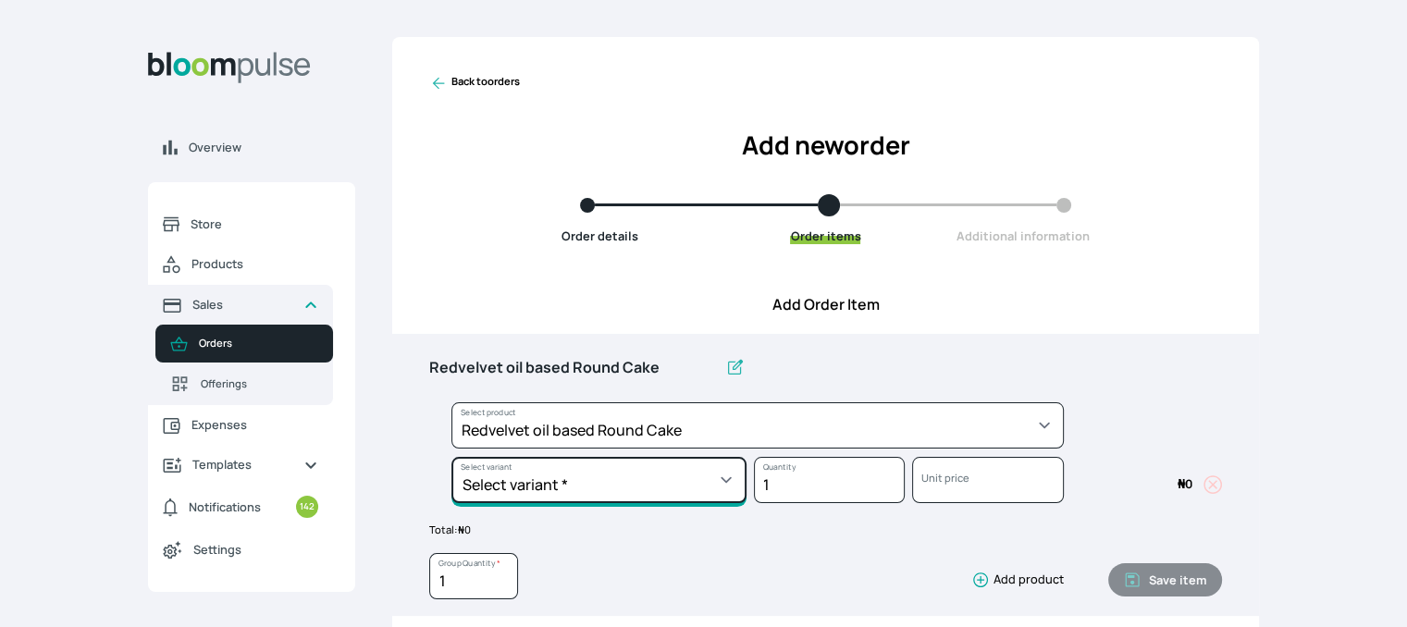
click at [699, 483] on select "Select variant * 10inches 11inches 12inches 6inches 7inches 8inches 9inches" at bounding box center [598, 480] width 295 height 46
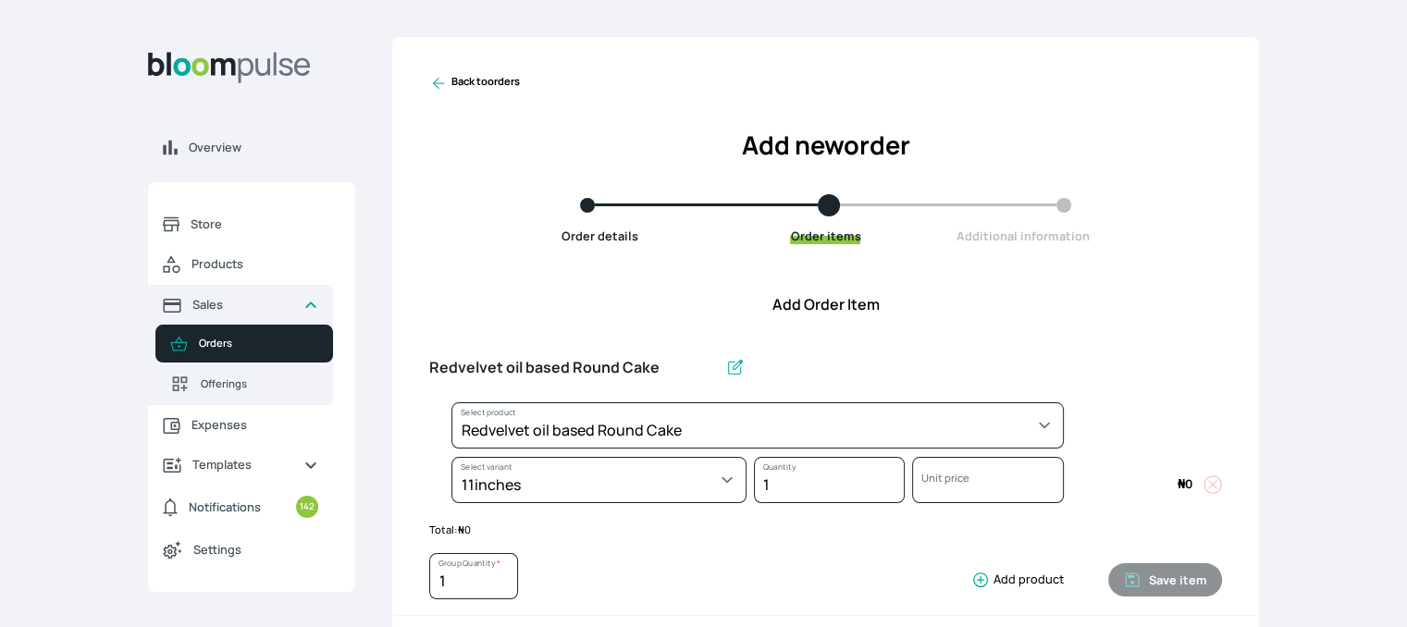
select select "308ec9aa-9c9b-4c8b-9137-5de2303ab237"
select select "b8ff1732-c2c5-4571-9292-a3235bc9ad1b"
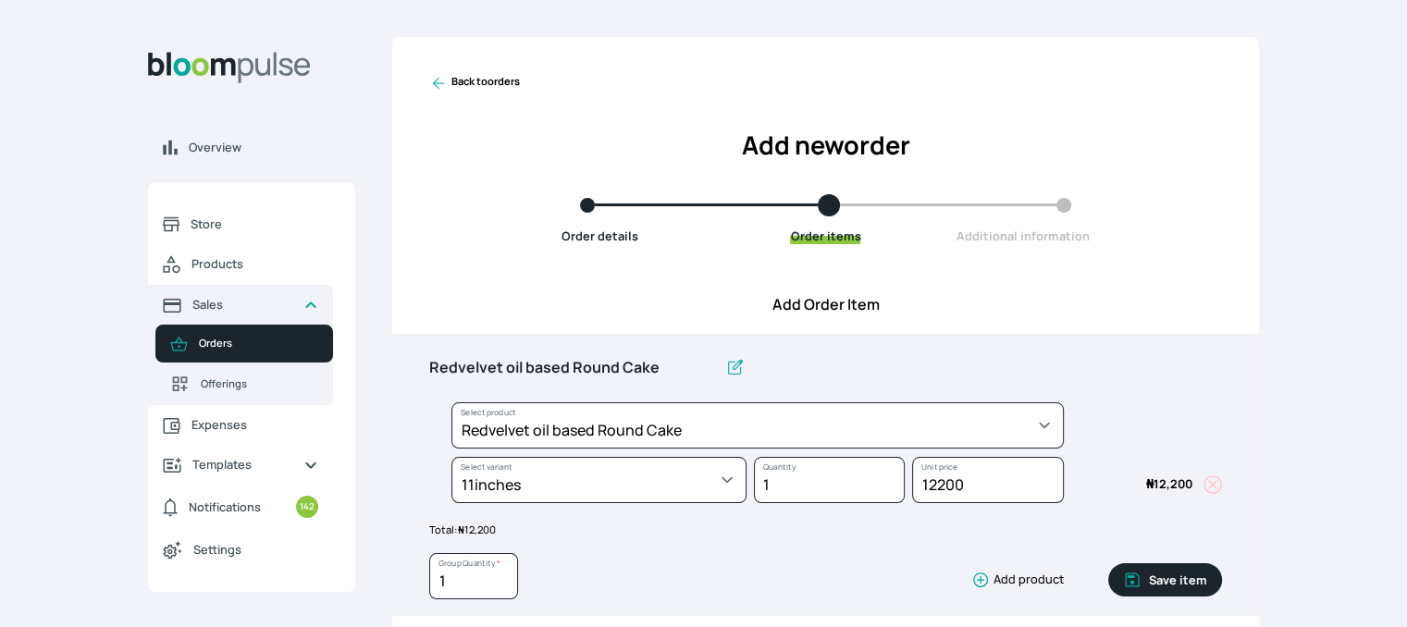
click at [1173, 584] on button "Save item" at bounding box center [1165, 579] width 114 height 33
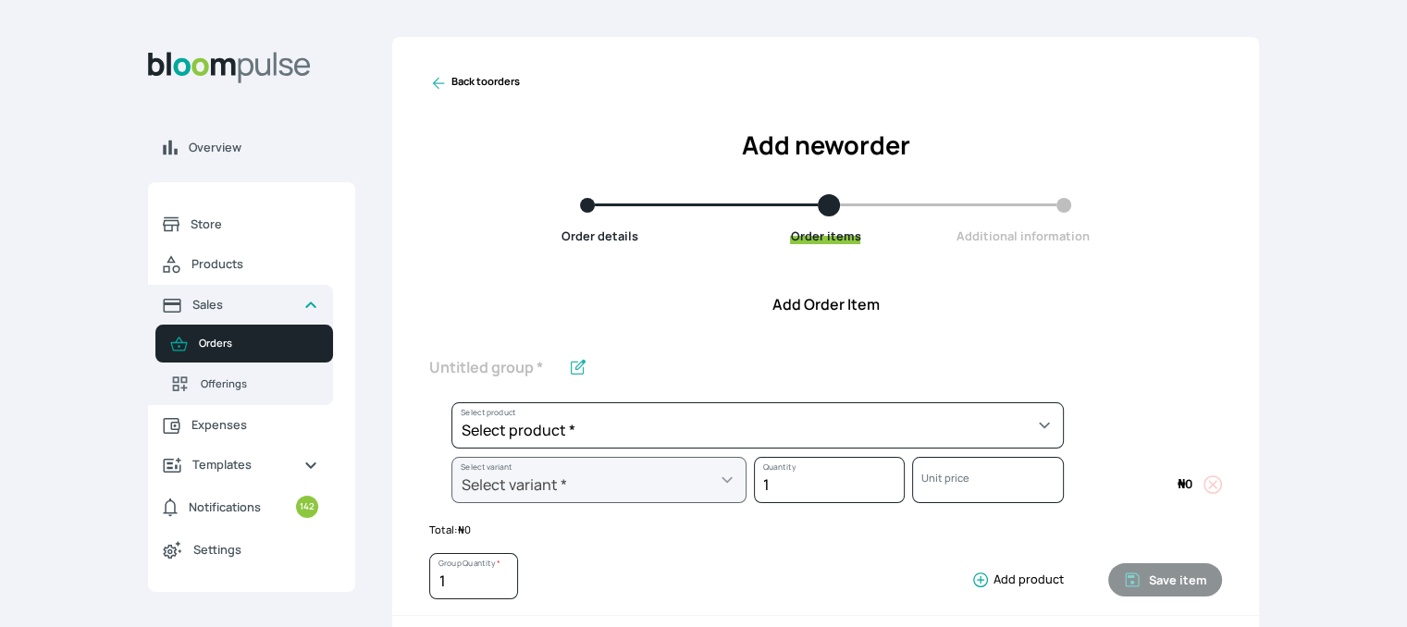
scroll to position [523, 0]
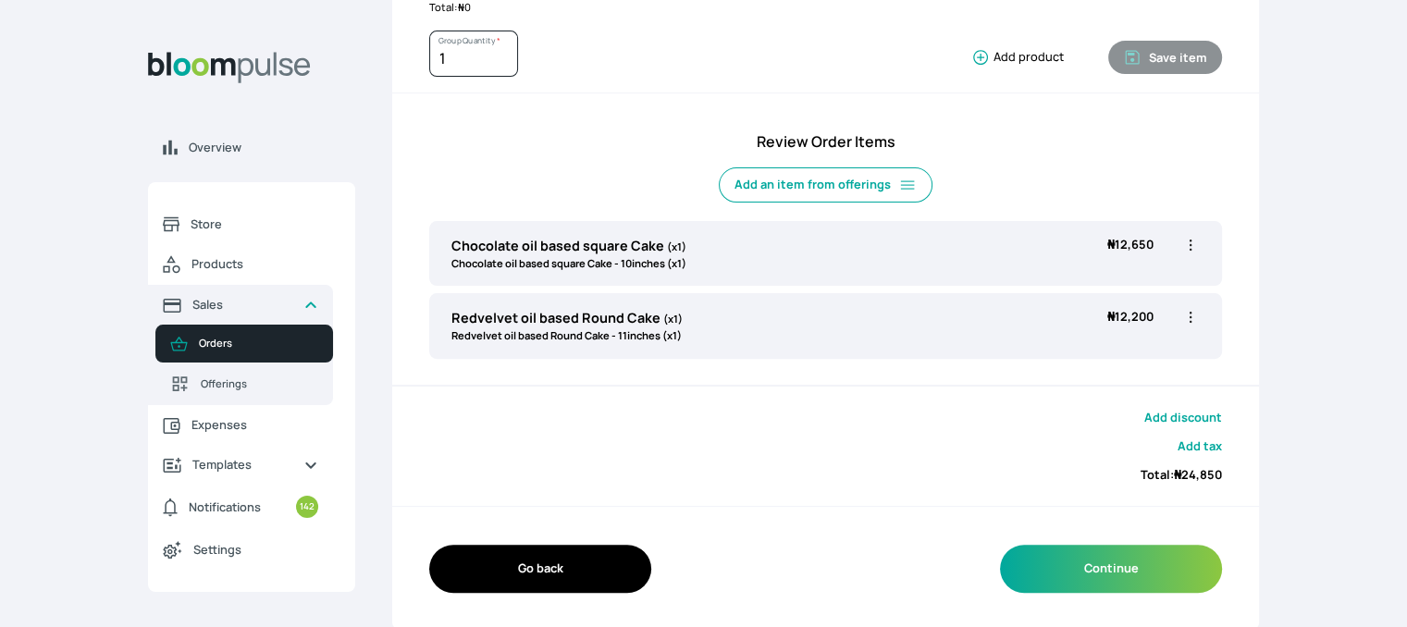
click at [1189, 245] on icon "button" at bounding box center [1190, 245] width 18 height 18
click at [1117, 278] on span "Edit" at bounding box center [1118, 283] width 133 height 18
type input "Chocolate oil based square Cake"
select select "4b86215d-11d7-4913-a1f9-9b3d30bf8d1d"
select select "77165400-0123-4c59-bbba-1ee6898d7b46"
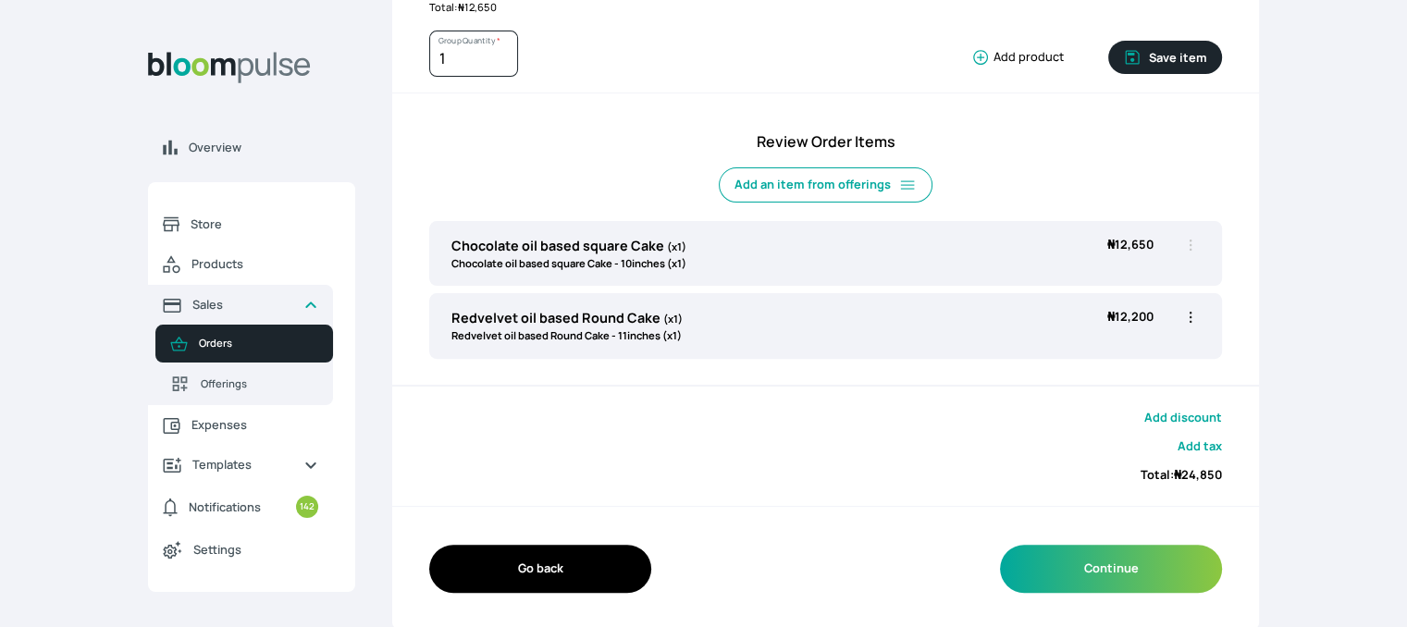
scroll to position [0, 0]
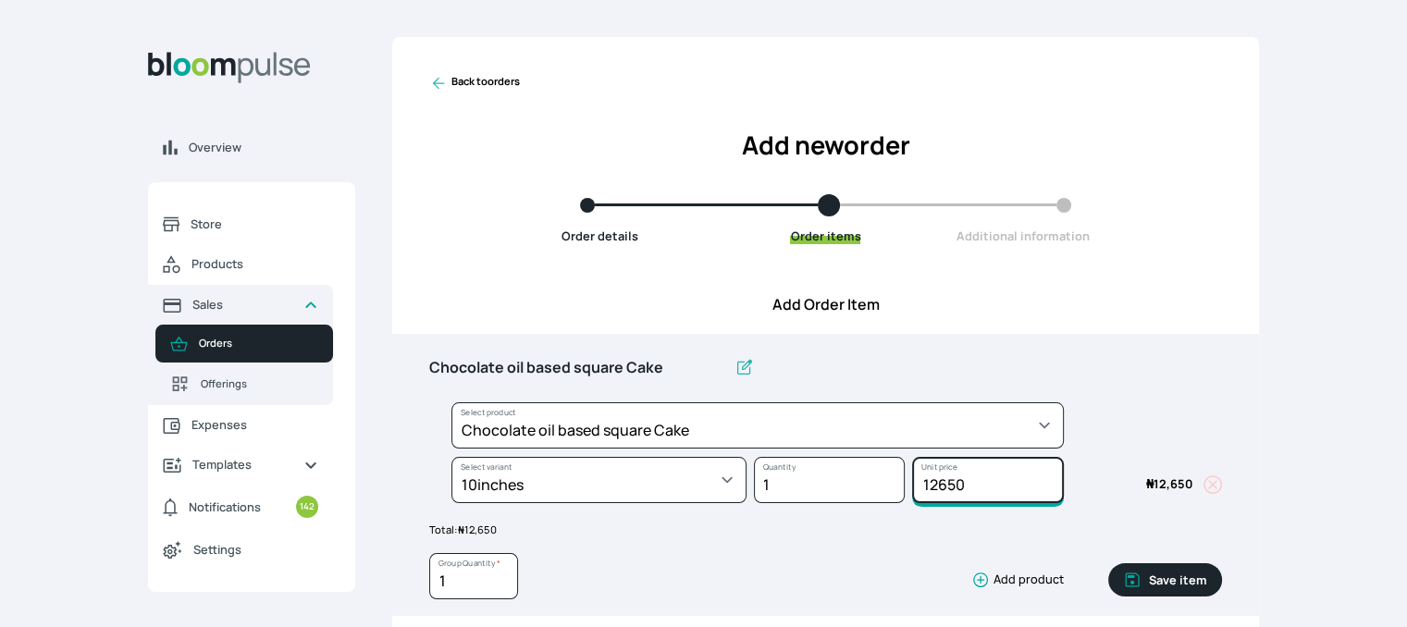
click at [936, 483] on input "12650" at bounding box center [987, 480] width 151 height 46
type input "14650"
click at [1178, 579] on button "Save item" at bounding box center [1165, 579] width 114 height 33
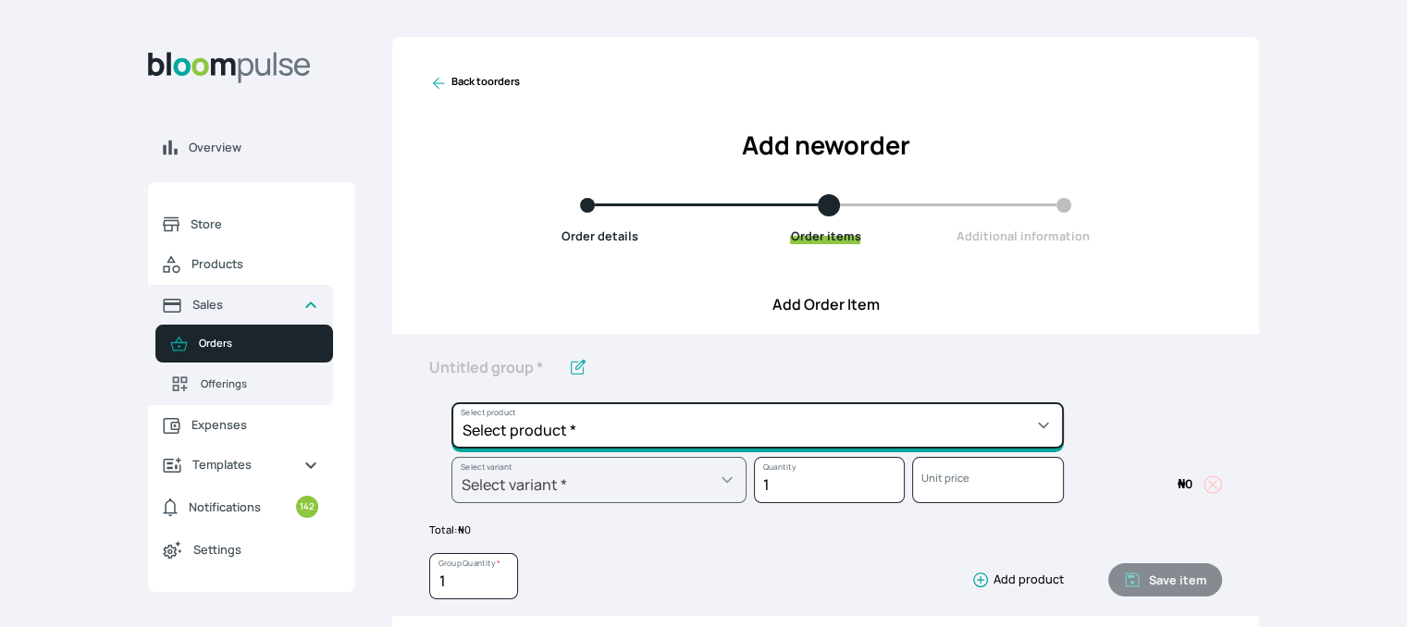
click at [869, 445] on select "Select product * Cake Decoration for 8inches High Chocolate oil based Round Cak…" at bounding box center [757, 425] width 612 height 46
select select "49426e7e-6d78-4aff-80b2-0dfc408de078"
click at [451, 402] on select "Select product * Cake Decoration for 8inches High Chocolate oil based Round Cak…" at bounding box center [757, 425] width 612 height 46
type input "Vanilla oil based Round Cake"
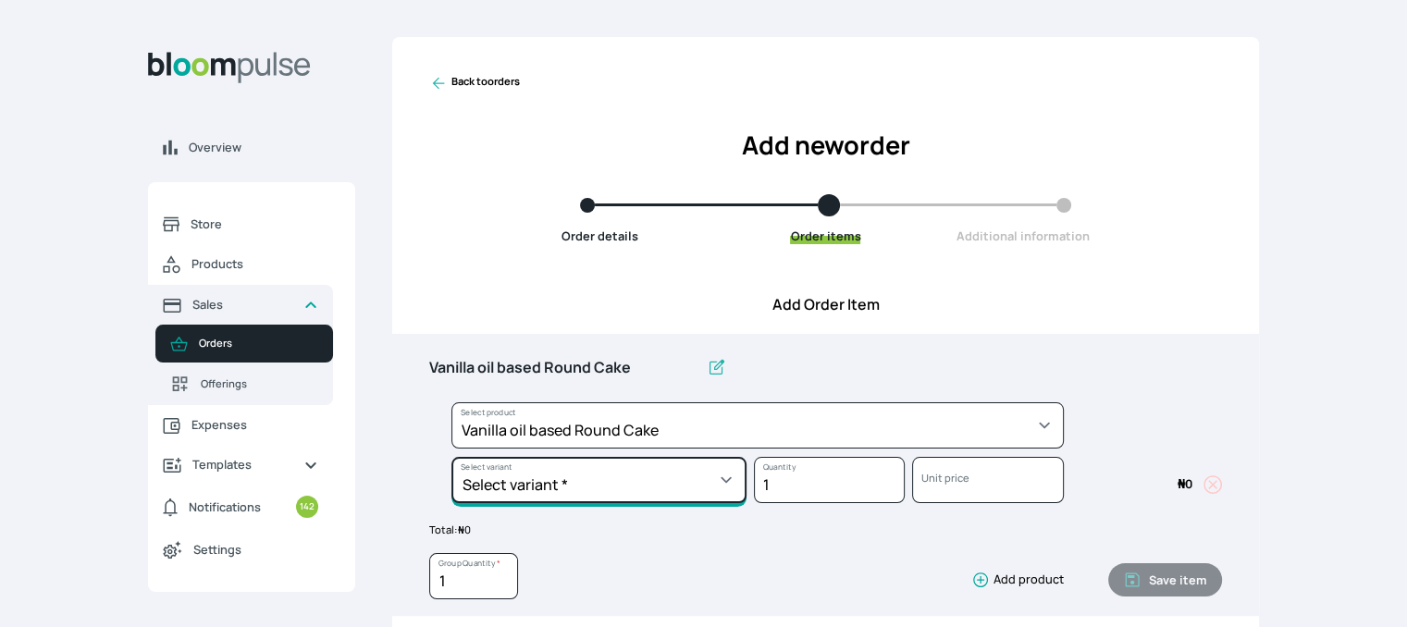
click at [732, 487] on select "Select variant * 10inches 11inches 12inches 6inches 7inches 8inches 9inches" at bounding box center [598, 480] width 295 height 46
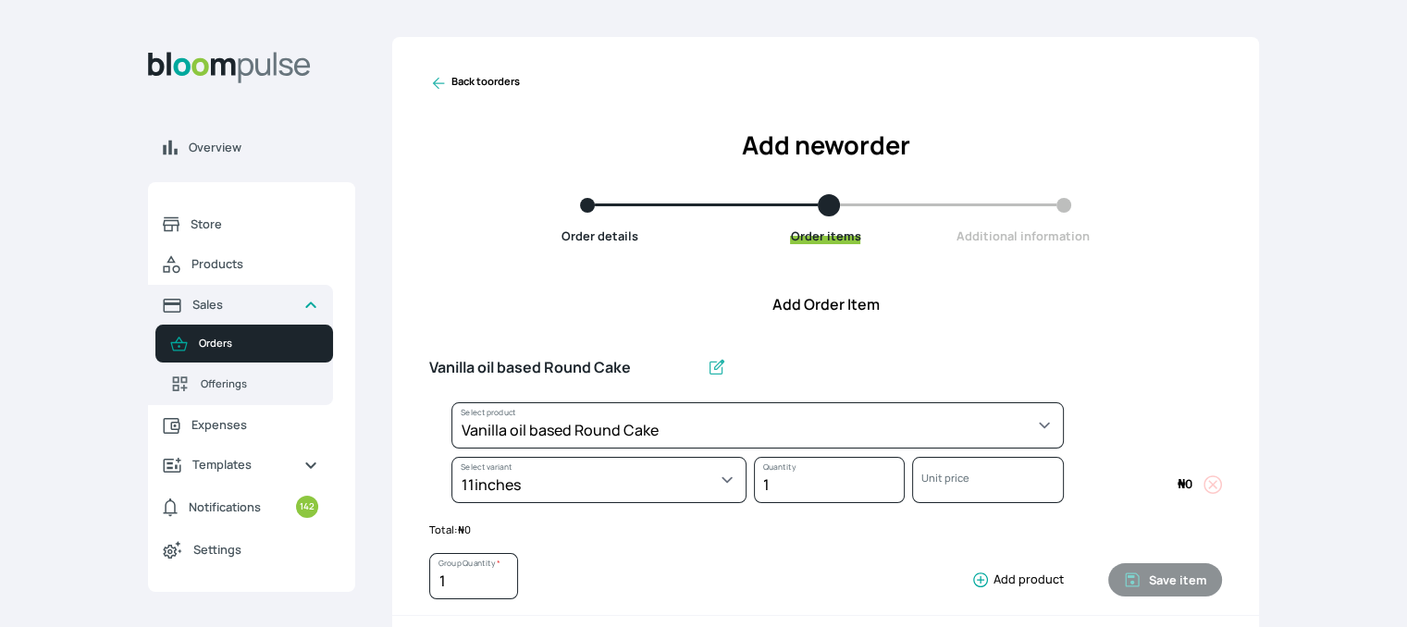
select select "49426e7e-6d78-4aff-80b2-0dfc408de078"
select select "1a578887-87cc-44a5-a294-08df7f3306f4"
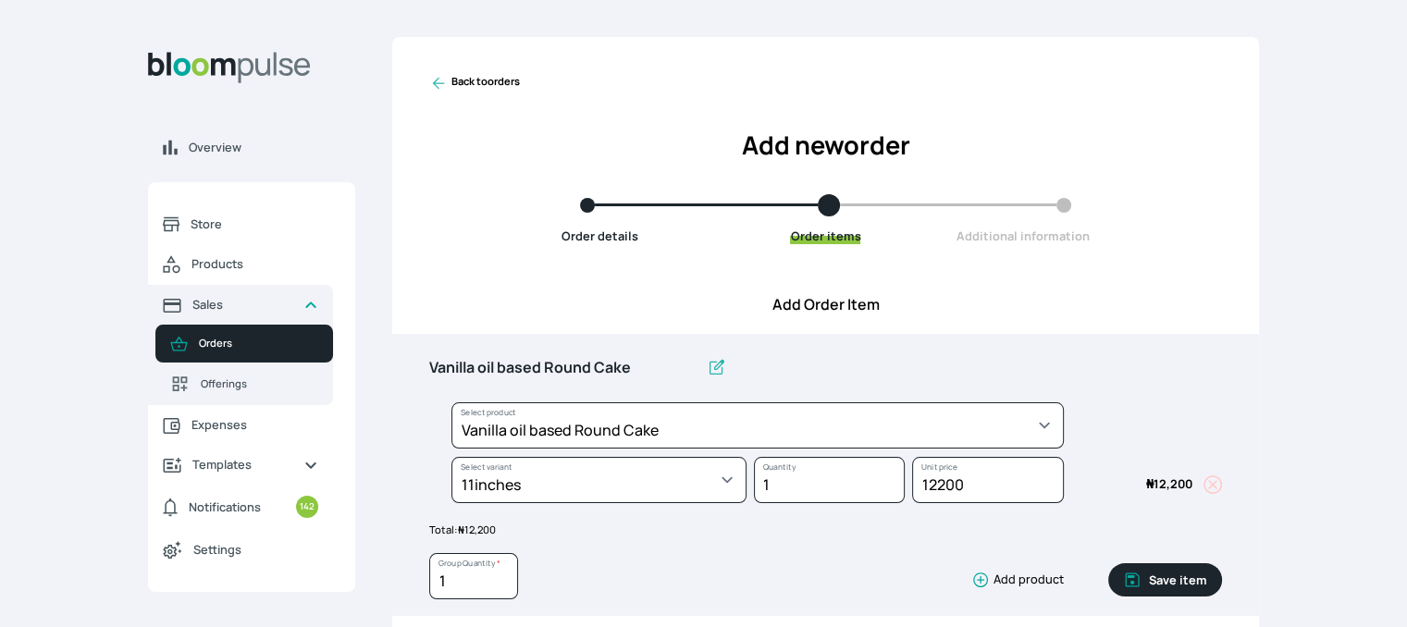
click at [1146, 575] on button "Save item" at bounding box center [1165, 579] width 114 height 33
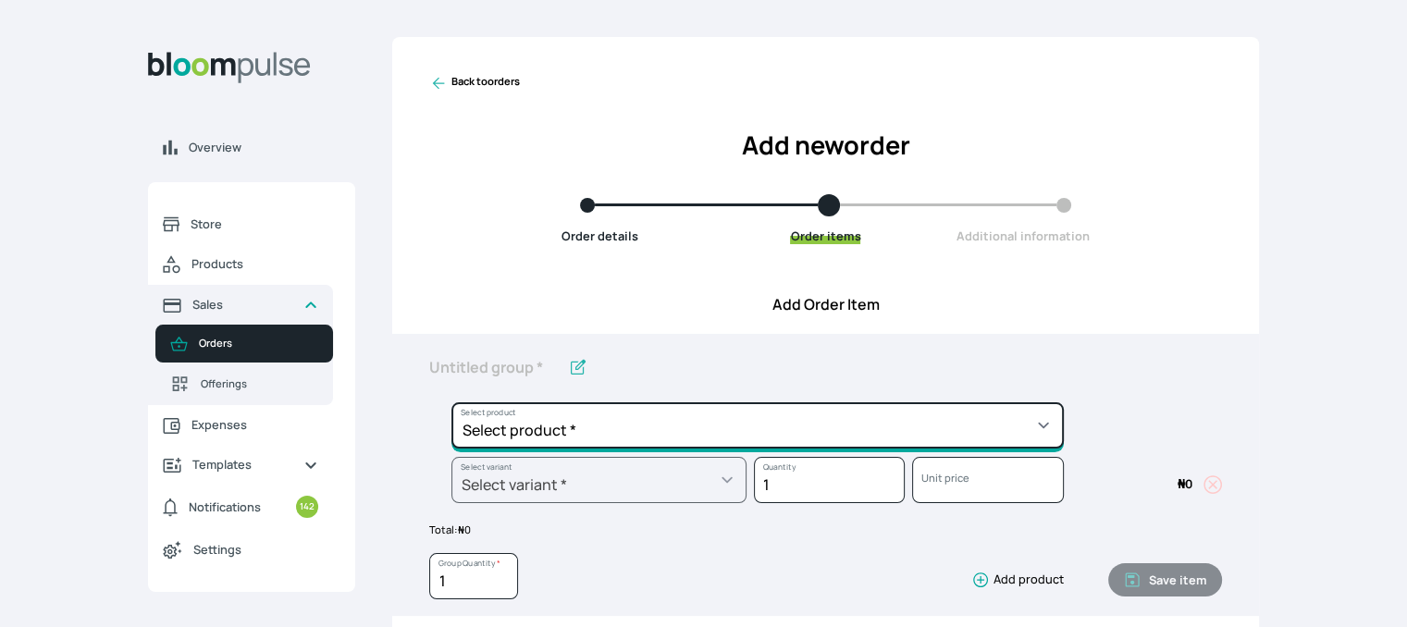
click at [962, 413] on select "Select product * Cake Decoration for 8inches High Chocolate oil based Round Cak…" at bounding box center [757, 425] width 612 height 46
select select "83f82b0c-44eb-4ac8-bd97-27faddcd7e30"
click at [451, 402] on select "Select product * Cake Decoration for 8inches High Chocolate oil based Round Cak…" at bounding box center [757, 425] width 612 height 46
type input "Whipped Cream Frosting"
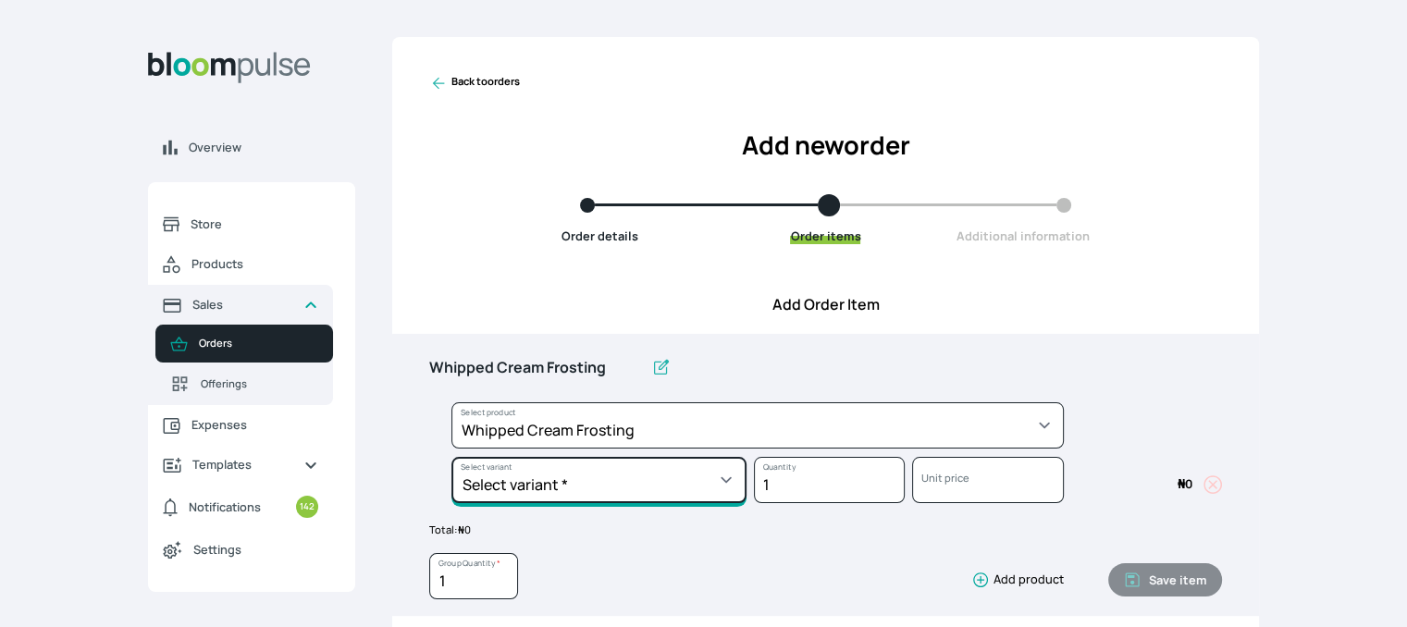
click at [544, 472] on select "Select variant * 1 cup 2 cups 3 cups 4 cups" at bounding box center [598, 480] width 295 height 46
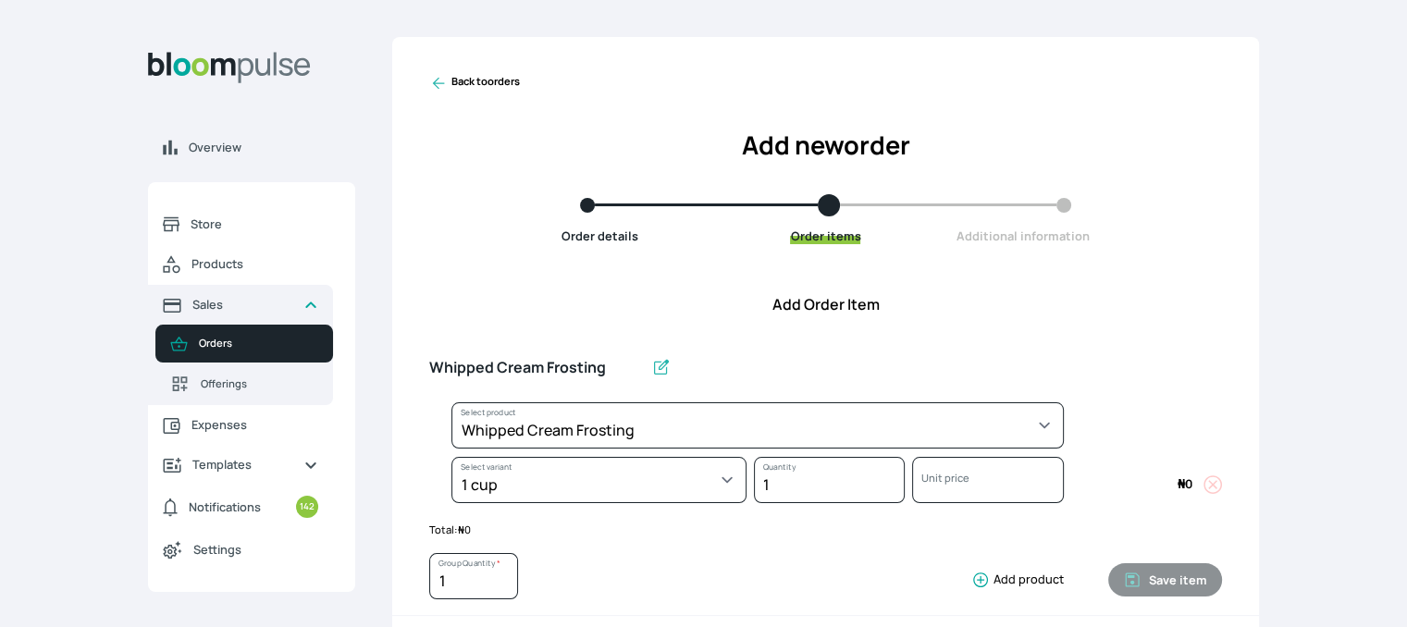
select select "83f82b0c-44eb-4ac8-bd97-27faddcd7e30"
select select "274bdbb1-b40b-44f1-8806-7773b9740937"
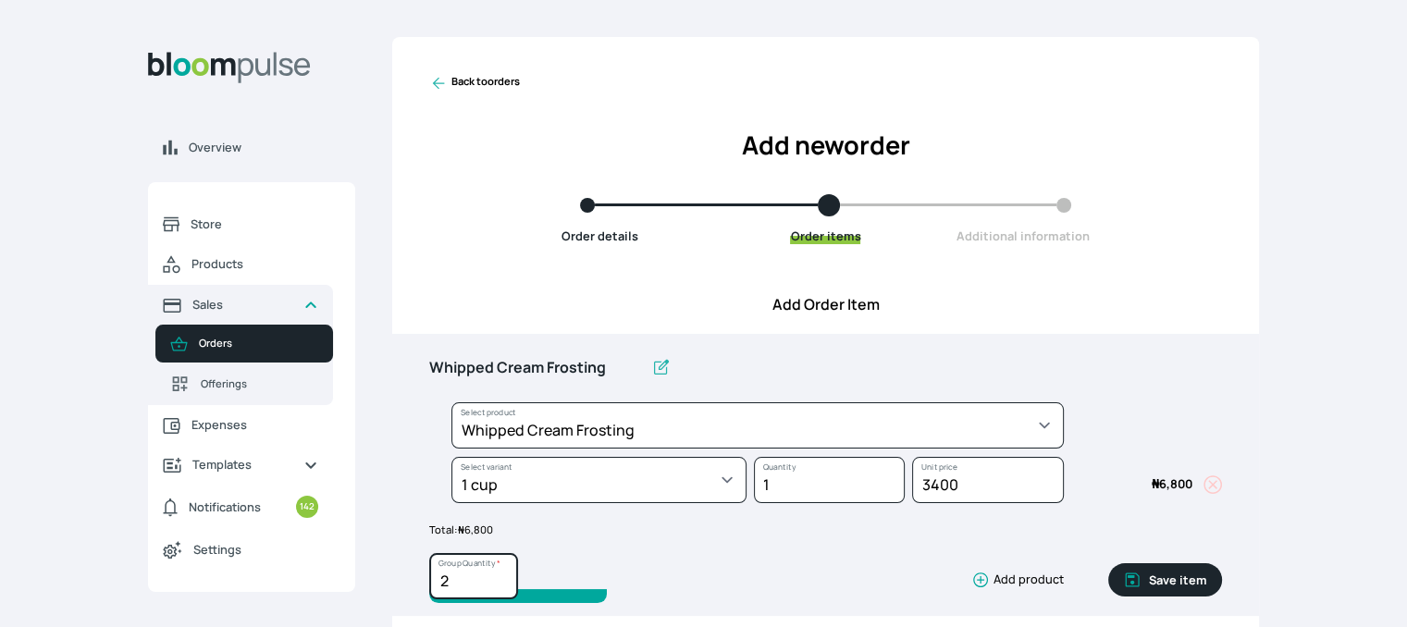
click at [499, 572] on input "2" at bounding box center [473, 576] width 89 height 46
click at [499, 572] on input "3" at bounding box center [473, 576] width 89 height 46
click at [499, 572] on input "5" at bounding box center [473, 576] width 89 height 46
type input "6"
click at [499, 572] on input "6" at bounding box center [473, 576] width 89 height 46
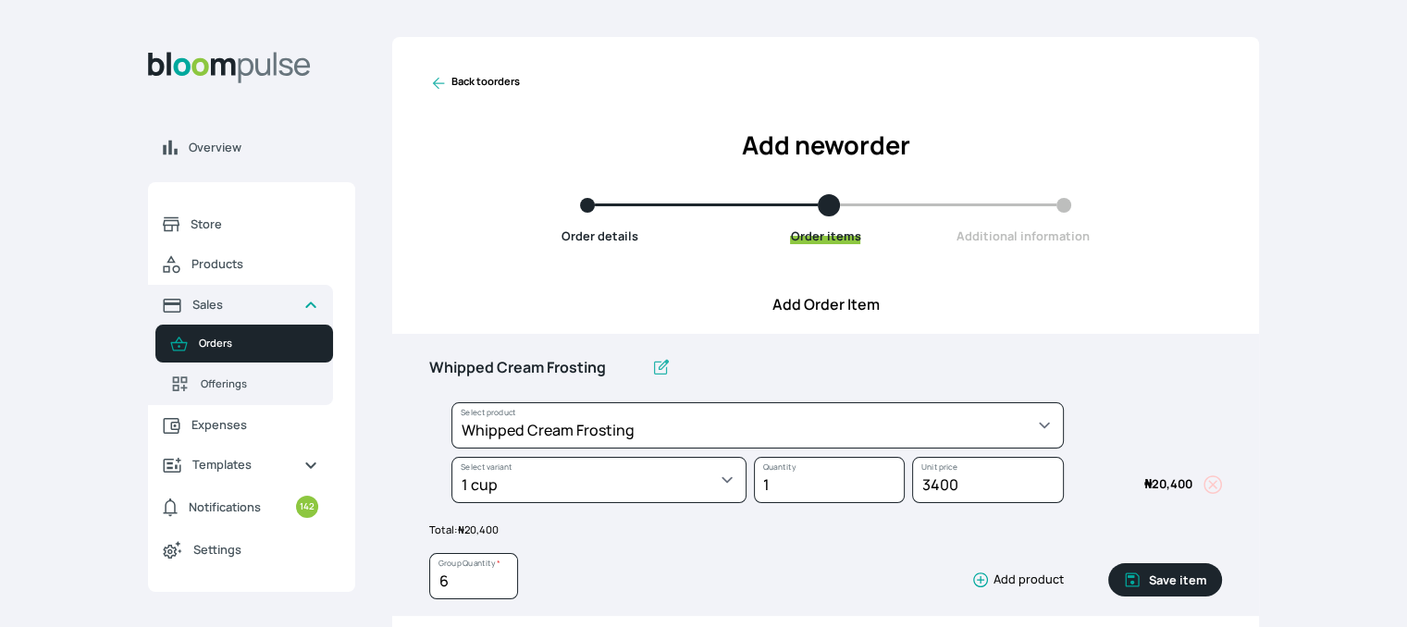
click at [1164, 577] on button "Save item" at bounding box center [1165, 579] width 114 height 33
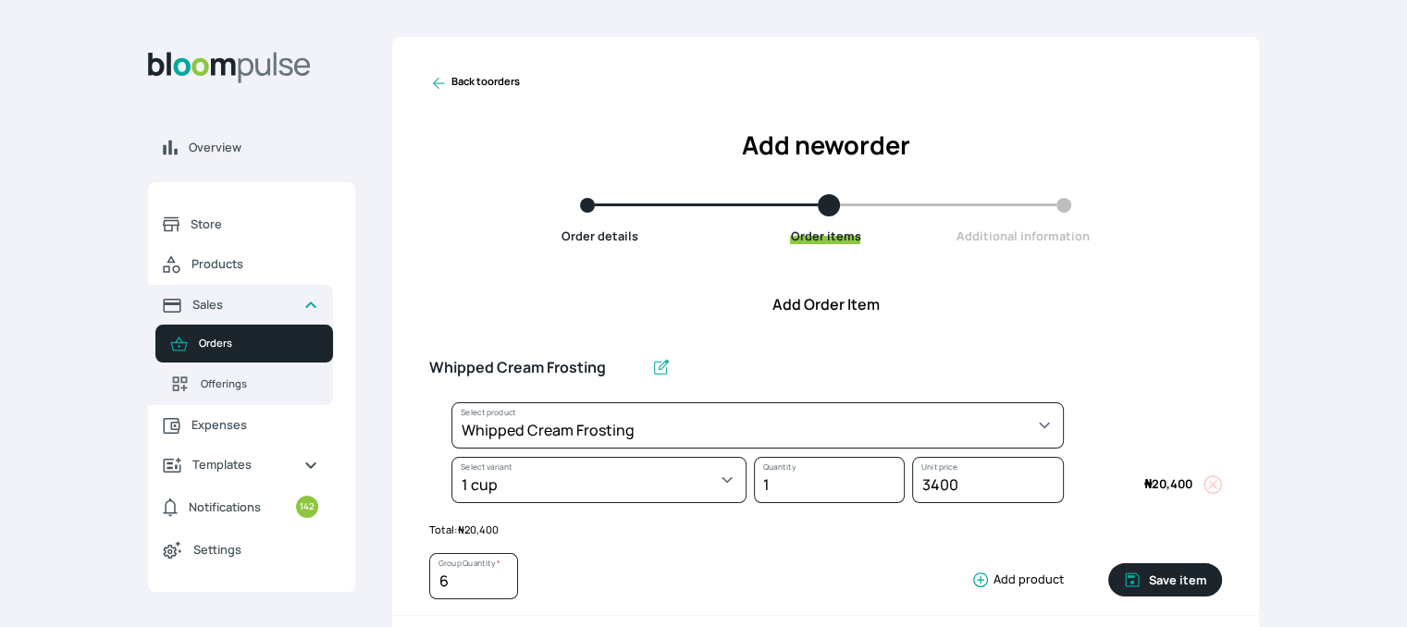
type input "1"
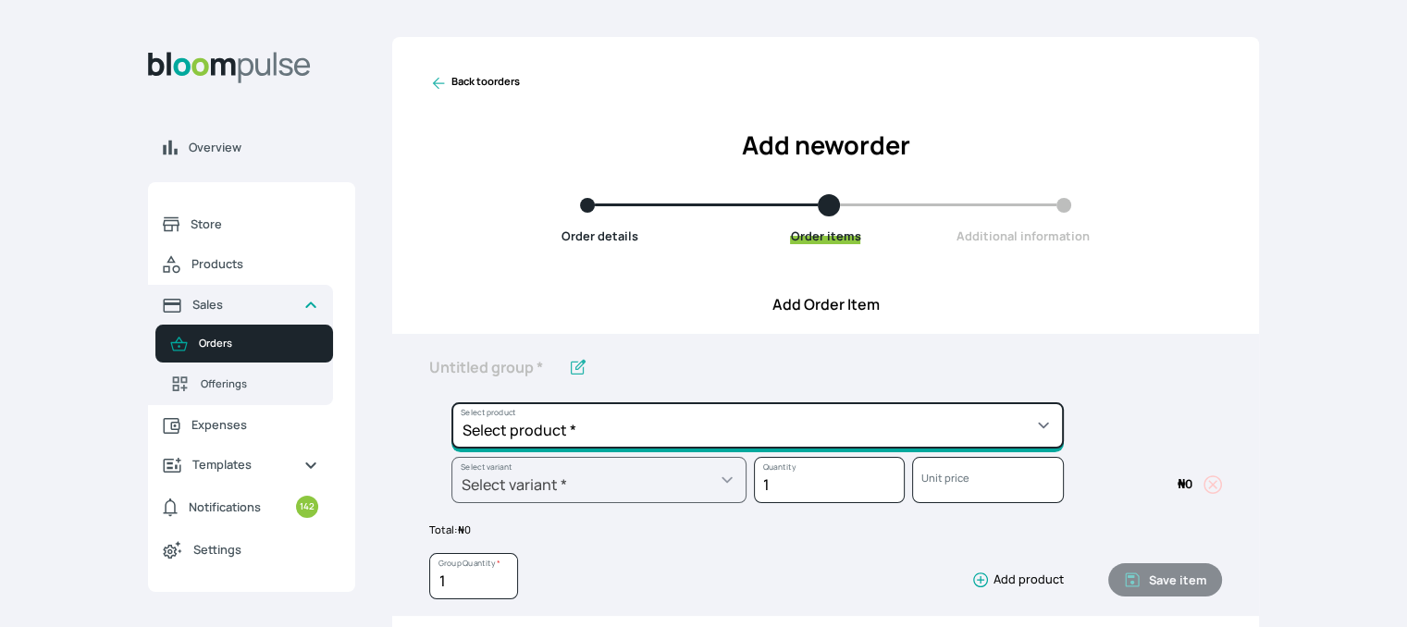
click at [1014, 436] on select "Select product * Cake Decoration for 8inches High Chocolate oil based Round Cak…" at bounding box center [757, 425] width 612 height 46
select select "023b730d-bc46-477e-b7f7-d3522e7f455b"
click at [451, 402] on select "Select product * Cake Decoration for 8inches High Chocolate oil based Round Cak…" at bounding box center [757, 425] width 612 height 46
type input "Cake Decoration for 8inches High"
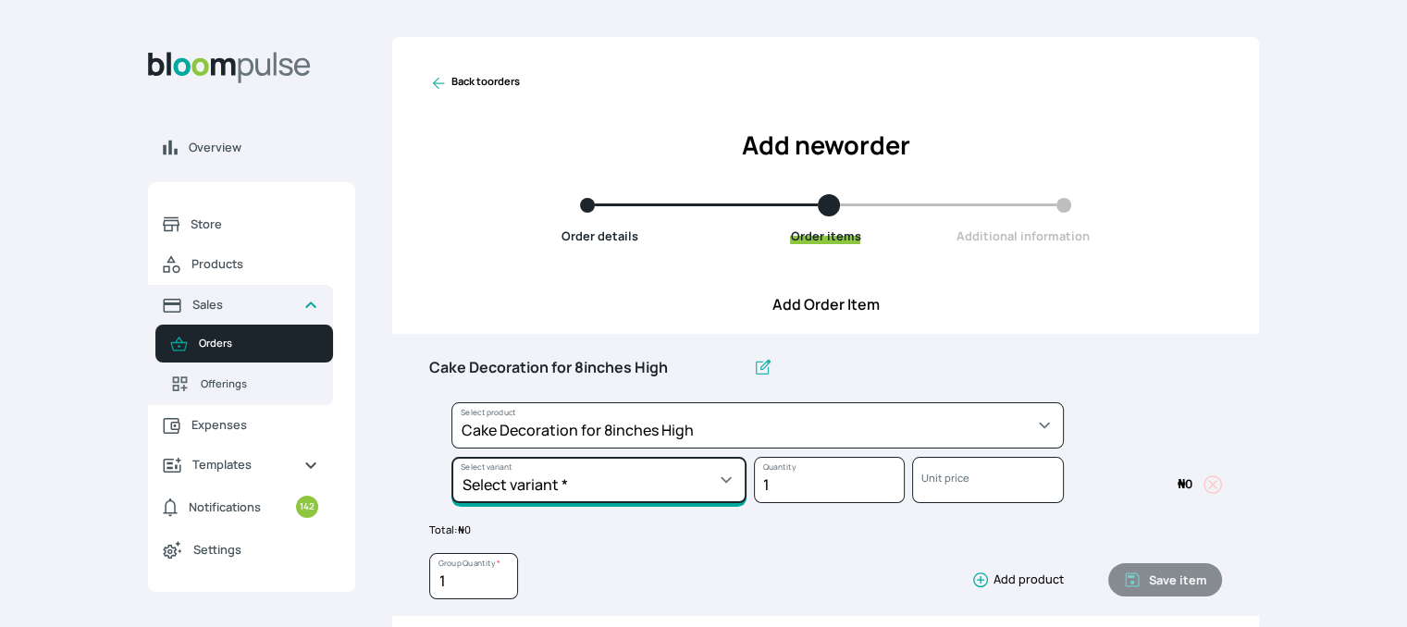
click at [703, 476] on select "Select variant * Basic Complex Regular" at bounding box center [598, 480] width 295 height 46
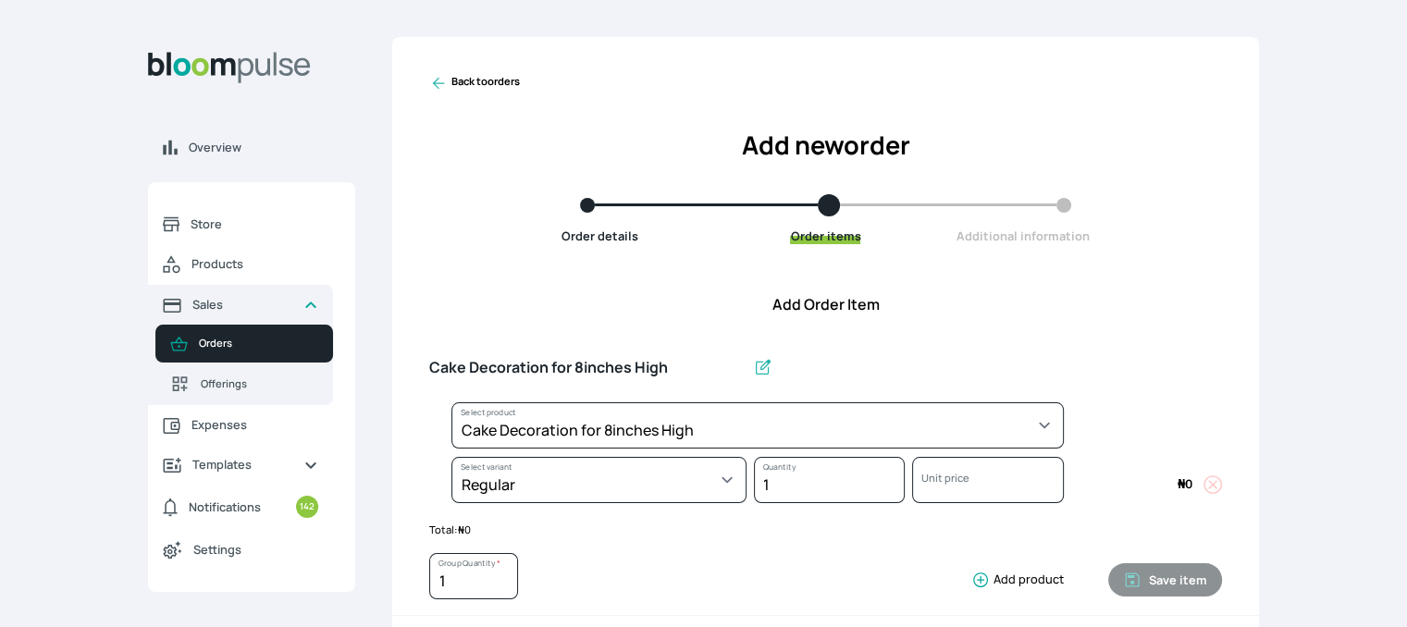
select select "023b730d-bc46-477e-b7f7-d3522e7f455b"
select select "13dbb06e-f851-45db-a0d6-3609ea7c0f11"
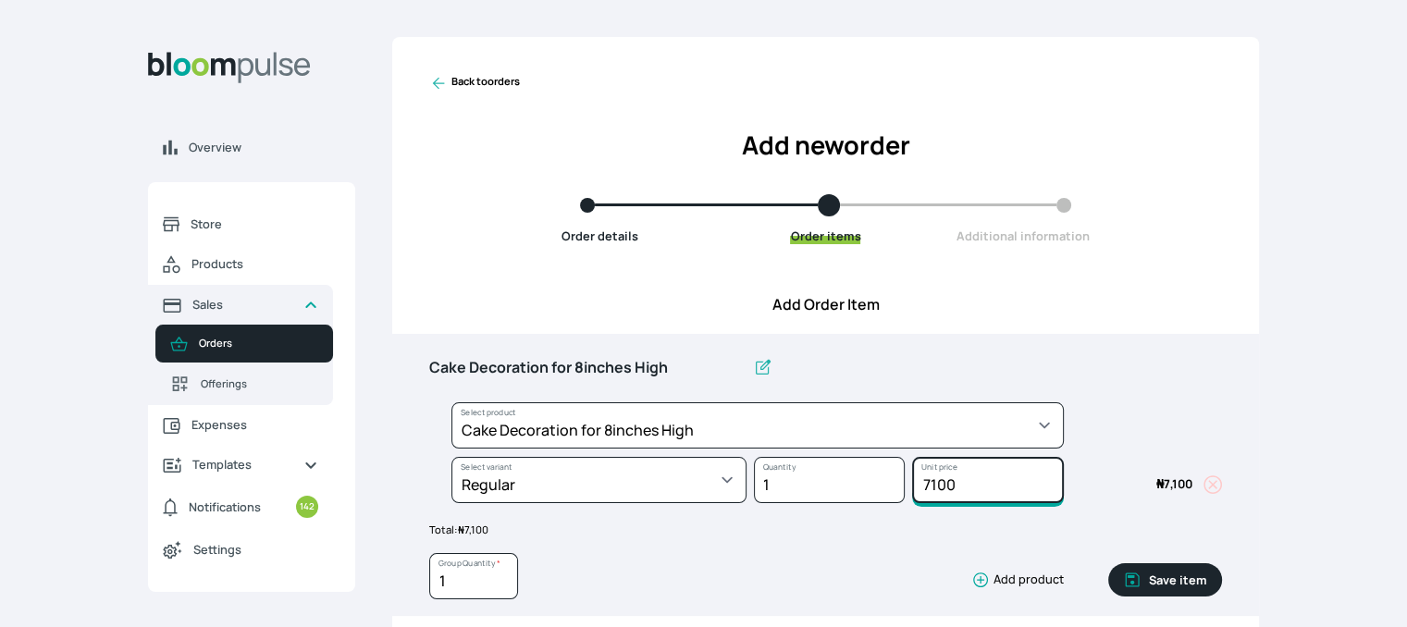
click at [953, 481] on input "7100" at bounding box center [987, 480] width 151 height 46
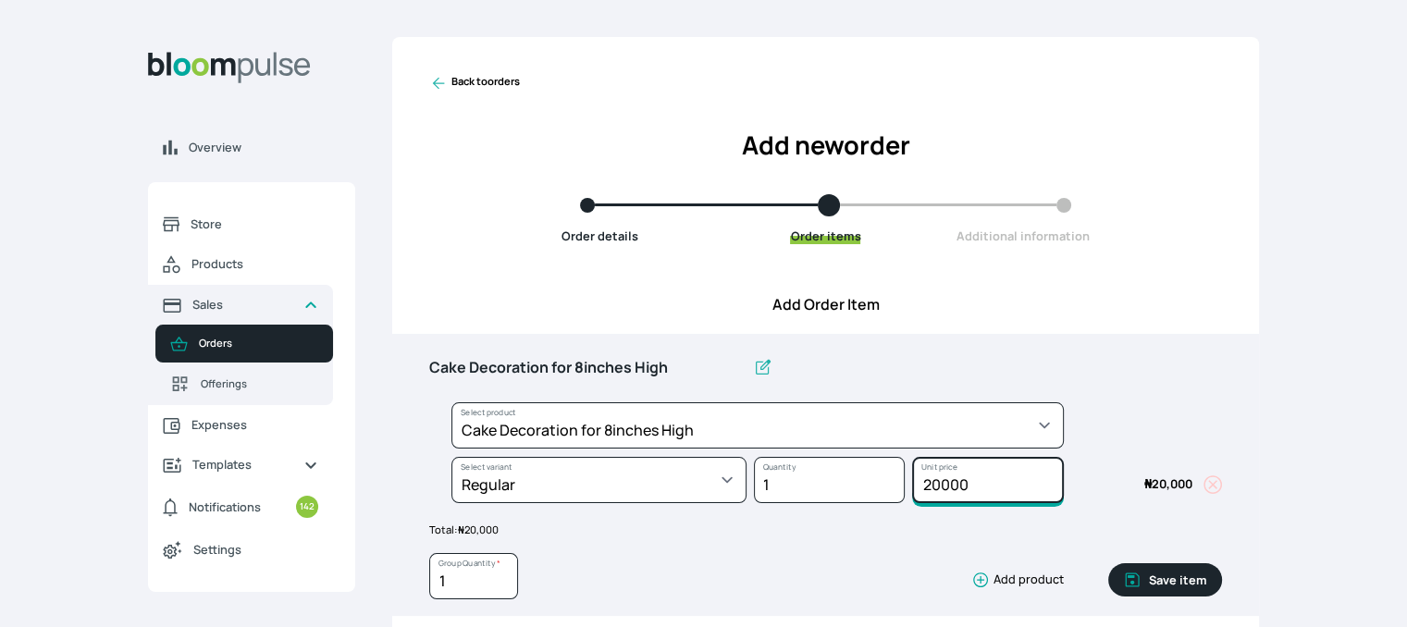
type input "20000"
click at [1189, 578] on button "Save item" at bounding box center [1165, 579] width 114 height 33
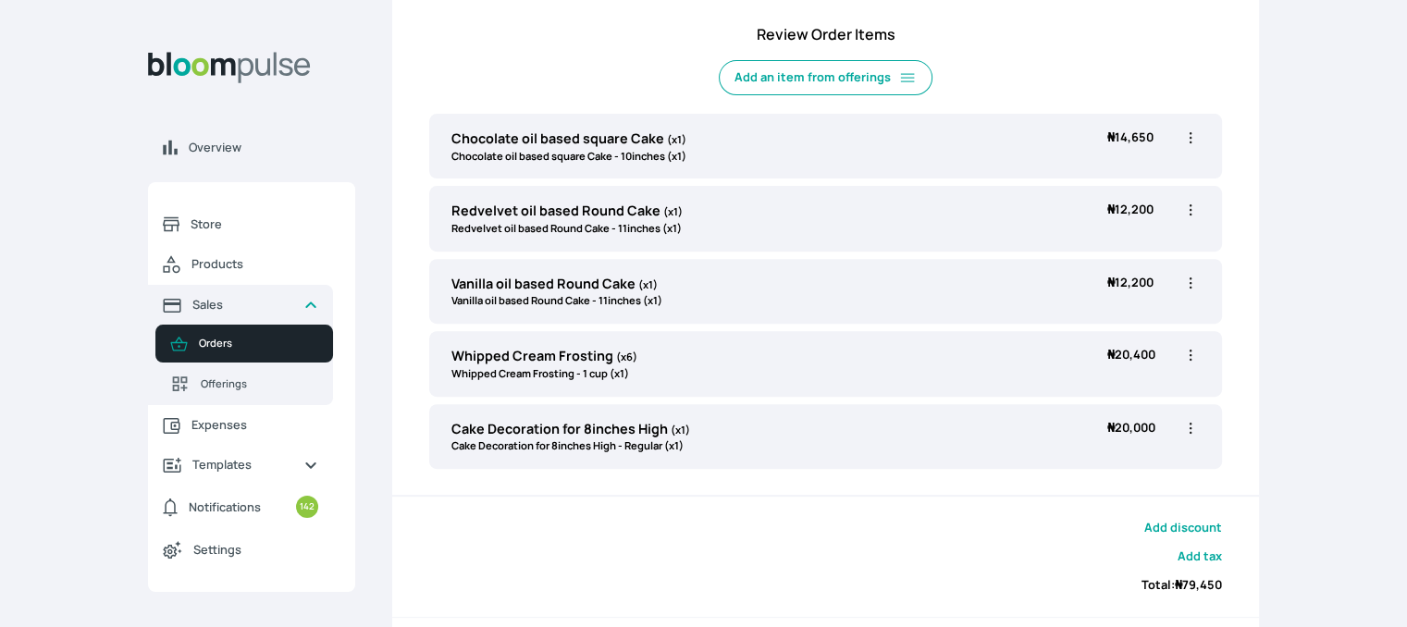
scroll to position [666, 0]
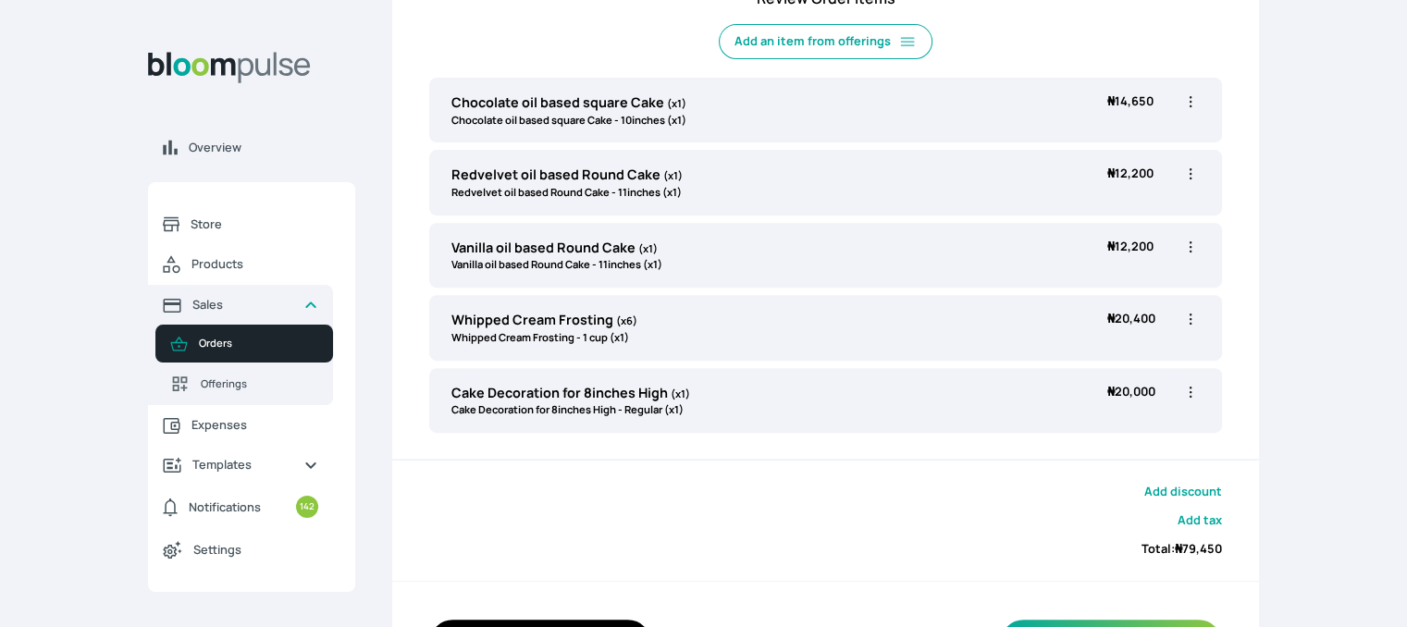
click at [1184, 174] on icon "button" at bounding box center [1190, 174] width 18 height 18
click at [1126, 208] on span "Edit" at bounding box center [1118, 212] width 133 height 18
type input "Redvelvet oil based Round Cake"
select select "308ec9aa-9c9b-4c8b-9137-5de2303ab237"
select select "b8ff1732-c2c5-4571-9292-a3235bc9ad1b"
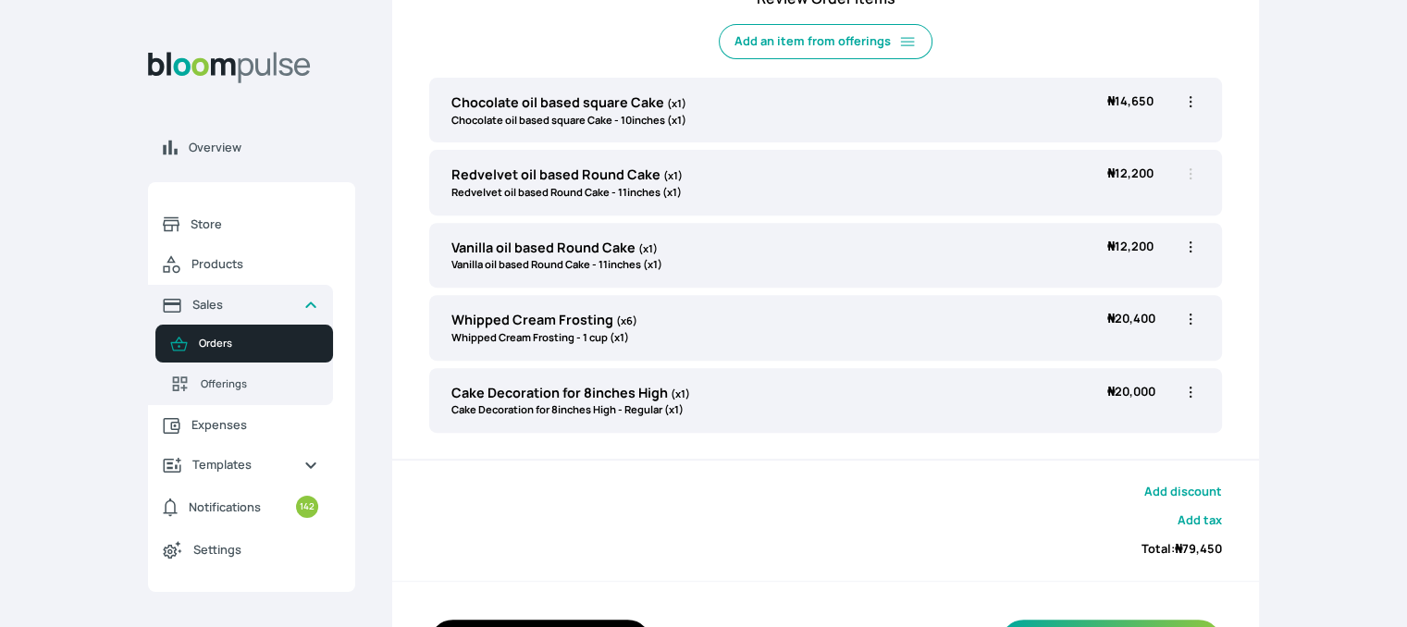
scroll to position [118, 0]
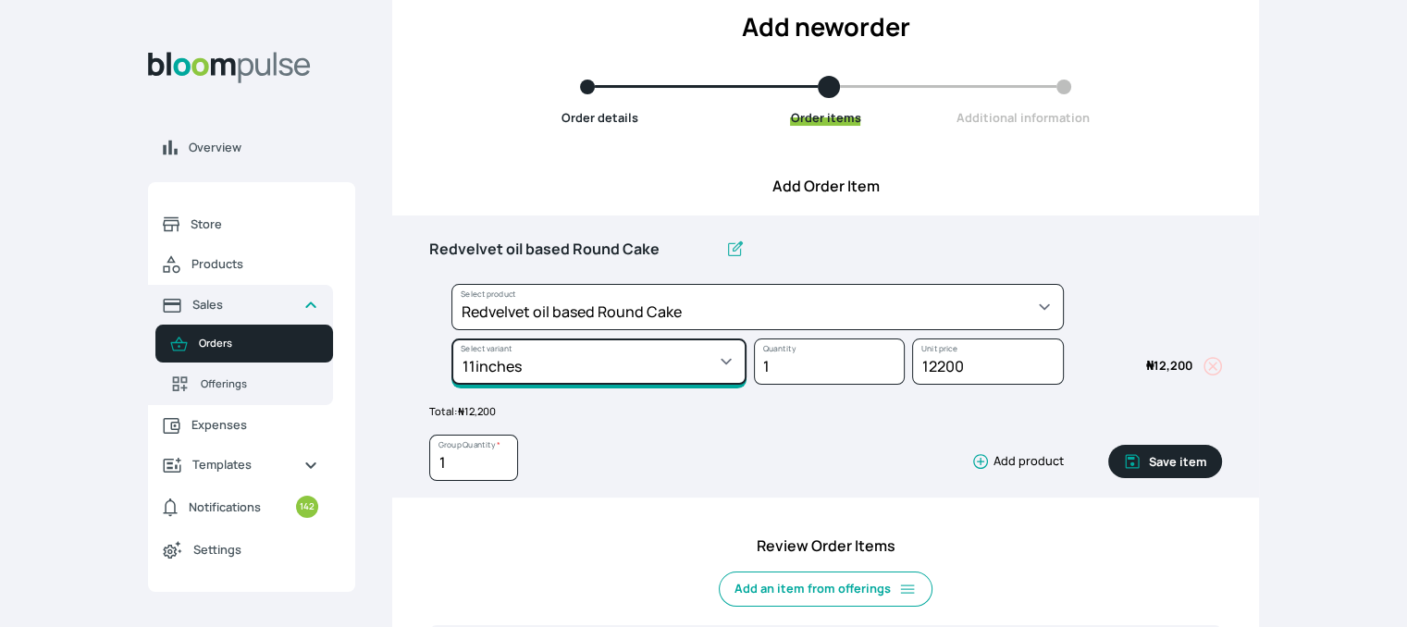
click at [686, 373] on select "Select variant * 10inches 11inches 12inches 6inches 7inches 8inches 9inches" at bounding box center [598, 362] width 295 height 46
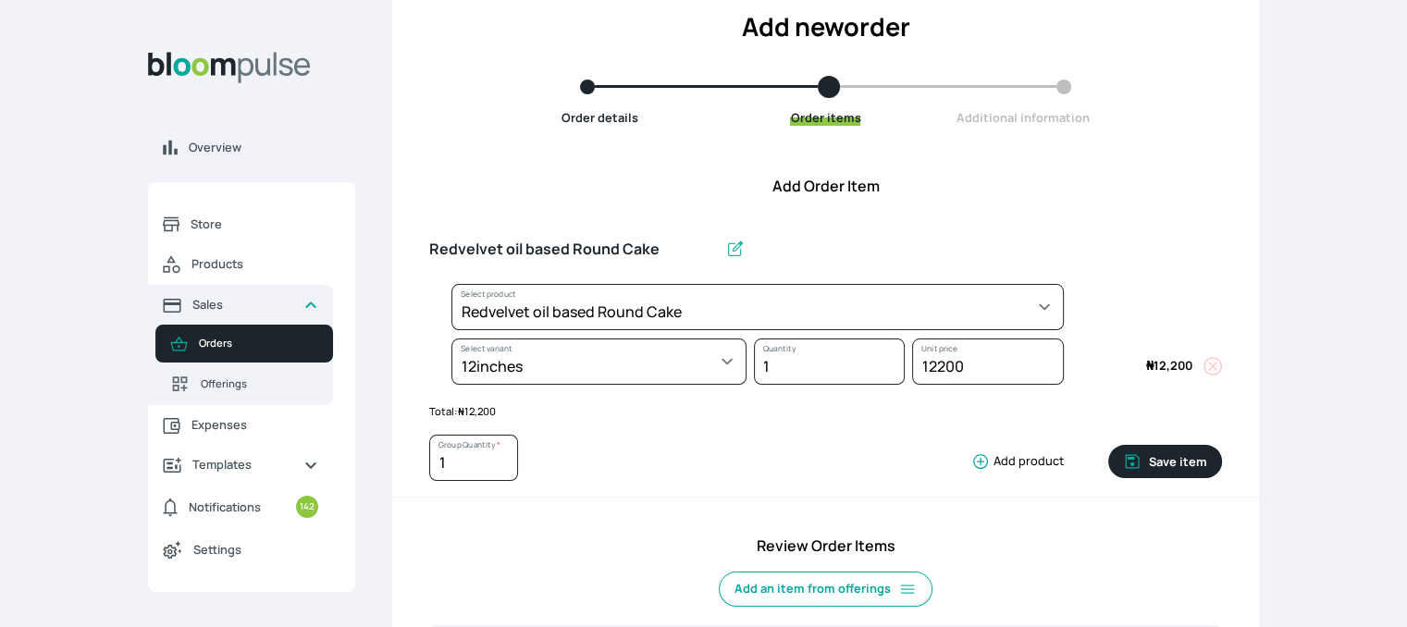
select select "308ec9aa-9c9b-4c8b-9137-5de2303ab237"
select select "fac6ea4c-d6b7-42d3-818b-3cd08d6d8380"
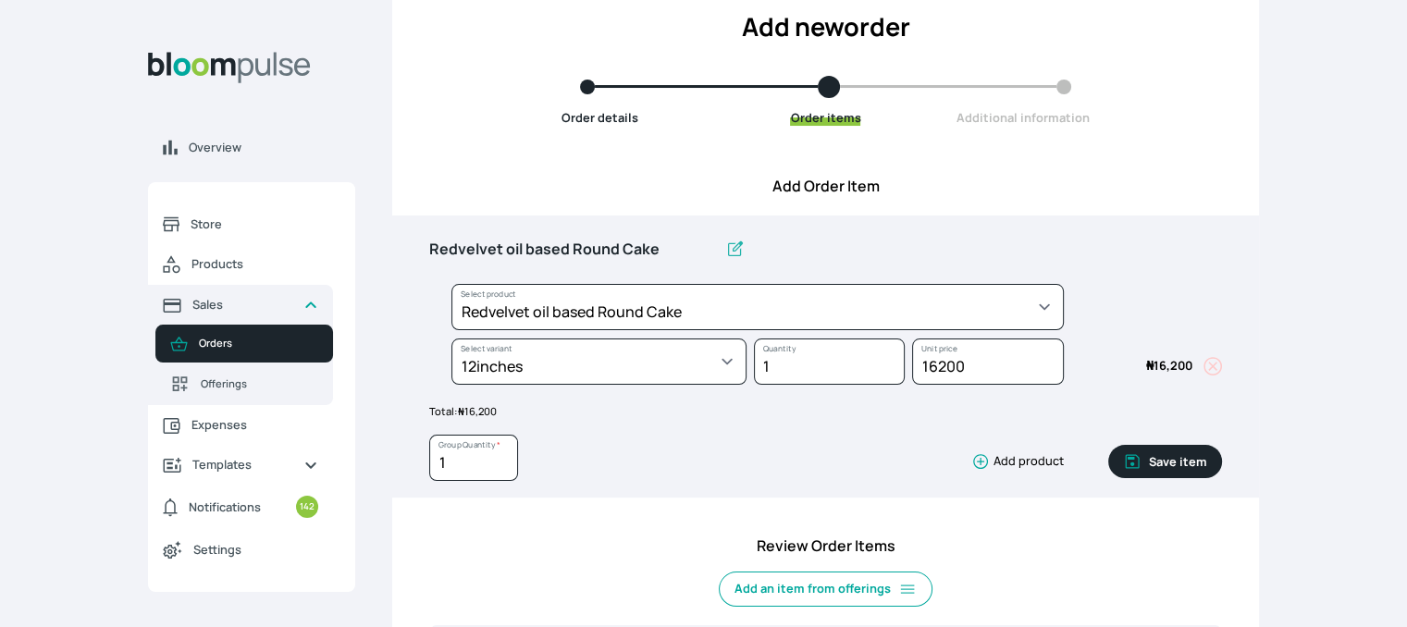
click at [1179, 459] on button "Save item" at bounding box center [1165, 461] width 114 height 33
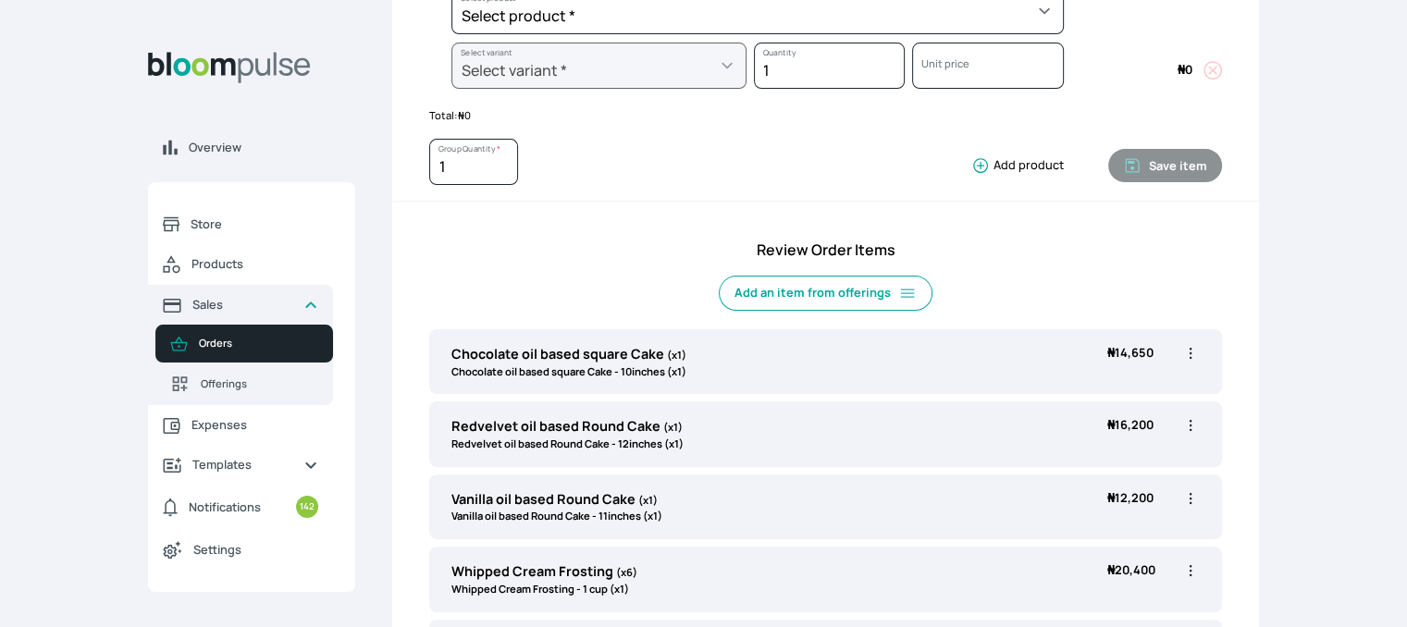
scroll to position [488, 0]
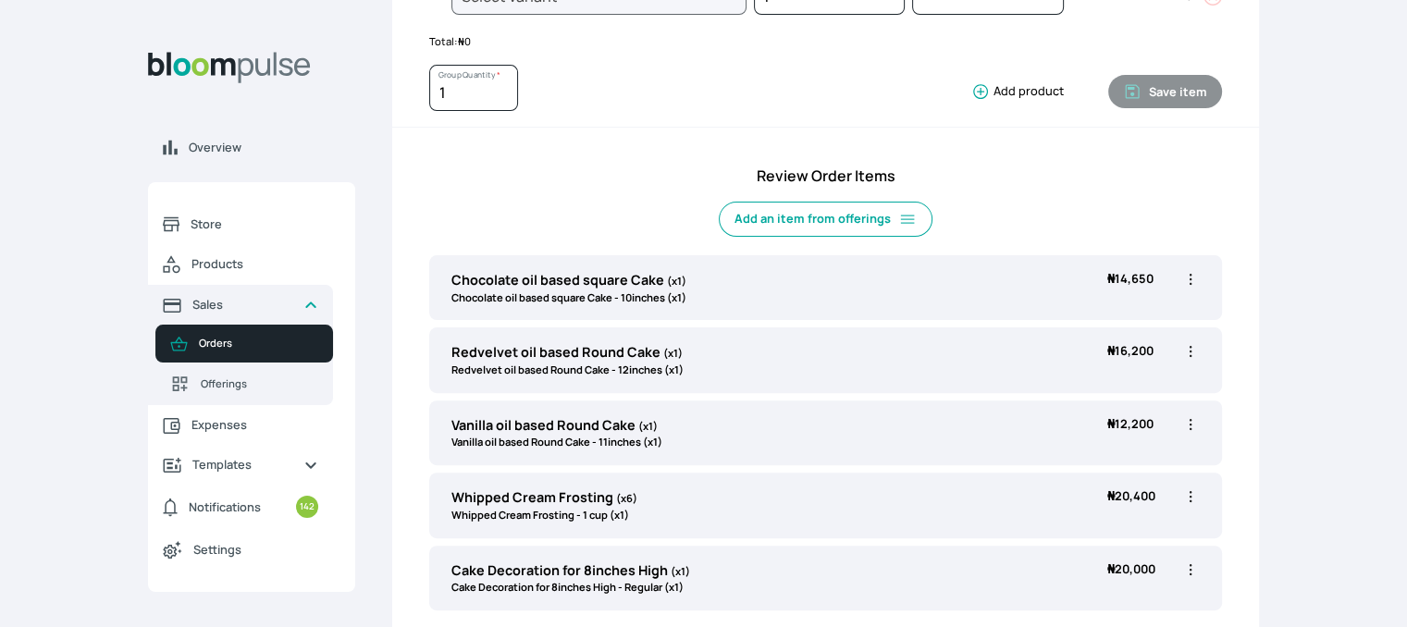
click at [1190, 346] on icon "button" at bounding box center [1190, 351] width 3 height 11
click at [1075, 390] on span "Edit" at bounding box center [1084, 390] width 20 height 16
type input "Redvelvet oil based Round Cake"
select select "308ec9aa-9c9b-4c8b-9137-5de2303ab237"
select select "fac6ea4c-d6b7-42d3-818b-3cd08d6d8380"
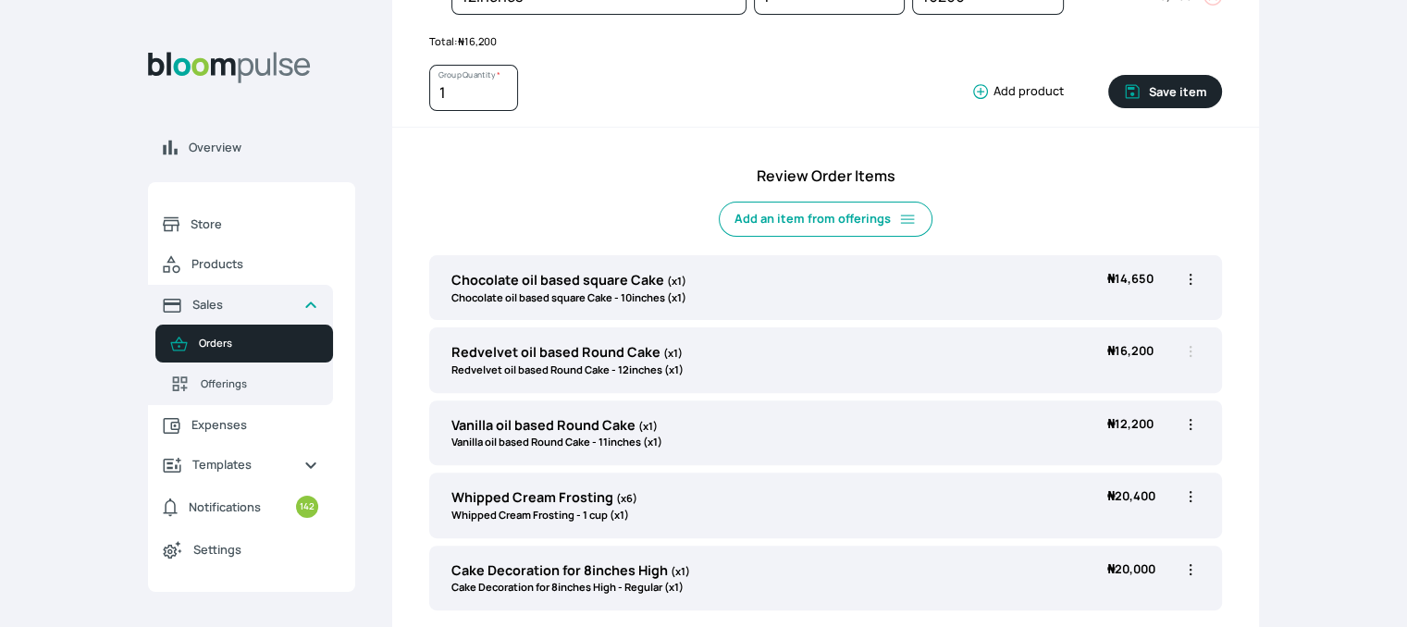
scroll to position [0, 0]
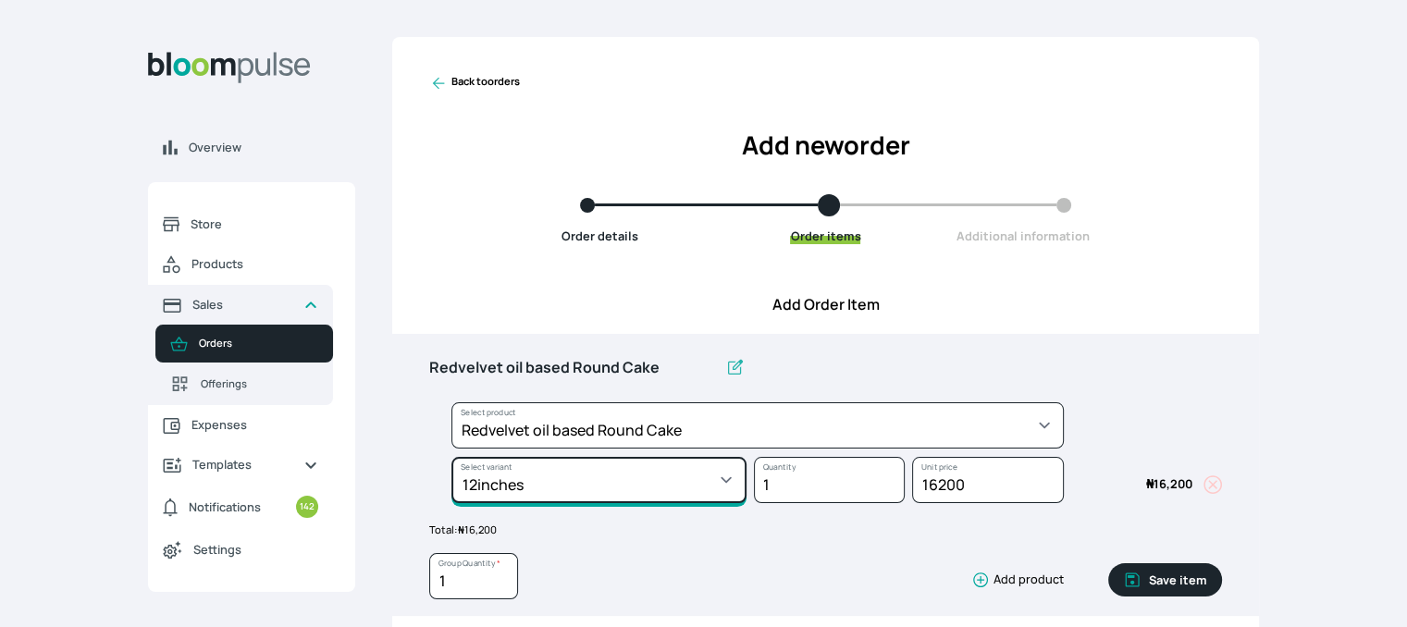
click at [696, 483] on select "Select variant * 10inches 11inches 12inches 6inches 7inches 8inches 9inches" at bounding box center [598, 480] width 295 height 46
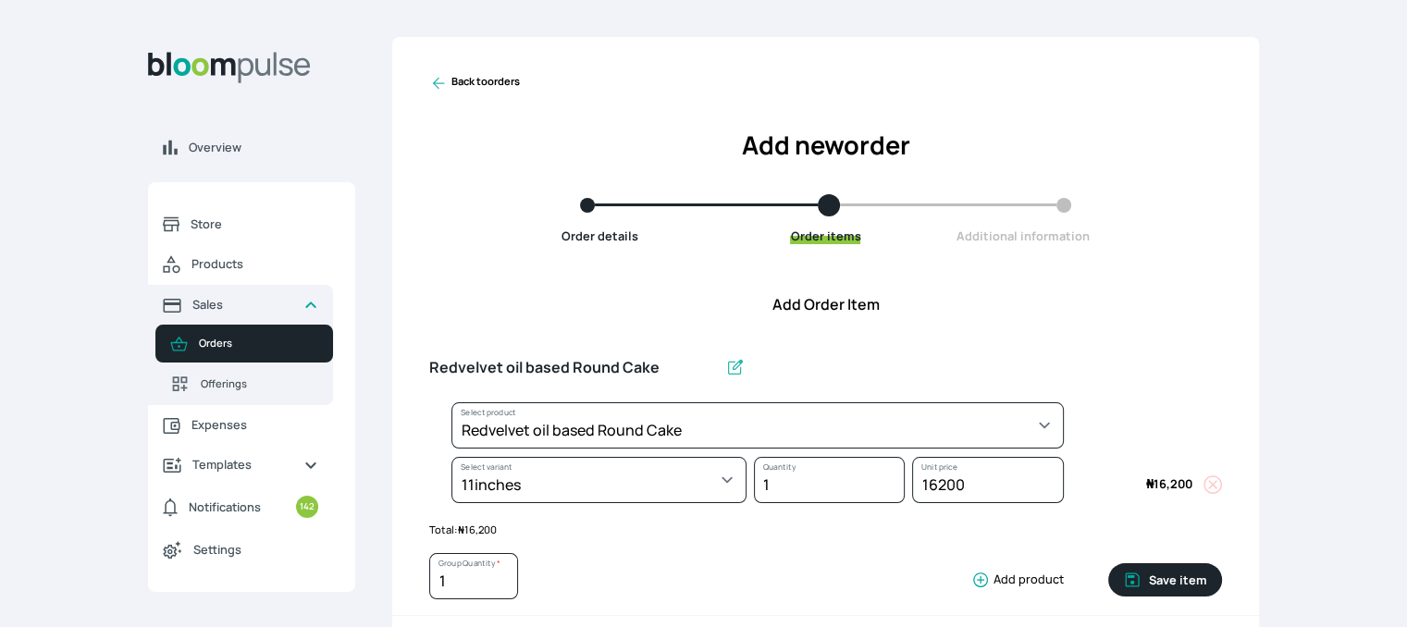
select select "308ec9aa-9c9b-4c8b-9137-5de2303ab237"
select select "b8ff1732-c2c5-4571-9292-a3235bc9ad1b"
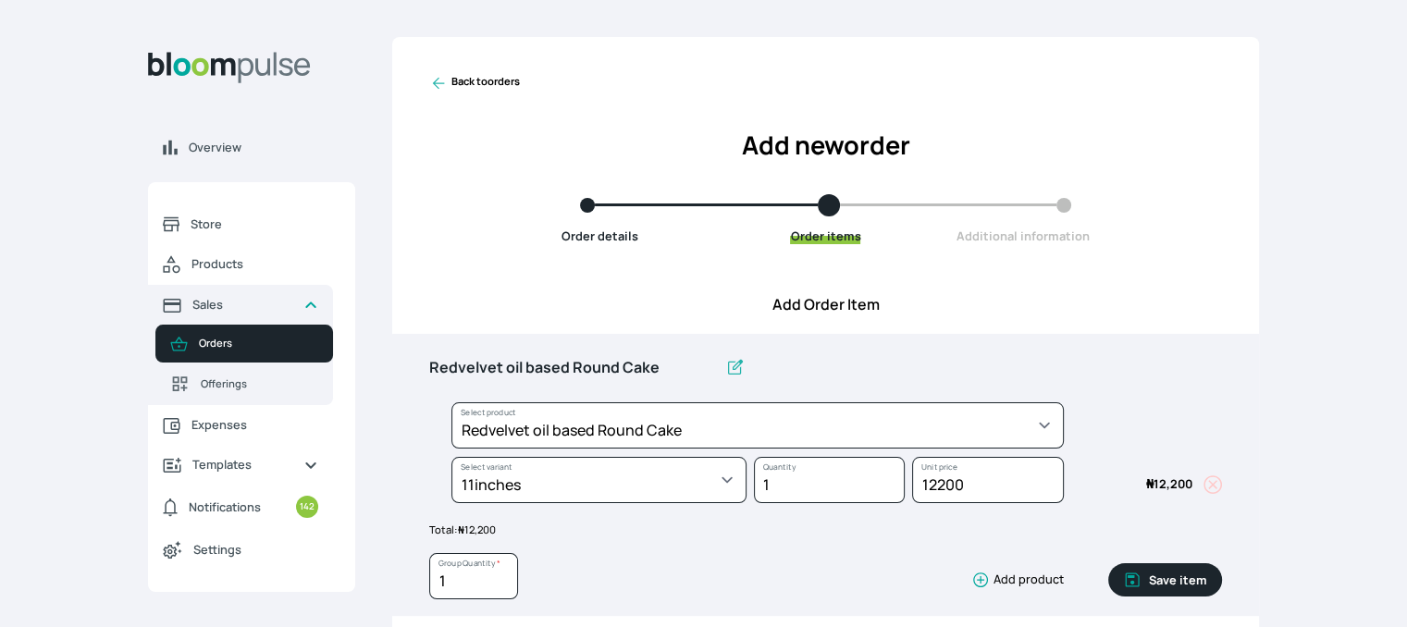
click at [1158, 582] on button "Save item" at bounding box center [1165, 579] width 114 height 33
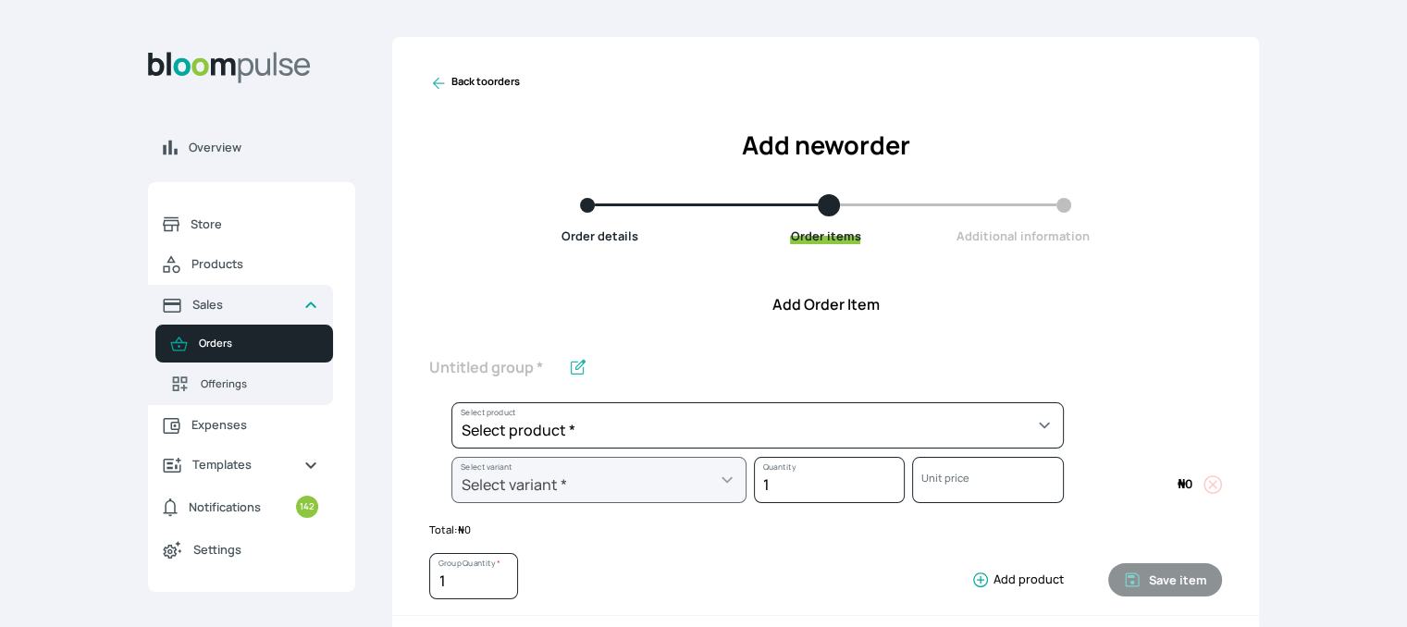
scroll to position [548, 0]
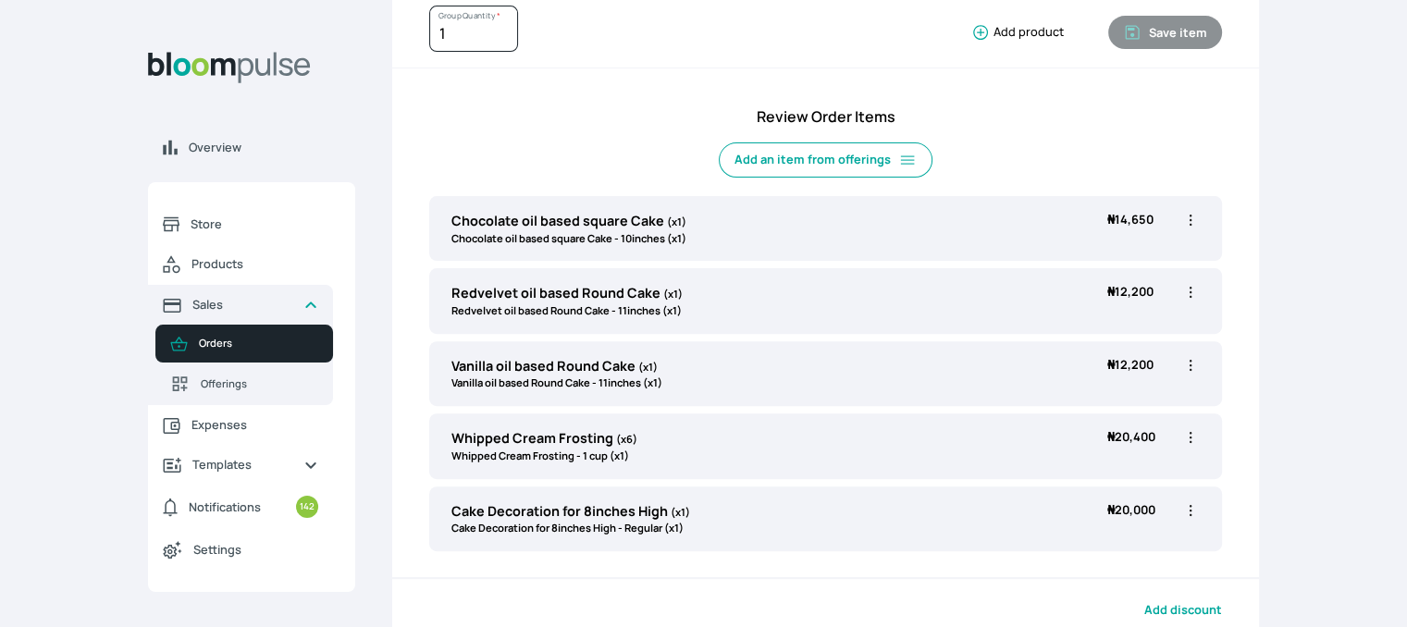
click at [1189, 363] on icon "button" at bounding box center [1190, 365] width 18 height 18
click at [1077, 399] on span "Edit" at bounding box center [1084, 404] width 20 height 16
type input "Vanilla oil based Round Cake"
select select "49426e7e-6d78-4aff-80b2-0dfc408de078"
select select "1a578887-87cc-44a5-a294-08df7f3306f4"
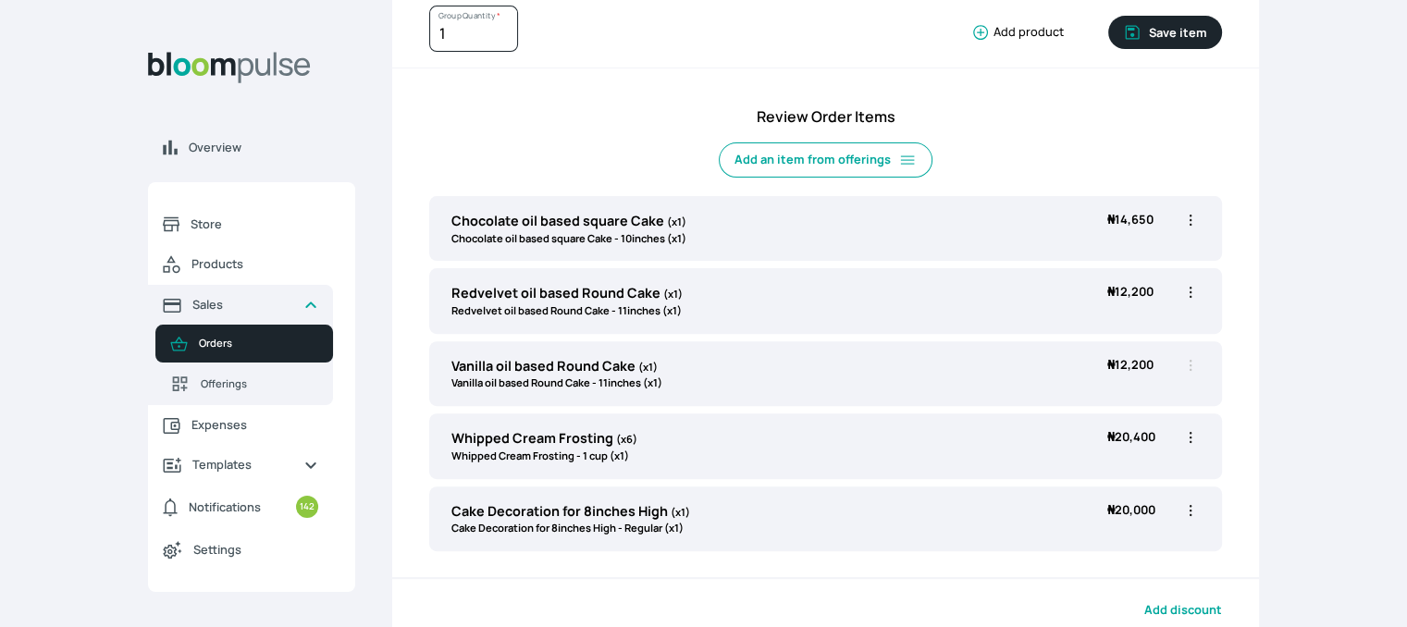
scroll to position [0, 0]
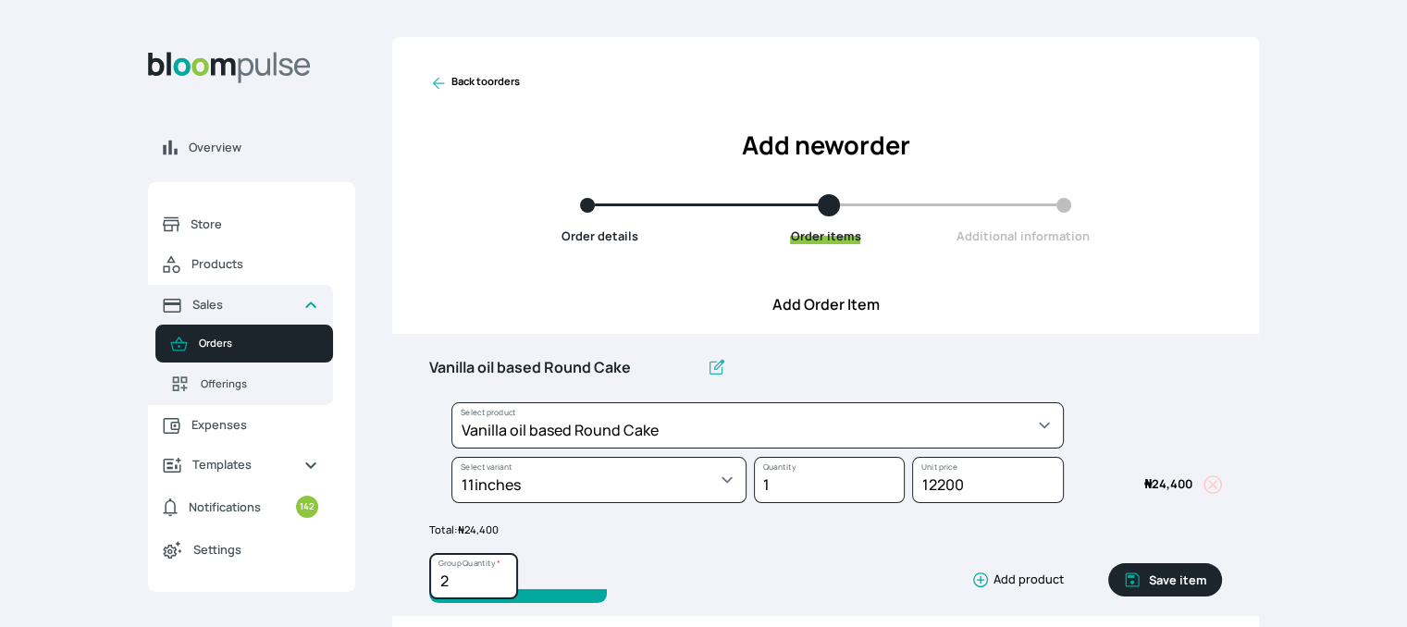
type input "2"
click at [499, 574] on input "2" at bounding box center [473, 576] width 89 height 46
click at [1163, 575] on button "Save item" at bounding box center [1165, 579] width 114 height 33
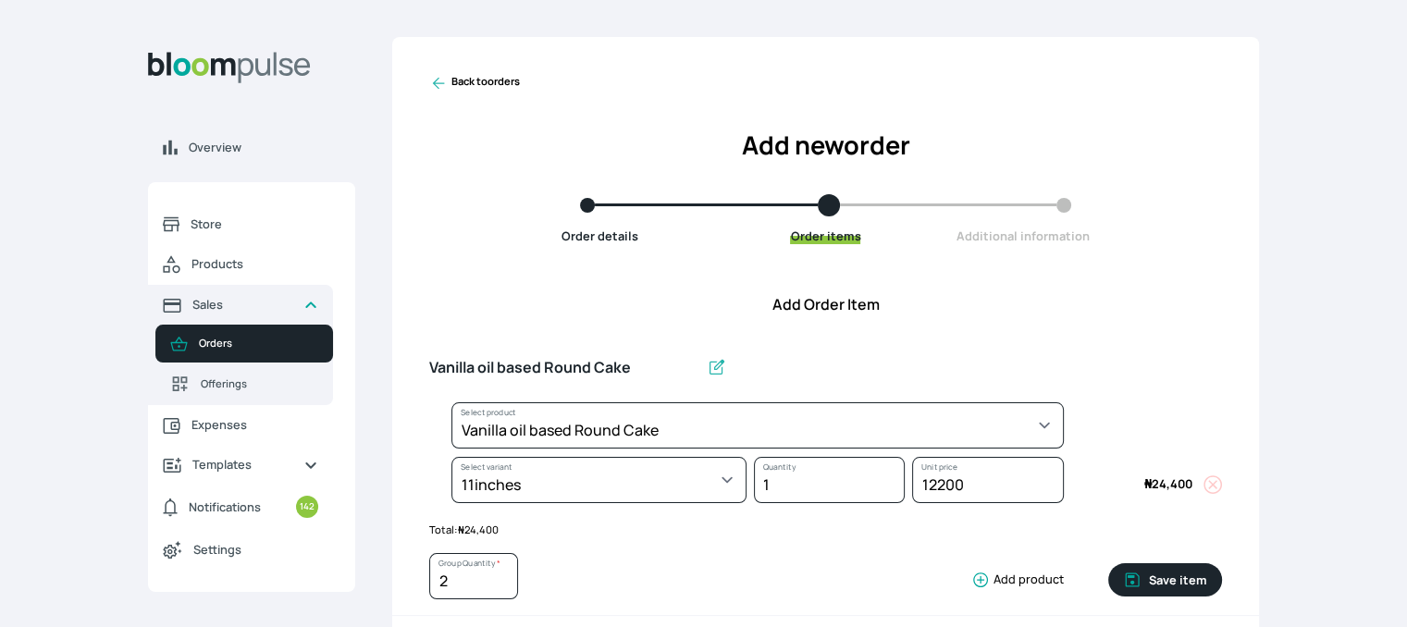
type input "1"
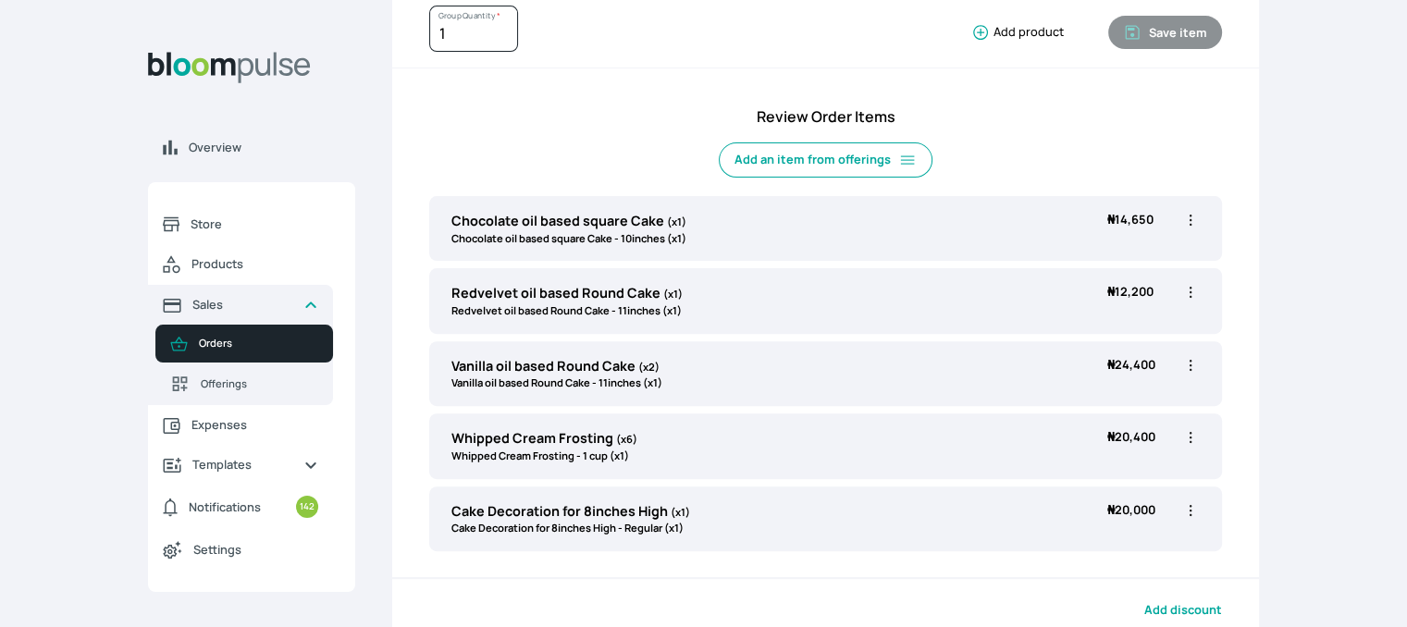
scroll to position [740, 0]
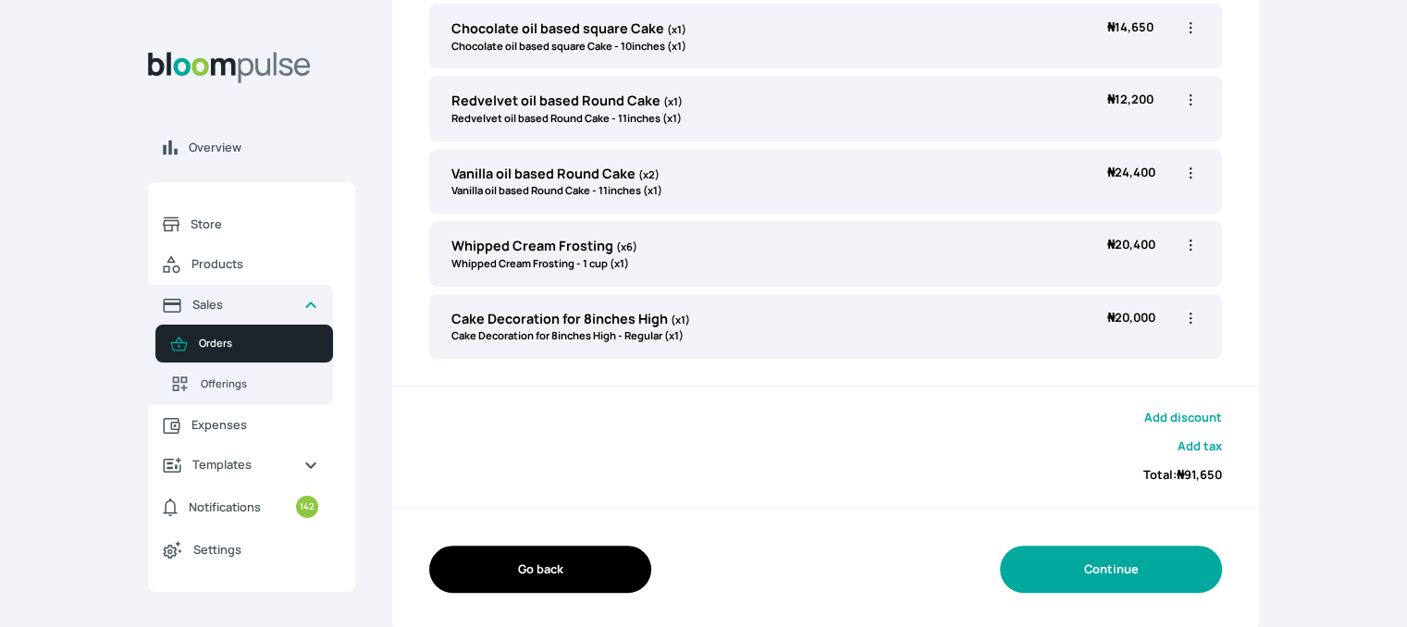
click at [1090, 570] on button "Continue" at bounding box center [1111, 569] width 222 height 47
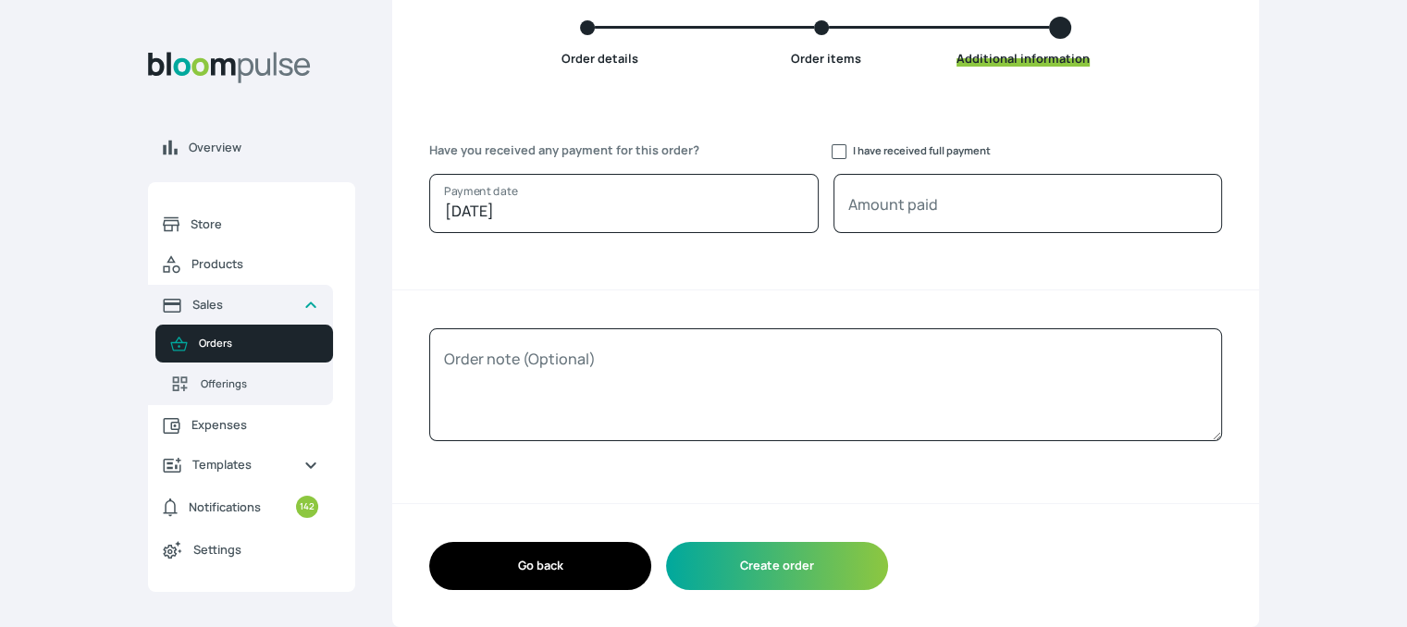
scroll to position [177, 0]
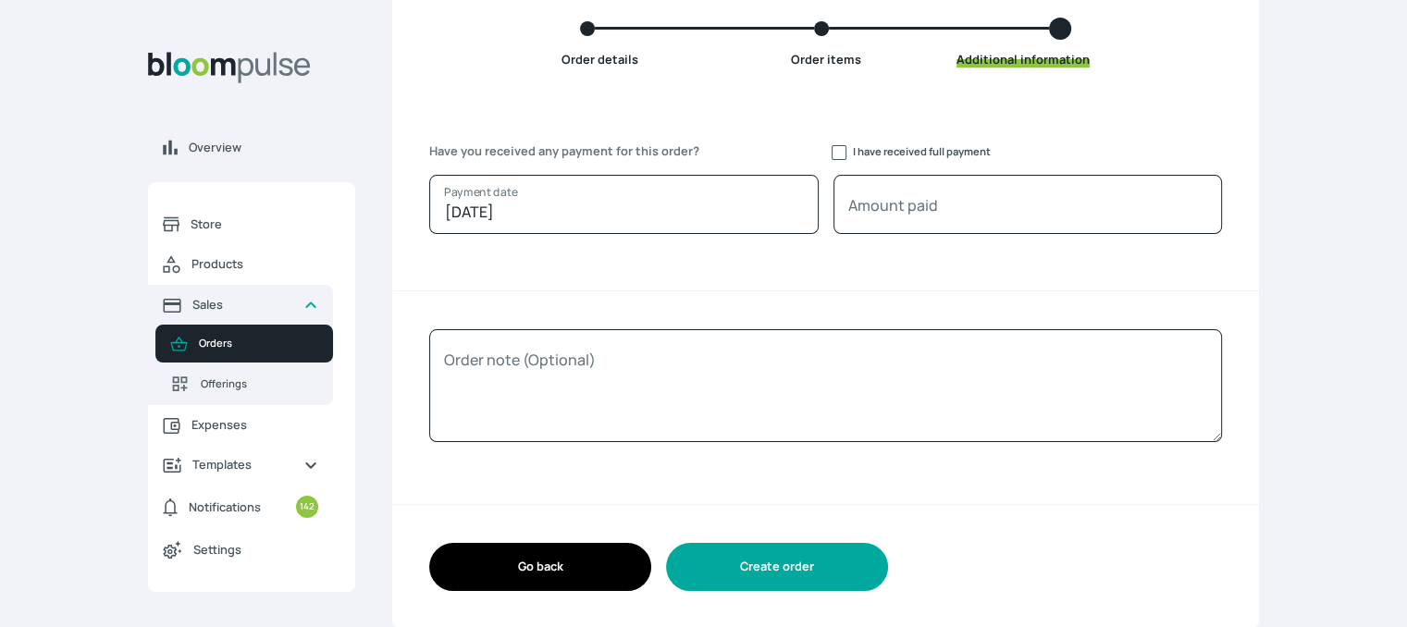
click at [751, 573] on button "Create order" at bounding box center [777, 566] width 222 height 47
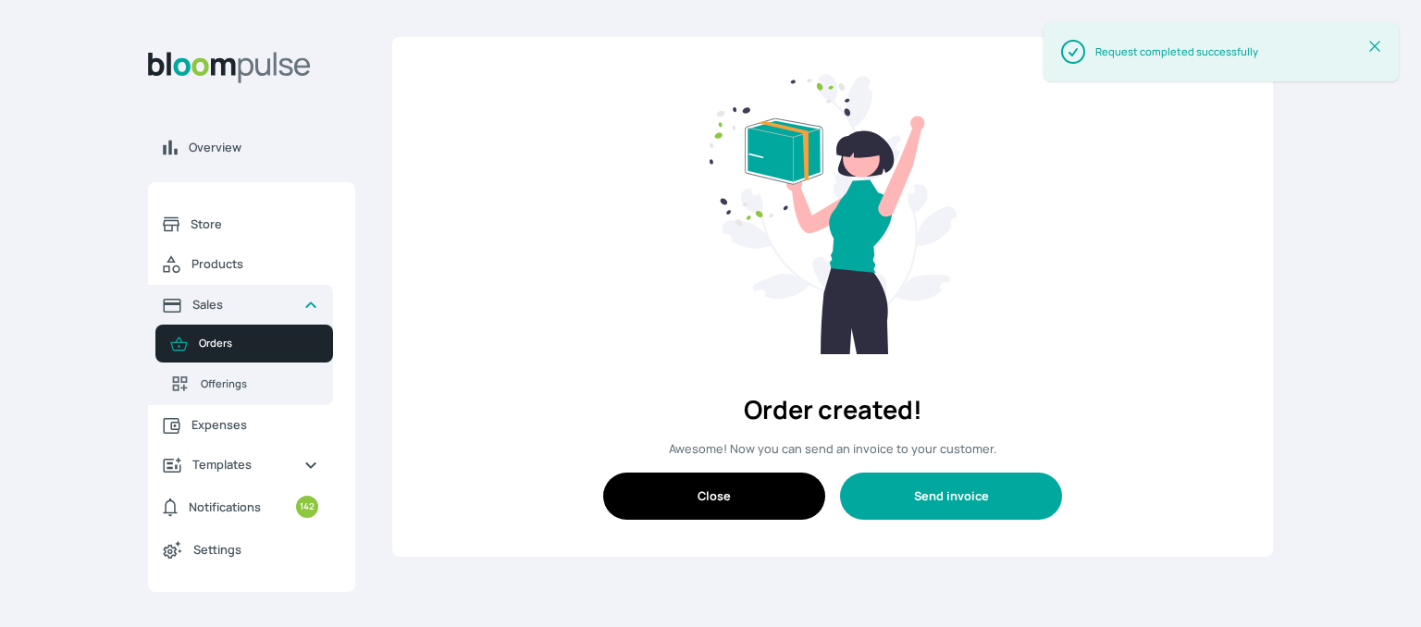
click at [919, 497] on button "Send invoice" at bounding box center [951, 496] width 222 height 47
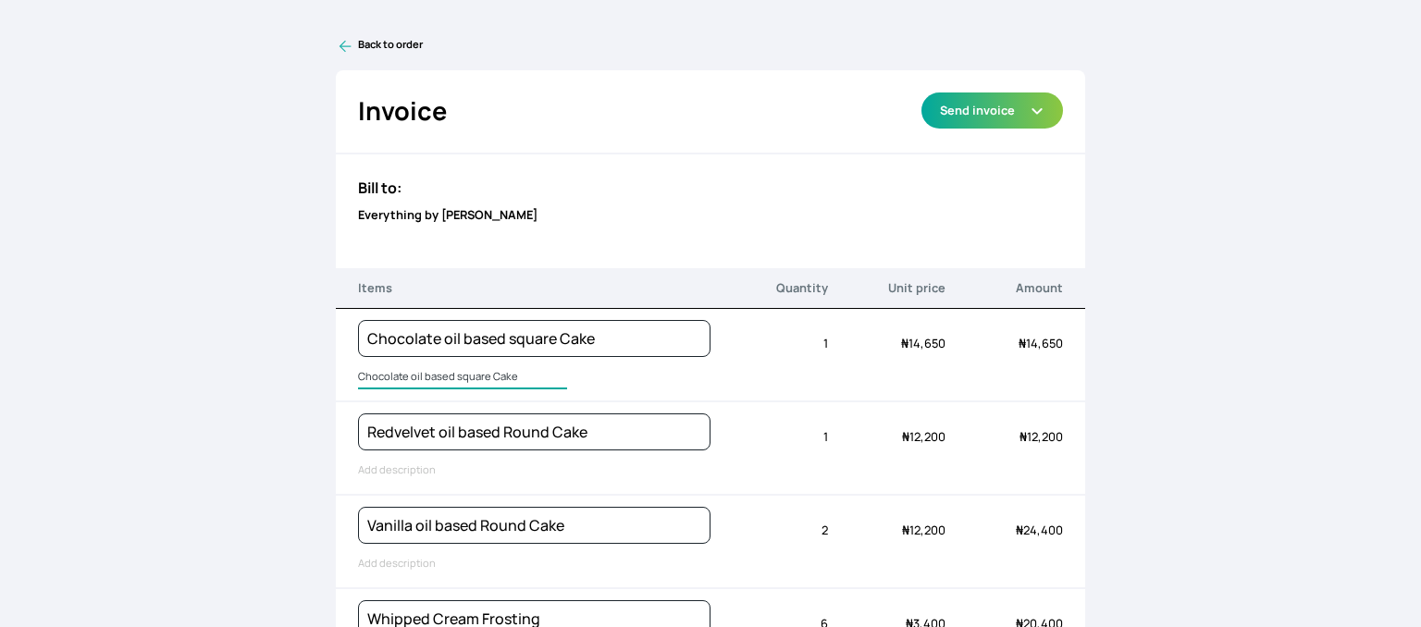
click at [388, 375] on input "Chocolate oil based square Cake" at bounding box center [462, 377] width 209 height 24
click at [458, 372] on input "Chocolate oil based square Cake" at bounding box center [462, 377] width 209 height 24
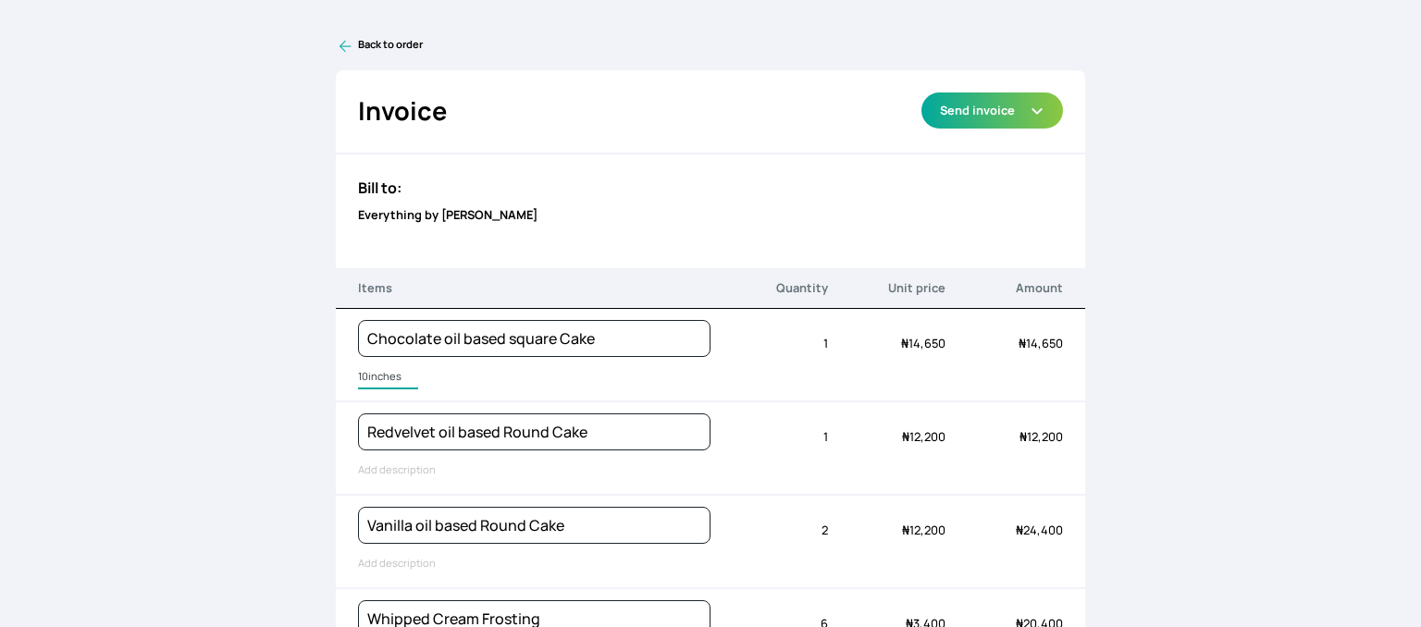
type input "10inches wide"
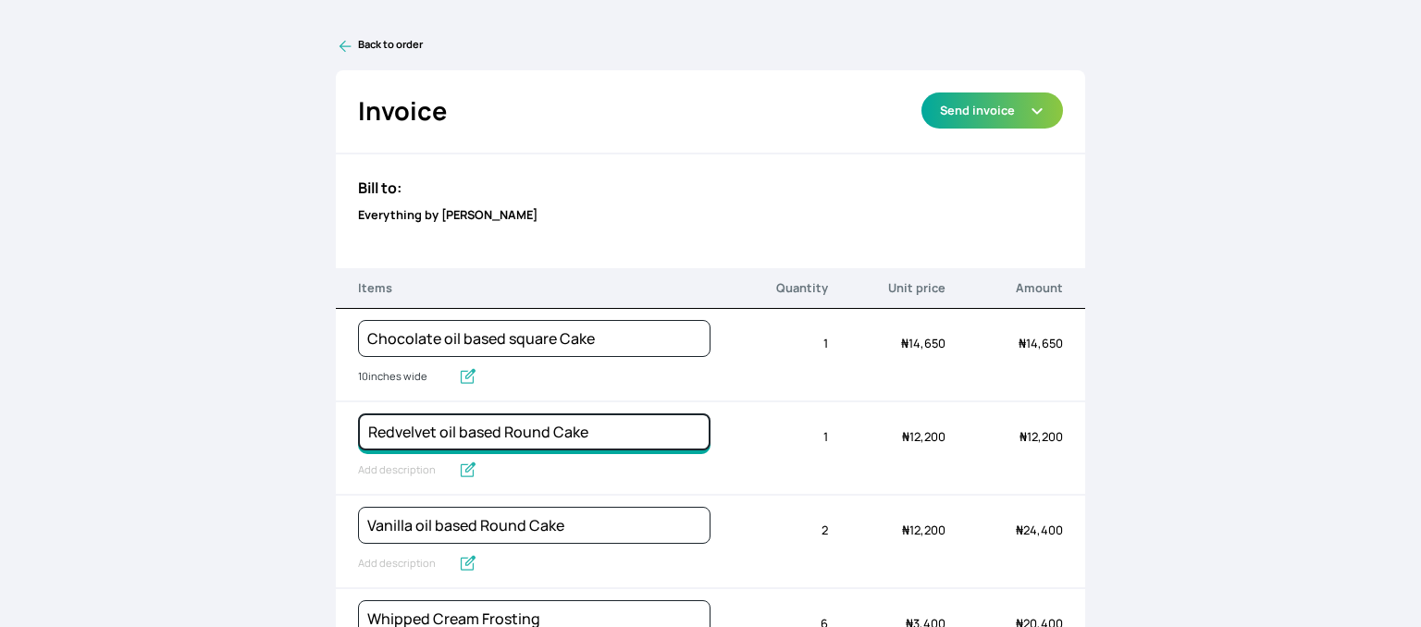
click at [518, 431] on input "Redvelvet oil based Round Cake" at bounding box center [534, 431] width 352 height 37
type input "Redvelvet oil based Square Cake"
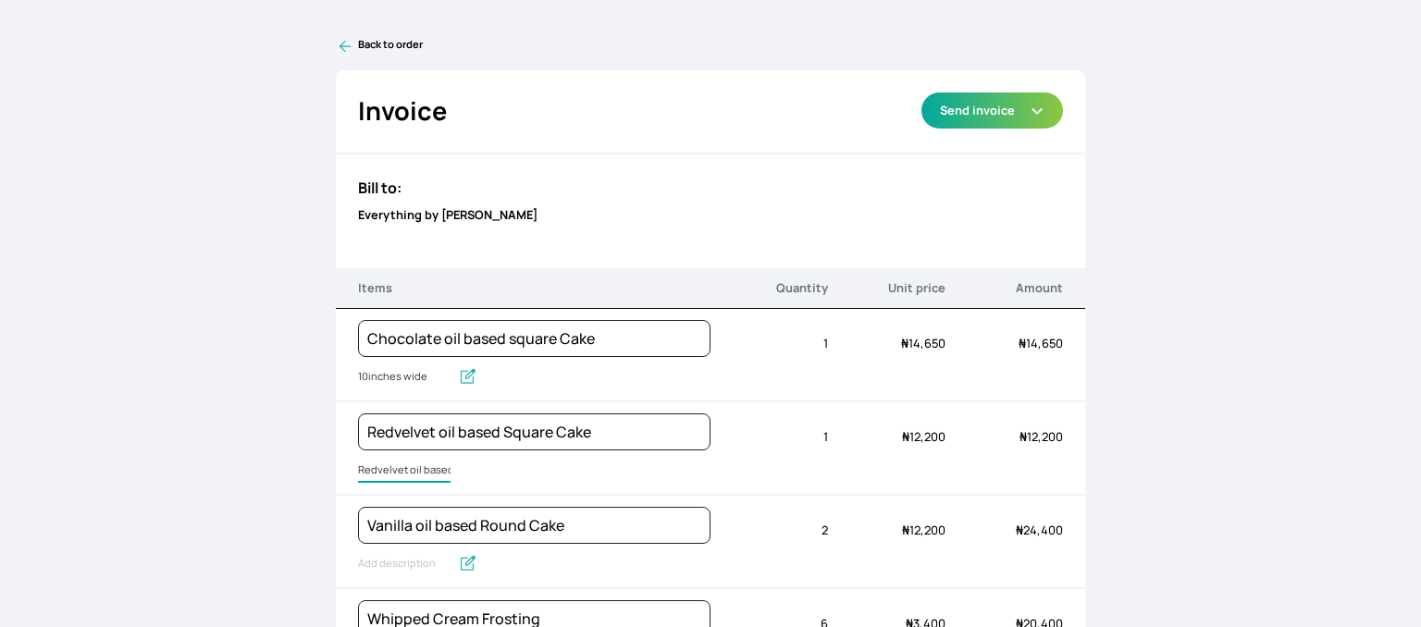
click at [388, 461] on input "Redvelvet oil based Round Cake" at bounding box center [404, 471] width 92 height 24
click at [388, 461] on input "Redvelvet oil based Round Cake" at bounding box center [459, 471] width 203 height 24
type input "10 inches wide"
click at [496, 518] on input "Vanilla oil based Round Cake" at bounding box center [534, 525] width 352 height 37
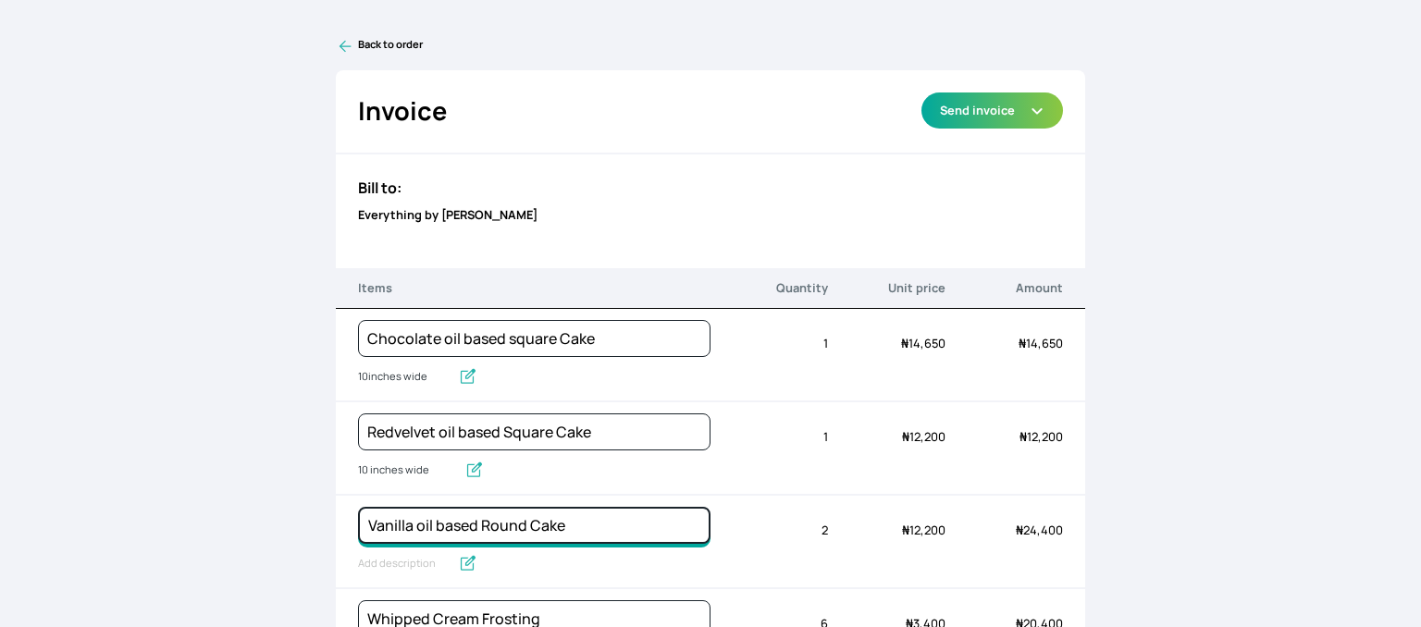
click at [496, 518] on input "Vanilla oil based Round Cake" at bounding box center [534, 525] width 352 height 37
type input "Vanilla oil based Square Cake"
click at [377, 563] on input "Vanilla oil based Round Cake" at bounding box center [453, 564] width 190 height 24
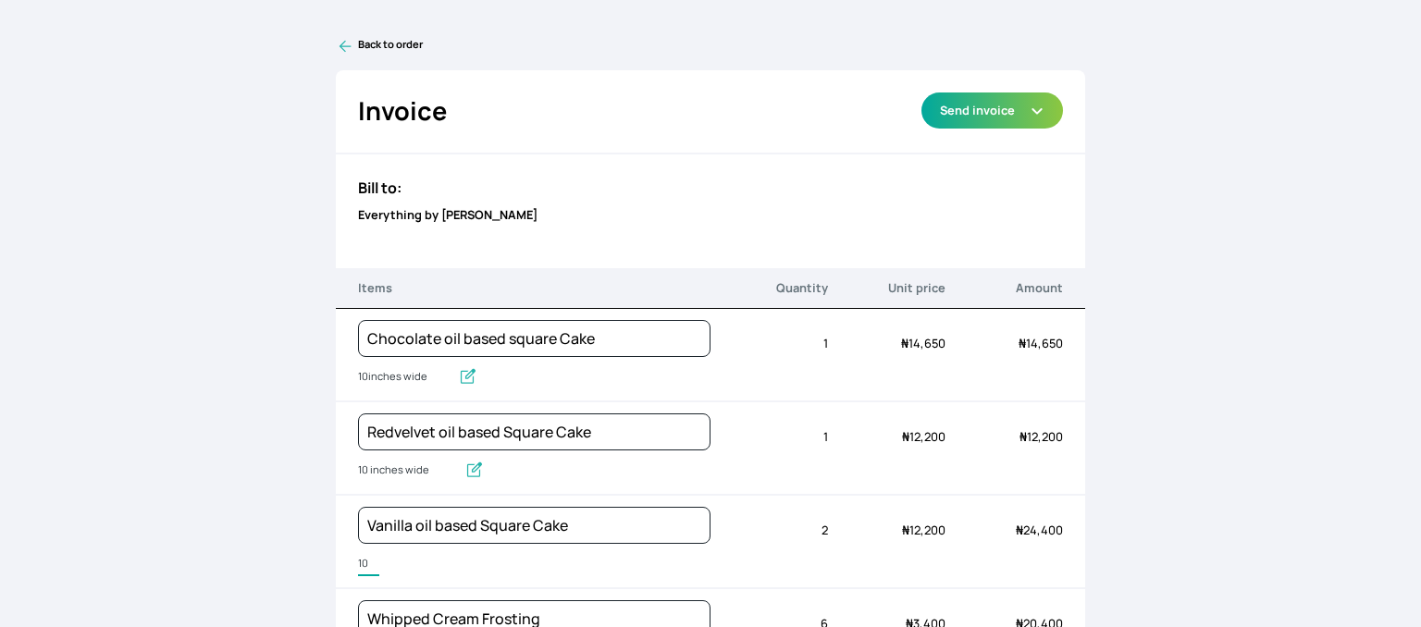
type input "10 inches wide"
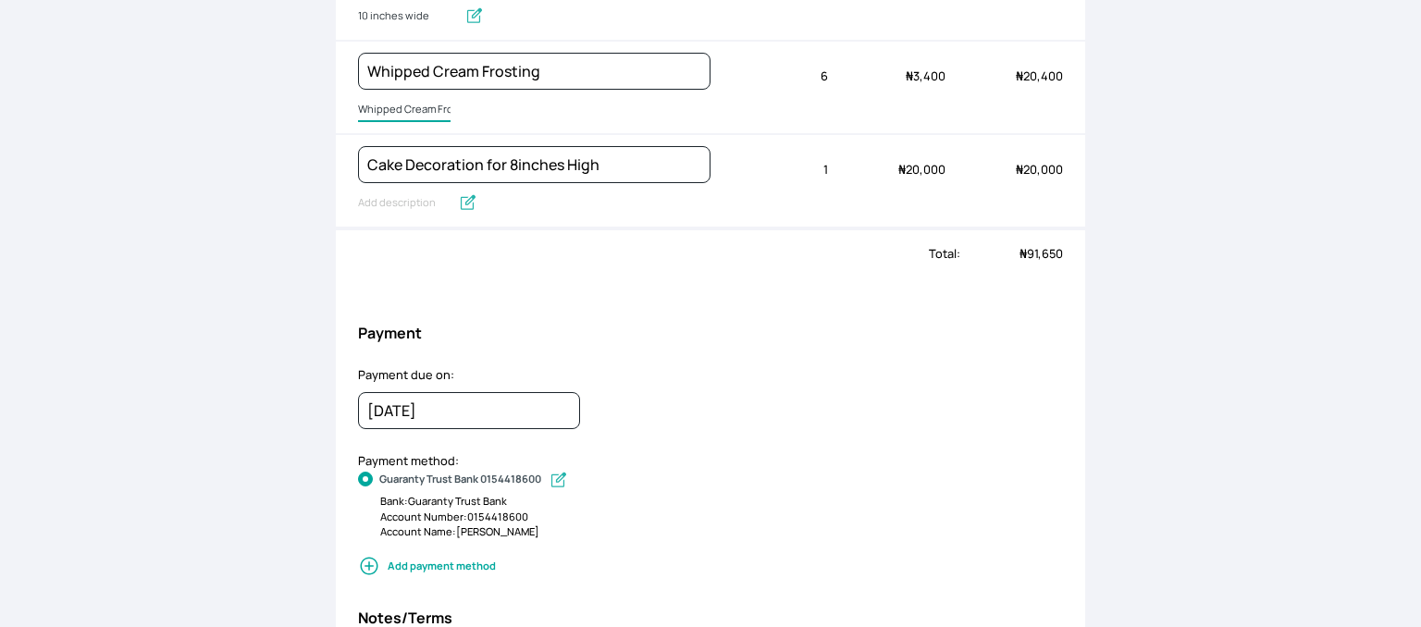
click at [358, 105] on input "Whipped Cream Frosting" at bounding box center [404, 110] width 92 height 24
click at [358, 105] on input "Whipped Cream Frosting" at bounding box center [433, 110] width 151 height 24
type input "750g whipped cream"
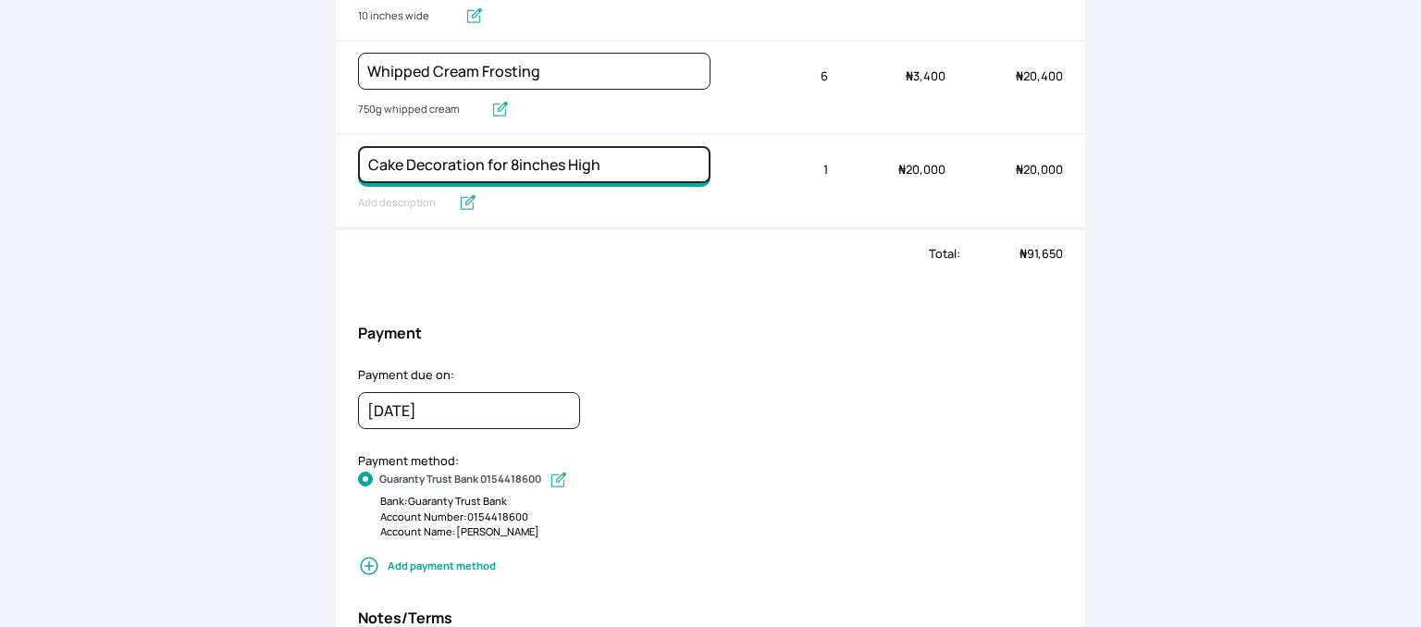
click at [511, 160] on input "Cake Decoration for 8inches High" at bounding box center [534, 164] width 352 height 37
type input "Cake Decoration for 6inches High"
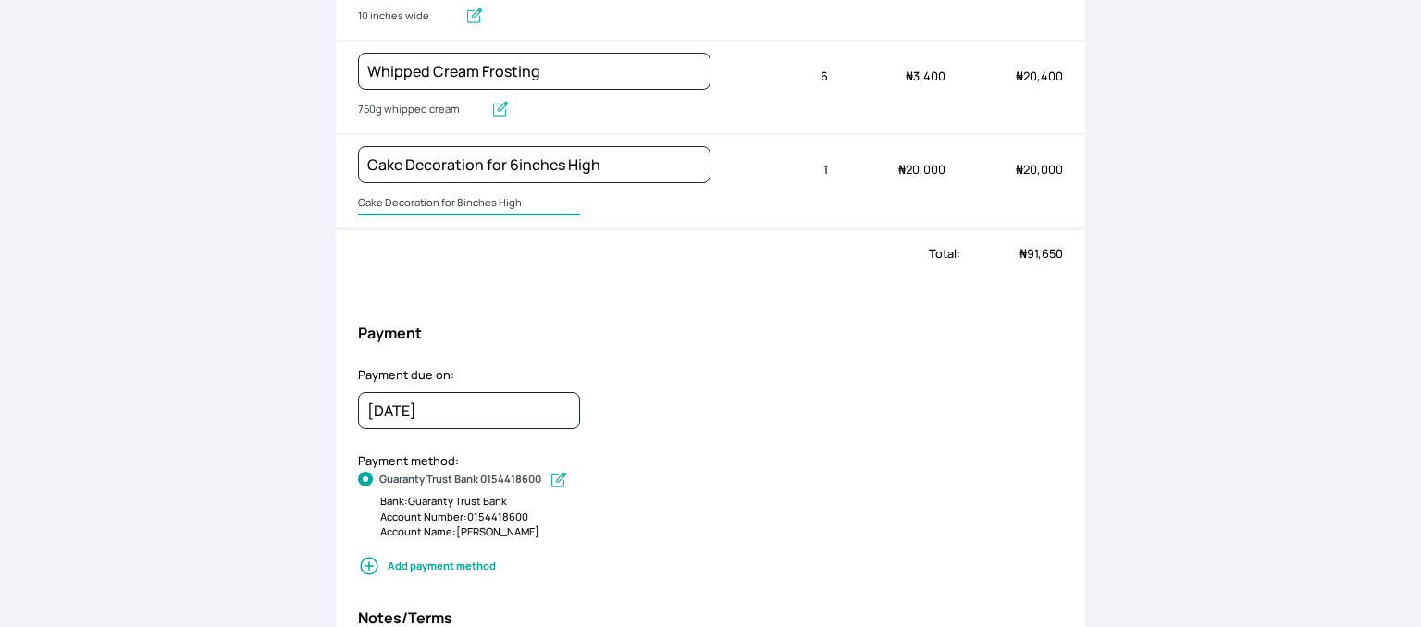
click at [395, 205] on input "Cake Decoration for 8inches High" at bounding box center [469, 203] width 222 height 24
click at [400, 199] on input "Cake Decoration for 8inches High" at bounding box center [469, 203] width 222 height 24
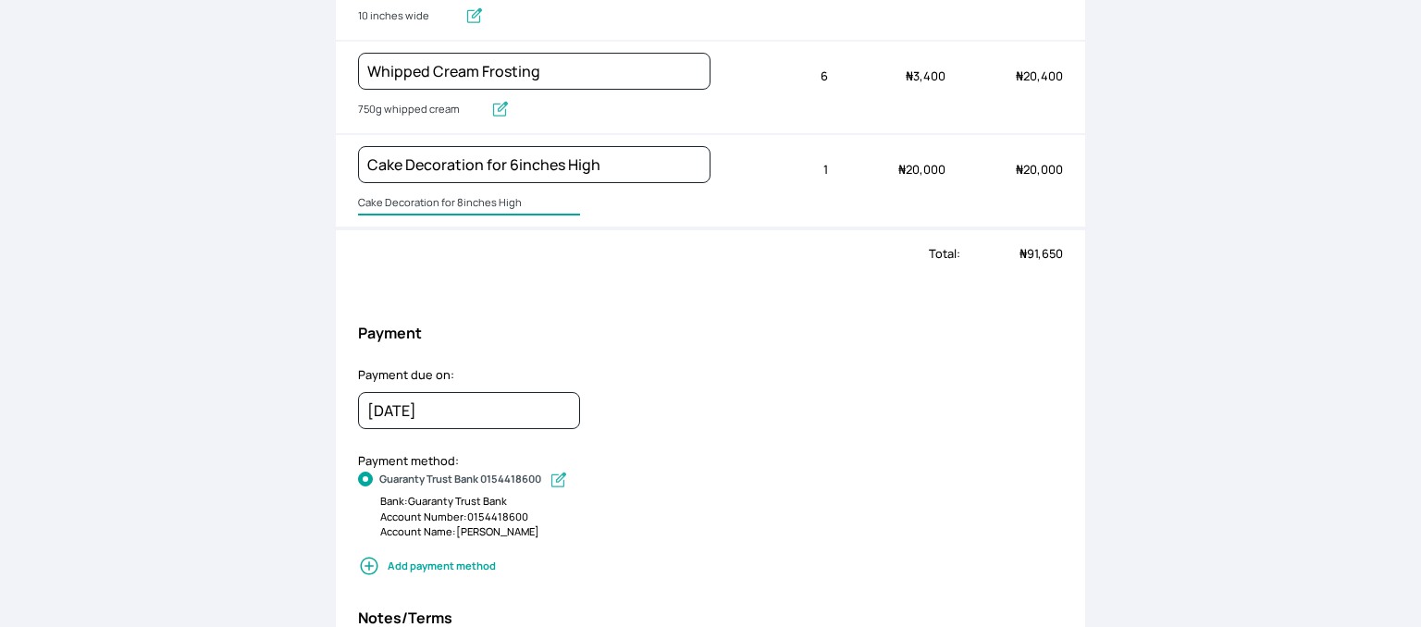
click at [400, 199] on input "Cake Decoration for 8inches High" at bounding box center [469, 203] width 222 height 24
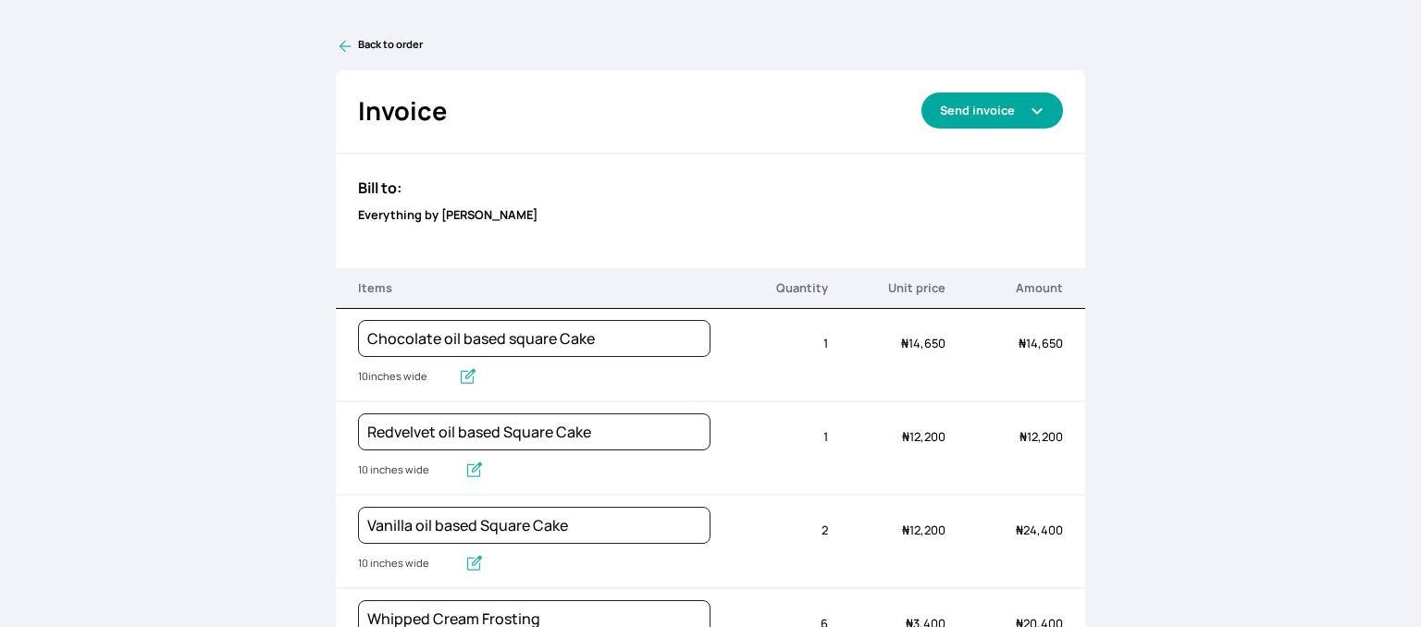
type input "Cake board, cake box, flowers, faux balls, butterfly, pearls, cake topper and t…"
click at [1014, 104] on button "Send invoice" at bounding box center [992, 110] width 142 height 36
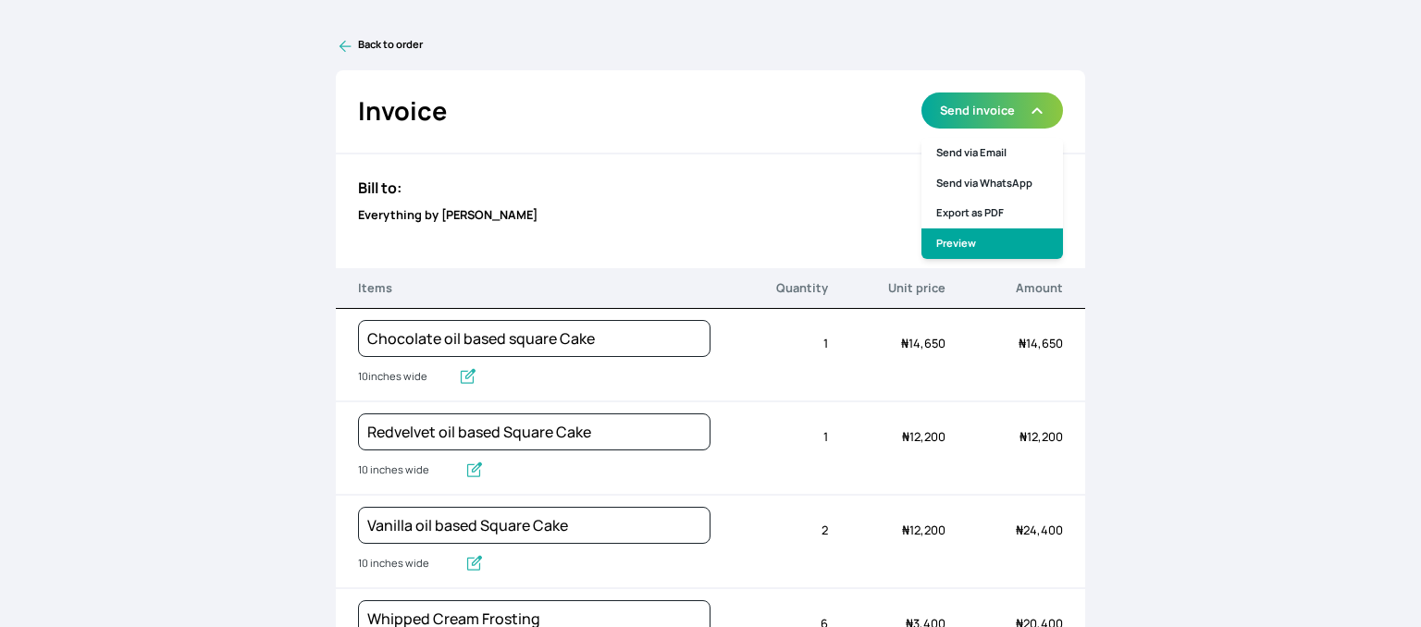
click at [953, 240] on link "Preview" at bounding box center [992, 243] width 142 height 31
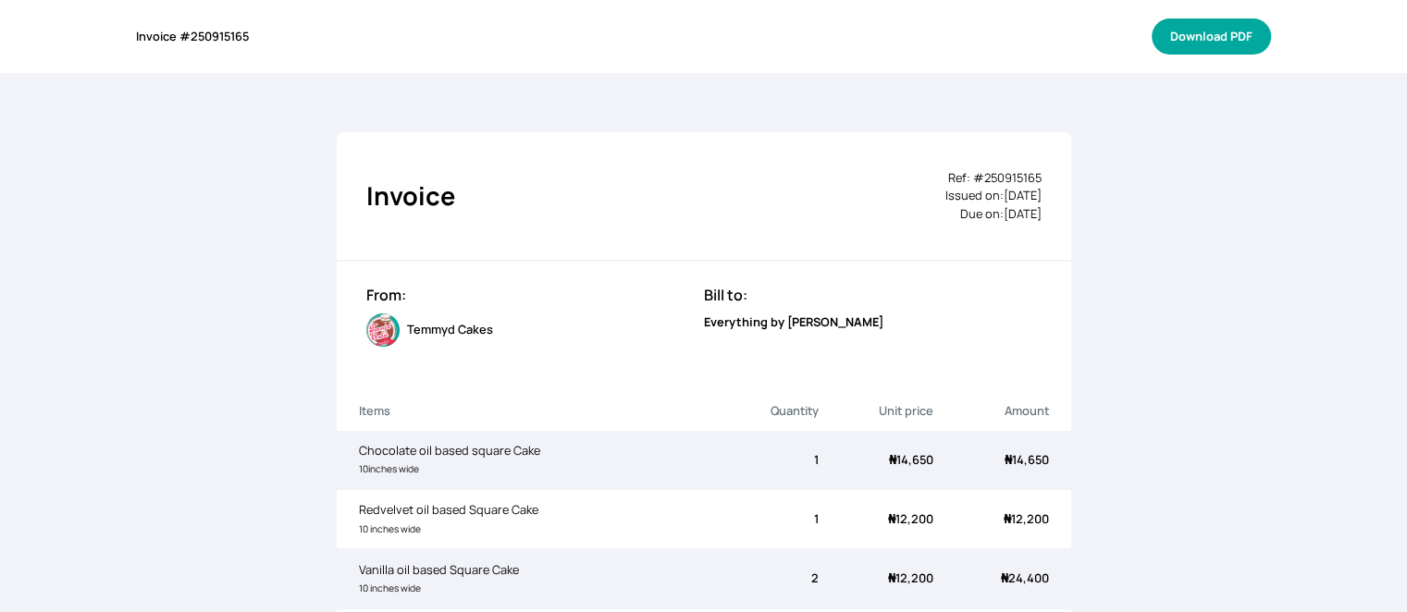
click at [1199, 32] on button "Download PDF" at bounding box center [1211, 36] width 119 height 36
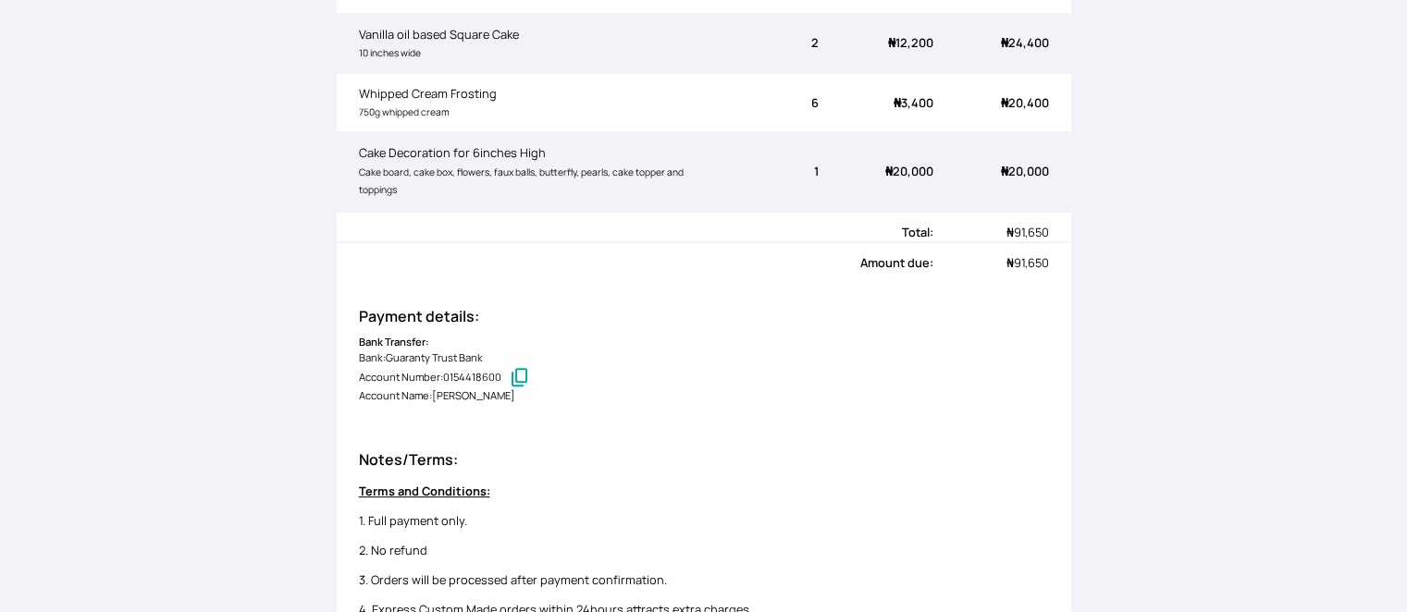
scroll to position [861, 0]
